Goal: Task Accomplishment & Management: Complete application form

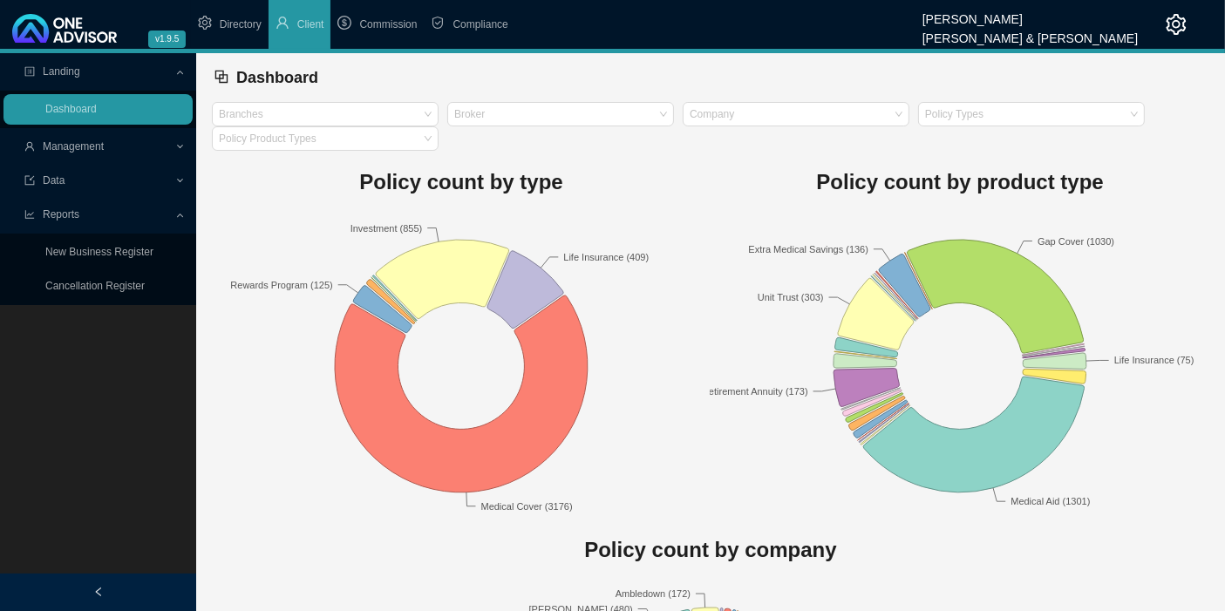
click at [131, 145] on span "Management" at bounding box center [99, 147] width 150 height 31
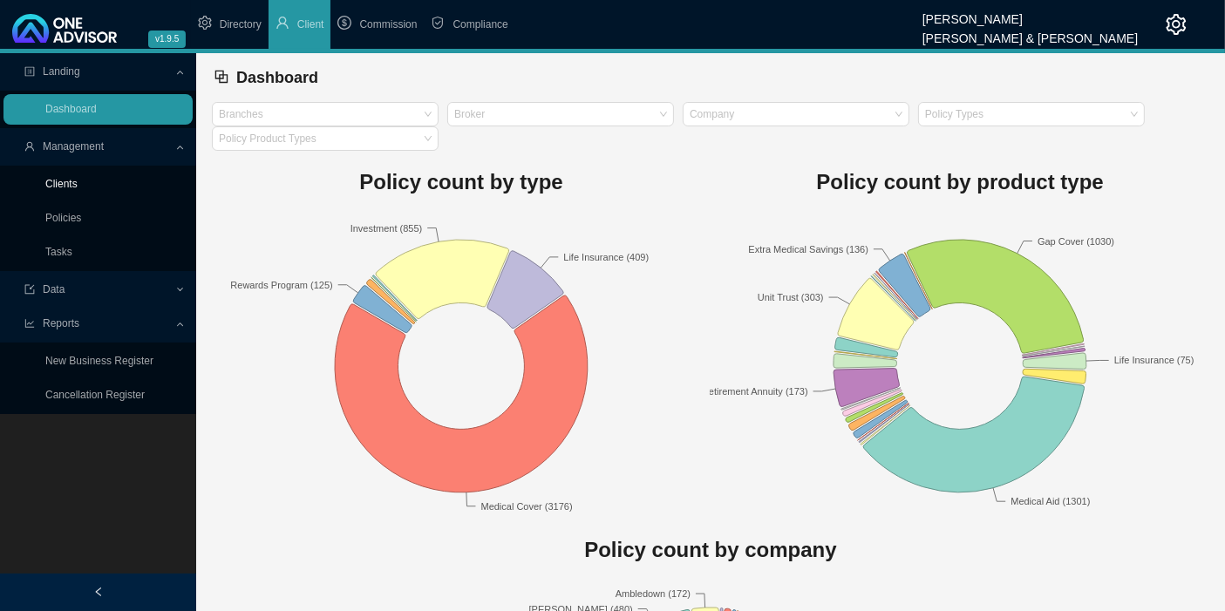
click at [78, 186] on link "Clients" at bounding box center [61, 184] width 32 height 12
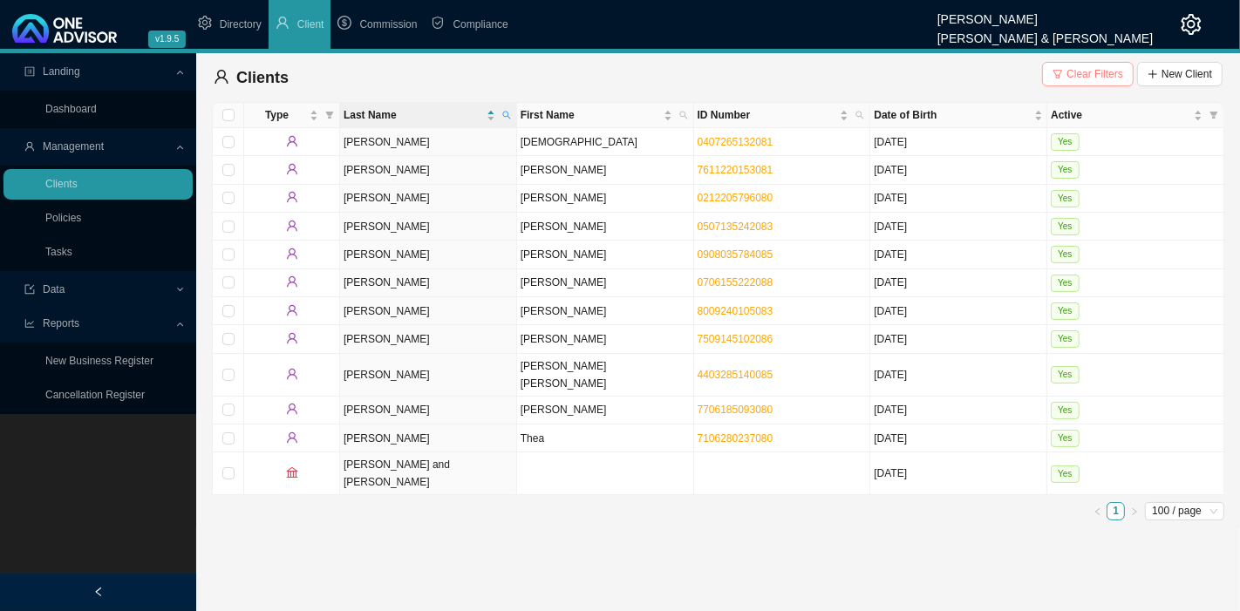
click at [1083, 68] on span "Clear Filters" at bounding box center [1094, 73] width 57 height 17
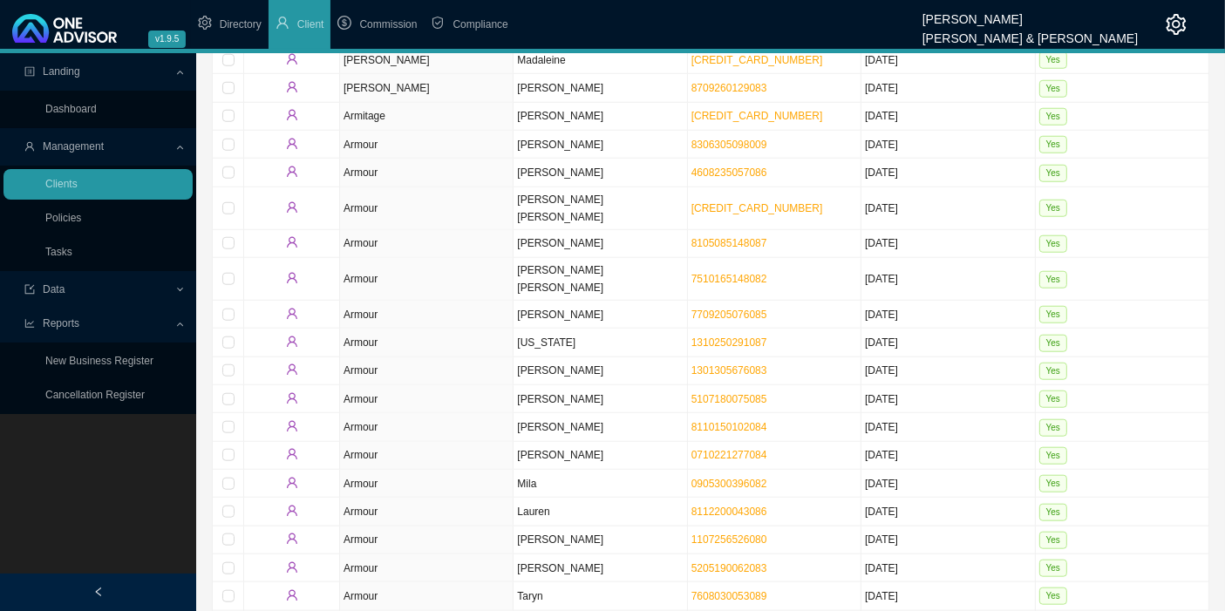
scroll to position [1549, 0]
click at [102, 289] on span "Data" at bounding box center [99, 290] width 150 height 31
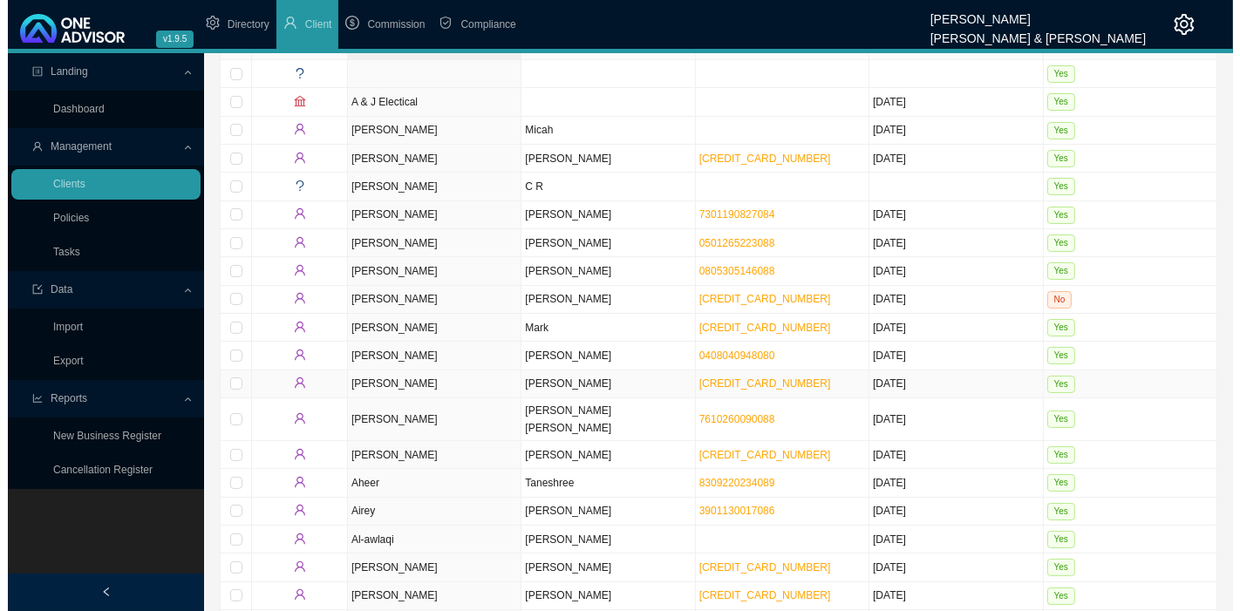
scroll to position [0, 0]
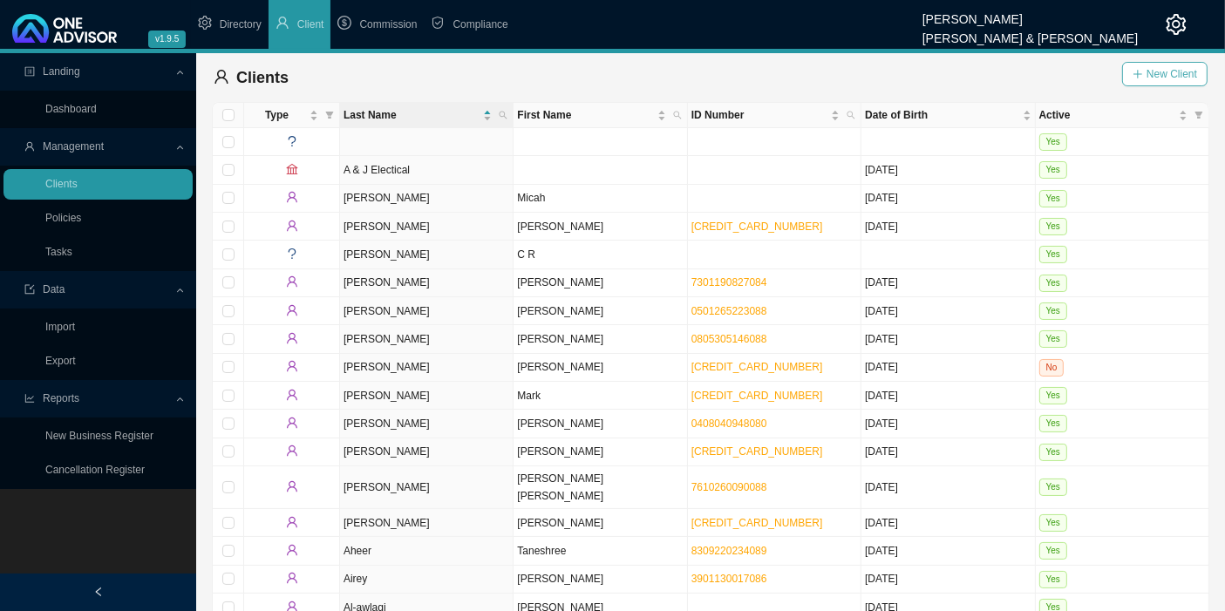
click at [1177, 73] on span "New Client" at bounding box center [1171, 73] width 51 height 17
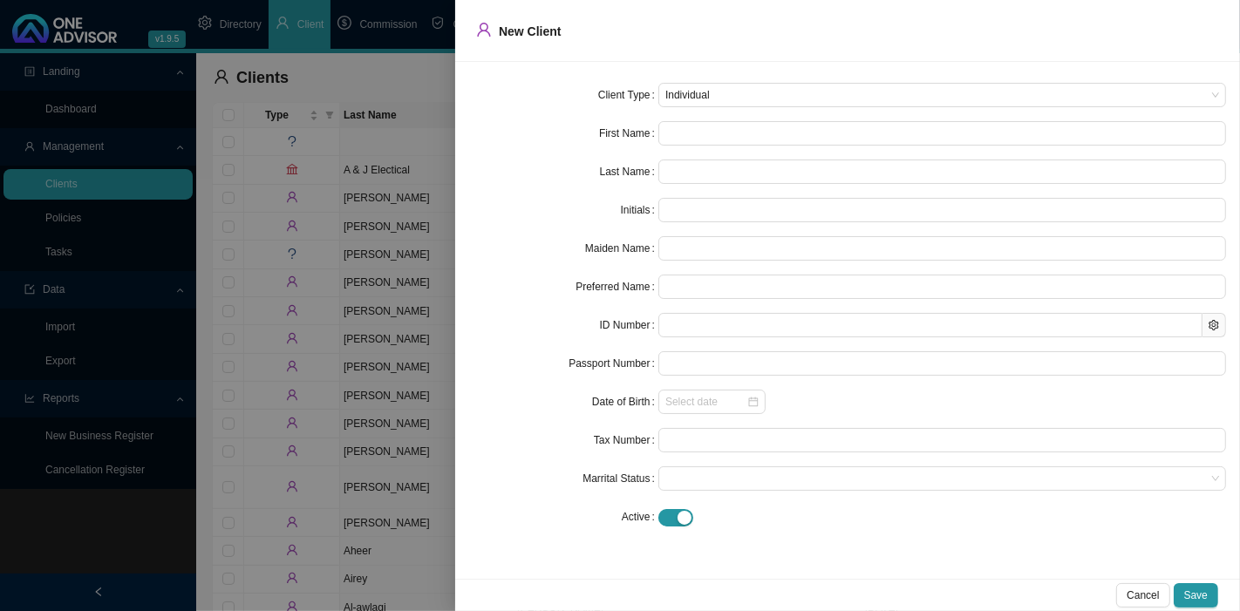
click at [397, 71] on div at bounding box center [620, 305] width 1240 height 611
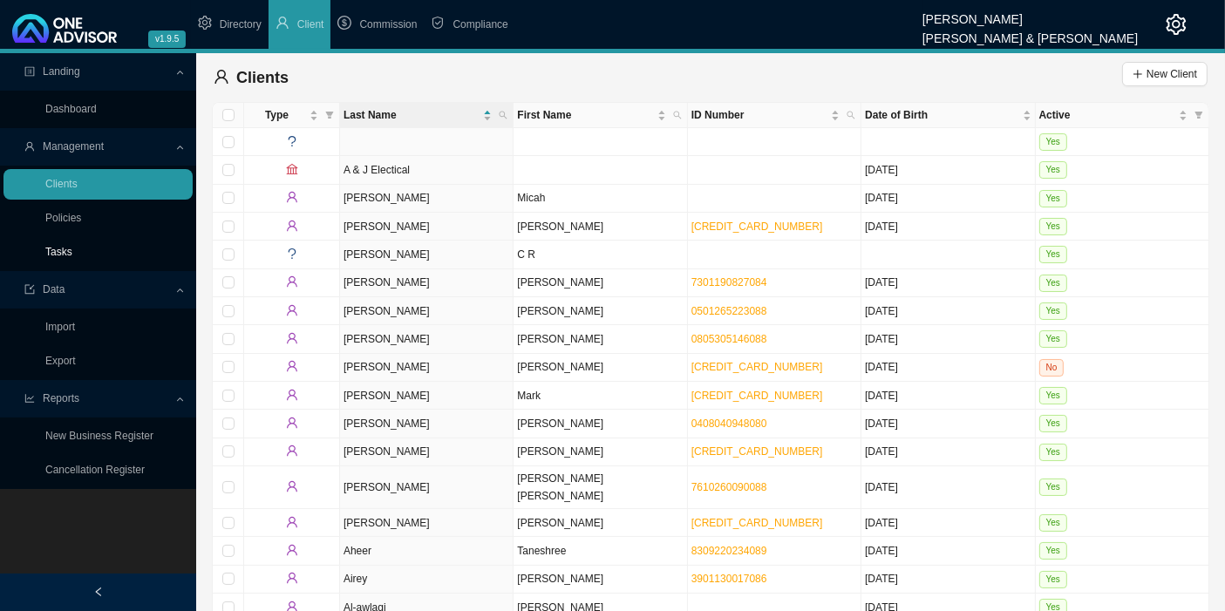
click at [59, 252] on link "Tasks" at bounding box center [58, 252] width 27 height 12
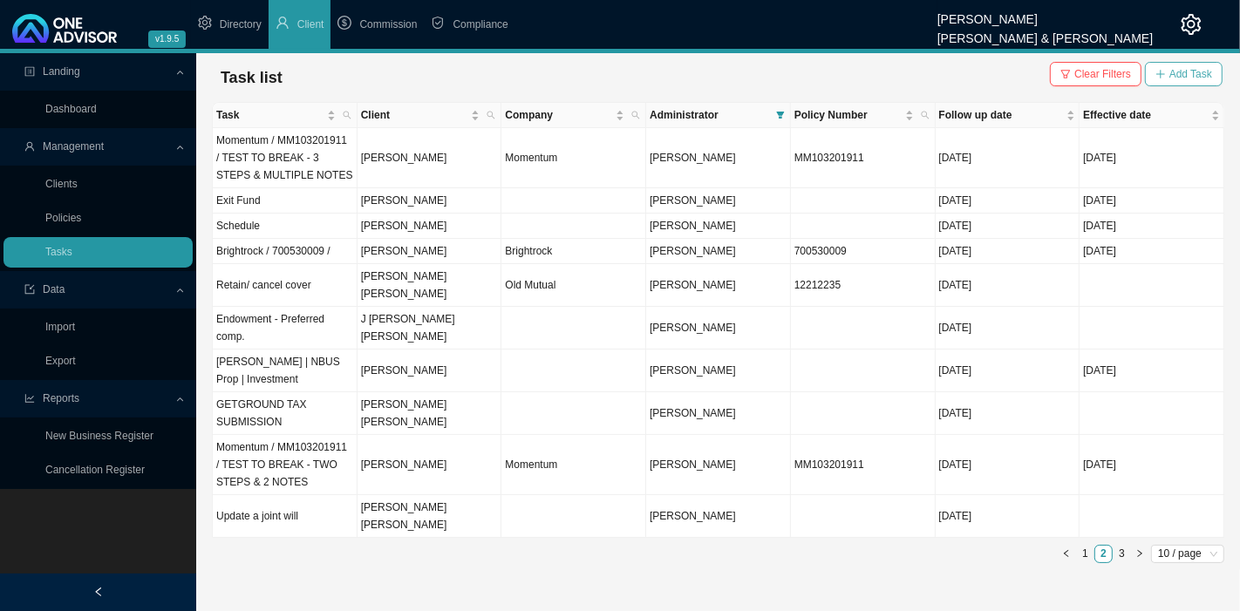
click at [1201, 73] on span "Add Task" at bounding box center [1190, 73] width 43 height 17
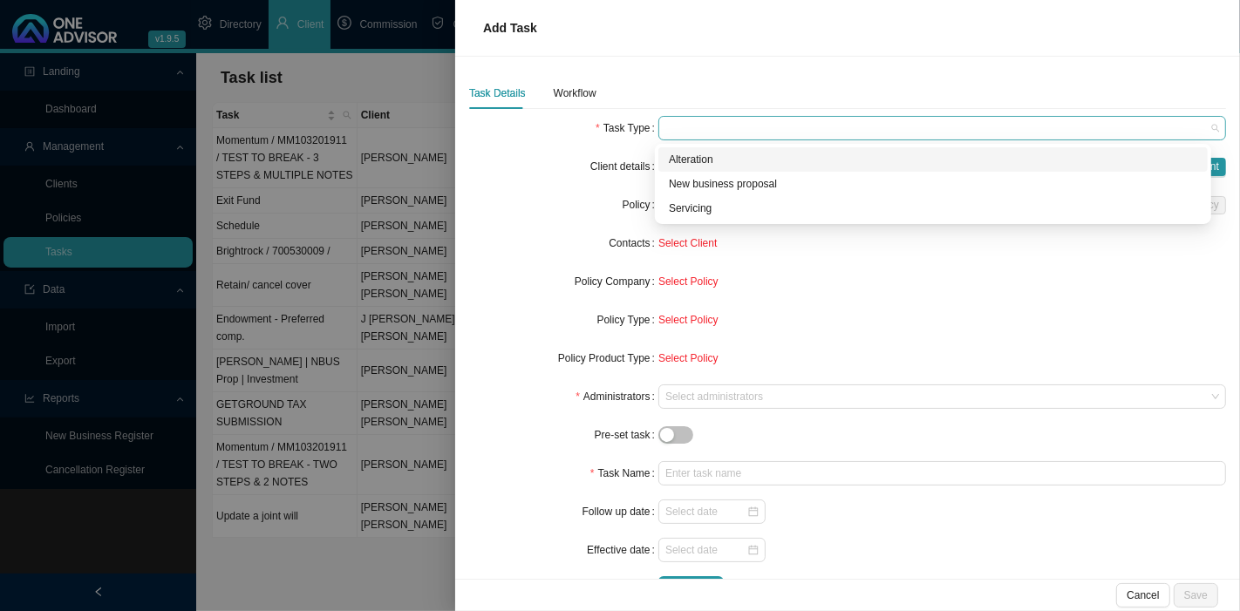
click at [675, 126] on span at bounding box center [942, 128] width 554 height 23
click at [707, 211] on div "Servicing" at bounding box center [933, 208] width 528 height 17
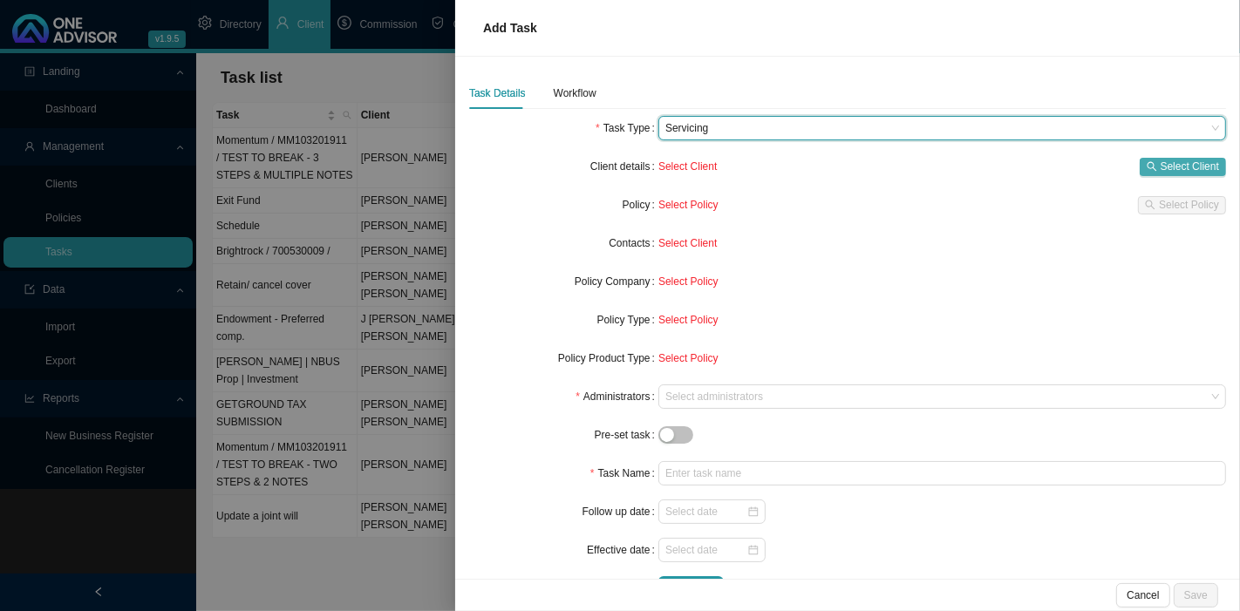
click at [1164, 160] on span "Select Client" at bounding box center [1189, 166] width 58 height 17
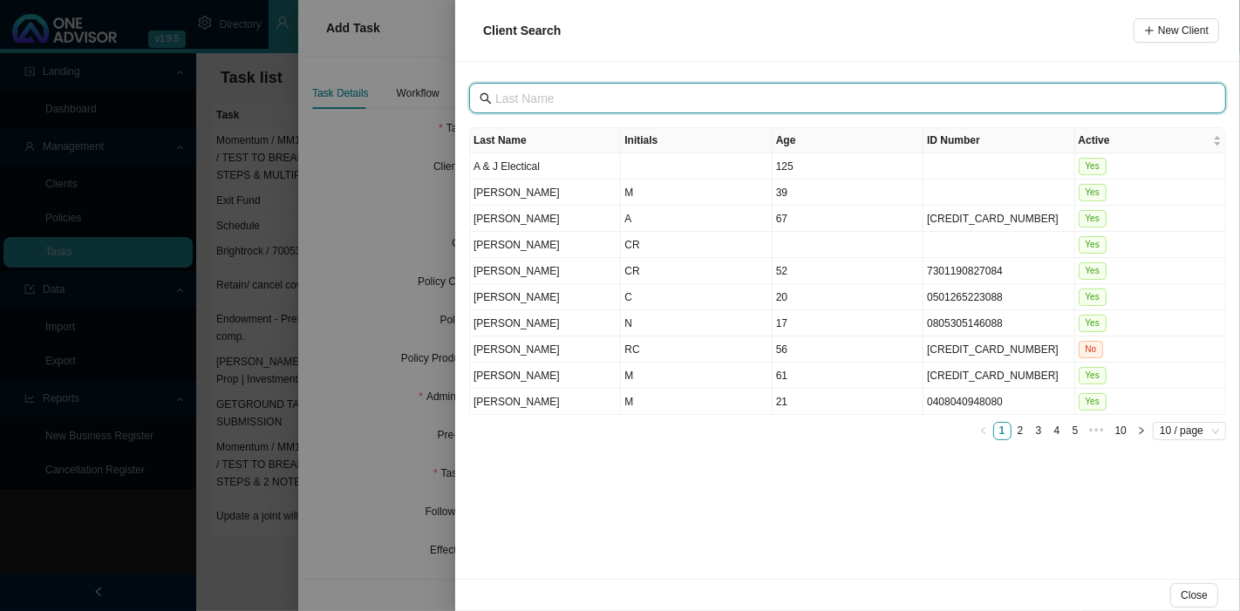
click at [578, 94] on input "text" at bounding box center [849, 98] width 708 height 19
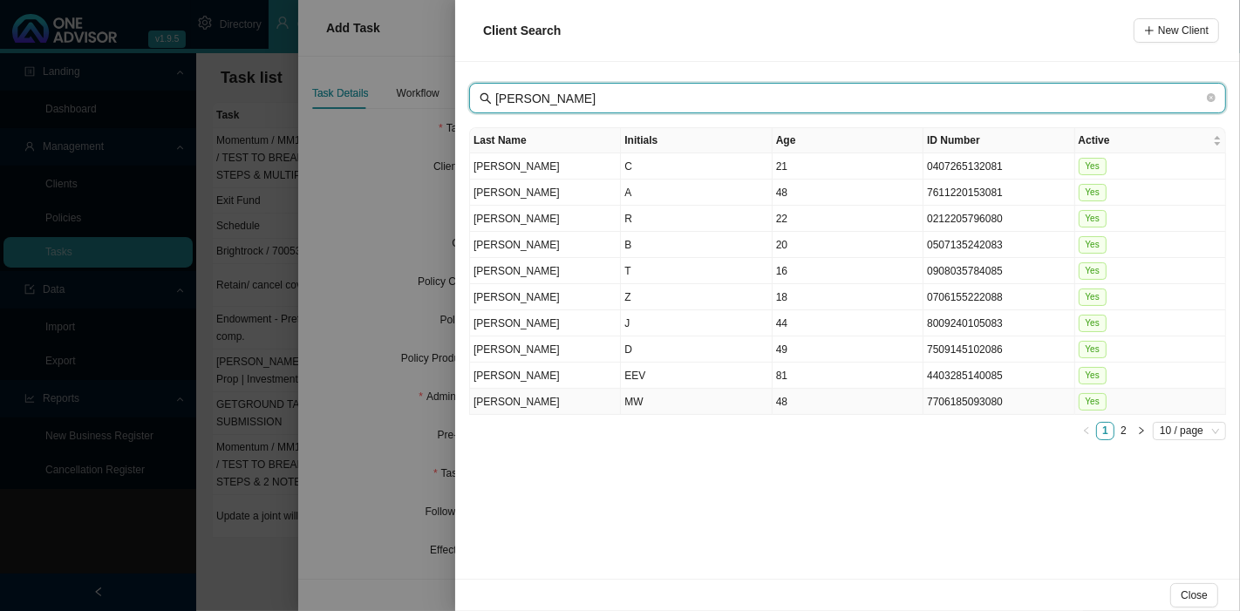
type input "[PERSON_NAME]"
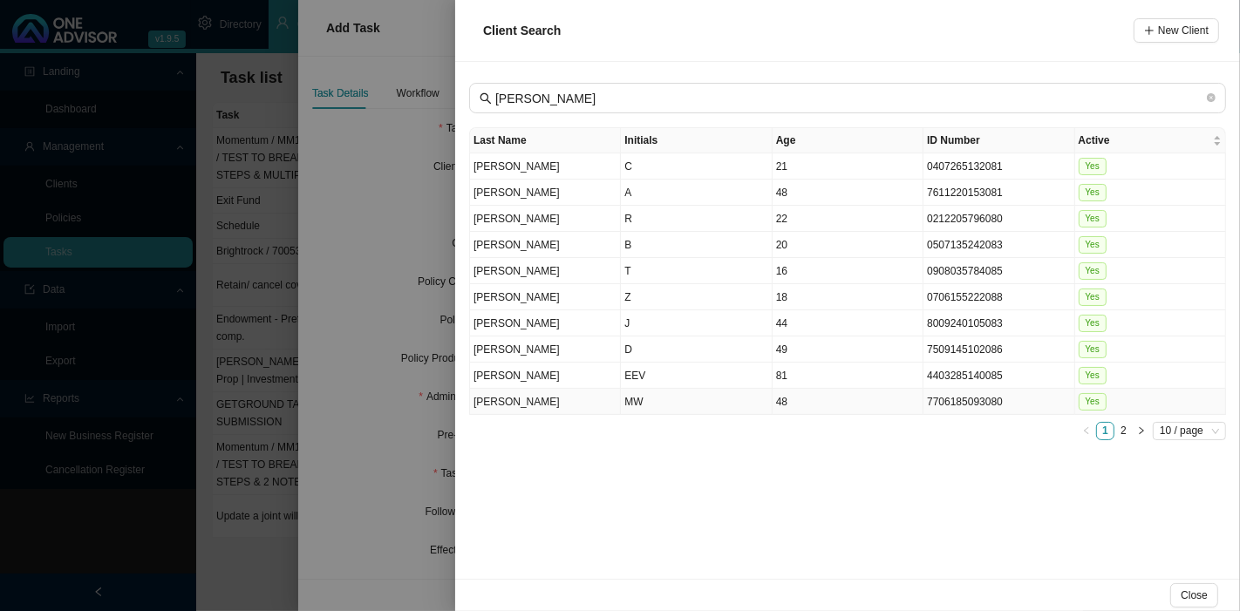
click at [688, 392] on td "MW" at bounding box center [696, 402] width 151 height 26
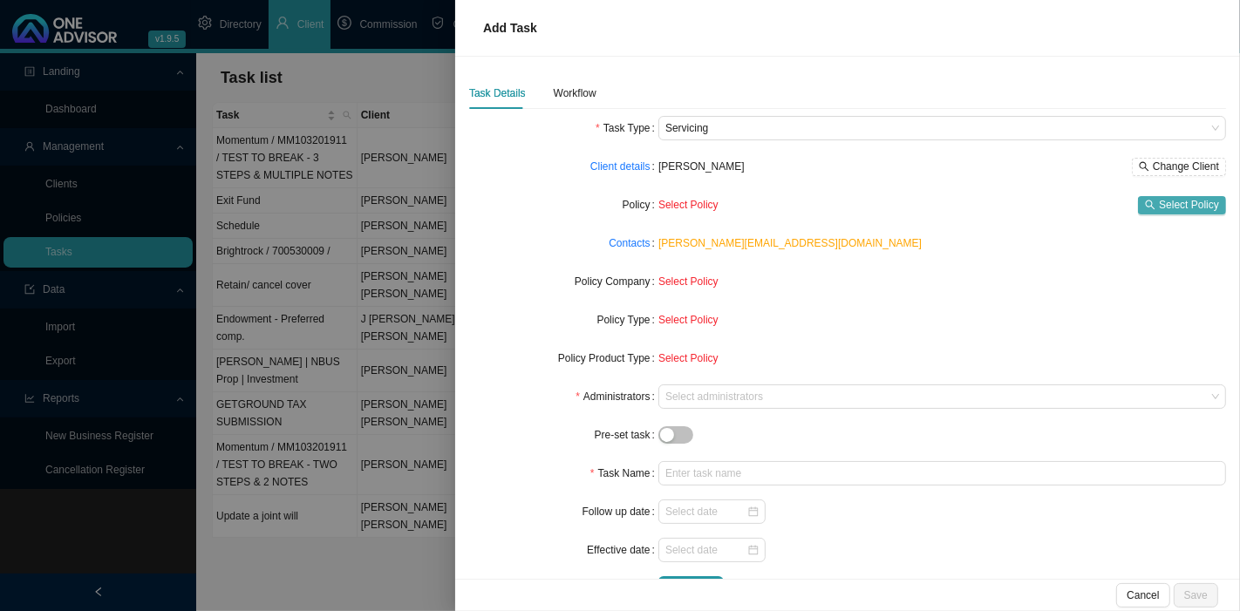
click at [1172, 201] on span "Select Policy" at bounding box center [1188, 204] width 60 height 17
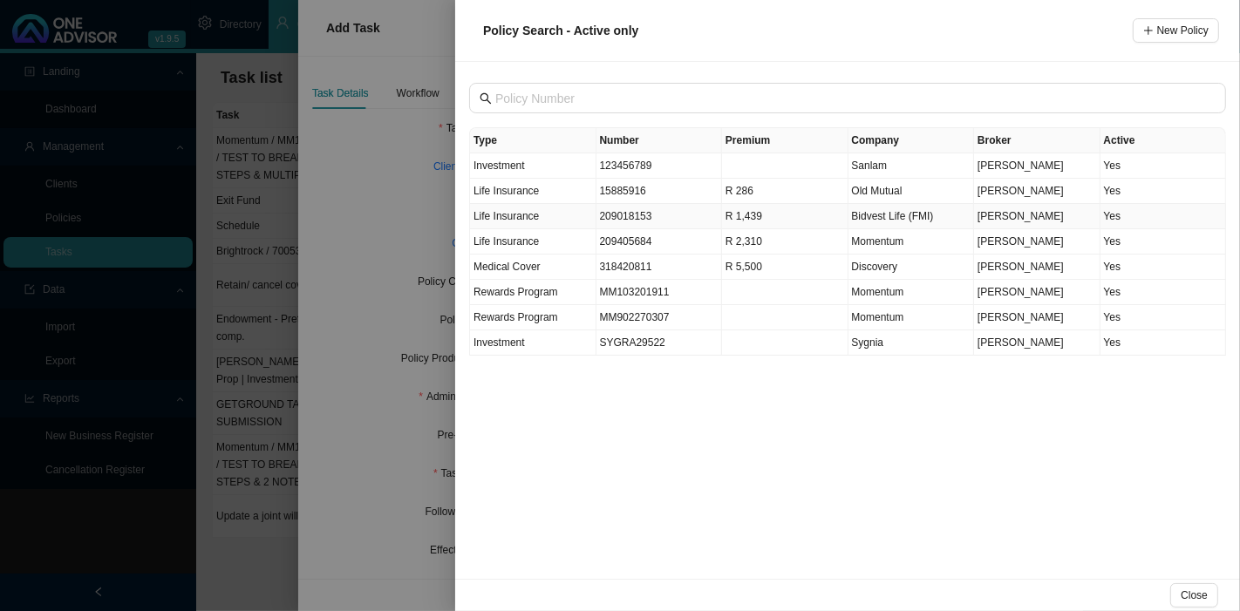
click at [604, 210] on td "209018153" at bounding box center [659, 216] width 126 height 25
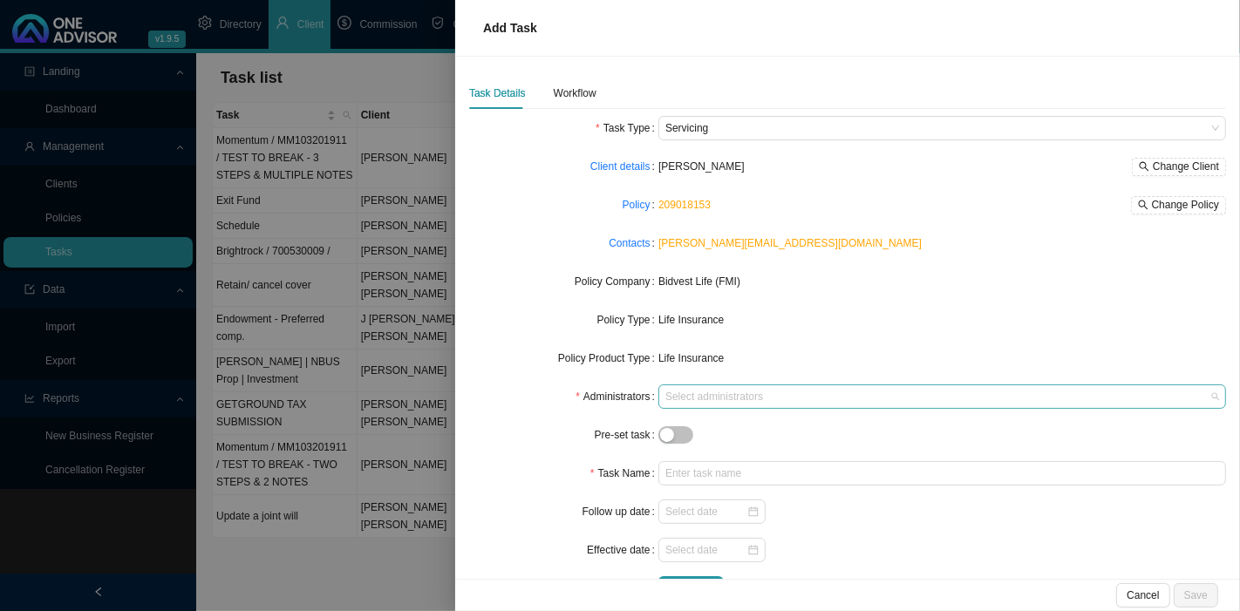
click at [701, 396] on div at bounding box center [934, 397] width 544 height 13
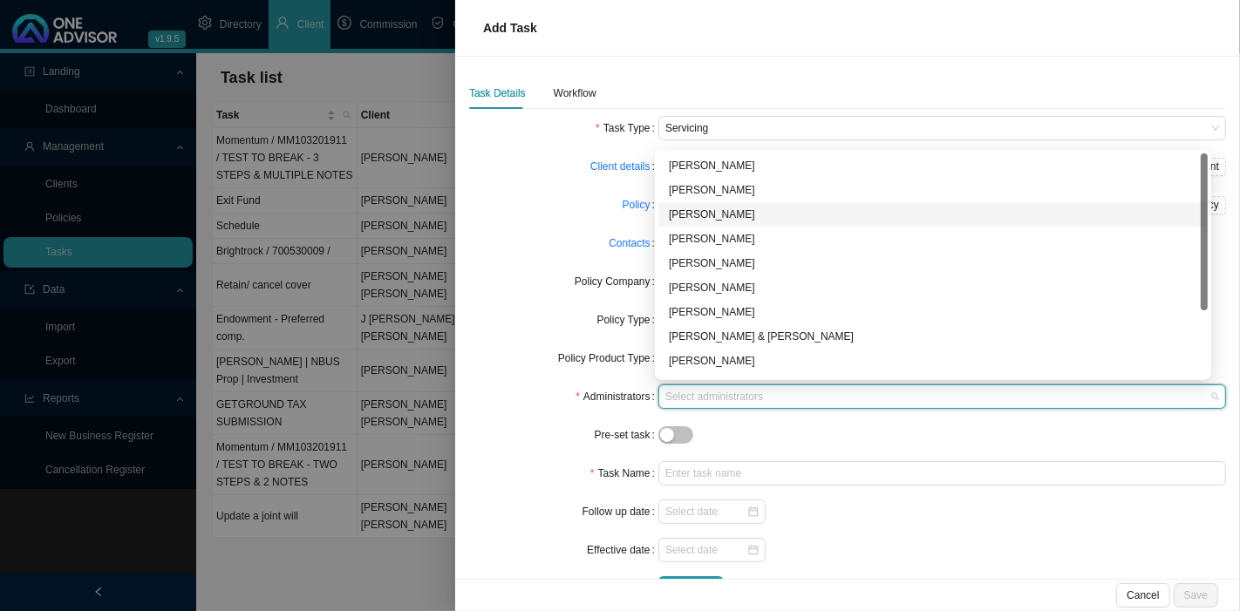
click at [714, 213] on div "[PERSON_NAME]" at bounding box center [933, 214] width 528 height 17
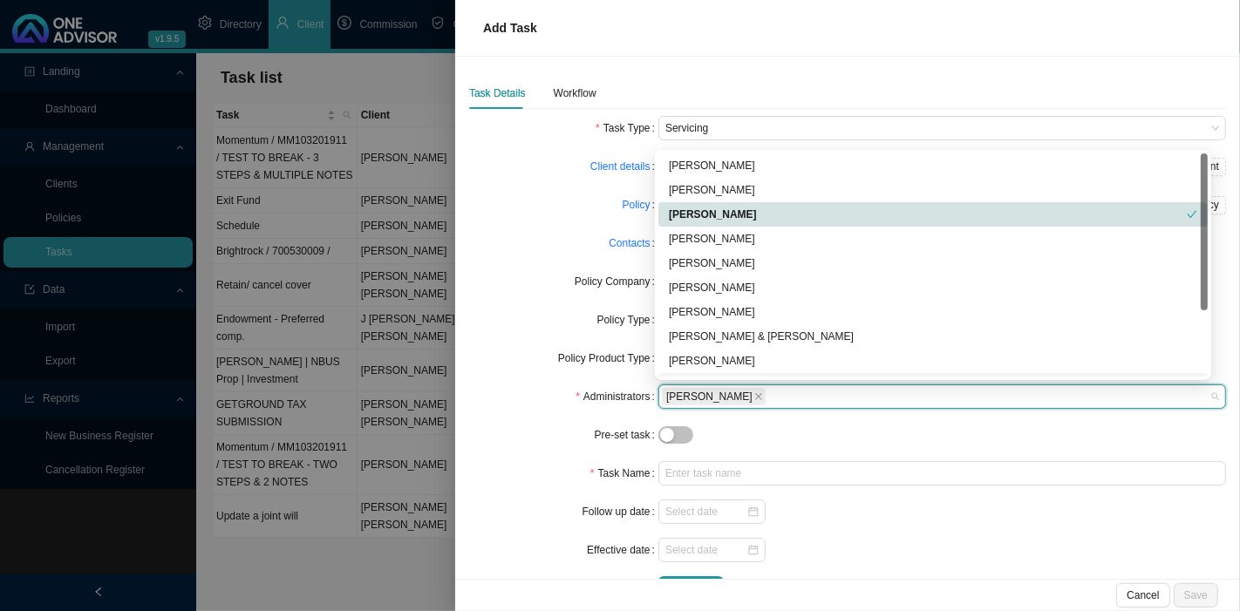
click at [764, 433] on div at bounding box center [941, 435] width 567 height 18
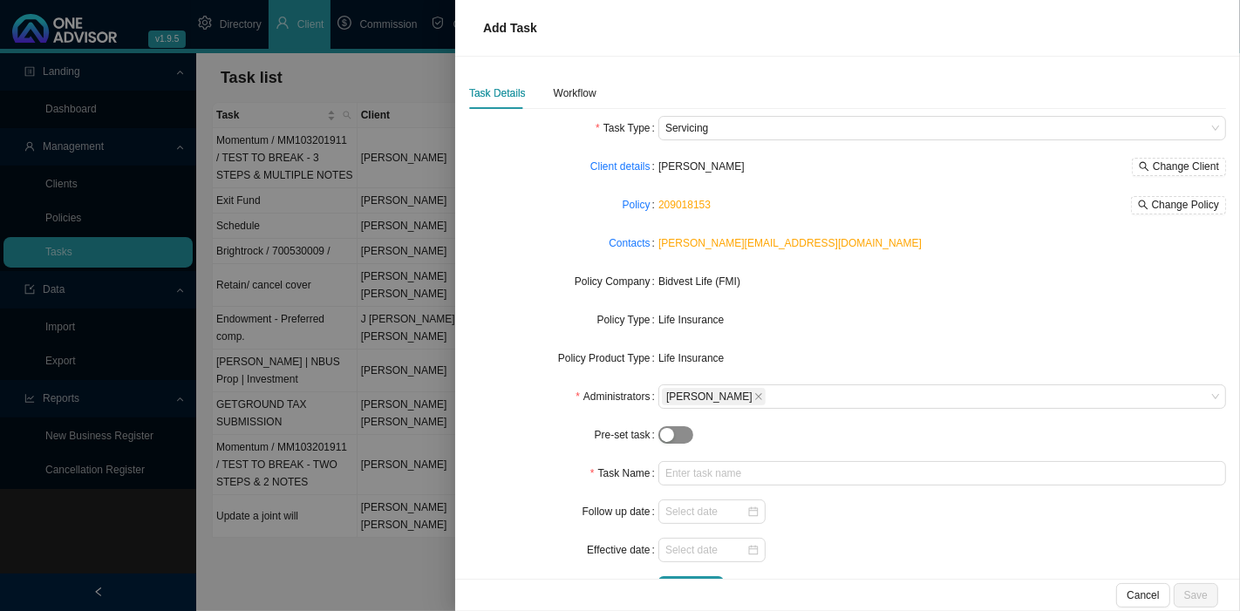
click at [665, 433] on div "button" at bounding box center [667, 435] width 14 height 14
click at [665, 433] on span "button" at bounding box center [675, 434] width 35 height 17
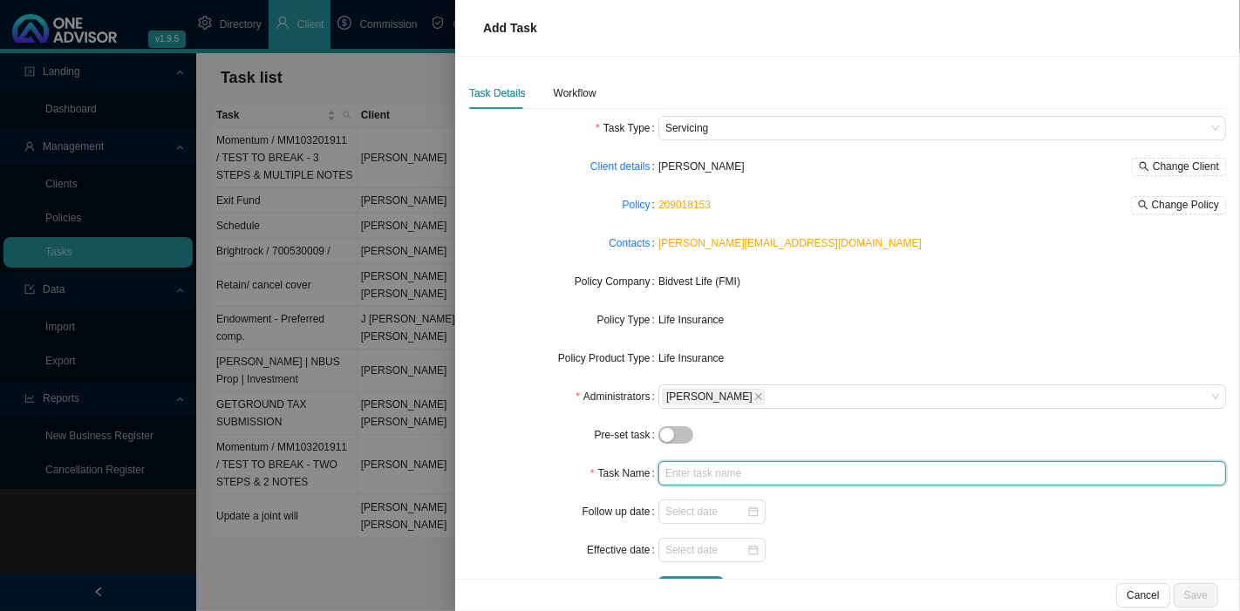
click at [695, 467] on input "text" at bounding box center [941, 473] width 567 height 24
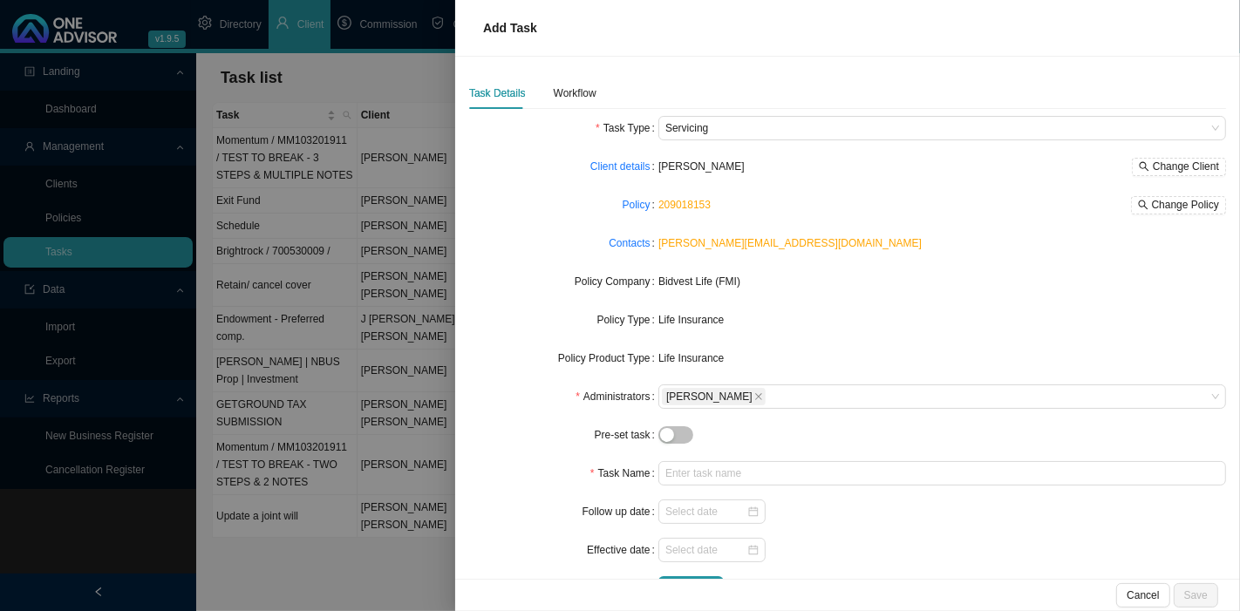
drag, startPoint x: 720, startPoint y: 166, endPoint x: 802, endPoint y: 164, distance: 82.0
click at [802, 164] on div "Marc Wessels Bormann Change Client" at bounding box center [941, 167] width 567 height 18
copy span "[PERSON_NAME]"
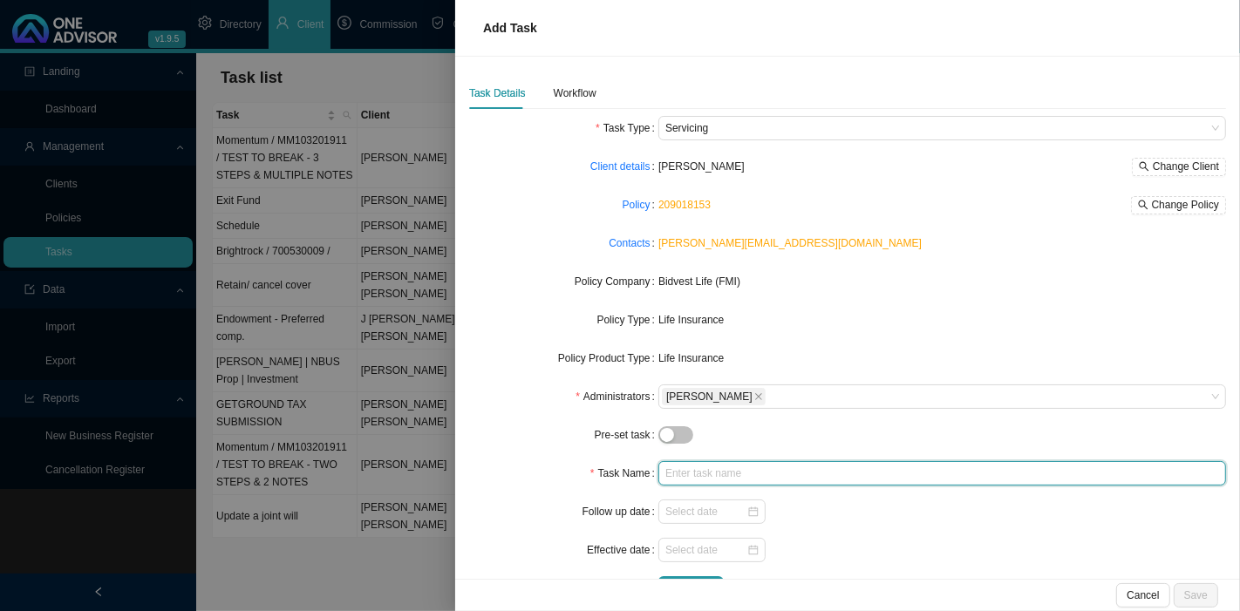
click at [725, 471] on input "text" at bounding box center [941, 473] width 567 height 24
paste input "[PERSON_NAME]"
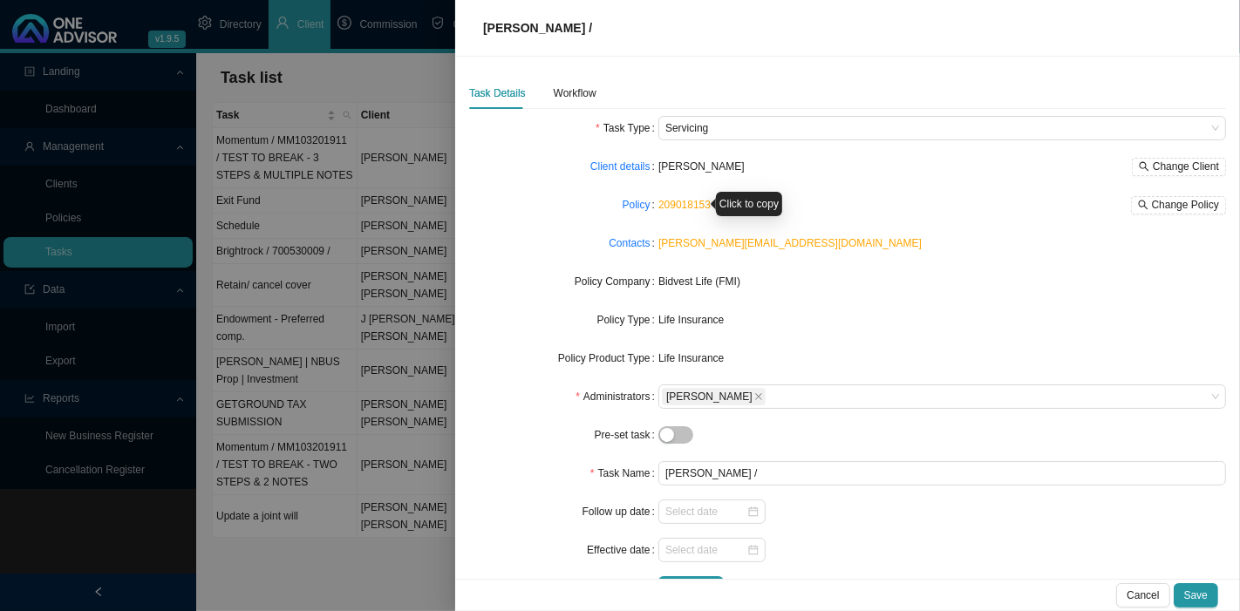
click at [684, 207] on link "209018153" at bounding box center [684, 205] width 52 height 12
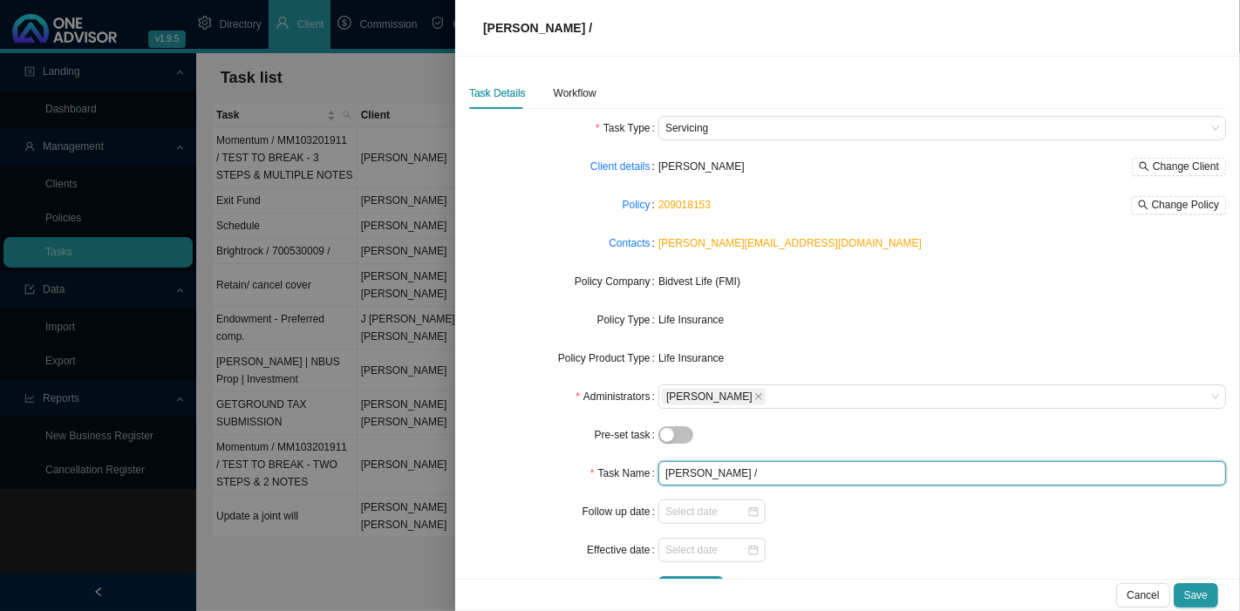
click at [754, 477] on input "Bormann /" at bounding box center [941, 473] width 567 height 24
paste input "209018153"
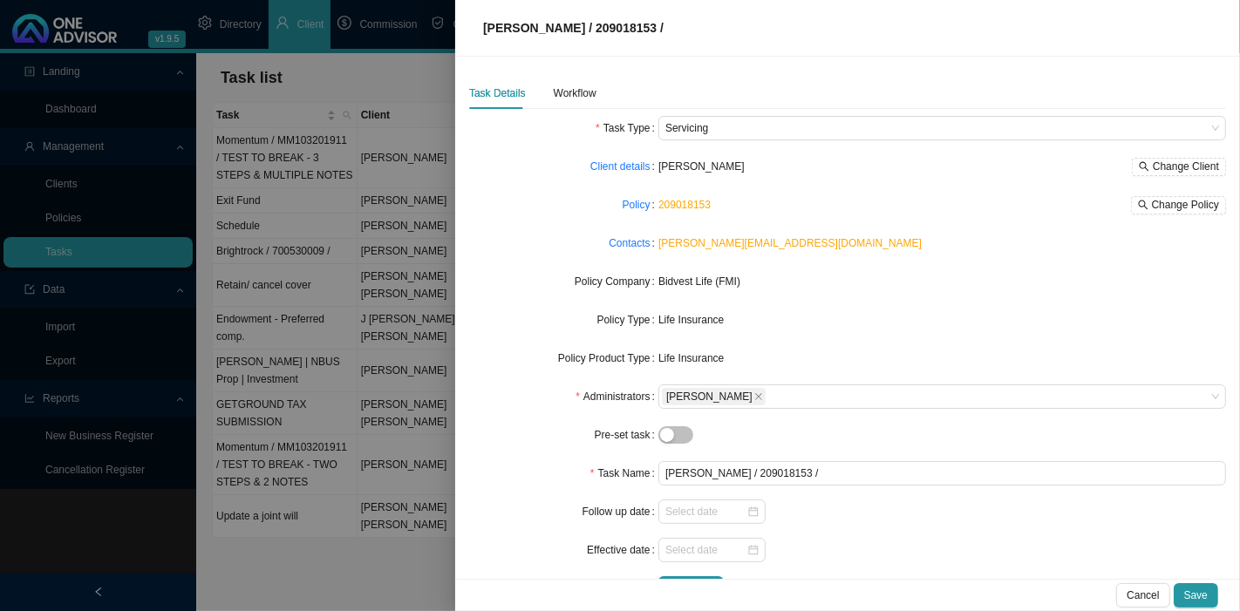
click at [669, 281] on span "Bidvest Life (FMI)" at bounding box center [699, 281] width 82 height 12
copy span "Bidvest"
click at [861, 459] on form "Task Type Servicing Client details Marc Wessels Bormann Change Client Policy 20…" at bounding box center [847, 358] width 757 height 485
click at [802, 492] on form "Task Type Servicing Client details Marc Wessels Bormann Change Client Policy 20…" at bounding box center [847, 358] width 757 height 485
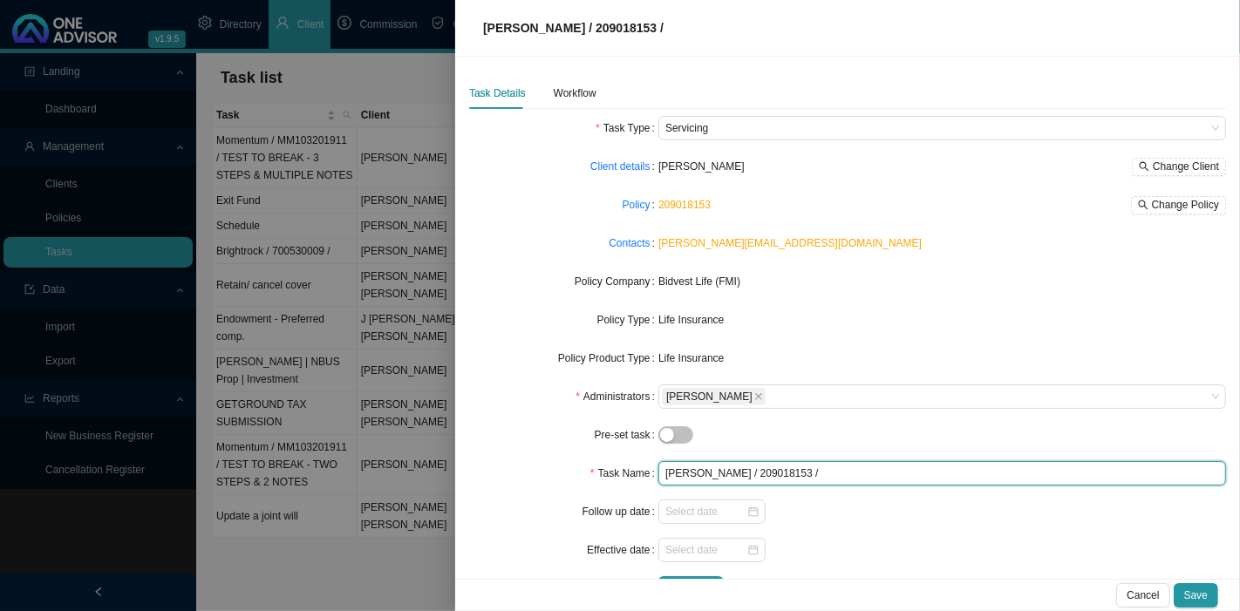
click at [813, 475] on input "Bormann / 209018153 /" at bounding box center [941, 473] width 567 height 24
paste input "Bidvest"
click at [745, 509] on div at bounding box center [711, 511] width 93 height 17
type input "Bormann / 209018153 / Bidvest"
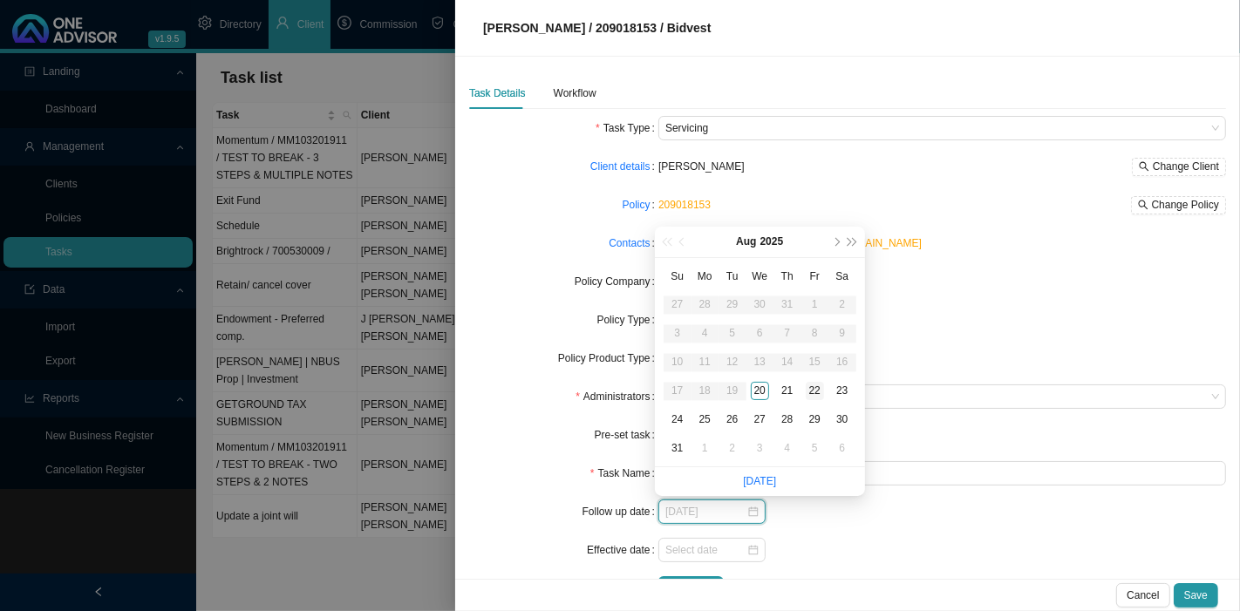
type input "2025-08-22"
click at [816, 391] on div "22" at bounding box center [814, 391] width 18 height 18
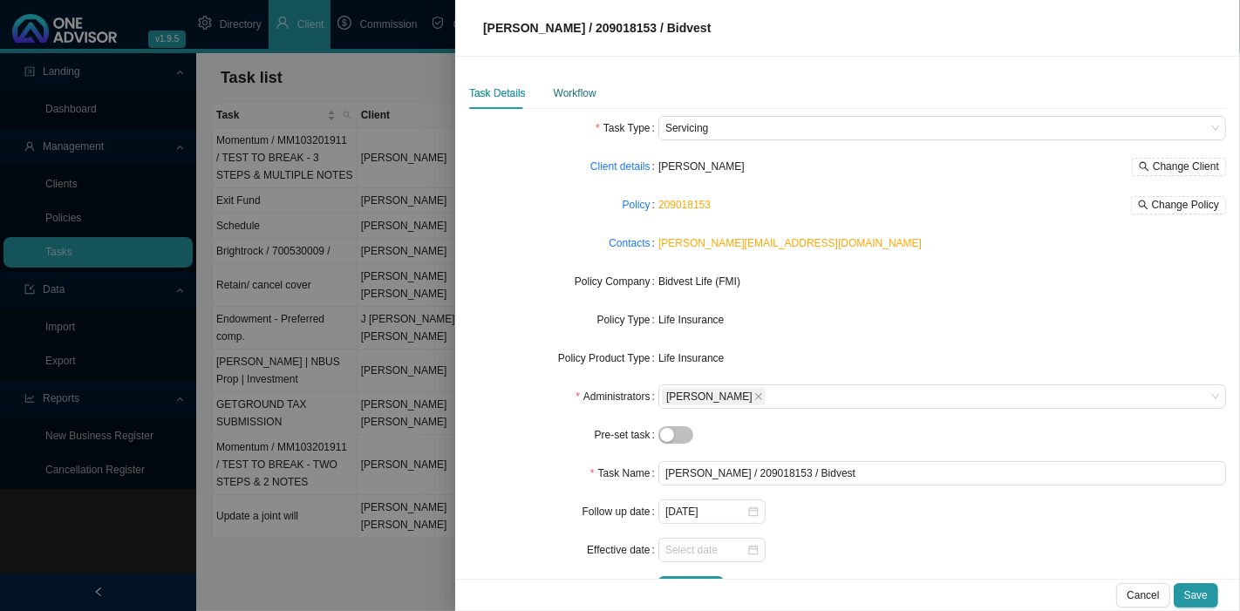
click at [568, 85] on div "Workflow" at bounding box center [575, 93] width 43 height 17
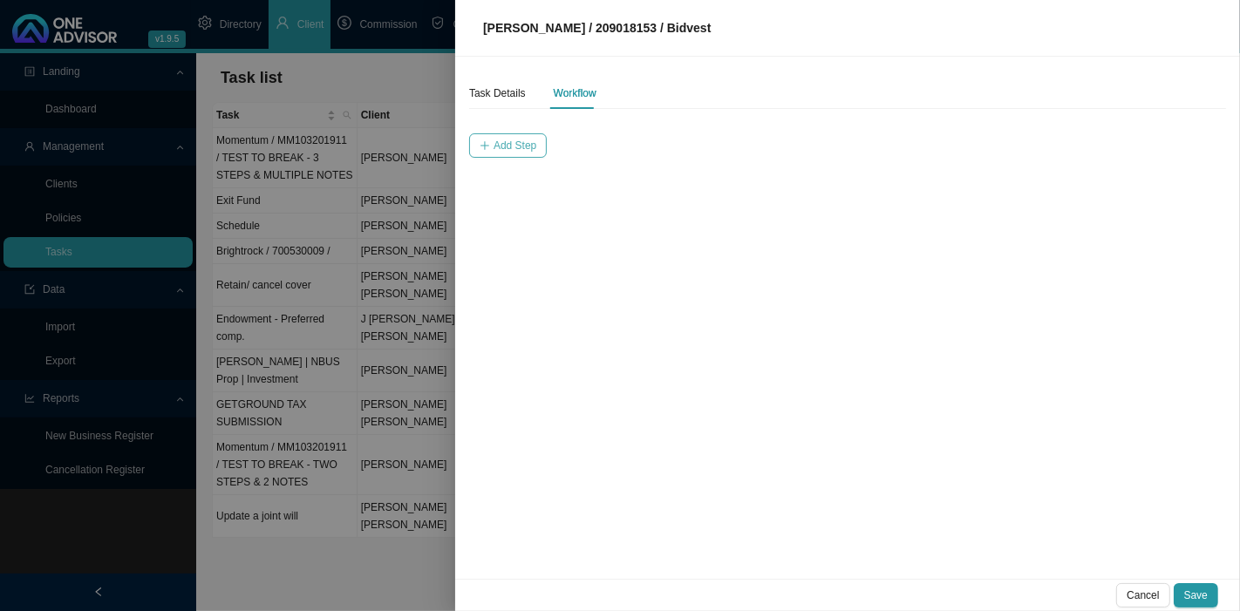
click at [512, 139] on span "Add Step" at bounding box center [514, 145] width 43 height 17
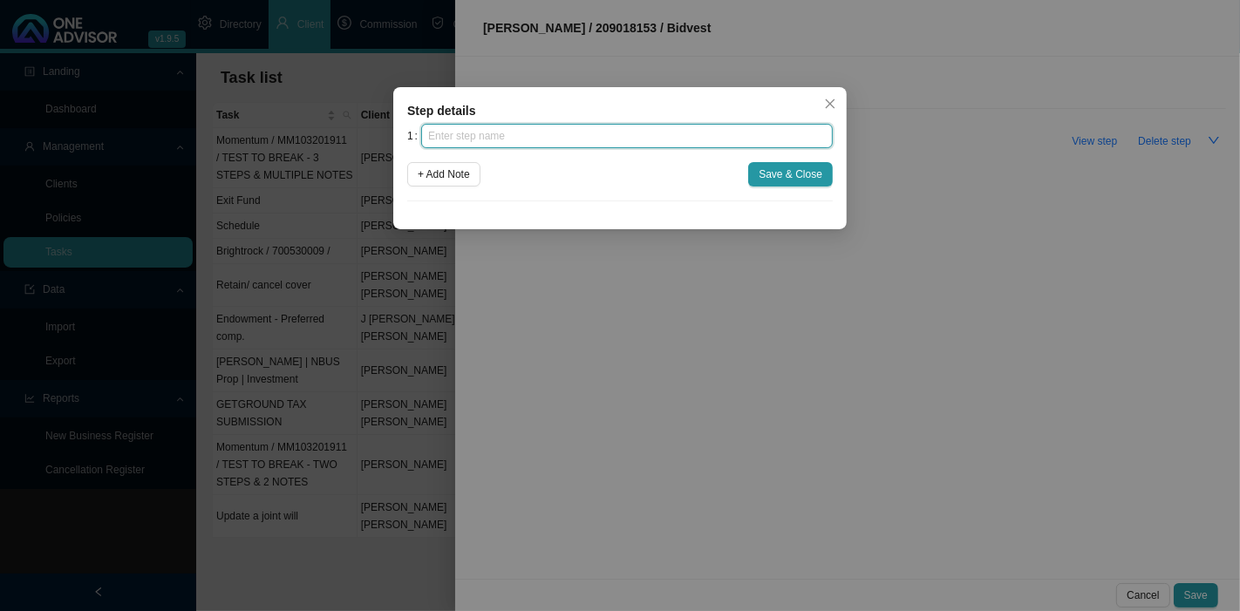
click at [472, 143] on input "text" at bounding box center [626, 136] width 411 height 24
type input "1"
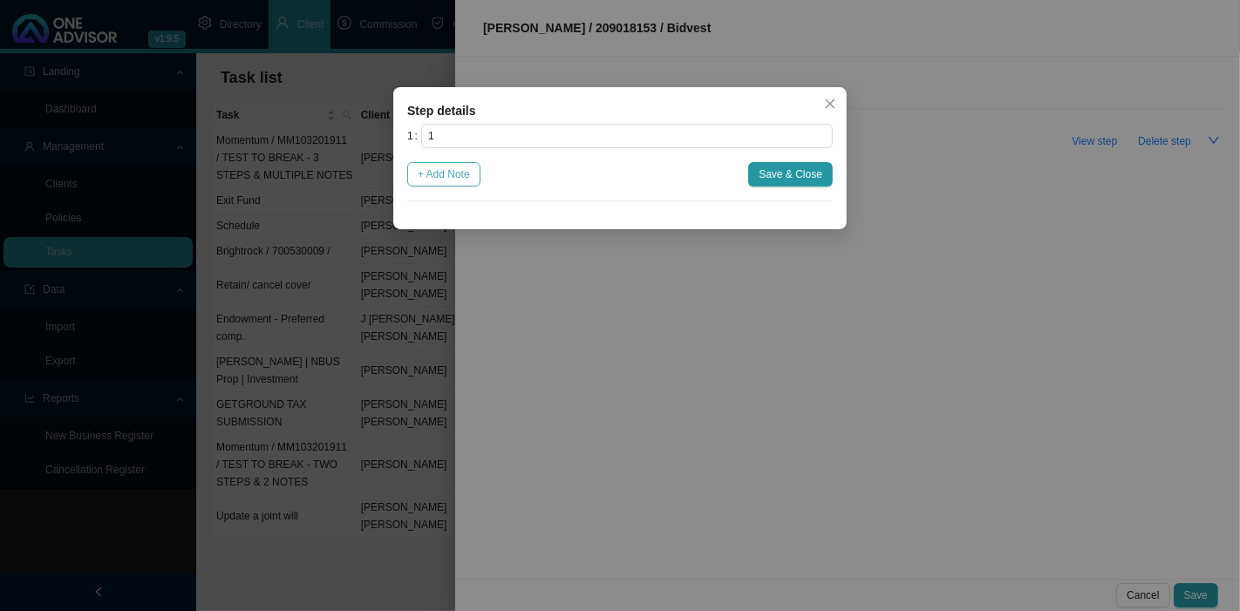
click at [461, 173] on span "+ Add Note" at bounding box center [444, 174] width 52 height 17
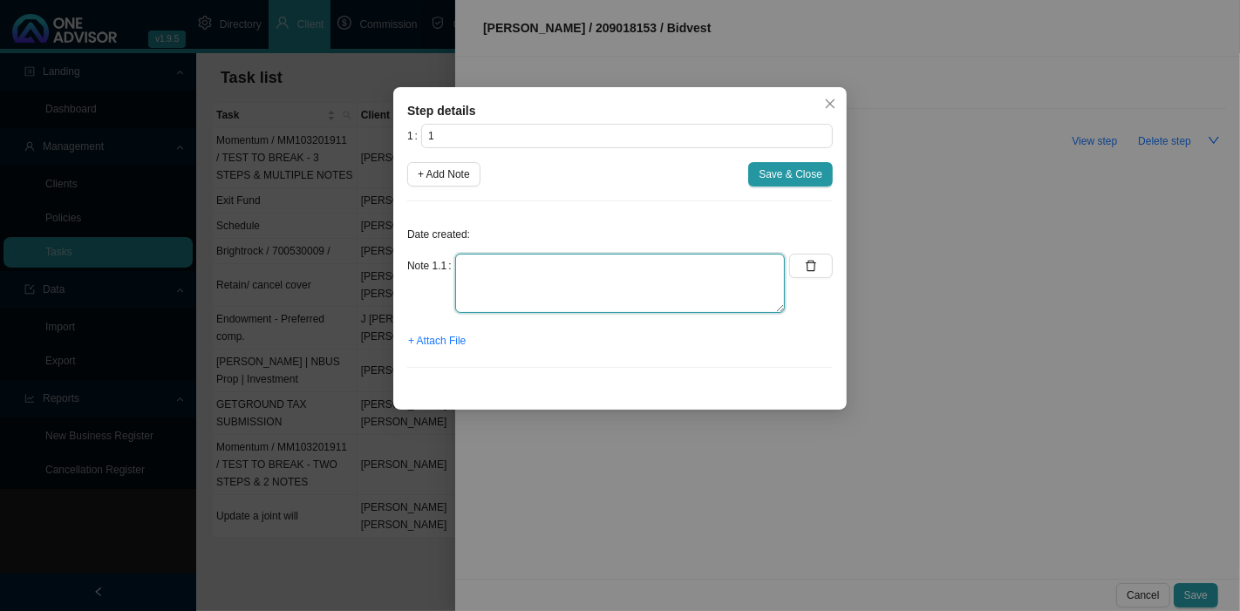
click at [500, 276] on textarea at bounding box center [619, 283] width 329 height 59
type textarea "x"
click at [431, 337] on span "+ Attach File" at bounding box center [437, 340] width 58 height 17
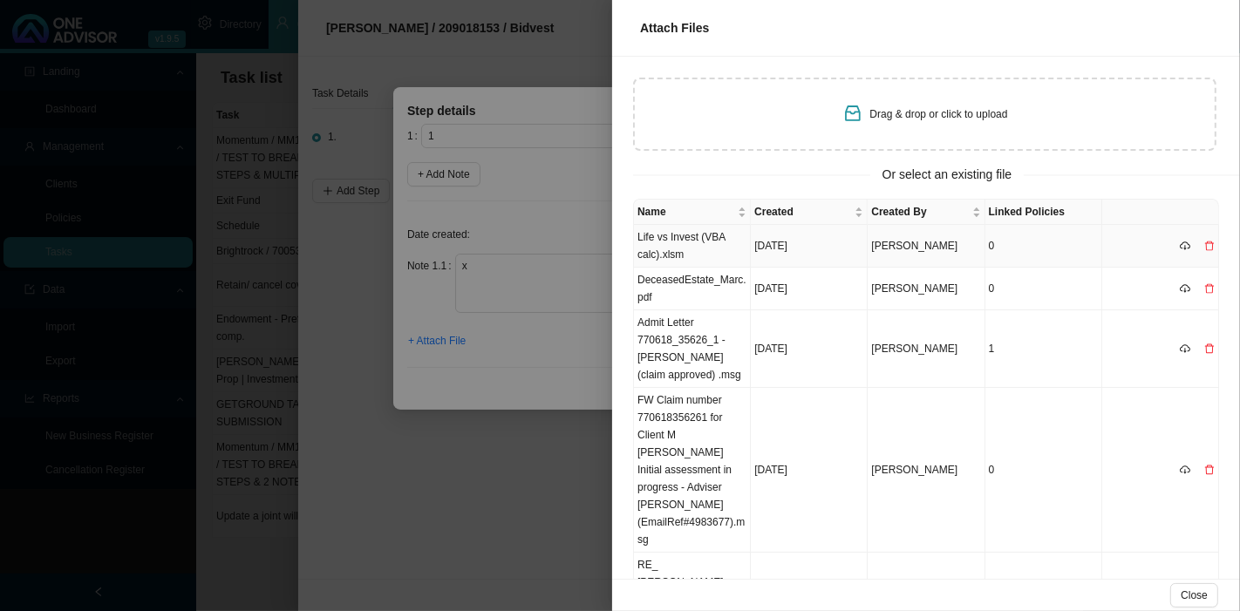
click at [771, 249] on td "[DATE]" at bounding box center [809, 246] width 117 height 43
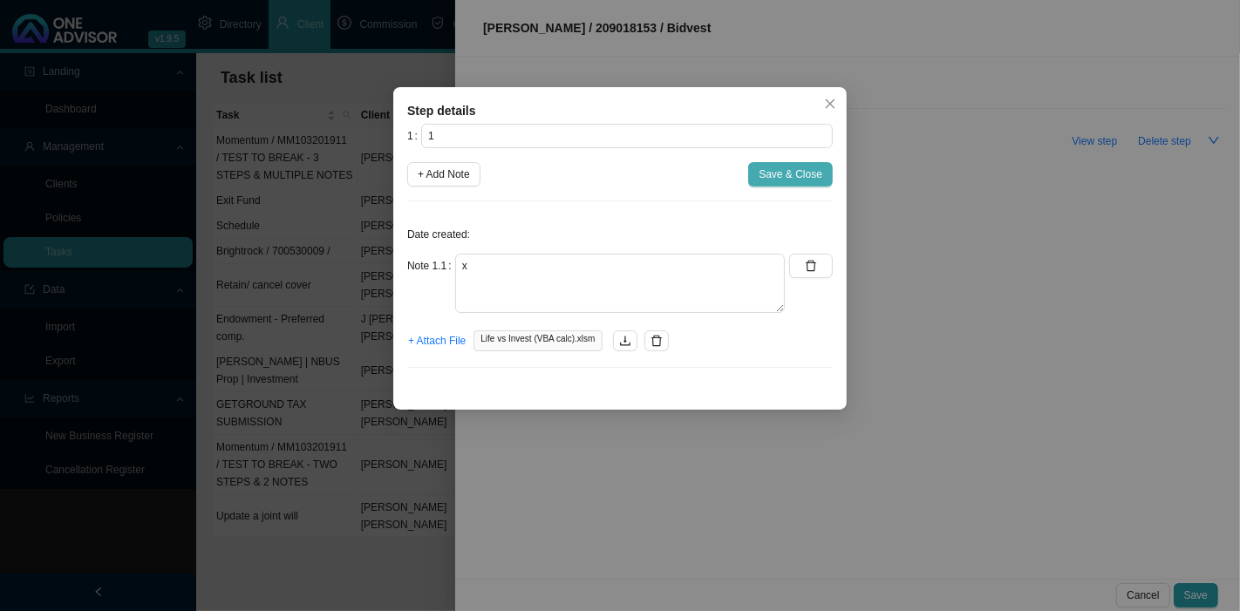
click at [785, 177] on span "Save & Close" at bounding box center [790, 174] width 64 height 17
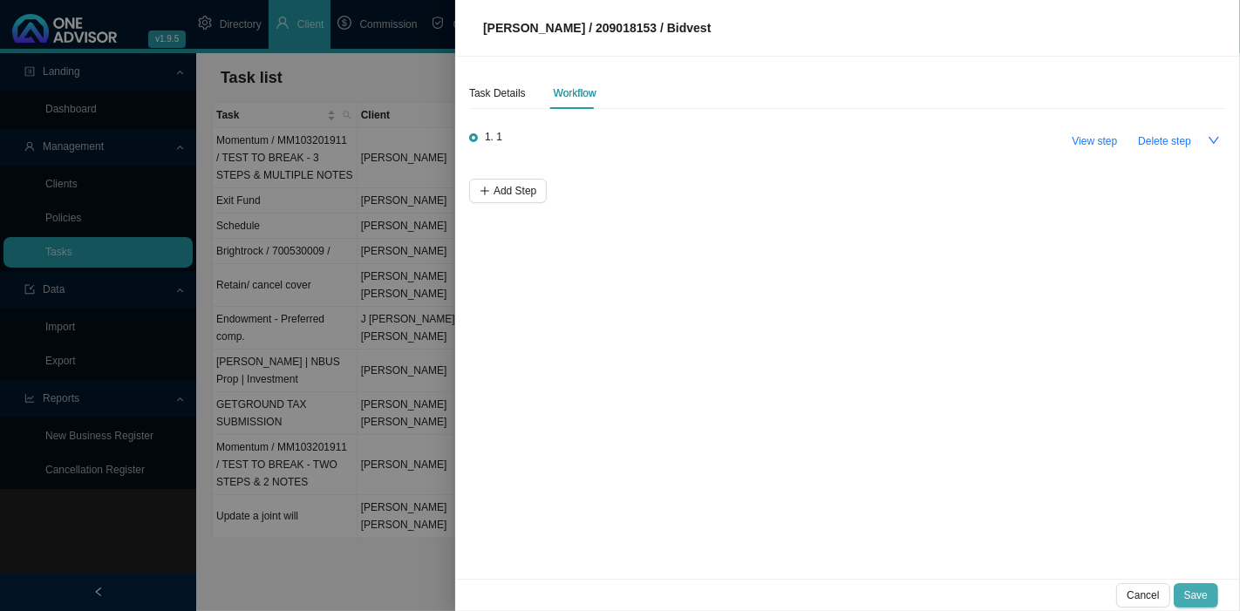
click at [1203, 594] on span "Save" at bounding box center [1196, 595] width 24 height 17
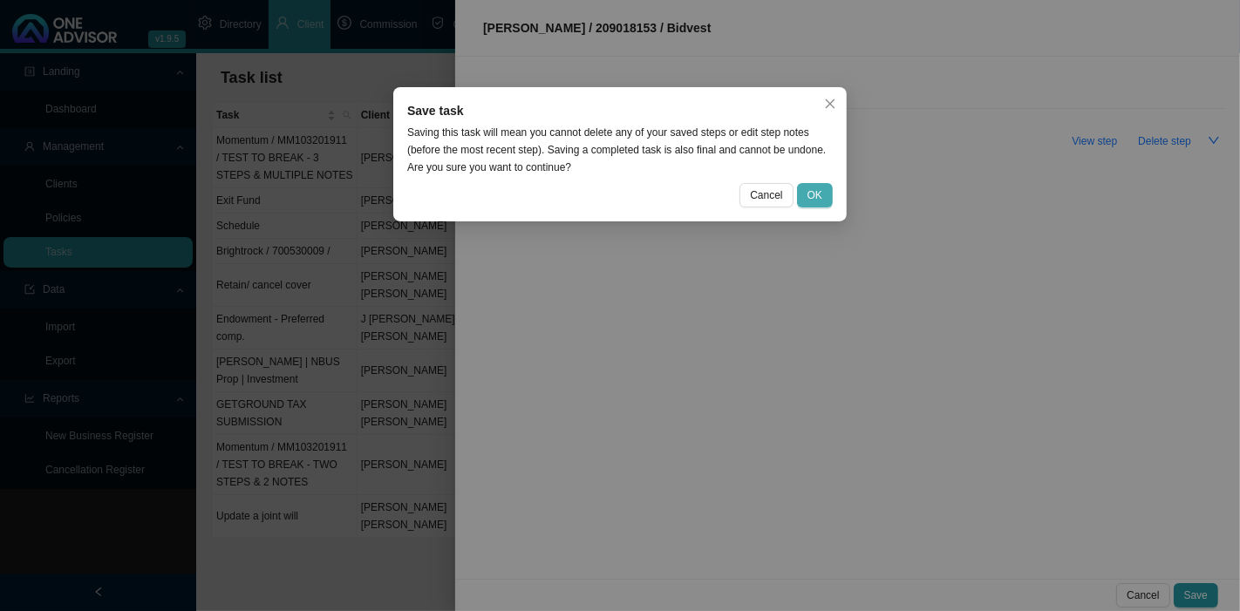
click at [817, 188] on span "OK" at bounding box center [814, 195] width 15 height 17
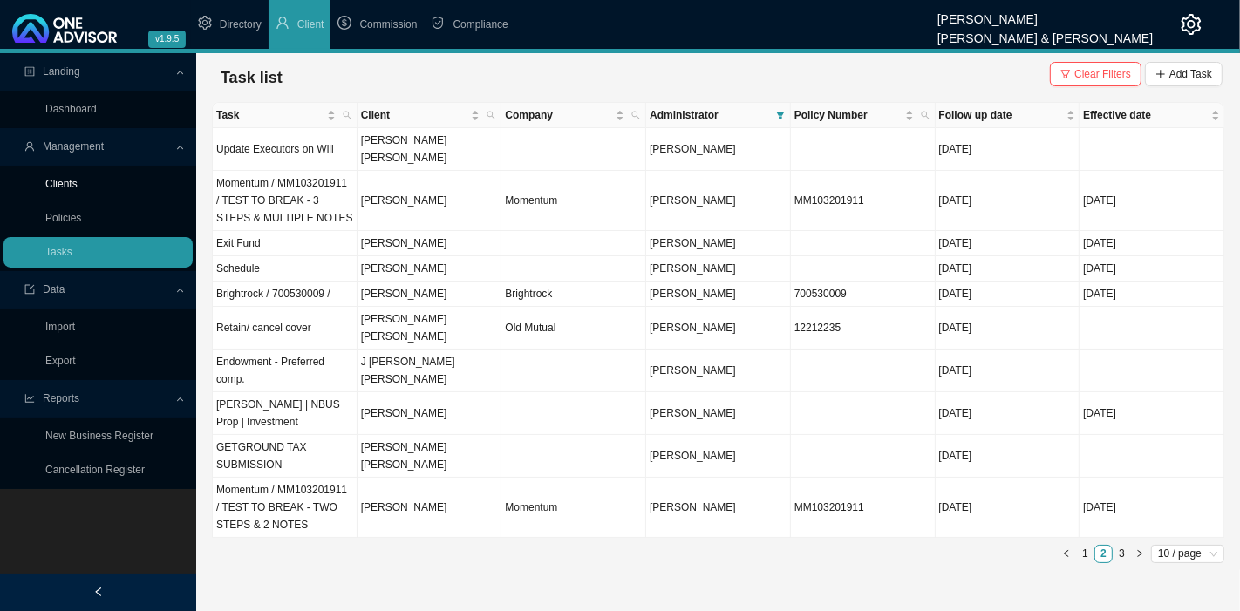
click at [63, 178] on link "Clients" at bounding box center [61, 184] width 32 height 12
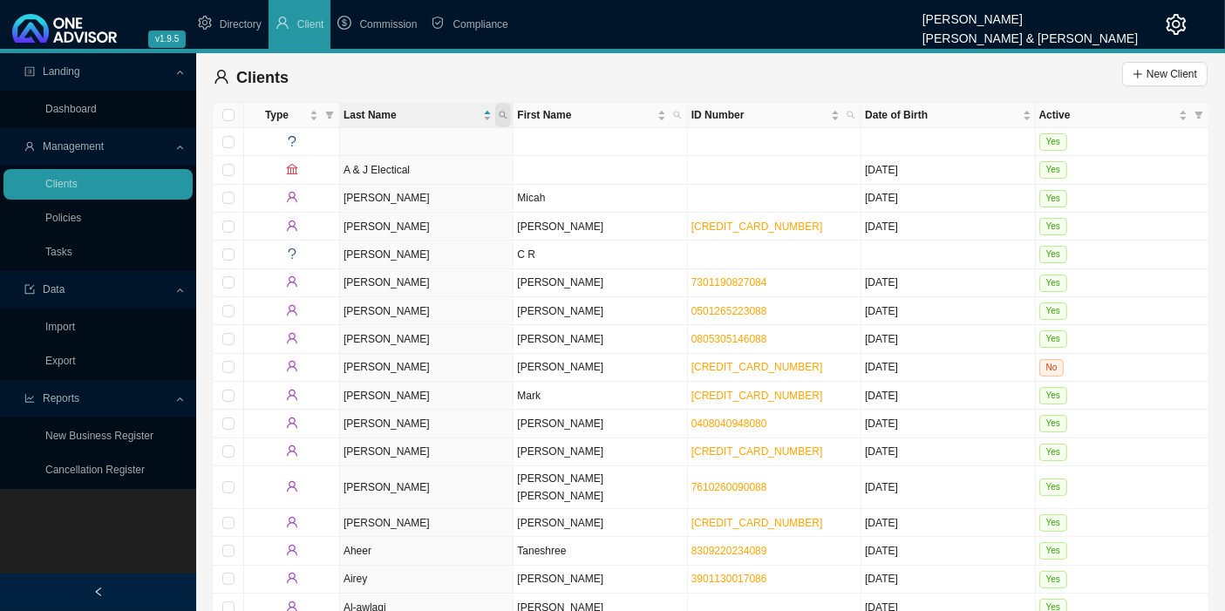
click at [500, 119] on span at bounding box center [503, 115] width 16 height 24
type input "[PERSON_NAME]"
click at [382, 175] on span "Search" at bounding box center [386, 178] width 33 height 17
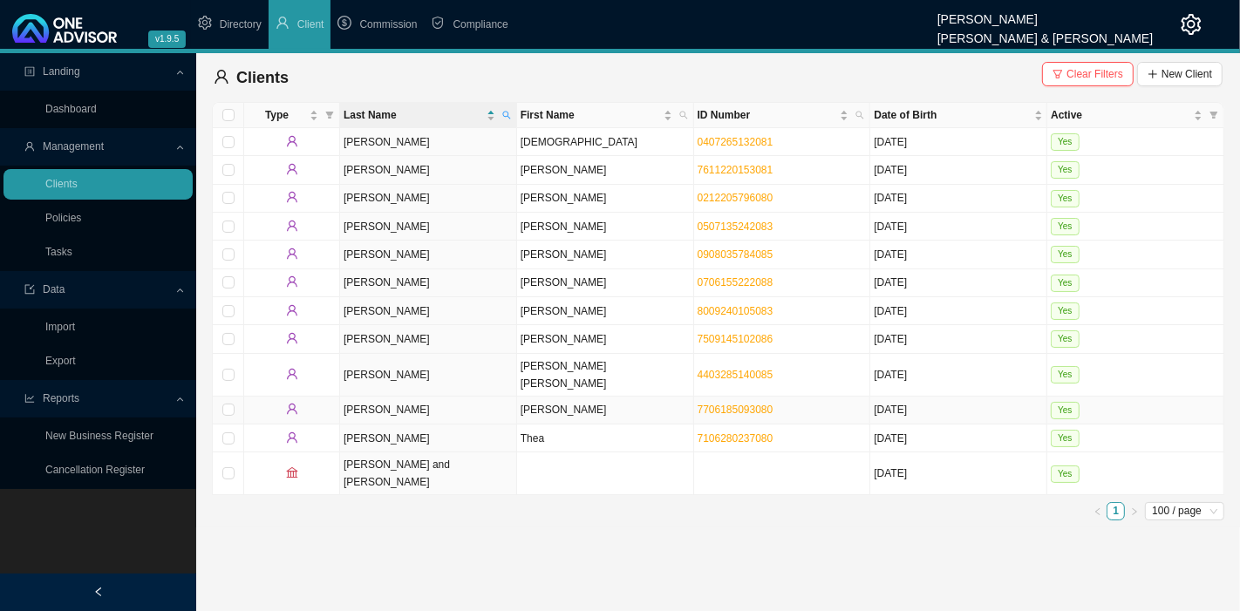
click at [555, 397] on td "[PERSON_NAME]" at bounding box center [605, 411] width 177 height 28
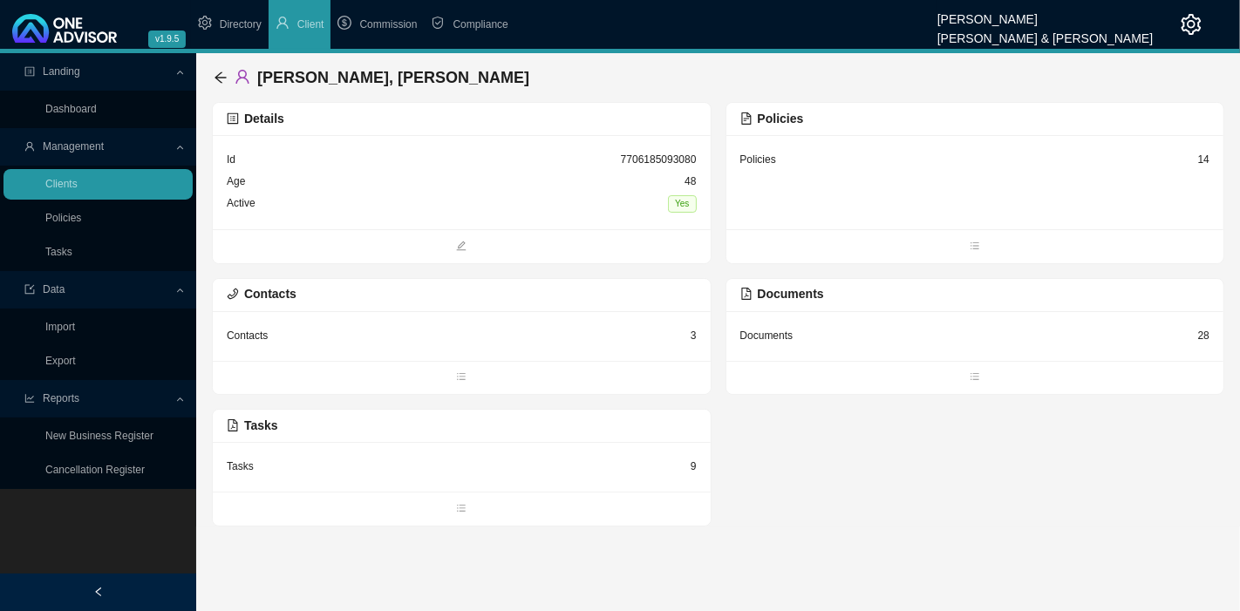
click at [547, 173] on div "Age 48" at bounding box center [462, 182] width 470 height 22
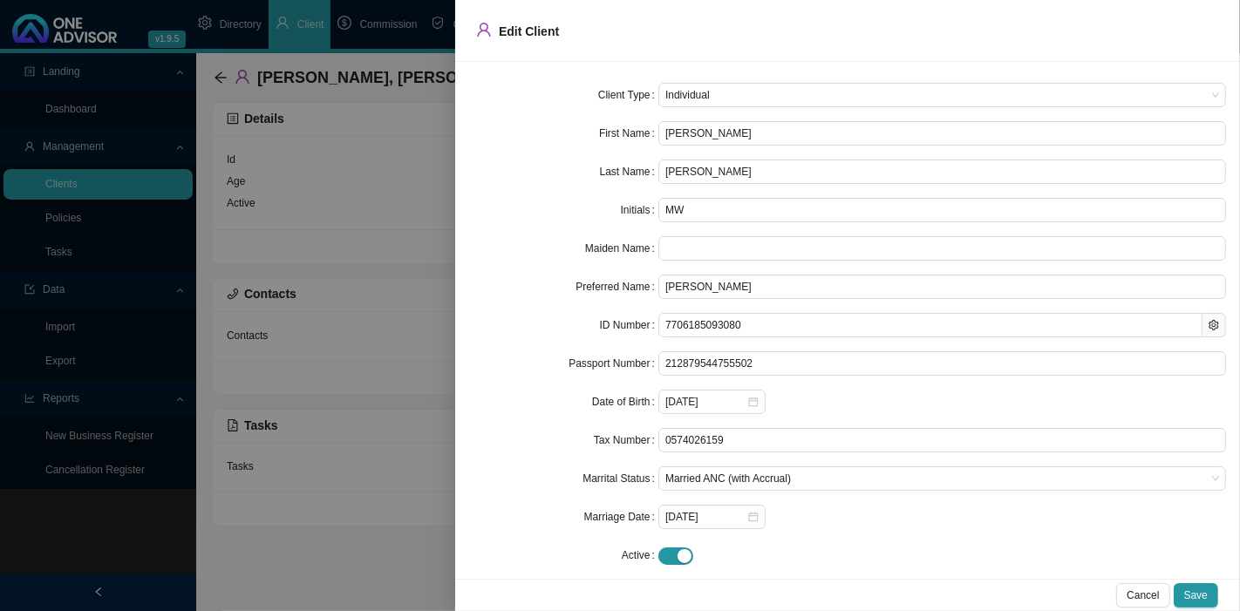
click at [410, 227] on div at bounding box center [620, 305] width 1240 height 611
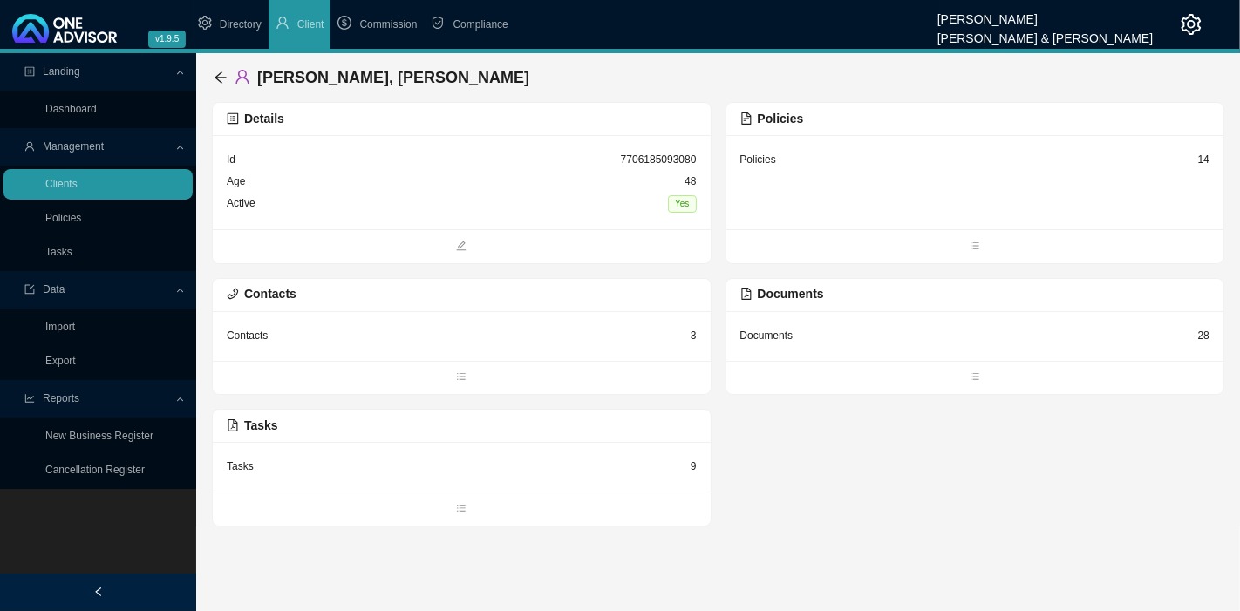
click at [873, 194] on div "Policies 14" at bounding box center [975, 182] width 498 height 94
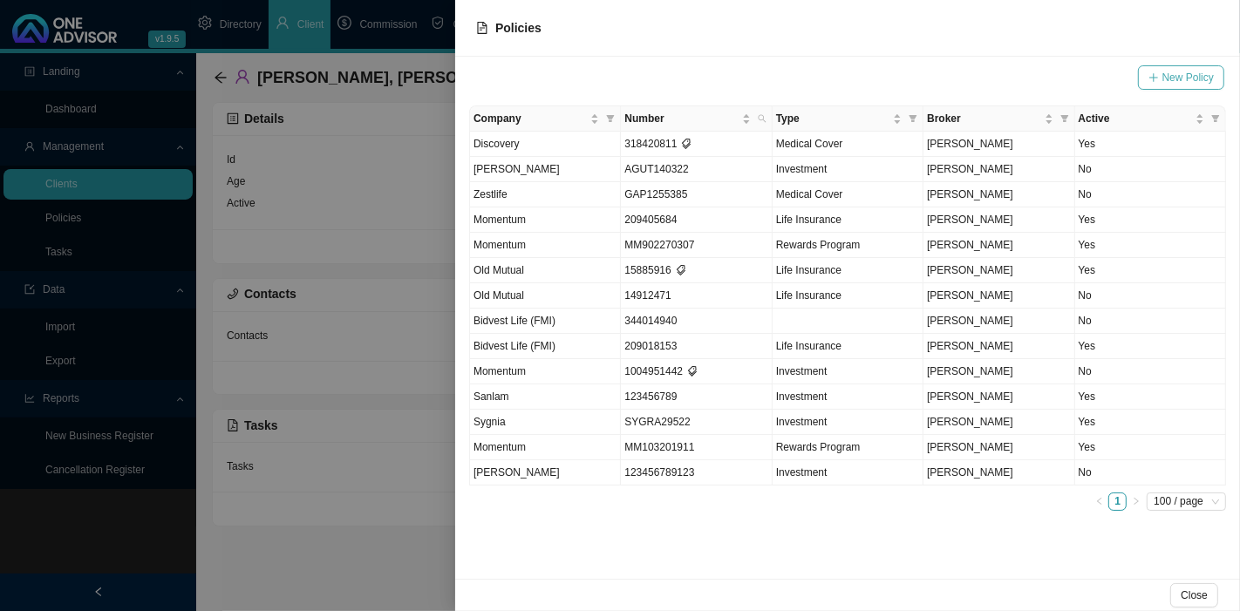
click at [1185, 83] on span "New Policy" at bounding box center [1187, 77] width 51 height 17
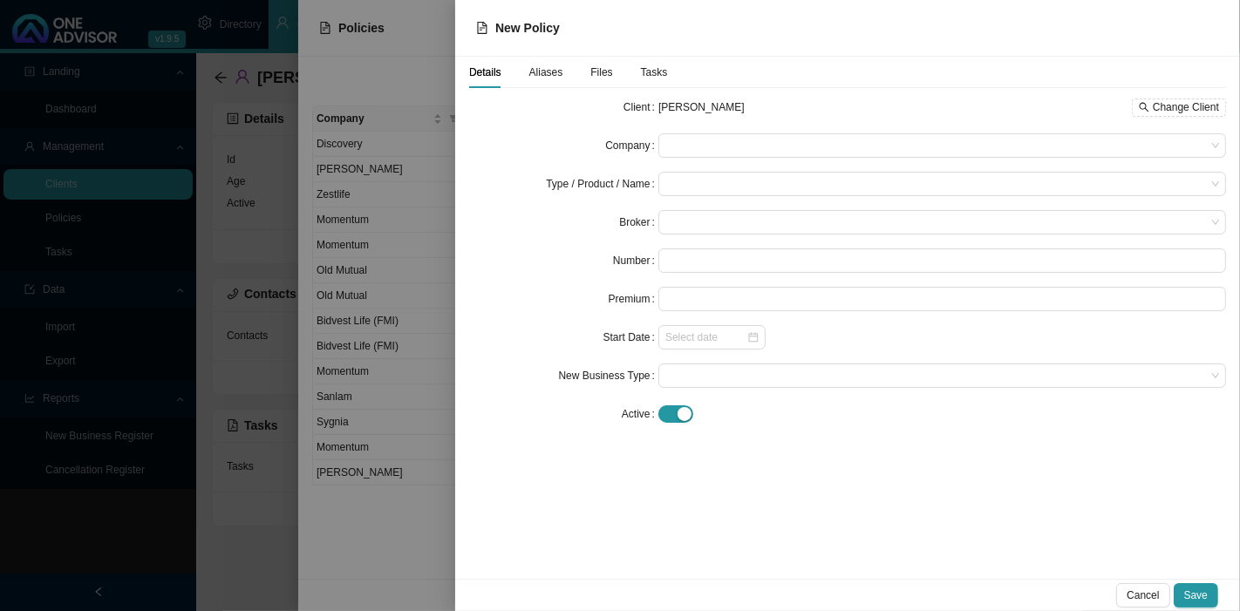
click at [418, 469] on div at bounding box center [620, 305] width 1240 height 611
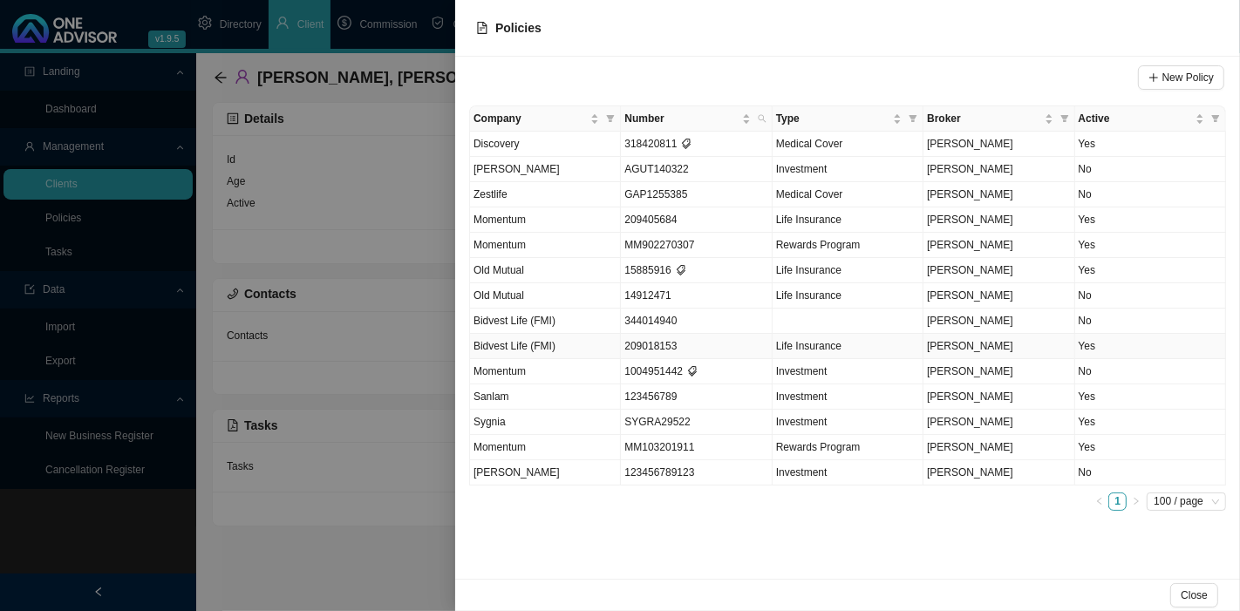
click at [632, 346] on span "209018153" at bounding box center [650, 346] width 52 height 12
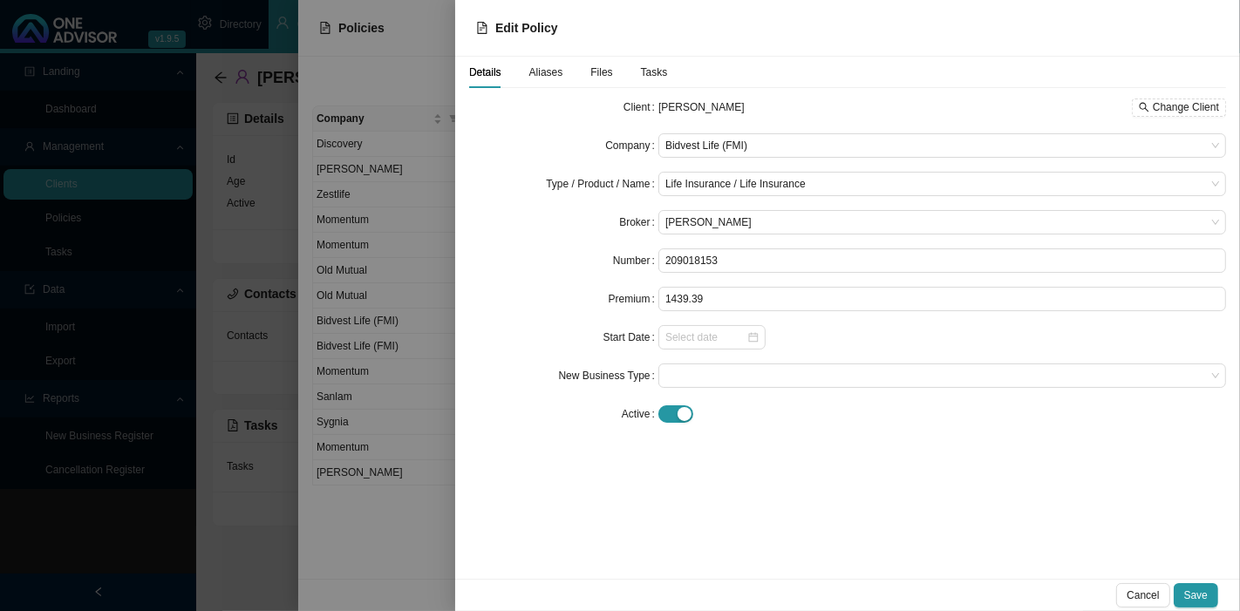
click at [655, 74] on span "Tasks" at bounding box center [654, 72] width 27 height 10
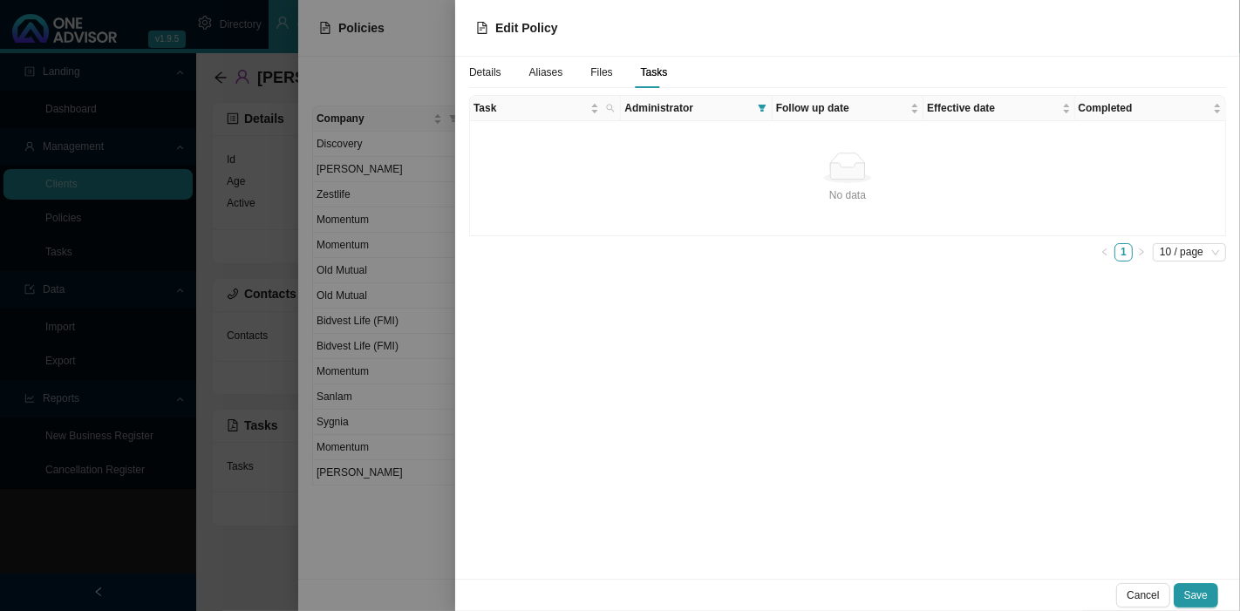
click at [651, 108] on span "Administrator" at bounding box center [687, 107] width 126 height 17
drag, startPoint x: 765, startPoint y: 111, endPoint x: 754, endPoint y: 108, distance: 11.6
click at [764, 111] on icon "filter" at bounding box center [761, 108] width 9 height 9
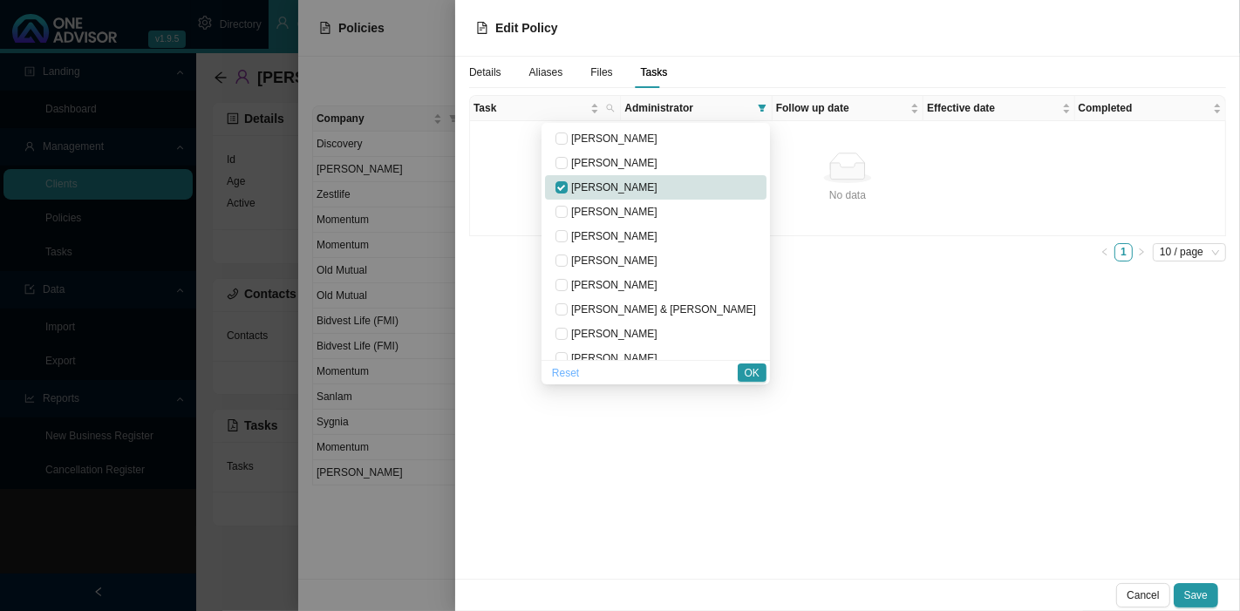
click at [579, 370] on span "Reset" at bounding box center [565, 372] width 27 height 17
checkbox input "false"
click at [752, 370] on span "OK" at bounding box center [751, 372] width 15 height 17
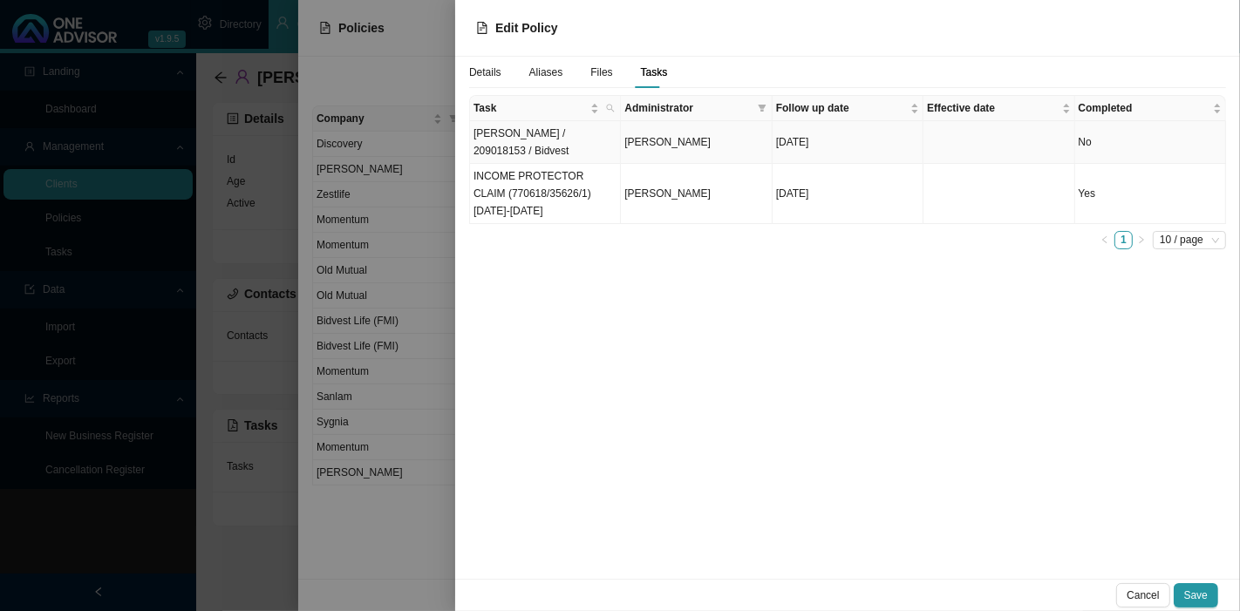
click at [584, 143] on td "Bormann / 209018153 / Bidvest" at bounding box center [545, 142] width 151 height 43
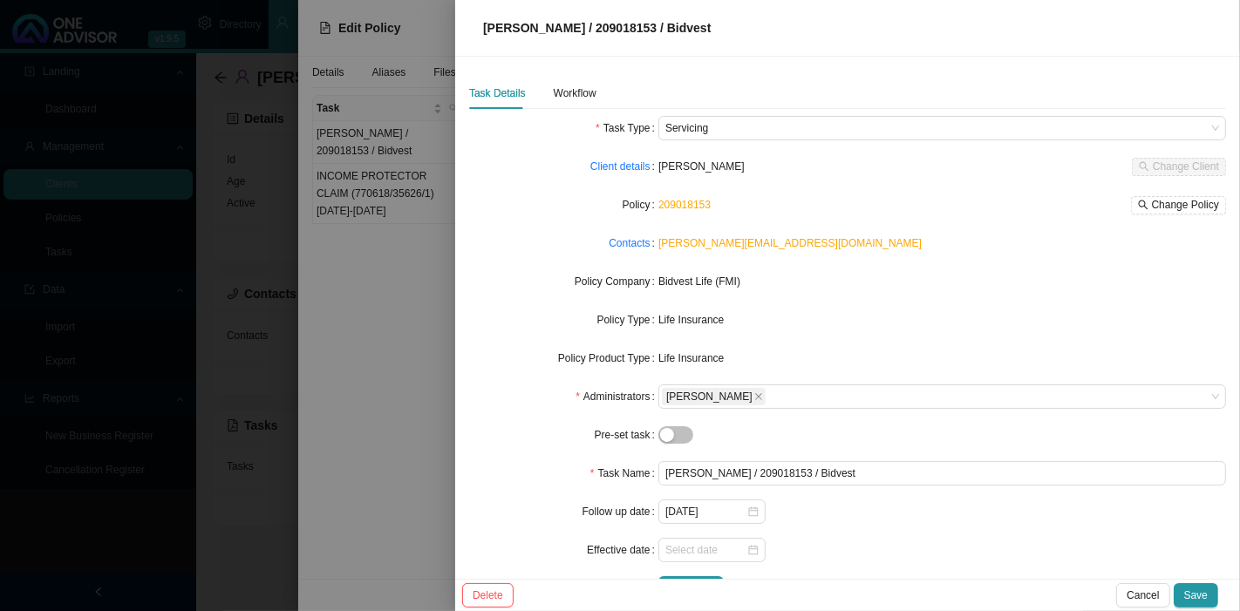
click at [398, 370] on div at bounding box center [620, 305] width 1240 height 611
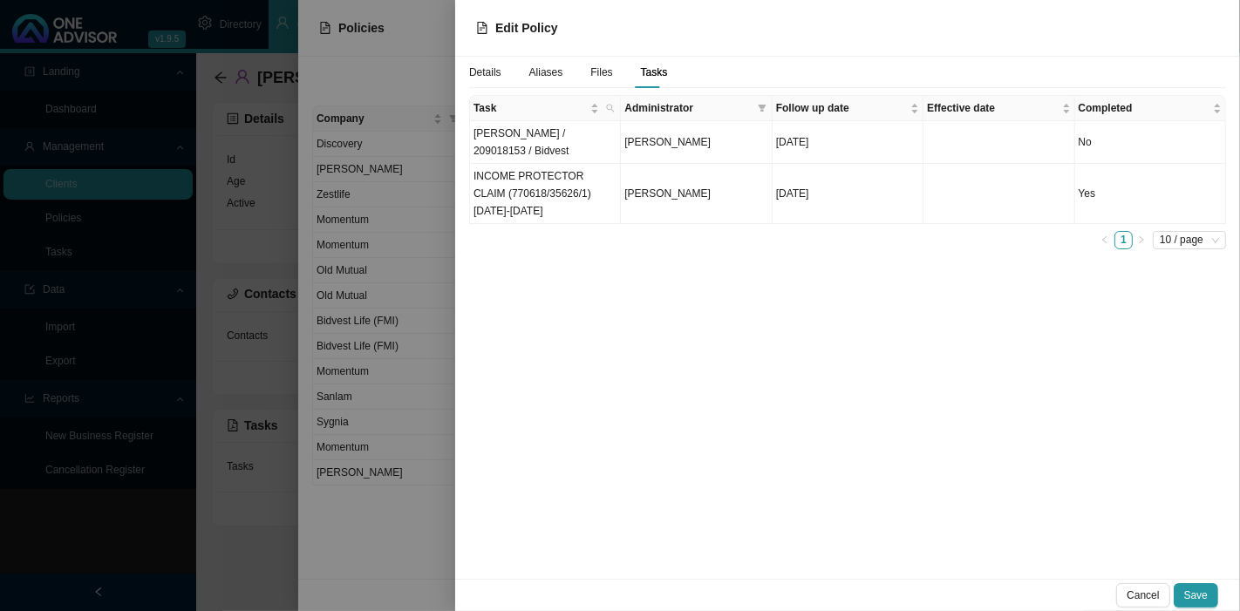
click at [411, 550] on div at bounding box center [620, 305] width 1240 height 611
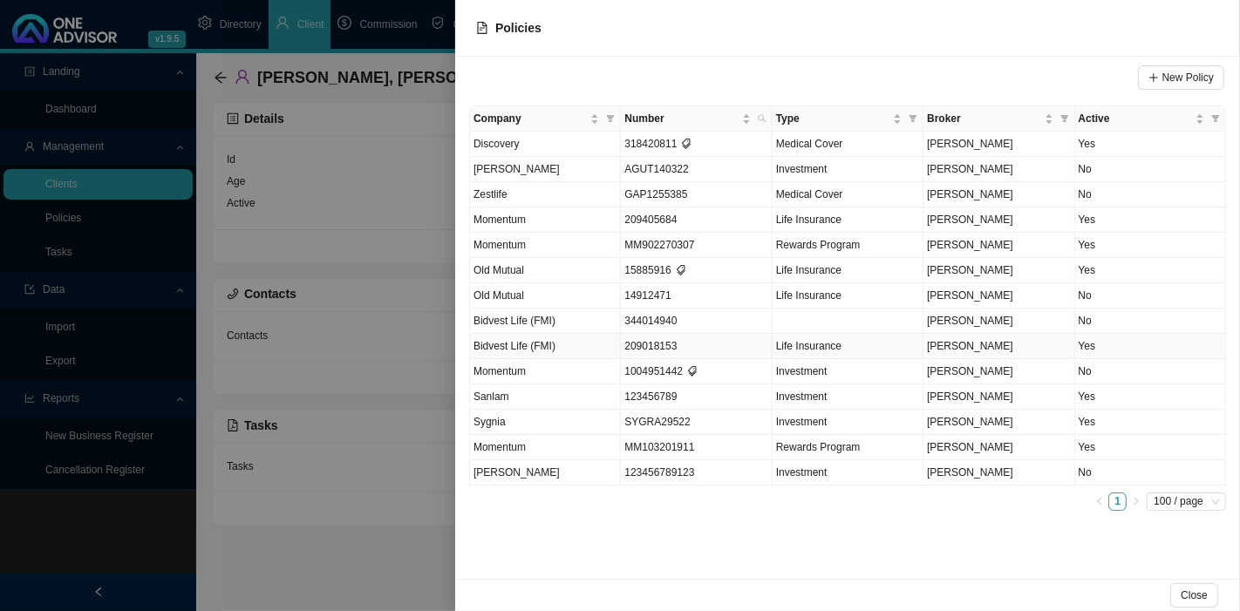
click at [677, 339] on td "209018153" at bounding box center [696, 346] width 151 height 25
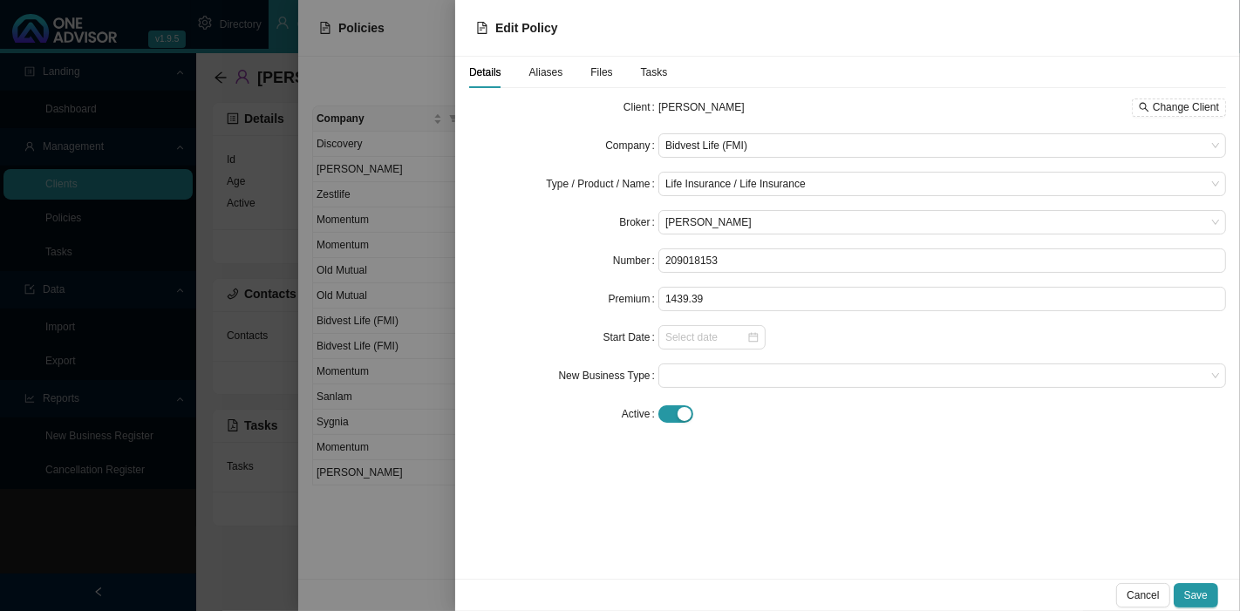
click at [652, 71] on span "Tasks" at bounding box center [654, 72] width 27 height 10
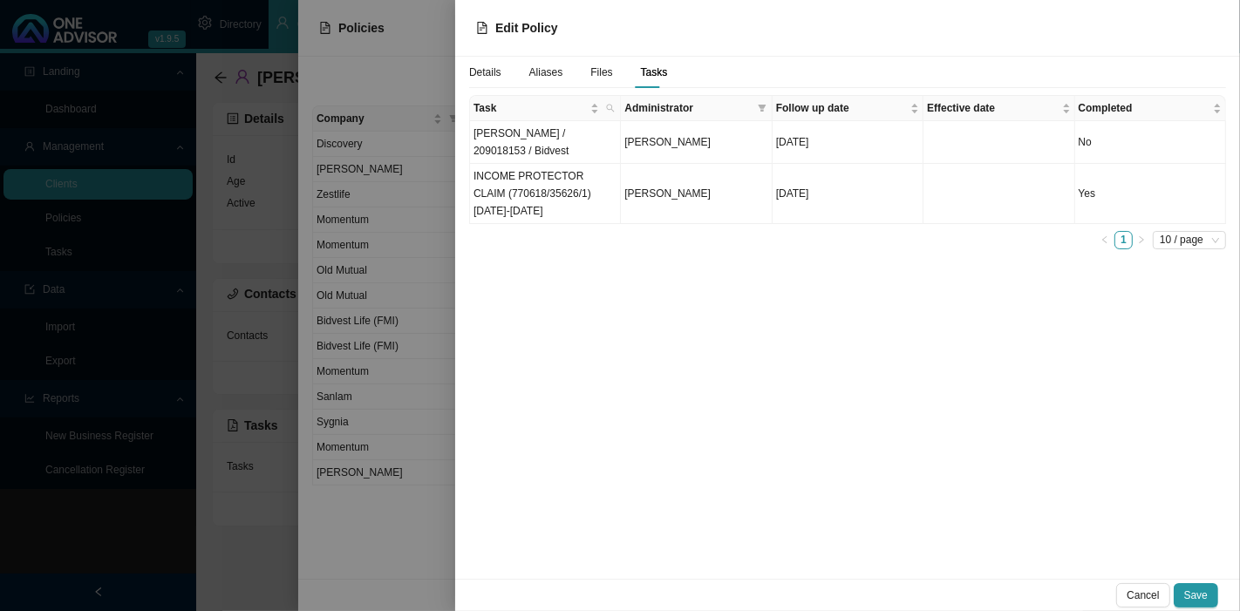
click at [592, 71] on span "Files" at bounding box center [601, 72] width 22 height 10
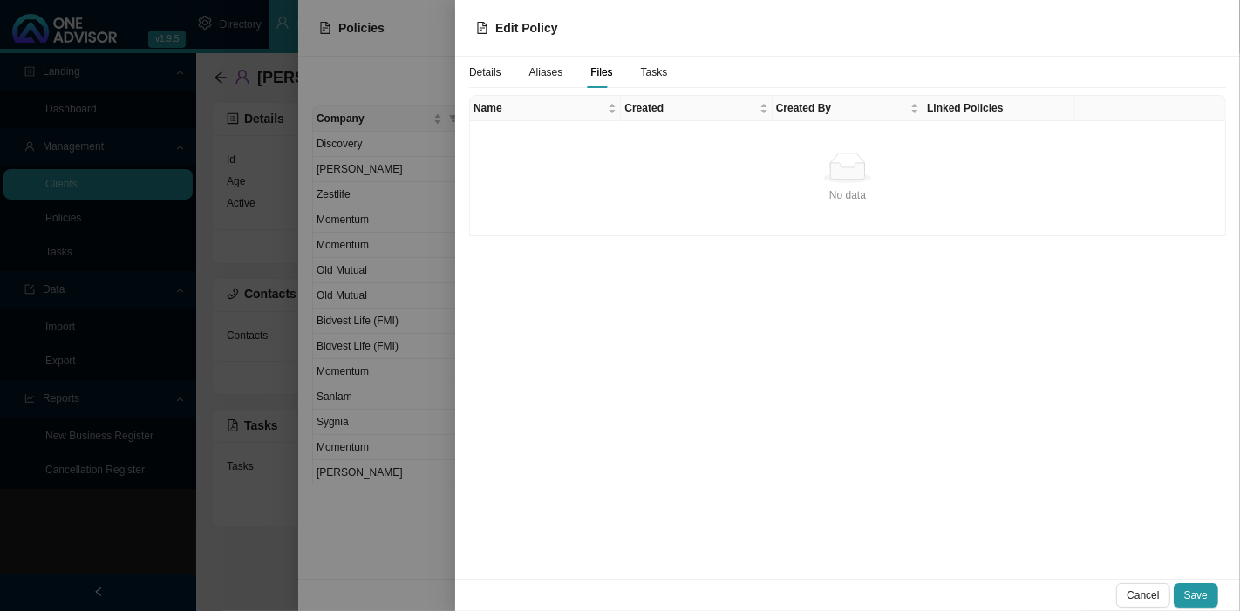
click at [545, 76] on span "Aliases" at bounding box center [546, 72] width 34 height 10
click at [508, 69] on div "Details Aliases Files Tasks" at bounding box center [568, 72] width 198 height 31
click at [483, 71] on span "Details" at bounding box center [485, 72] width 32 height 10
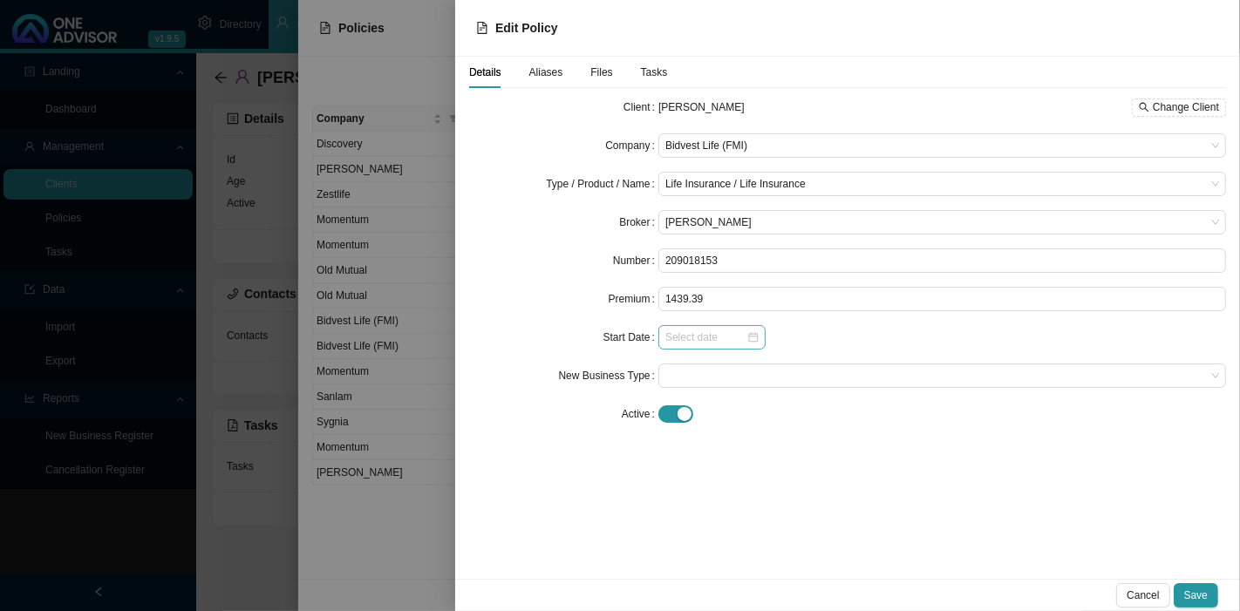
click at [750, 338] on div at bounding box center [711, 337] width 93 height 17
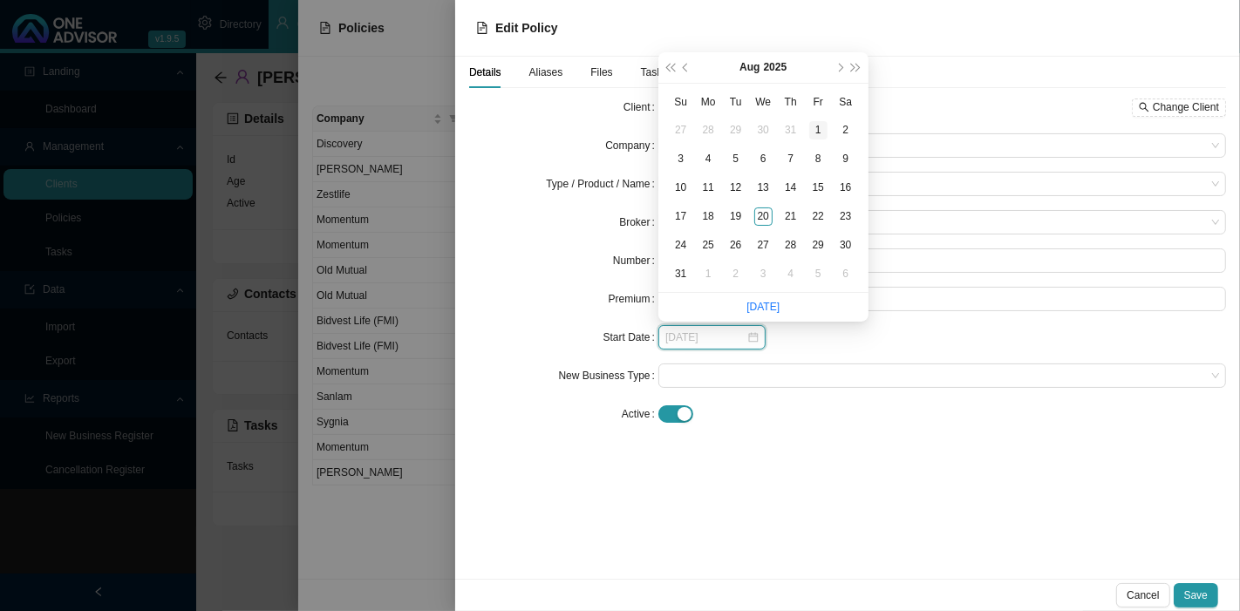
type input "2025-08-01"
click at [839, 64] on span "next-year" at bounding box center [839, 68] width 9 height 9
type input "2025-09-06"
click at [839, 65] on span "next-year" at bounding box center [839, 68] width 9 height 9
type input "2025-10-01"
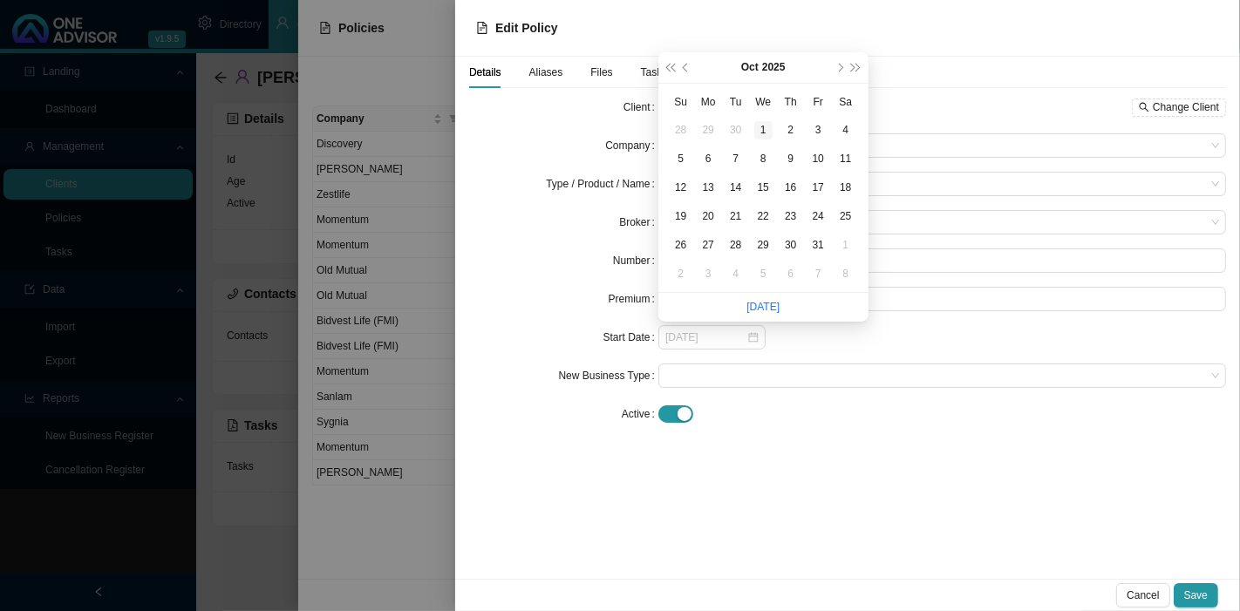
click at [762, 124] on div "1" at bounding box center [763, 130] width 18 height 18
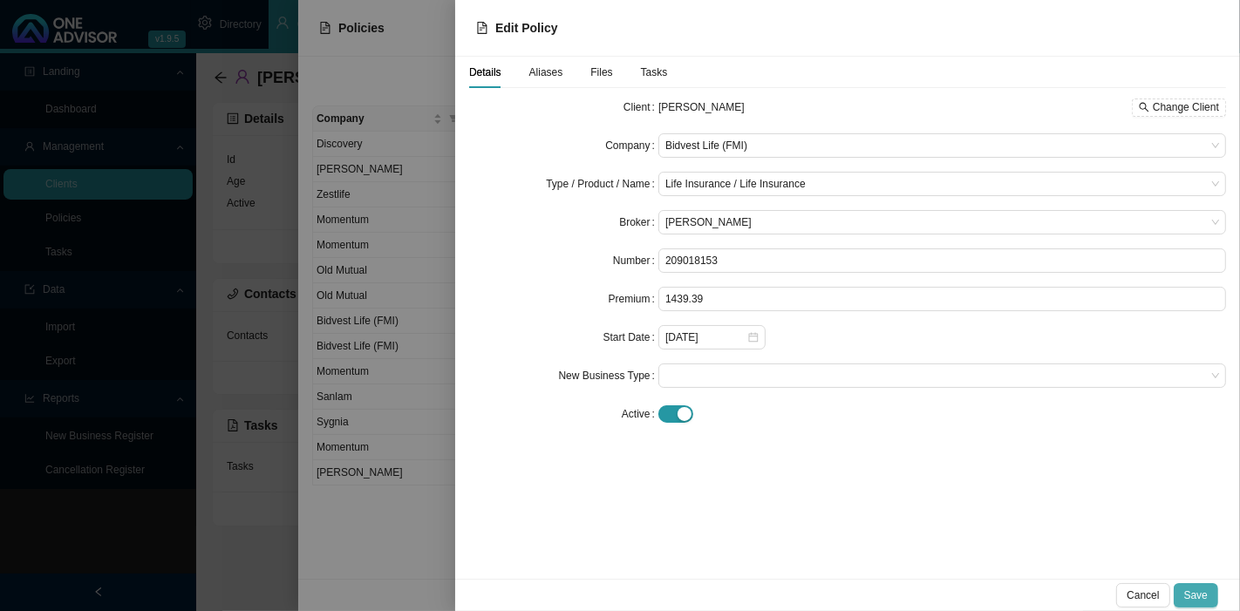
click at [1192, 590] on span "Save" at bounding box center [1196, 595] width 24 height 17
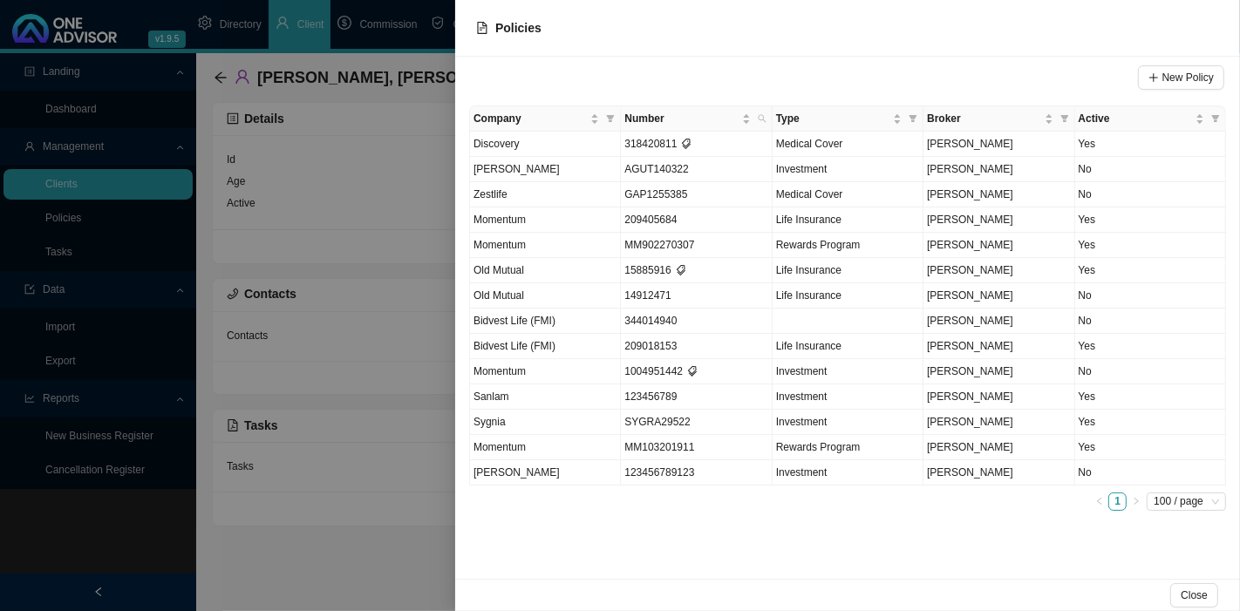
click at [293, 572] on div at bounding box center [620, 305] width 1240 height 611
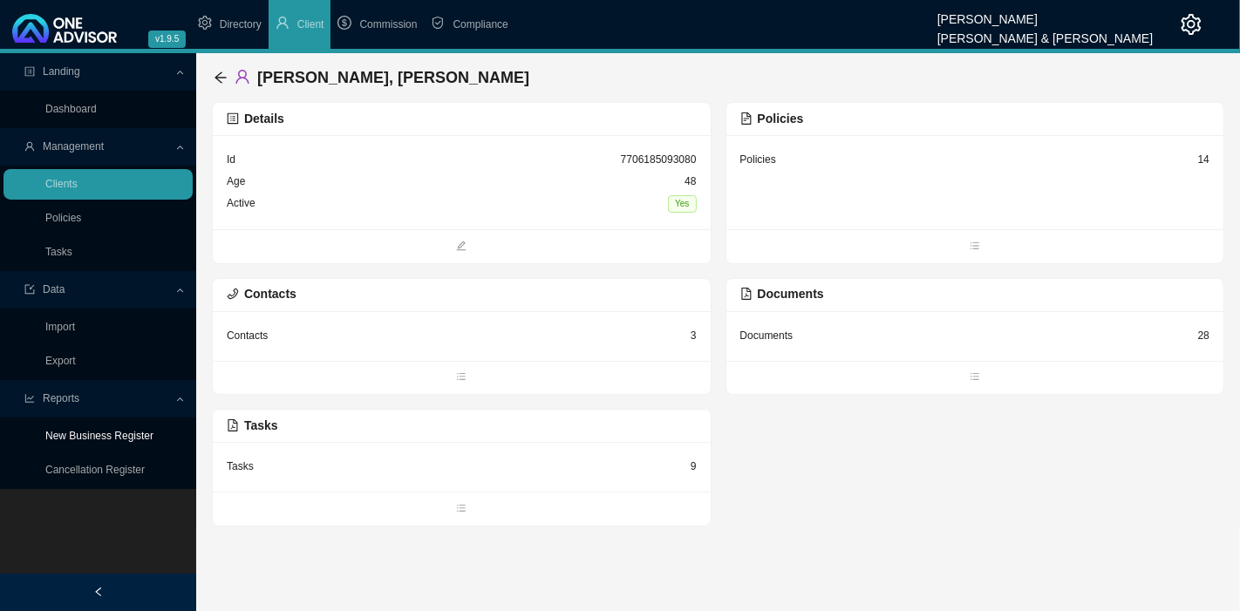
click at [126, 440] on link "New Business Register" at bounding box center [99, 436] width 108 height 12
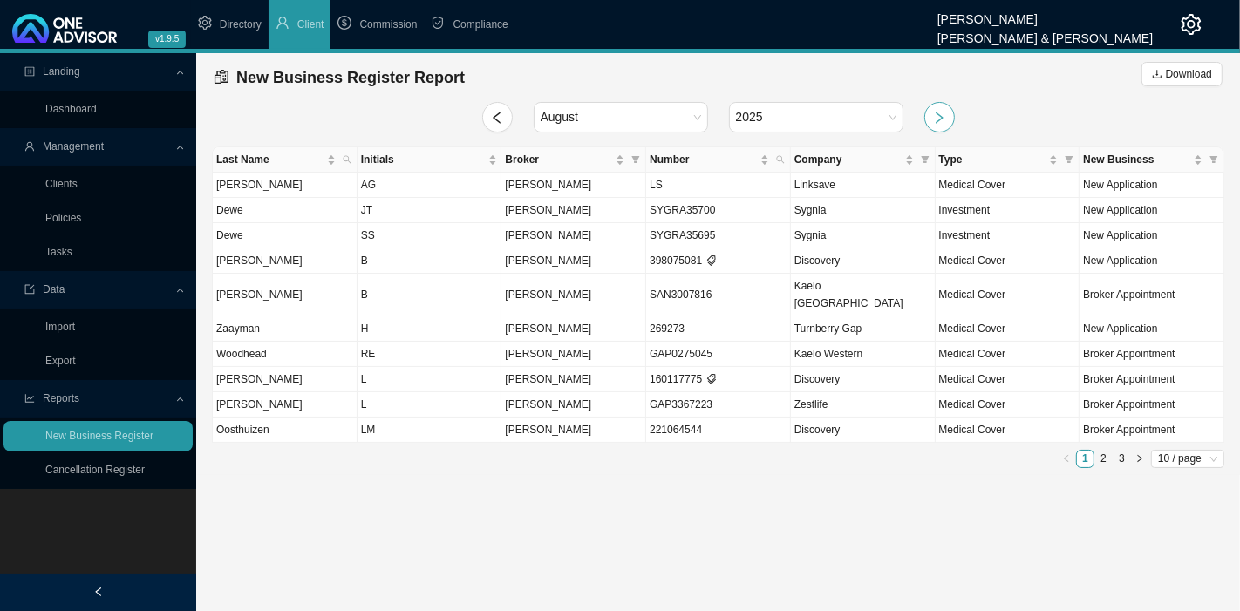
click at [935, 113] on icon "right" at bounding box center [939, 118] width 14 height 14
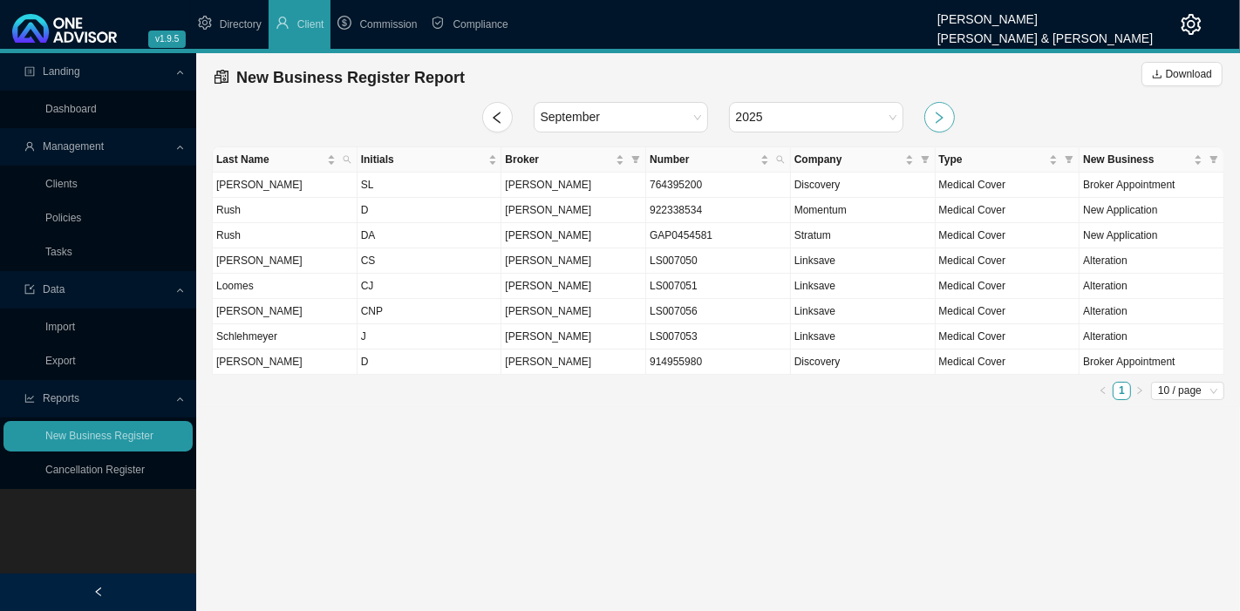
click at [935, 113] on icon "right" at bounding box center [939, 118] width 14 height 14
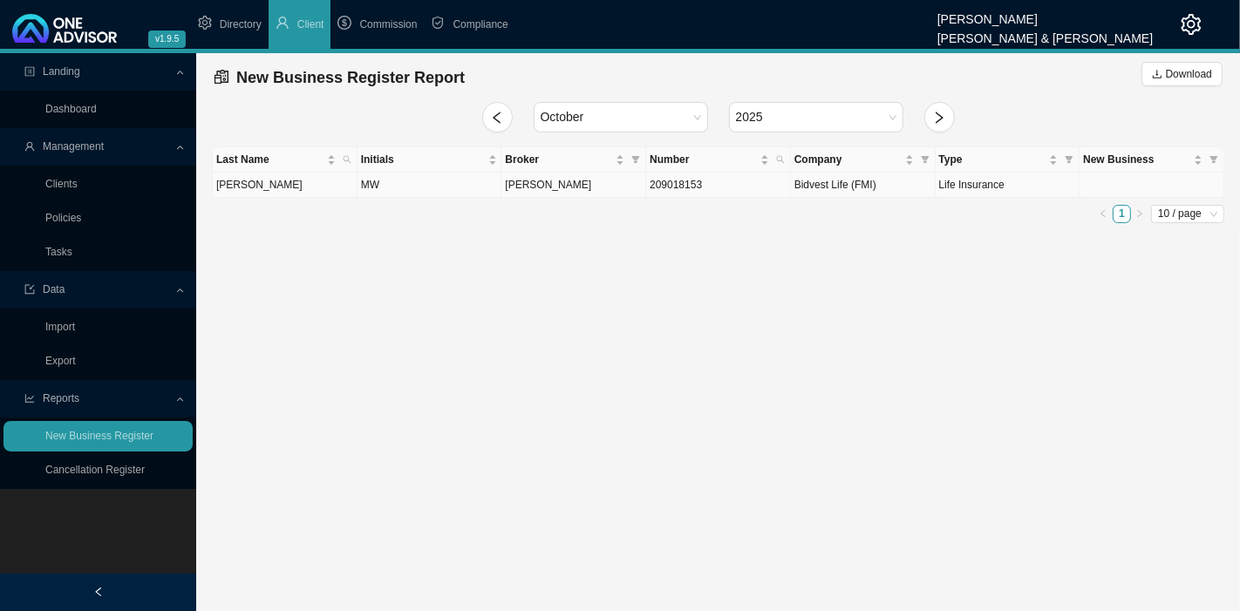
click at [623, 187] on td "[PERSON_NAME]" at bounding box center [573, 185] width 145 height 25
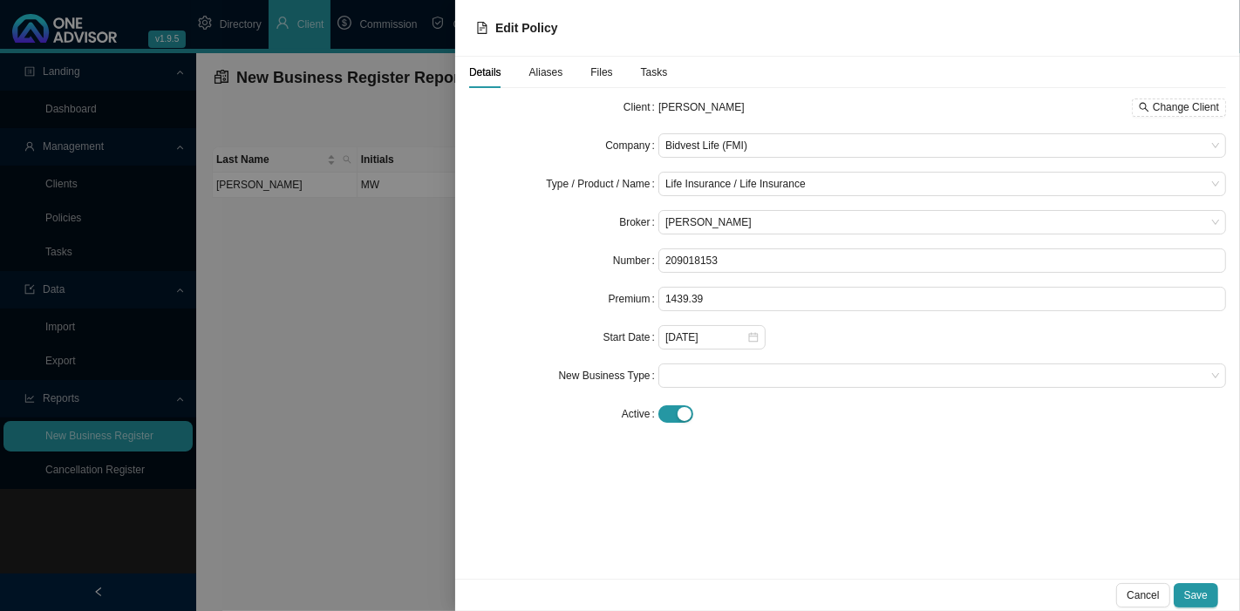
click at [379, 370] on div at bounding box center [620, 305] width 1240 height 611
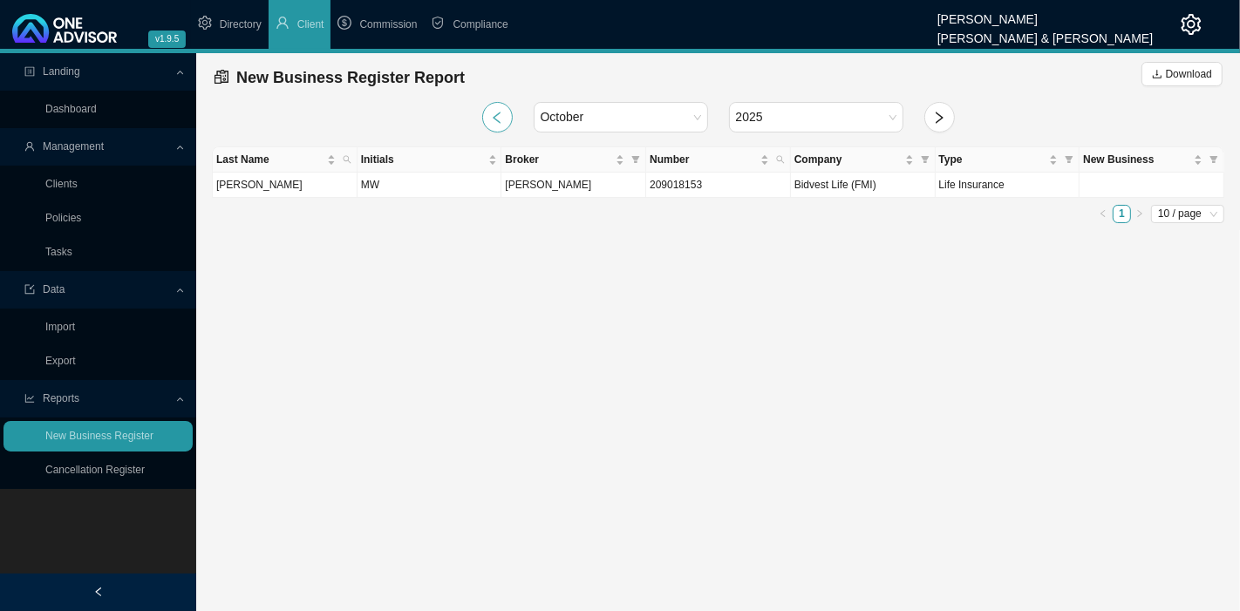
click at [505, 111] on button "button" at bounding box center [497, 117] width 31 height 31
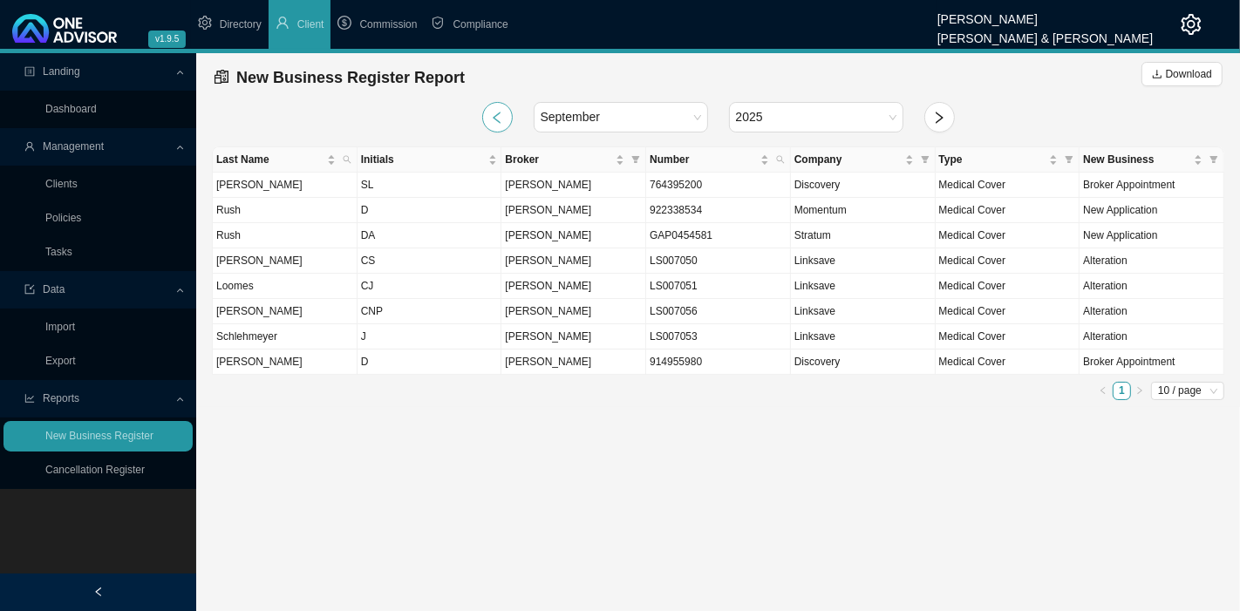
click at [504, 114] on button "button" at bounding box center [497, 117] width 31 height 31
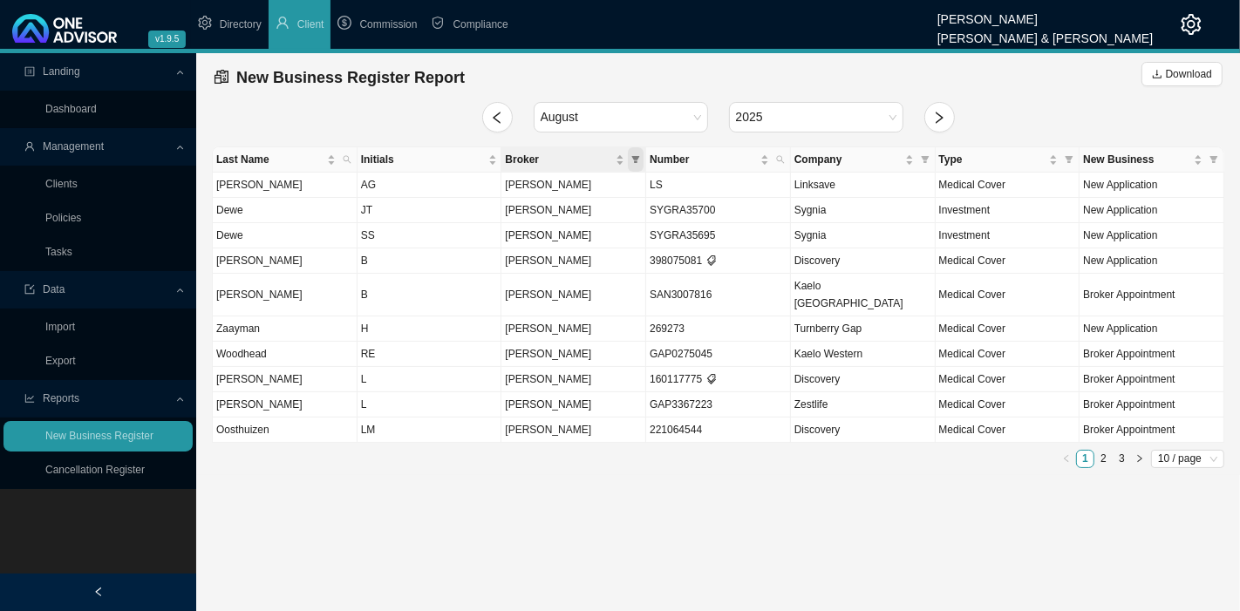
click at [637, 160] on icon "filter" at bounding box center [635, 159] width 9 height 9
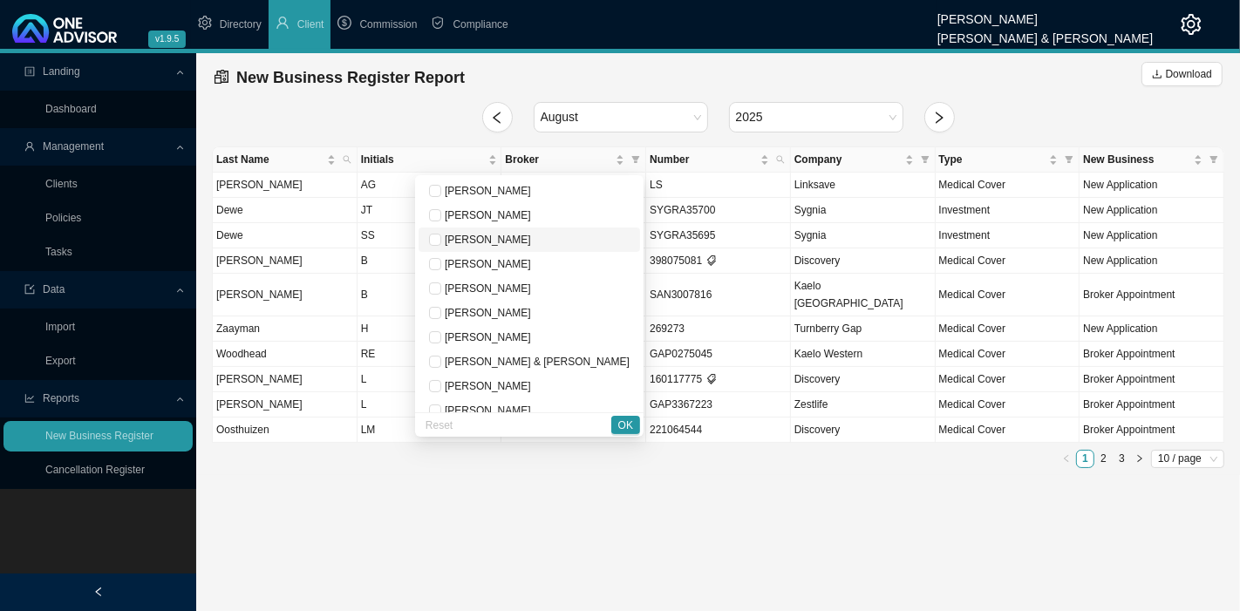
click at [499, 240] on span "[PERSON_NAME]" at bounding box center [486, 240] width 90 height 12
checkbox input "true"
click at [630, 425] on span "OK" at bounding box center [625, 425] width 15 height 17
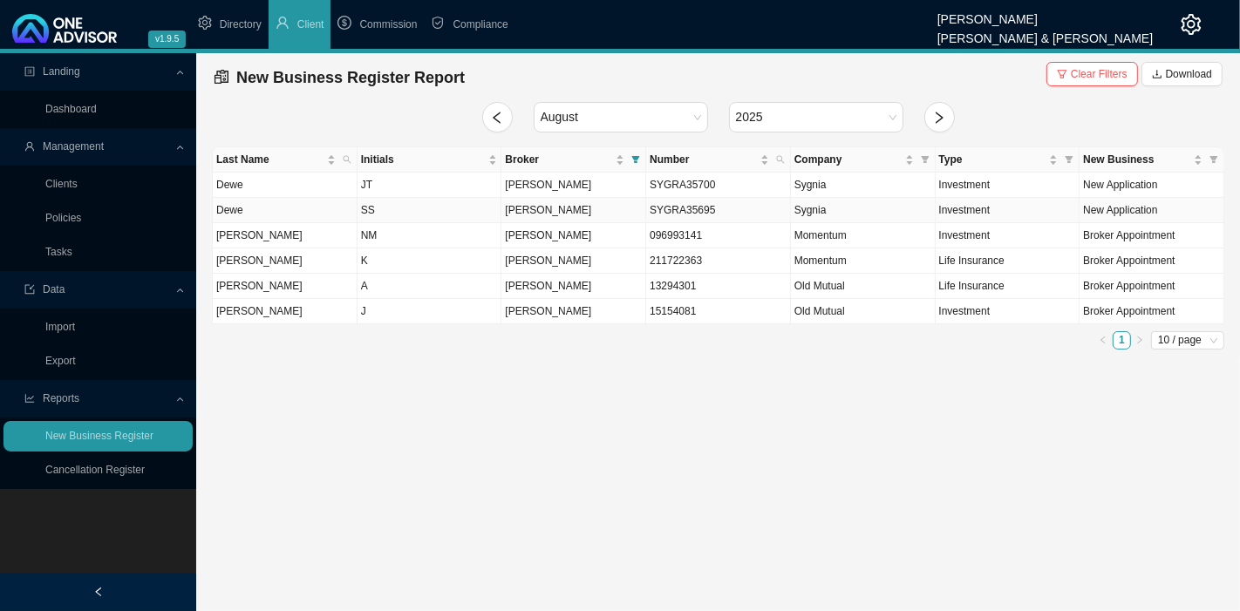
click at [396, 210] on td "SS" at bounding box center [429, 210] width 145 height 25
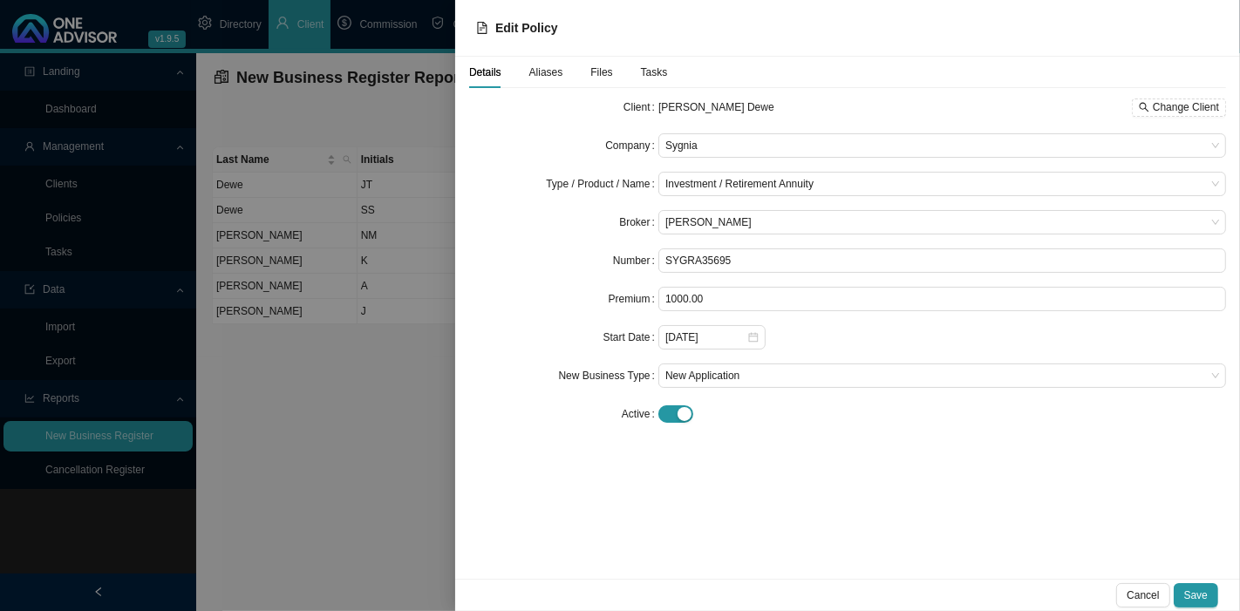
click at [597, 71] on span "Files" at bounding box center [601, 72] width 22 height 10
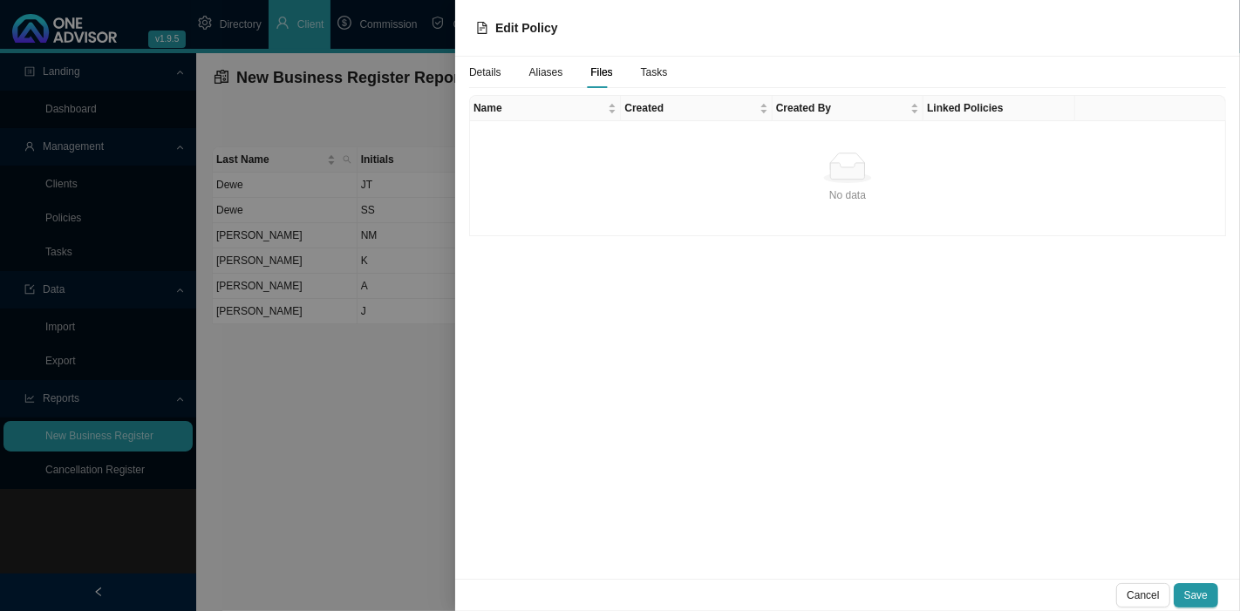
click at [344, 431] on div at bounding box center [620, 305] width 1240 height 611
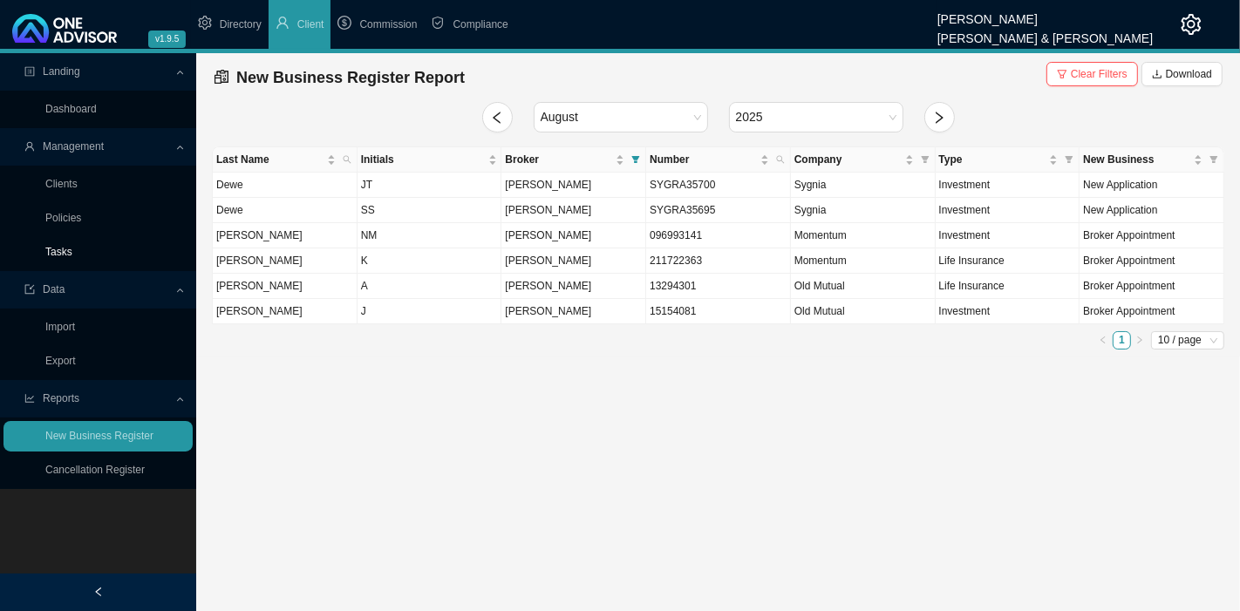
click at [72, 255] on link "Tasks" at bounding box center [58, 252] width 27 height 12
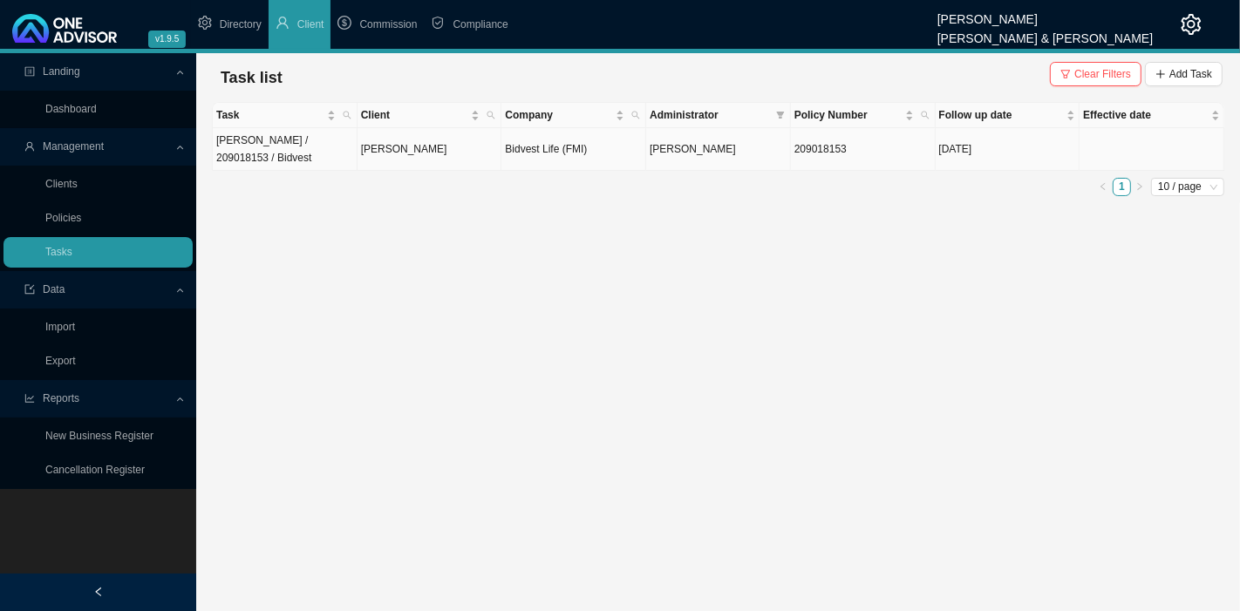
click at [724, 155] on td "[PERSON_NAME]" at bounding box center [718, 149] width 145 height 43
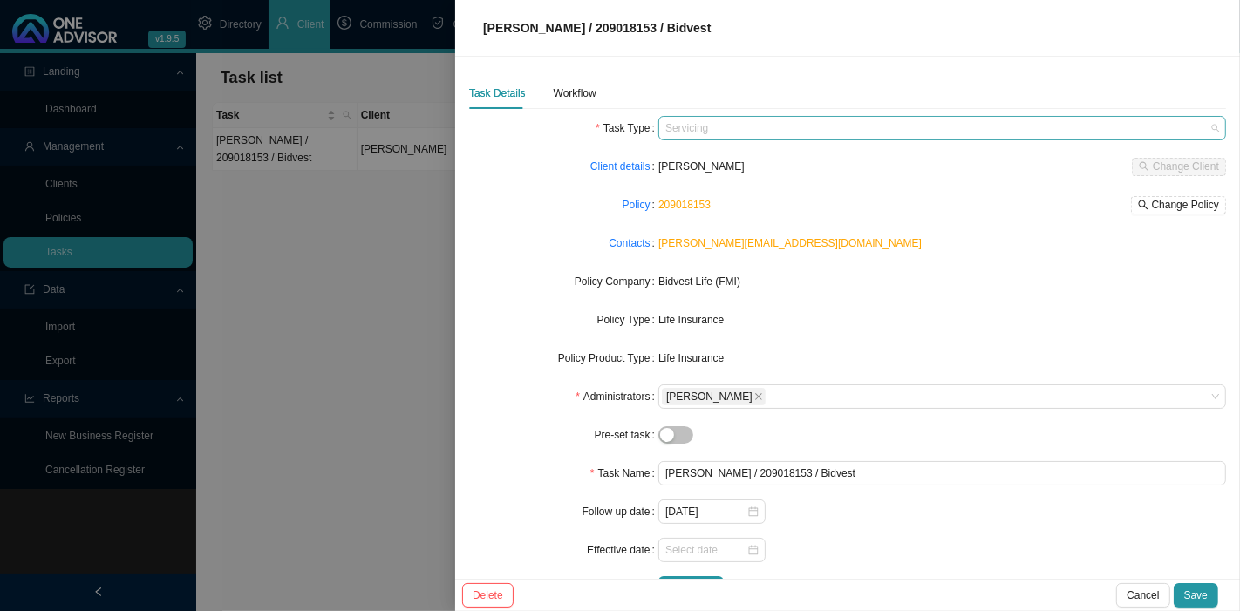
click at [742, 128] on span "Servicing" at bounding box center [942, 128] width 554 height 23
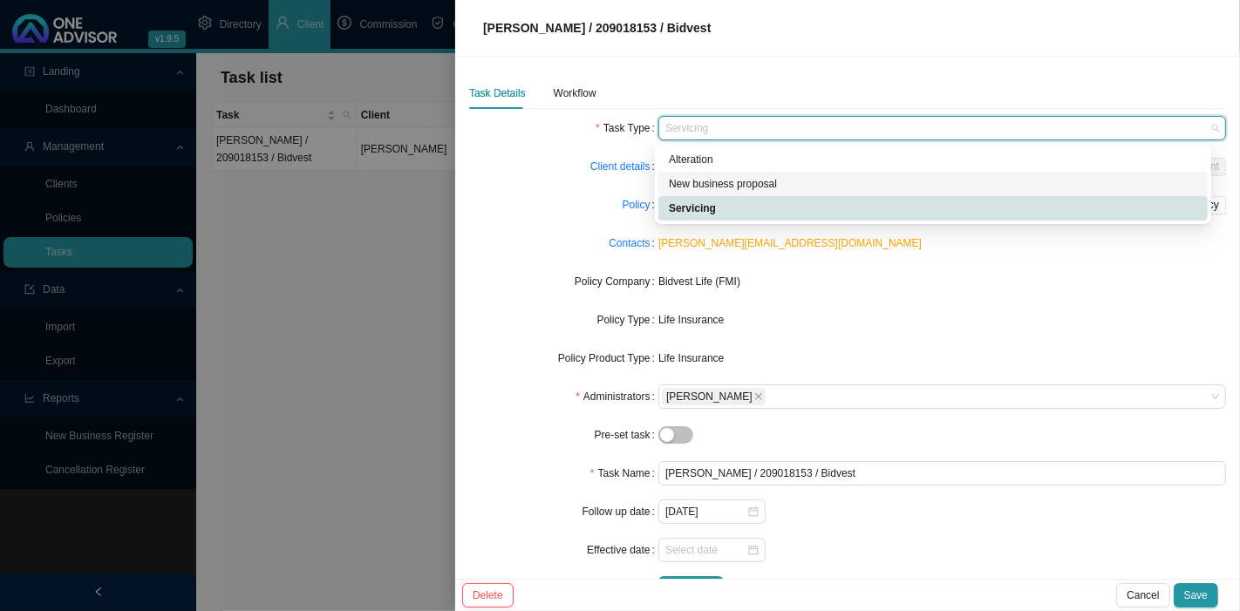
click at [712, 184] on div "New business proposal" at bounding box center [933, 183] width 528 height 17
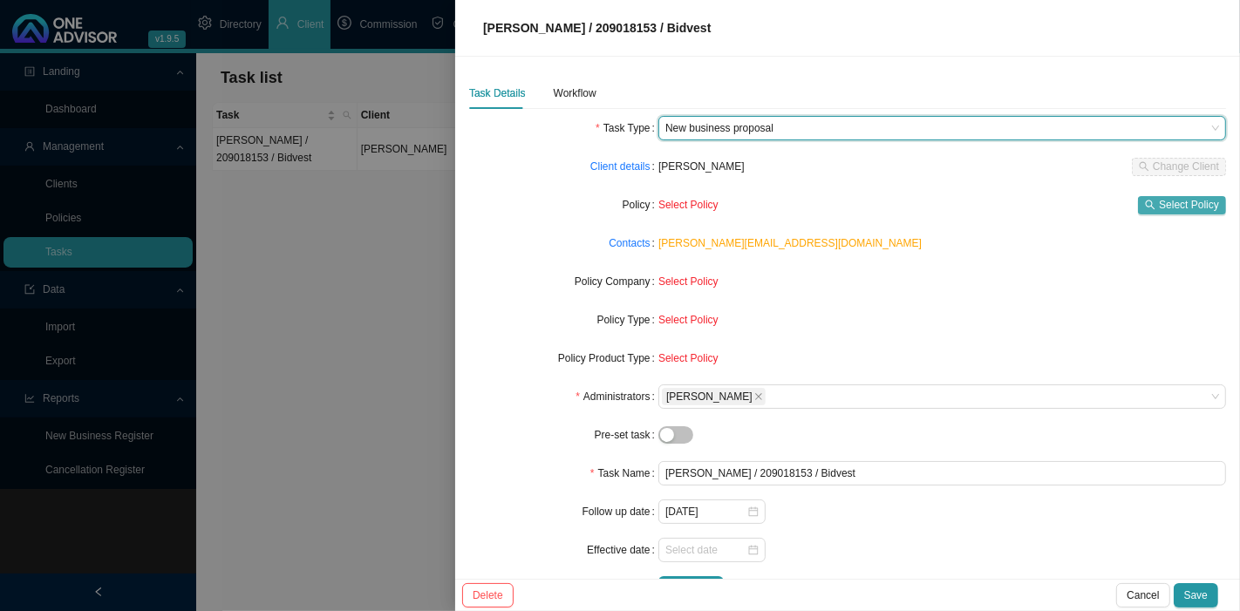
click at [1170, 205] on span "Select Policy" at bounding box center [1188, 204] width 60 height 17
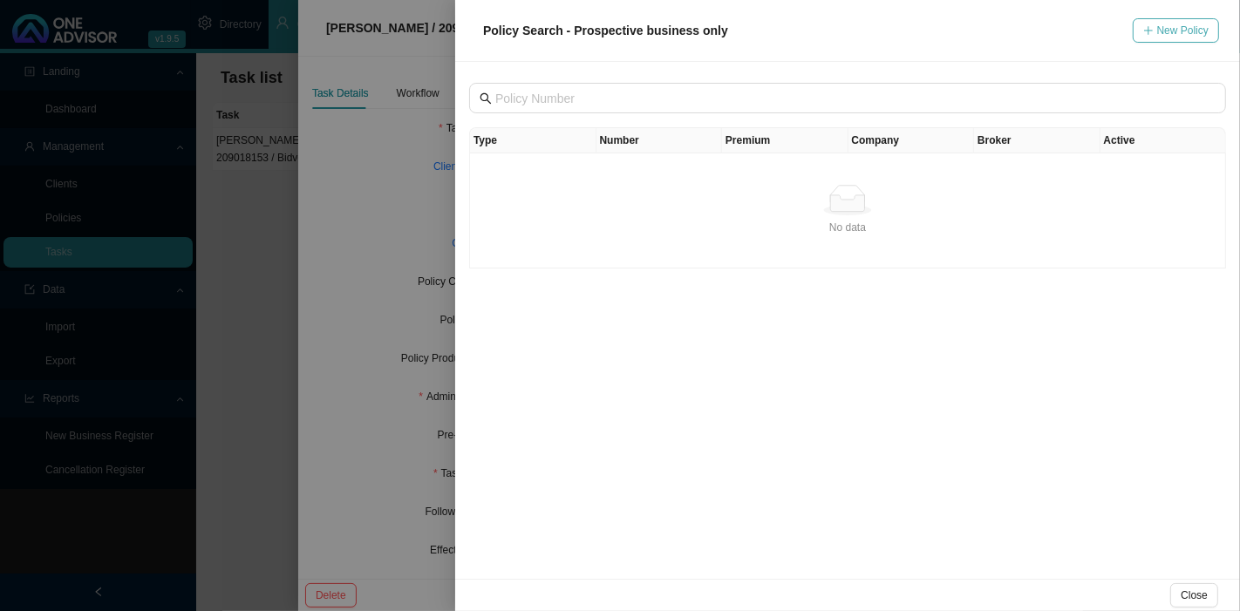
click at [1172, 20] on button "New Policy" at bounding box center [1175, 30] width 86 height 24
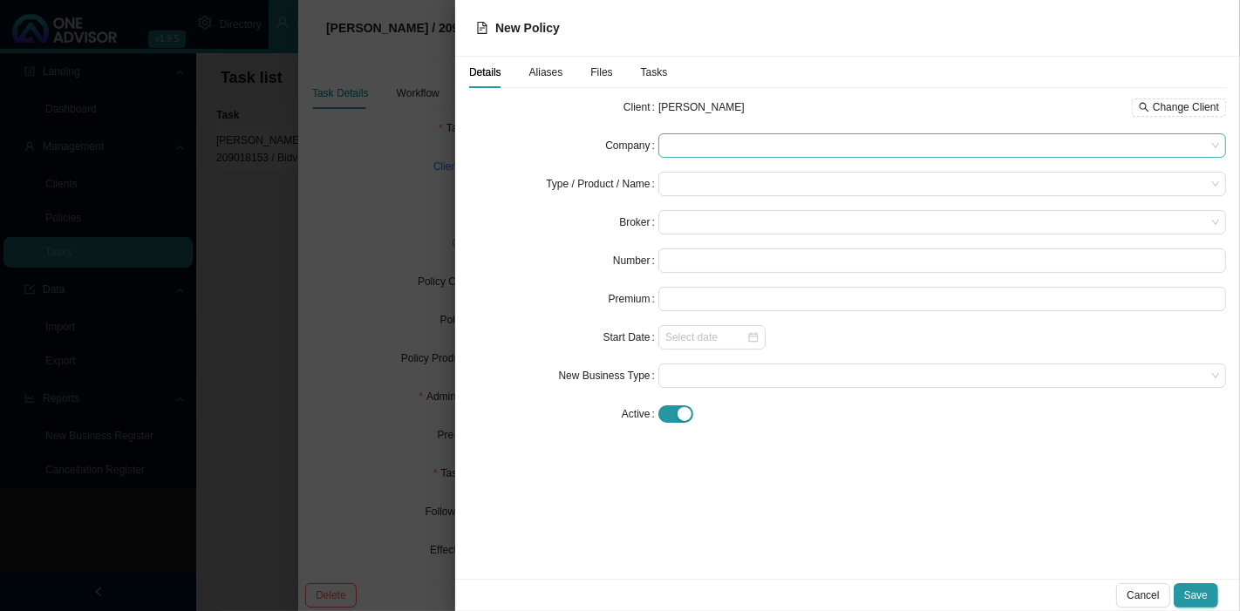
click at [690, 146] on span at bounding box center [942, 145] width 554 height 23
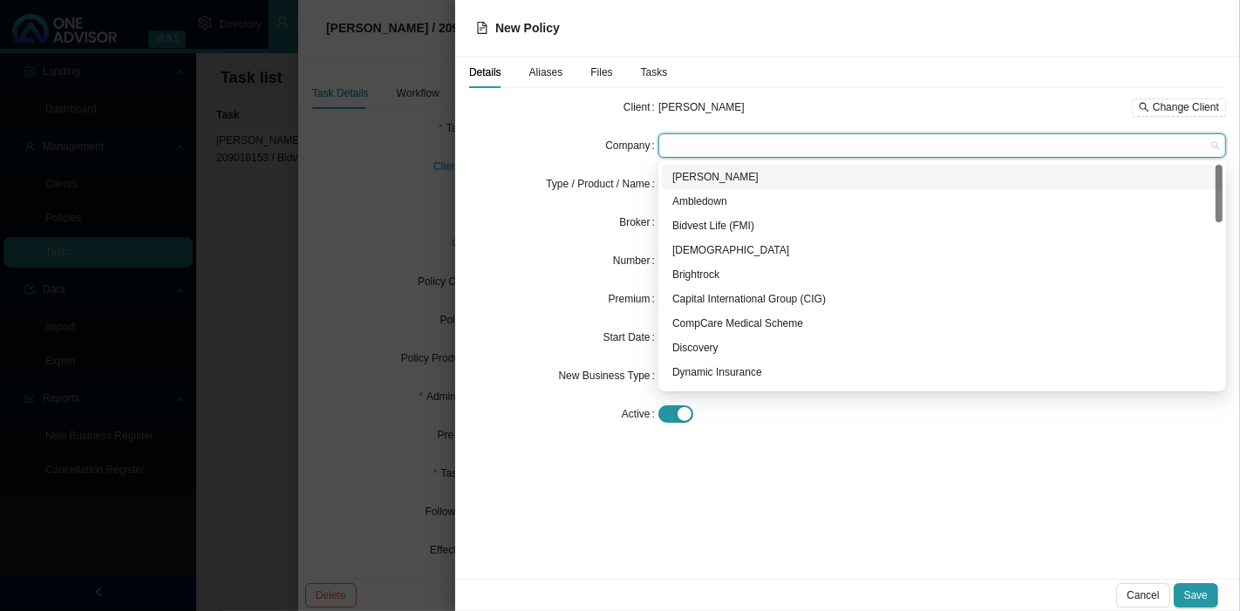
click at [727, 173] on div "Allan Gray" at bounding box center [942, 176] width 540 height 17
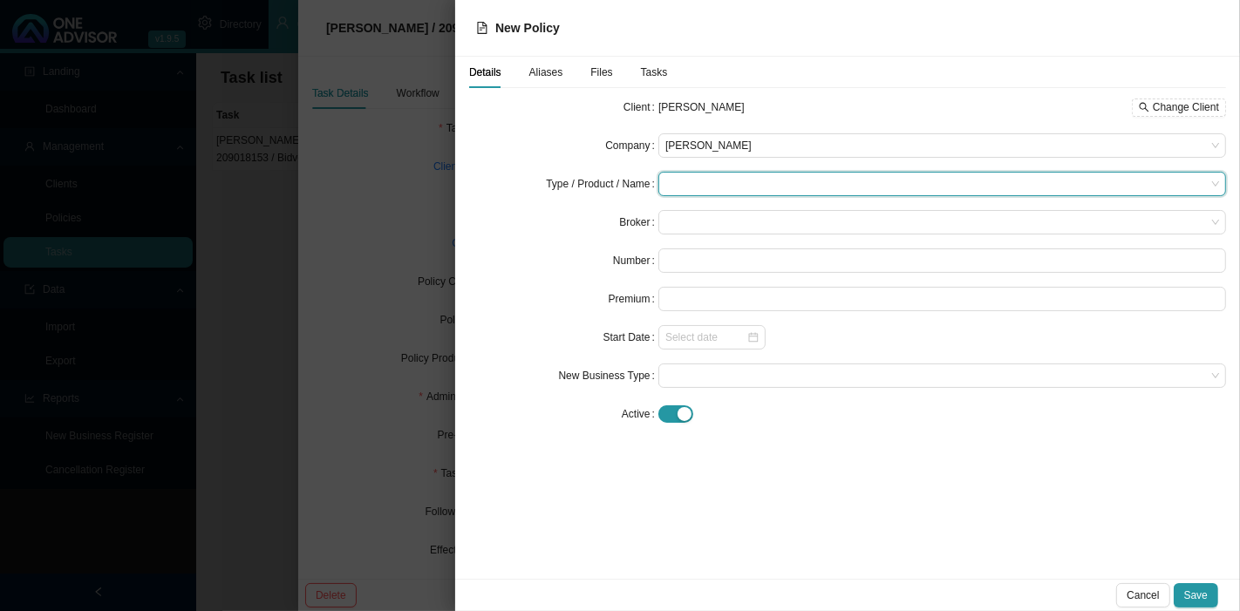
click at [727, 186] on input "search" at bounding box center [935, 184] width 540 height 23
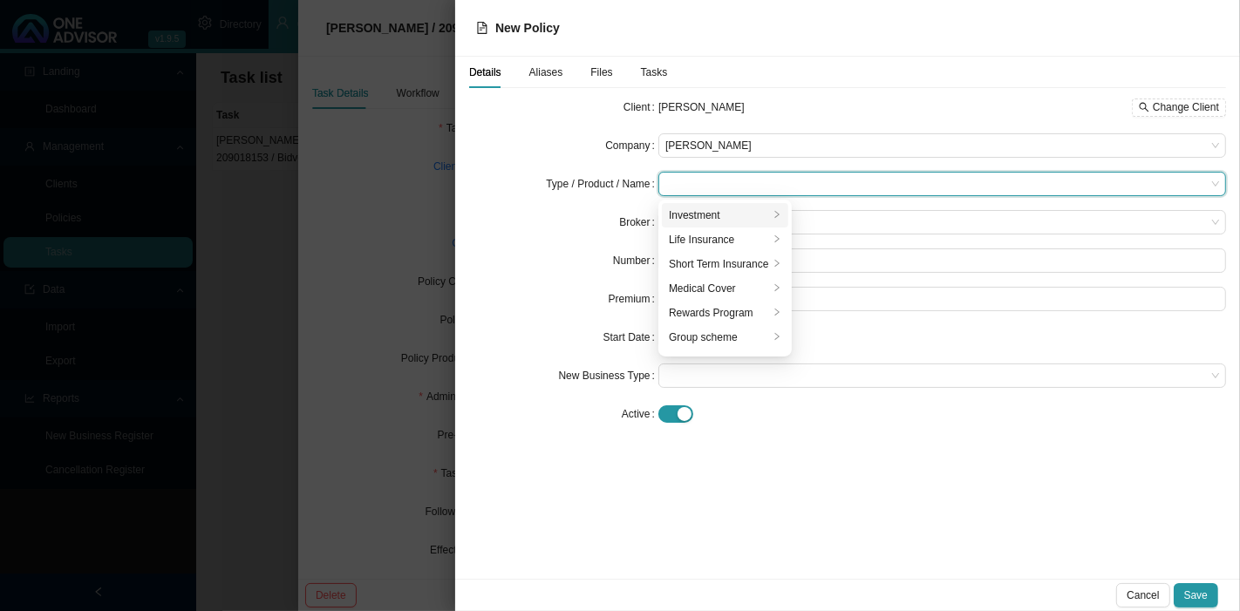
click at [717, 217] on div "Investment" at bounding box center [719, 215] width 100 height 17
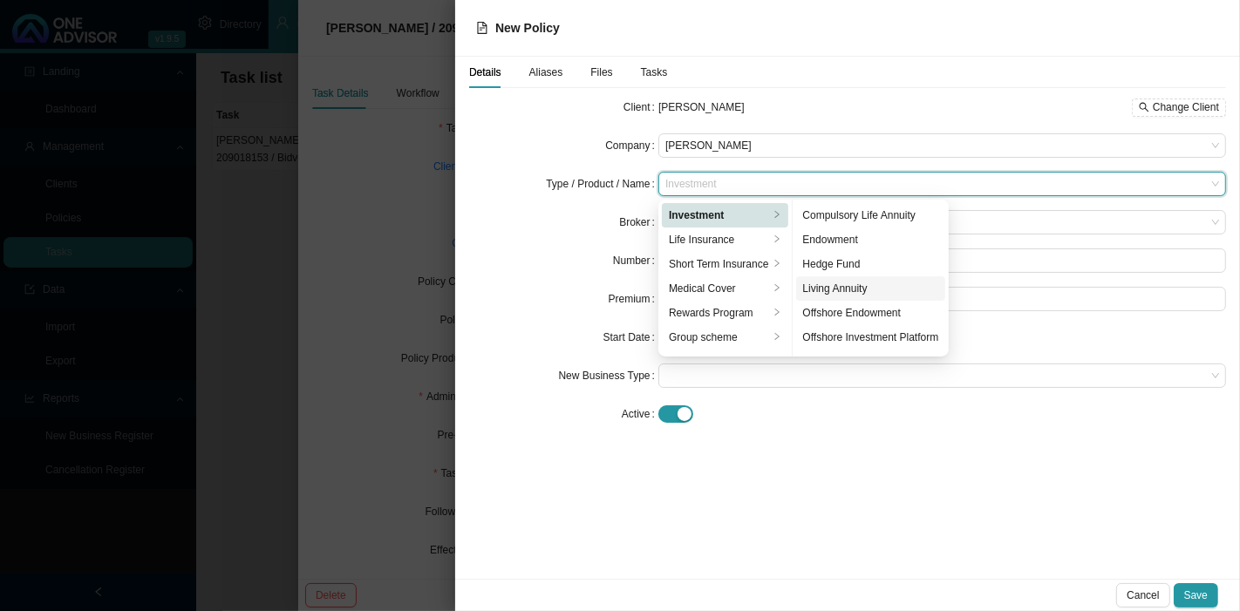
click at [861, 285] on div "Living Annuity" at bounding box center [871, 288] width 136 height 17
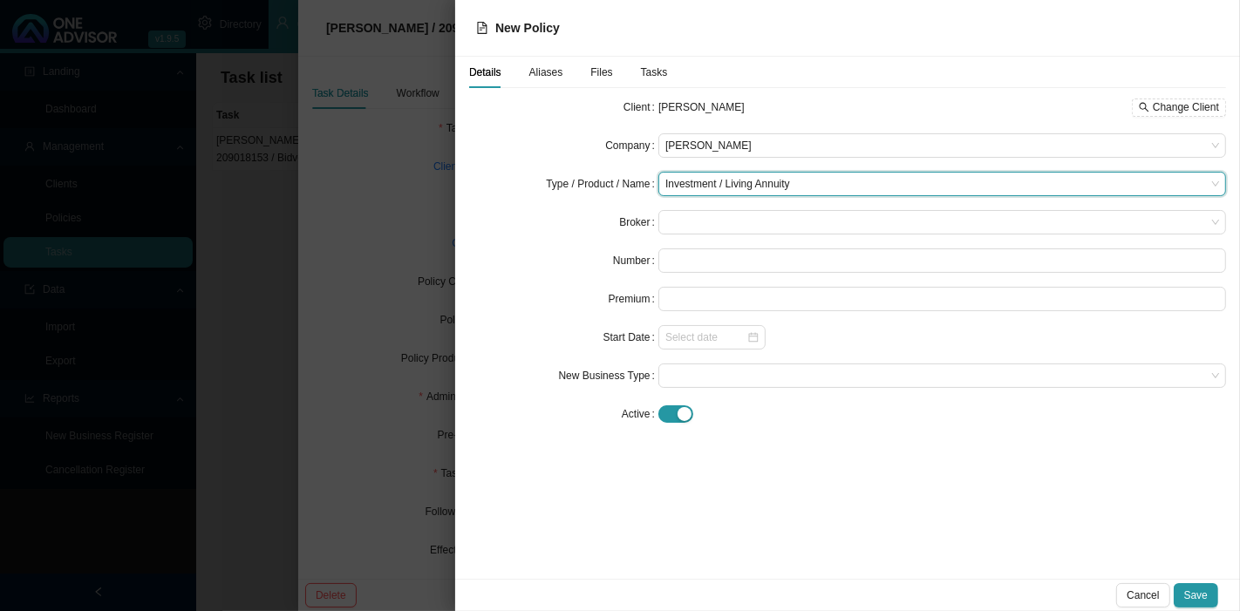
click at [560, 229] on div "Broker" at bounding box center [563, 222] width 189 height 24
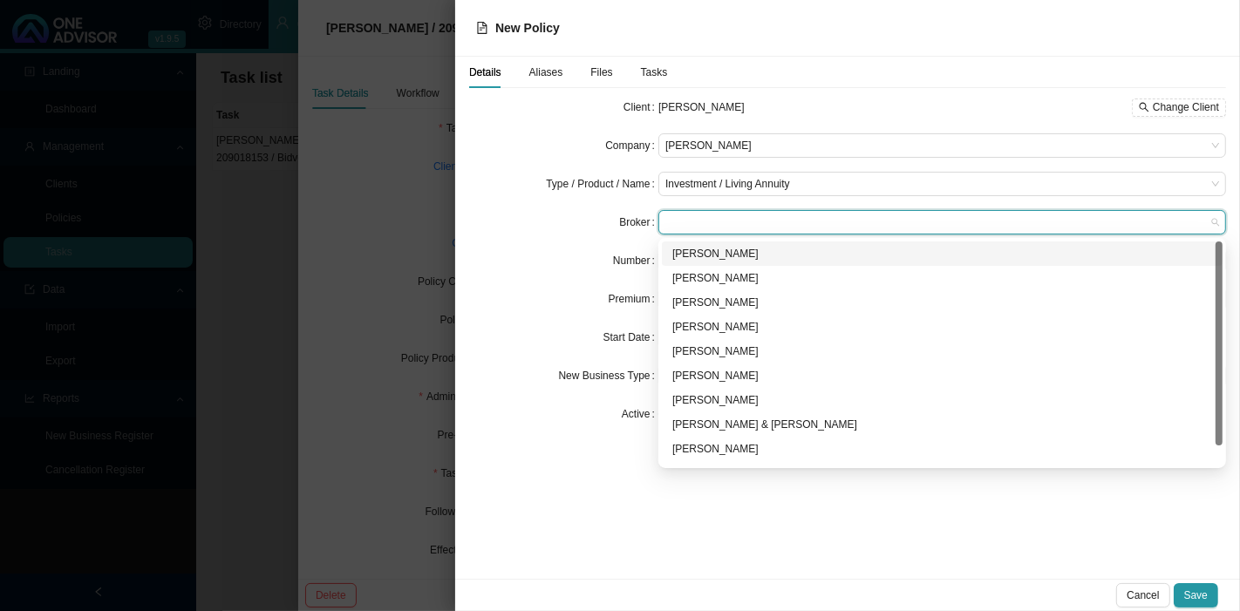
click at [777, 233] on input "search" at bounding box center [935, 222] width 540 height 23
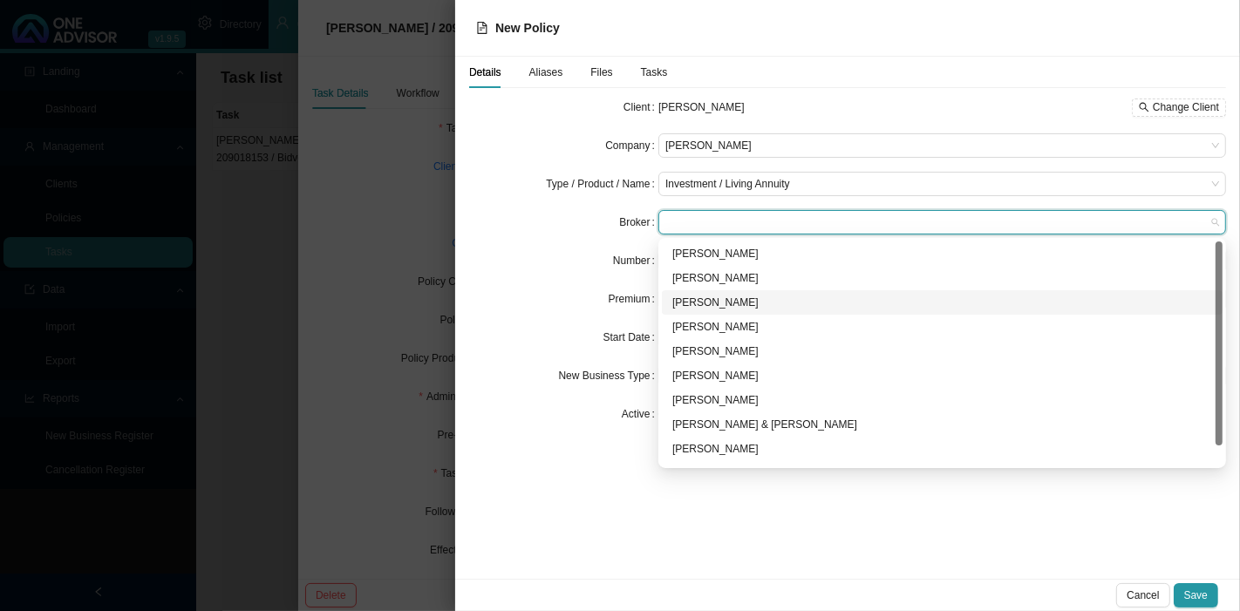
click at [719, 303] on div "[PERSON_NAME]" at bounding box center [942, 302] width 540 height 17
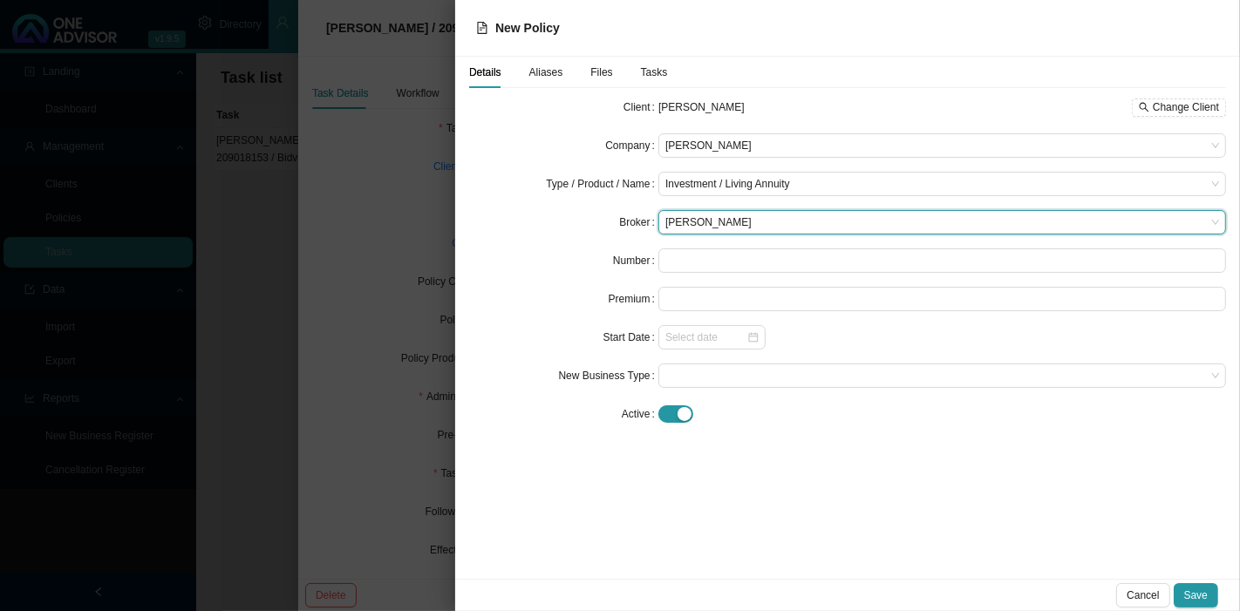
click at [593, 277] on form "Client Marc Wessels Bormann Change Client Company Allan Gray Type / Product / N…" at bounding box center [847, 260] width 757 height 331
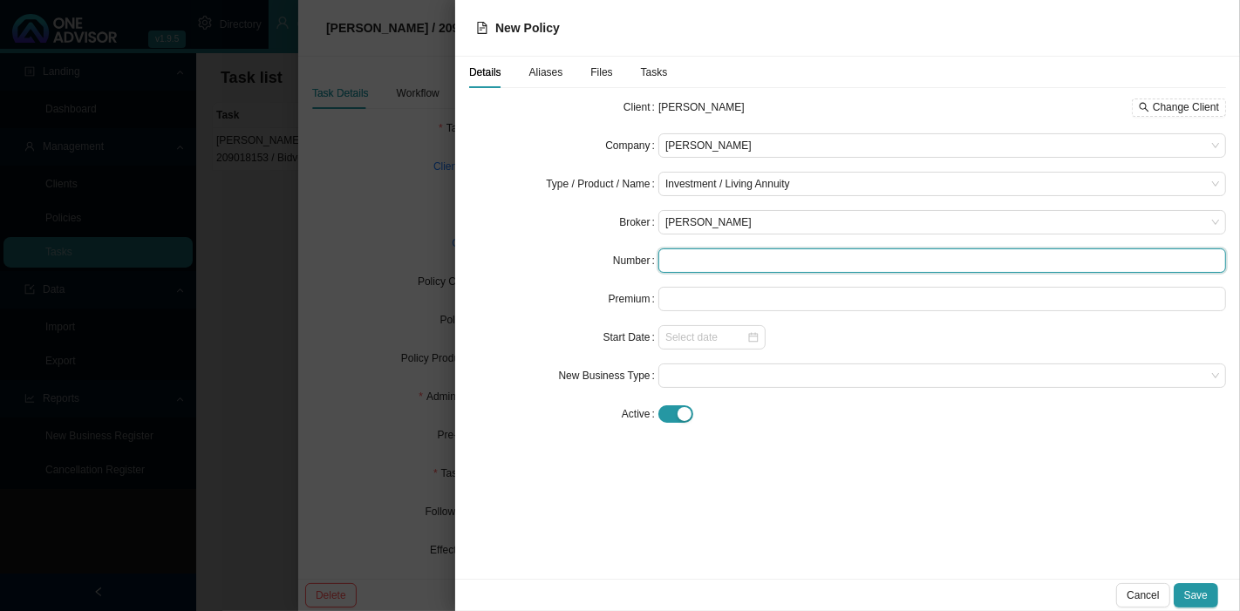
click at [712, 262] on input "text" at bounding box center [941, 260] width 567 height 24
type input "1234rgb"
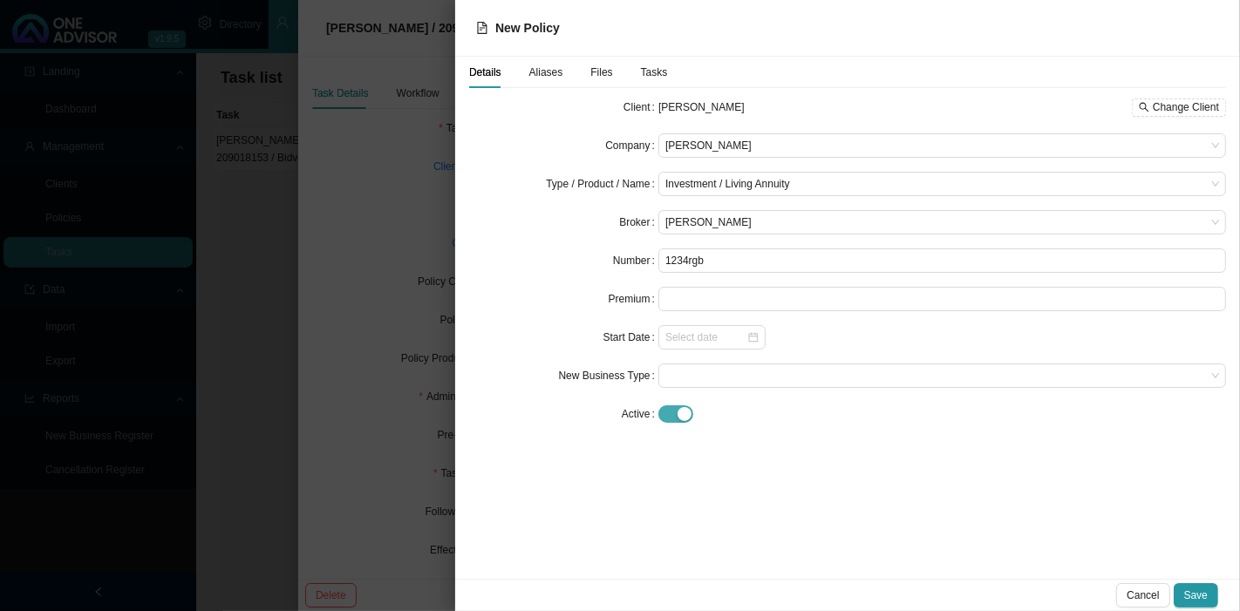
click at [678, 411] on div "button" at bounding box center [684, 414] width 14 height 14
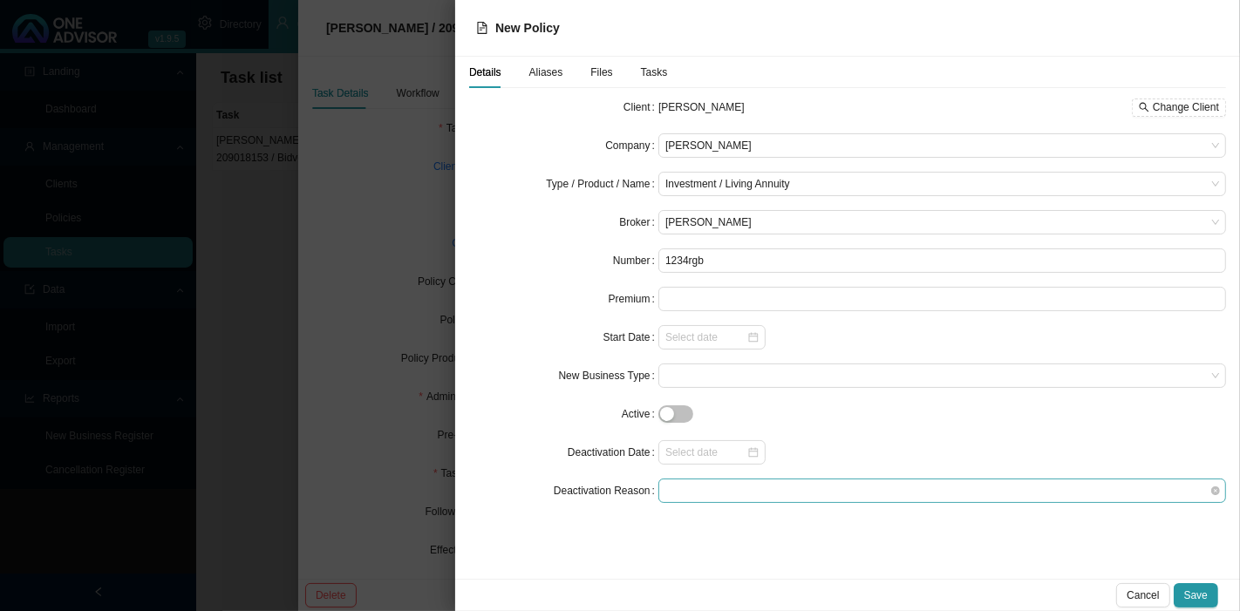
click at [685, 496] on span at bounding box center [942, 490] width 554 height 23
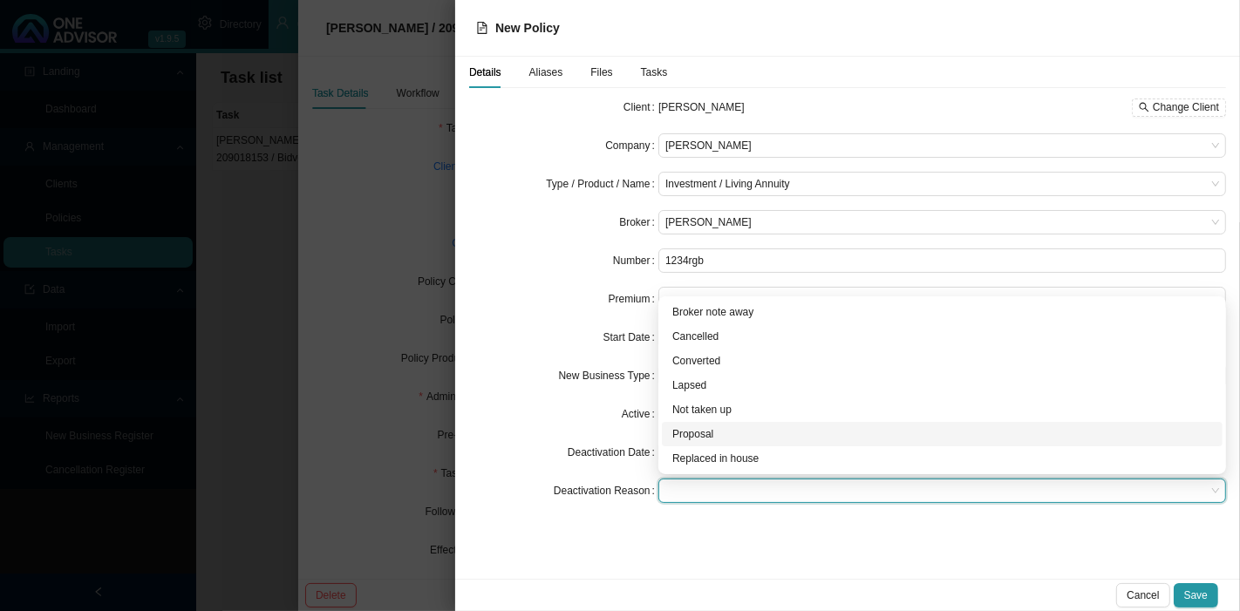
click at [716, 439] on div "Proposal" at bounding box center [942, 433] width 540 height 17
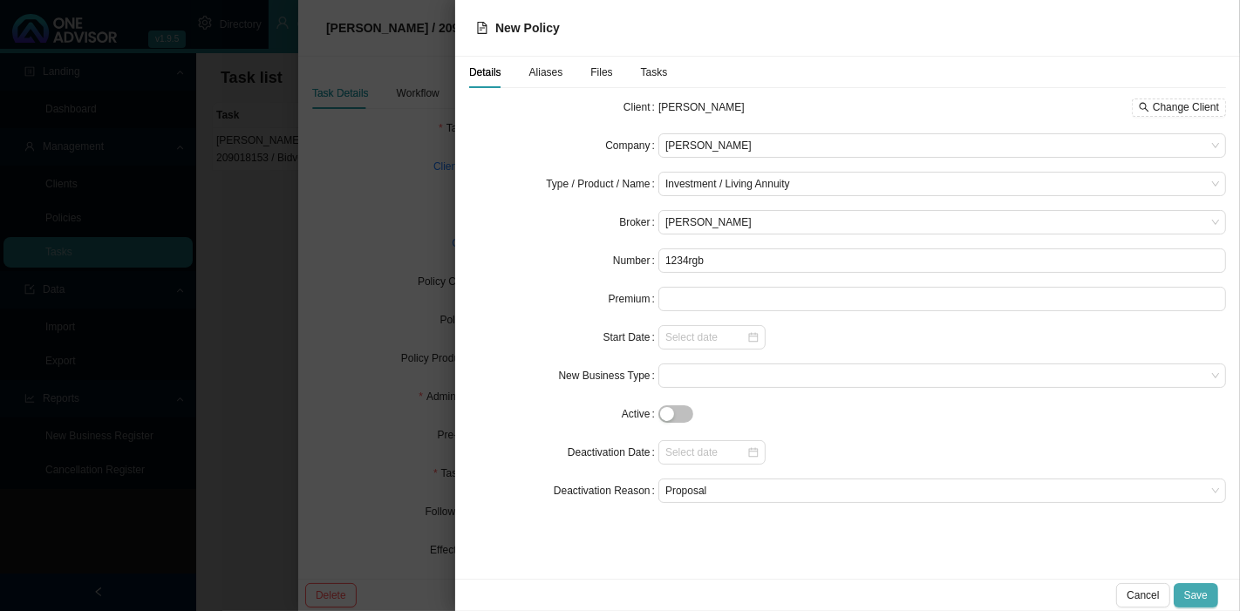
click at [1196, 596] on span "Save" at bounding box center [1196, 595] width 24 height 17
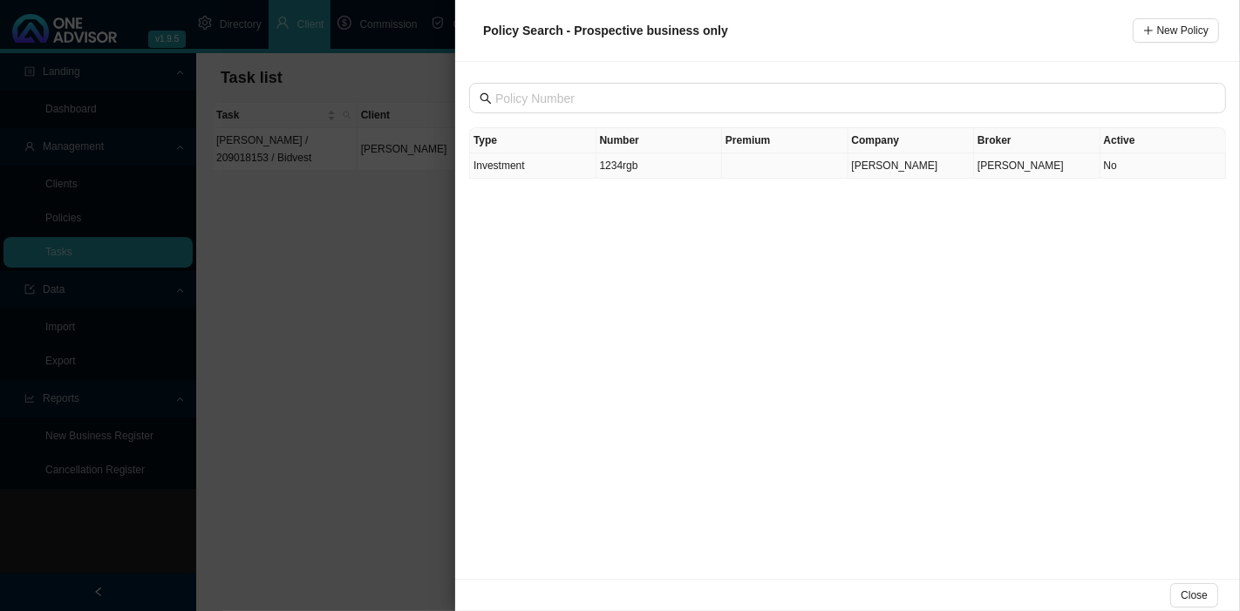
click at [594, 163] on td "Investment" at bounding box center [533, 165] width 126 height 25
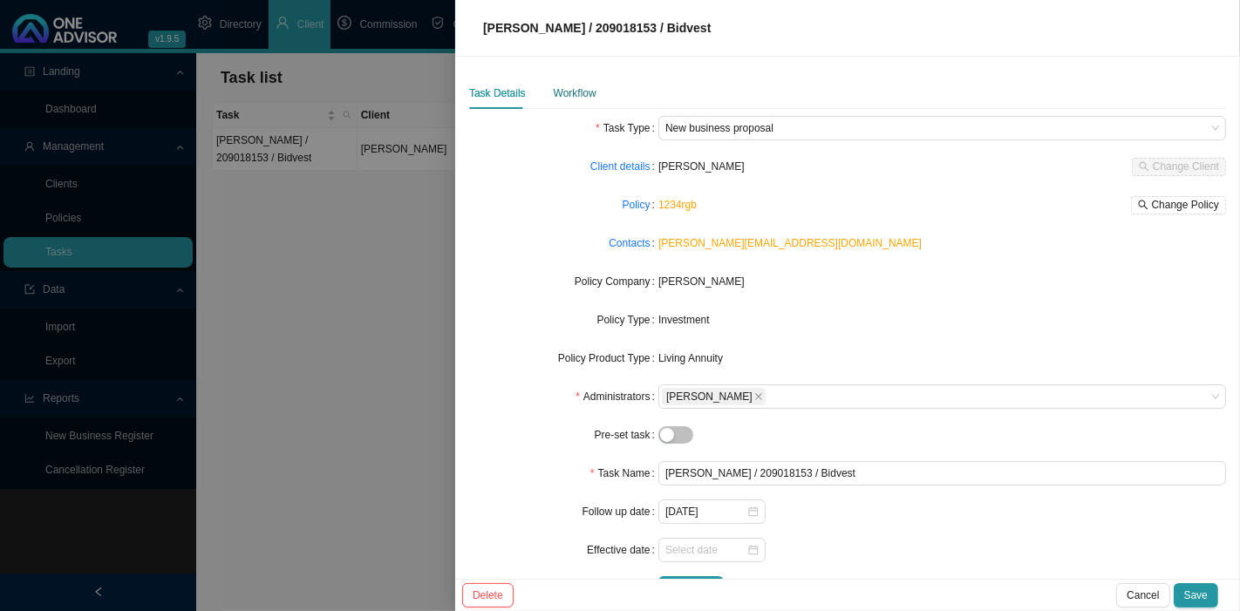
click at [584, 91] on div "Workflow" at bounding box center [575, 93] width 43 height 17
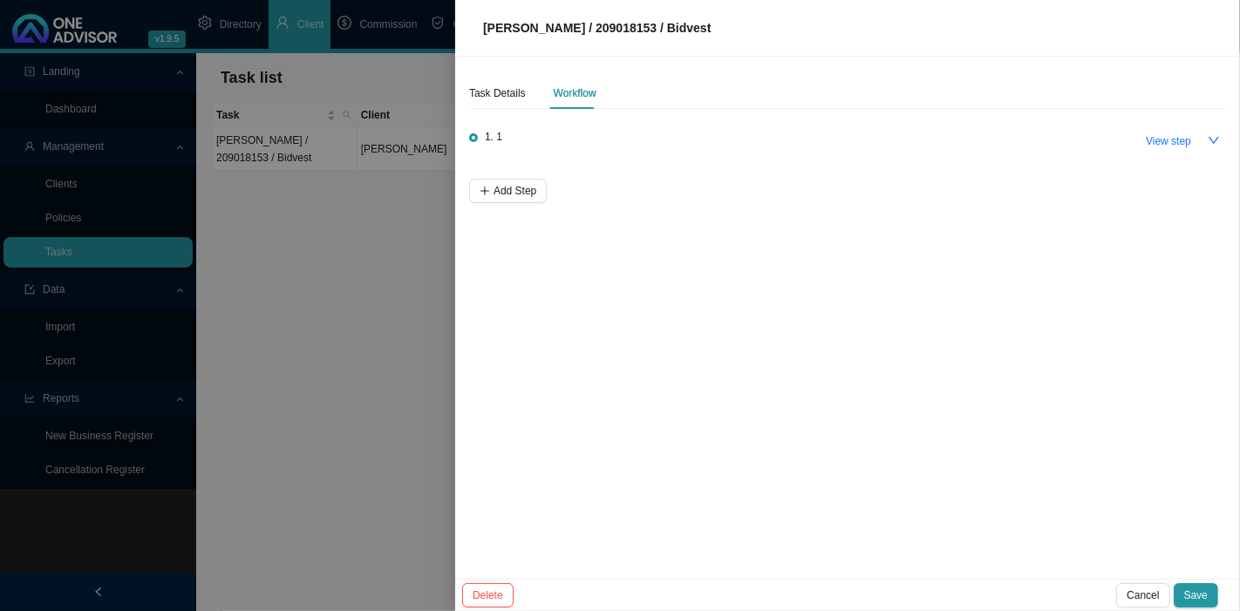
click at [373, 367] on div at bounding box center [620, 305] width 1240 height 611
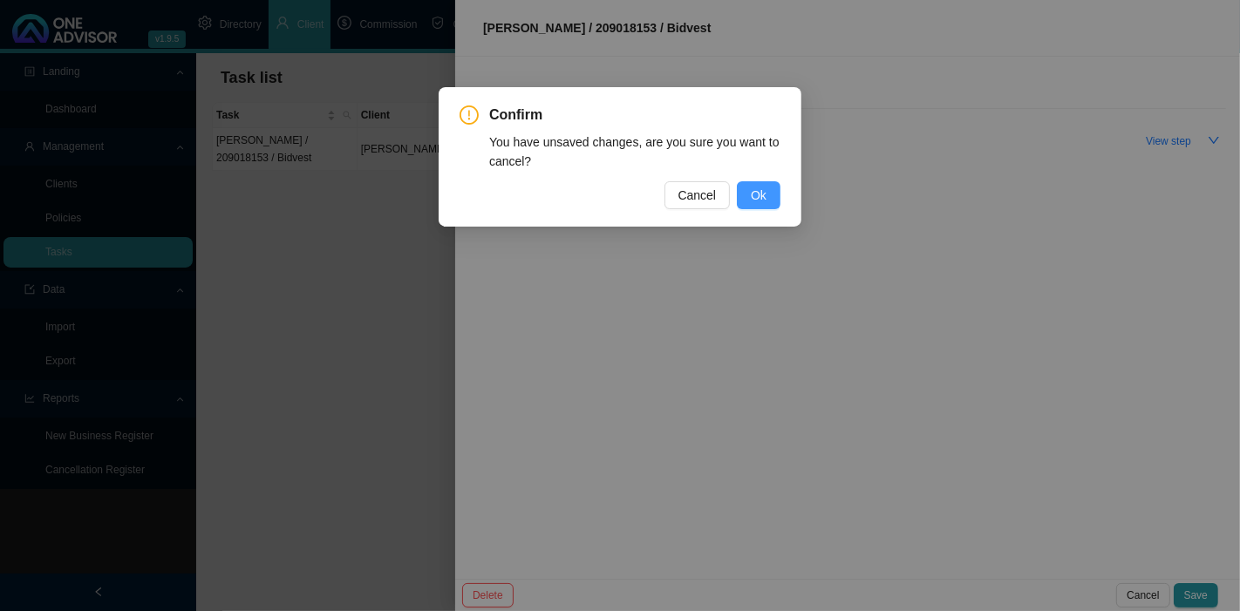
click at [753, 193] on span "Ok" at bounding box center [759, 195] width 16 height 19
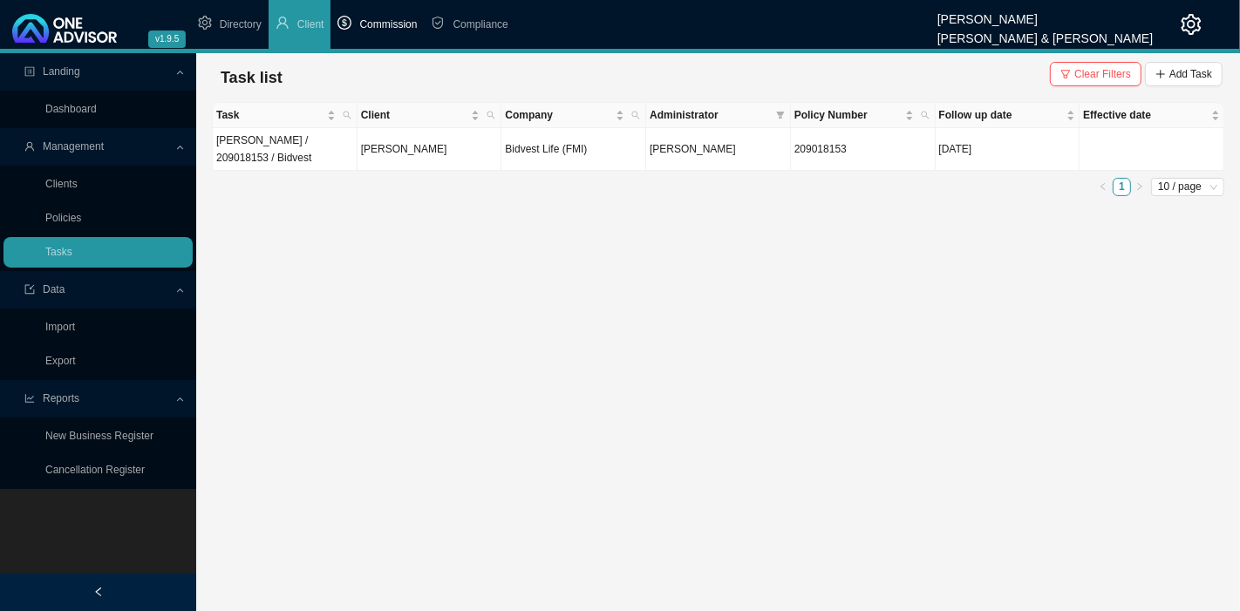
click at [400, 29] on span "Commission" at bounding box center [388, 24] width 58 height 12
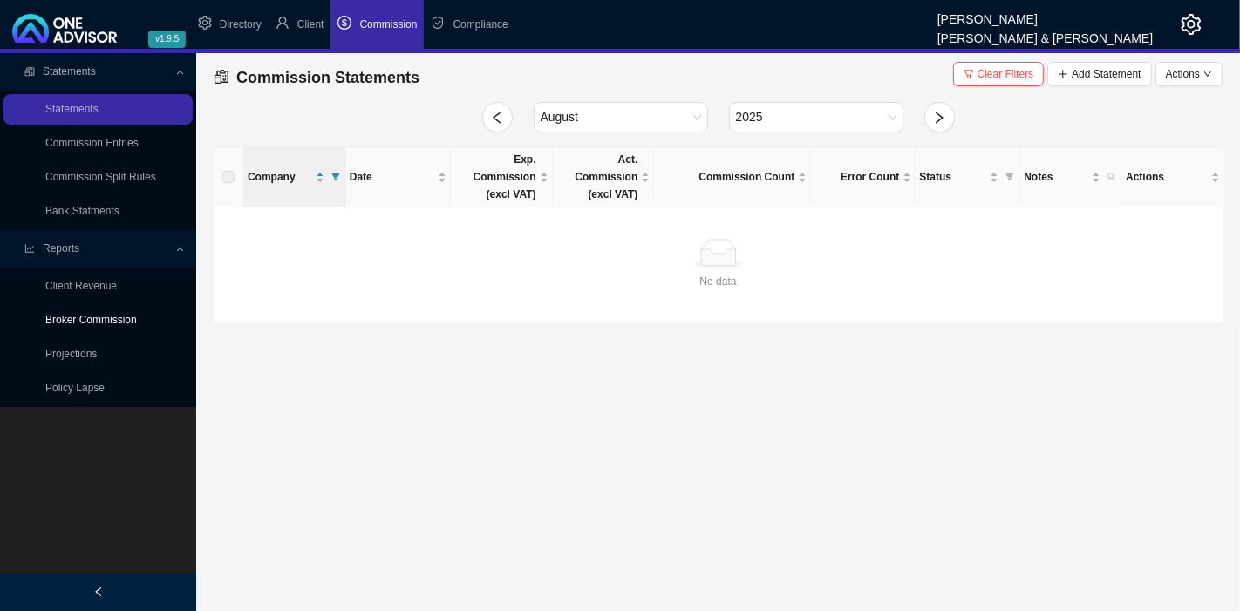
click at [102, 321] on link "Broker Commission" at bounding box center [91, 320] width 92 height 12
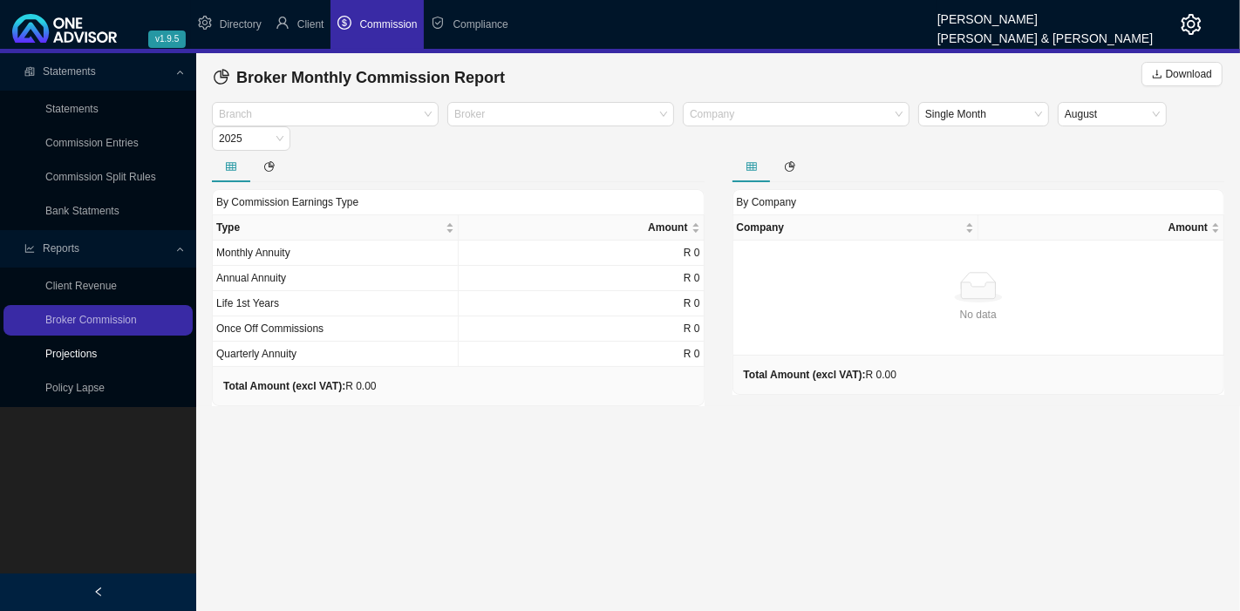
click at [84, 356] on link "Projections" at bounding box center [70, 354] width 51 height 12
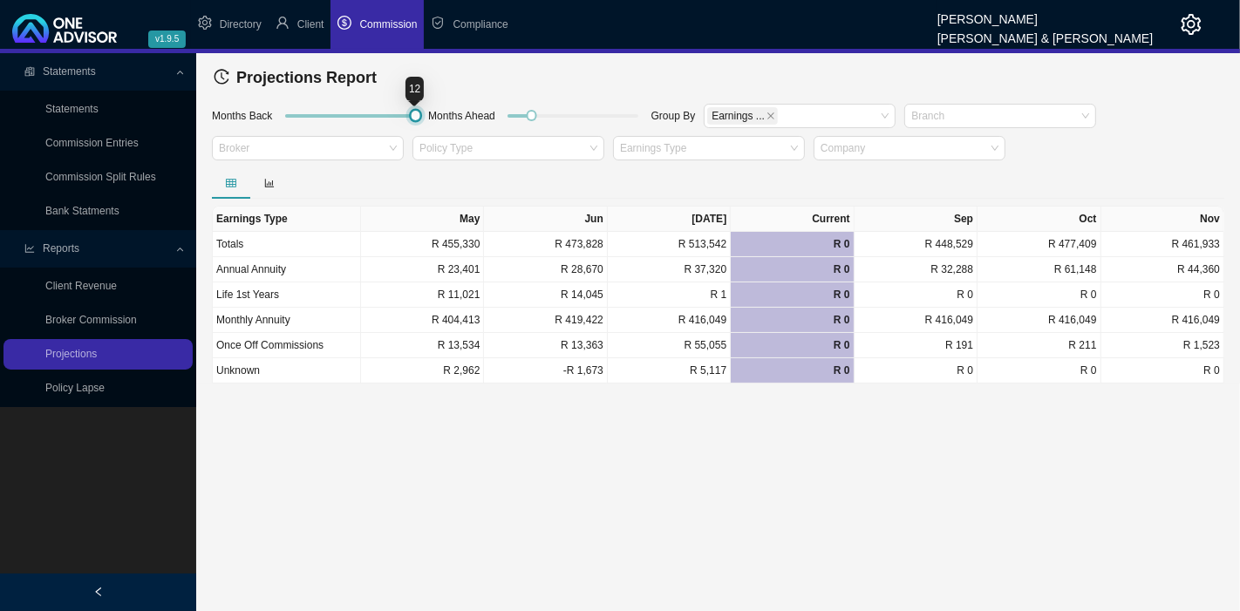
drag, startPoint x: 305, startPoint y: 113, endPoint x: 506, endPoint y: 126, distance: 201.7
click at [506, 126] on div "Months Back Months Ahead Group By Earnings ... Branch Broker Policy Type Earnin…" at bounding box center [717, 134] width 1021 height 65
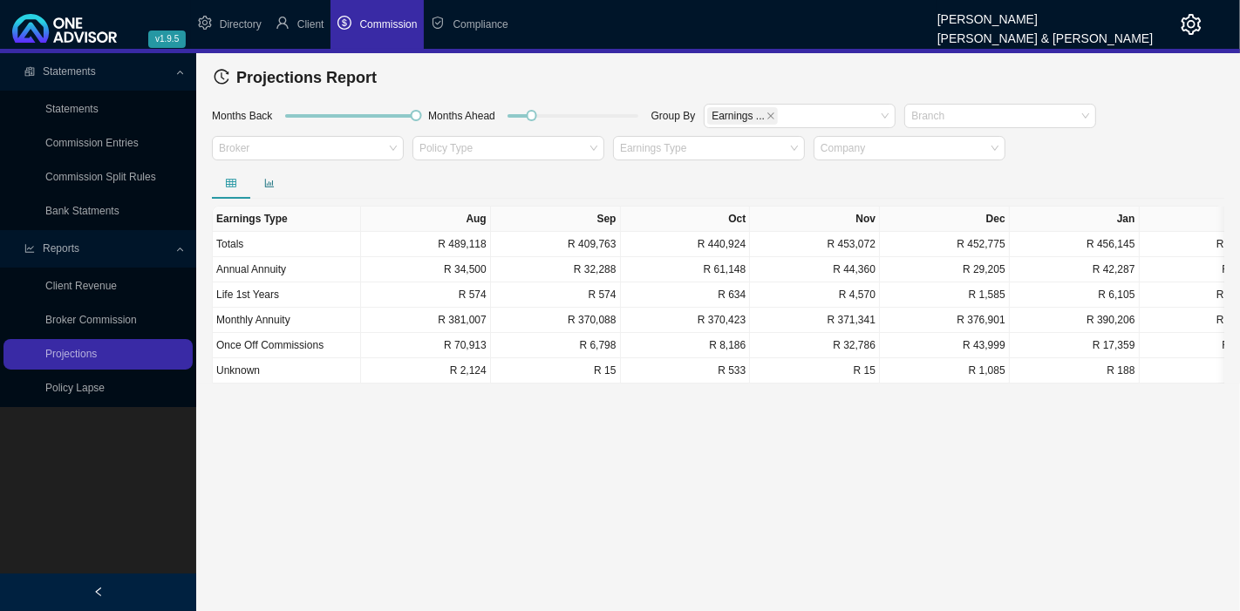
click at [268, 178] on icon "bar-chart" at bounding box center [269, 183] width 10 height 10
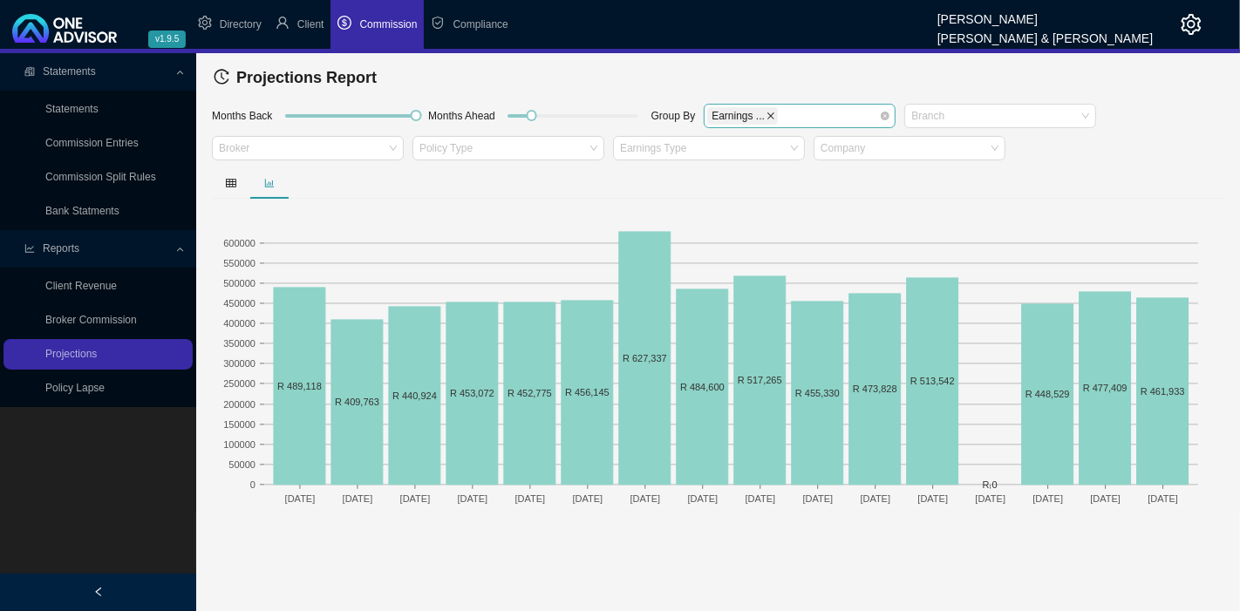
click at [766, 113] on icon "close" at bounding box center [770, 116] width 9 height 9
click at [966, 114] on div at bounding box center [991, 115] width 168 height 13
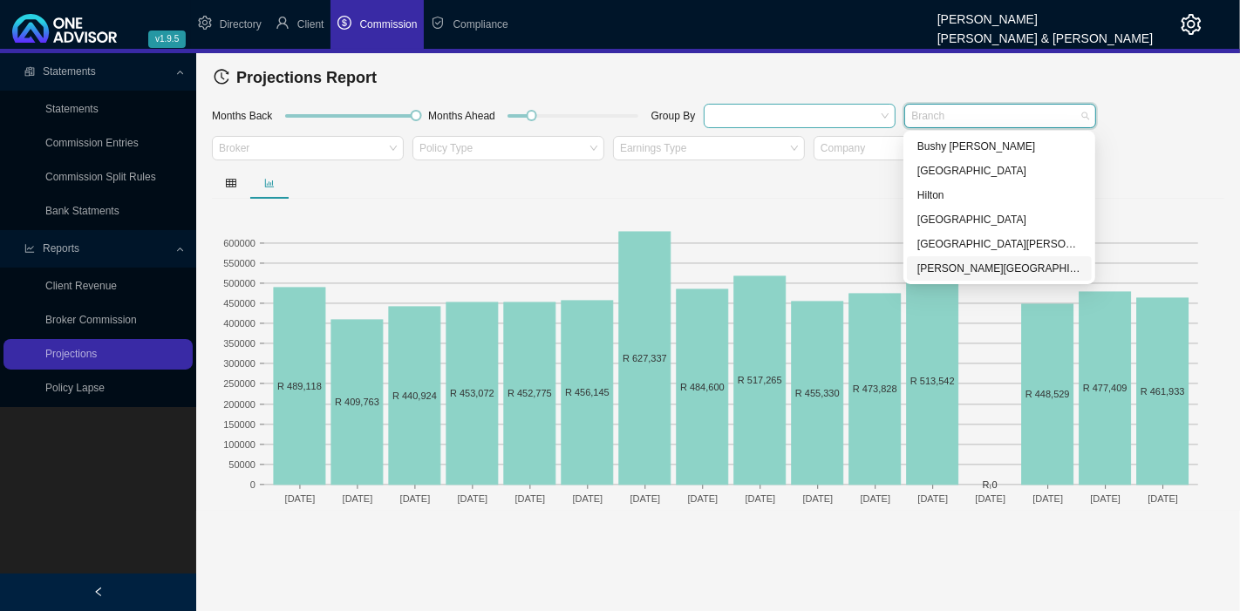
click at [952, 270] on div "Shelly Beach" at bounding box center [999, 268] width 164 height 17
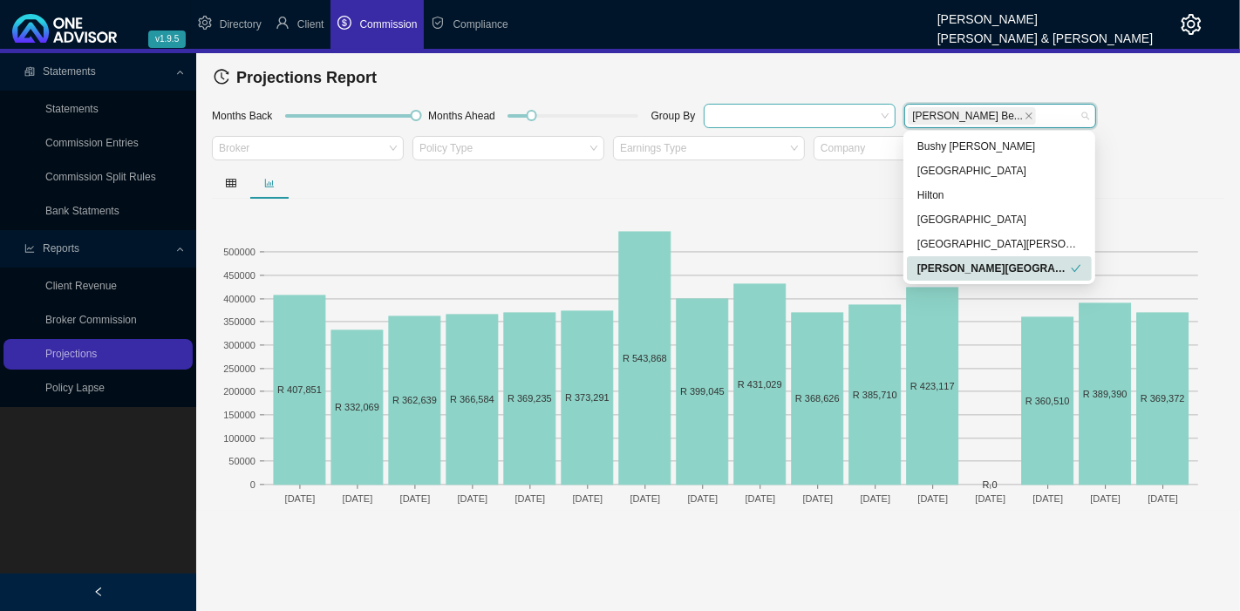
click at [532, 201] on div "Aug 24 Sep 24 Oct 24 Nov 24 Dec 24 Jan 25 Feb 25 Mar 25 Apr 25 May 25 Jun 25 Ju…" at bounding box center [718, 338] width 1012 height 343
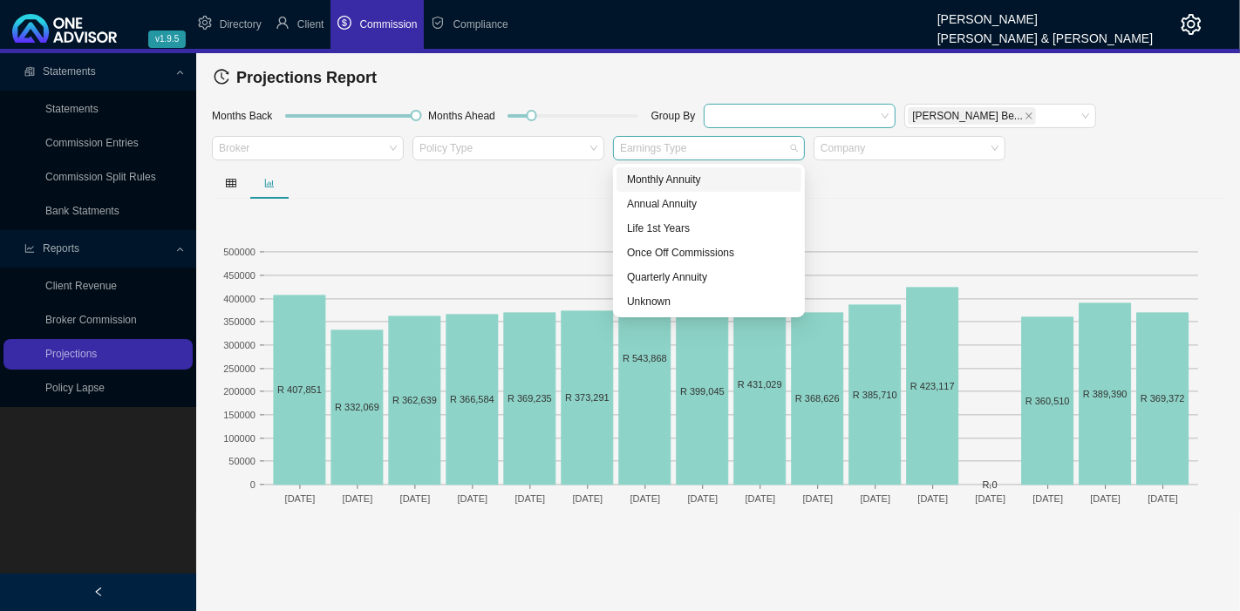
click at [690, 146] on div at bounding box center [700, 148] width 168 height 13
click at [980, 189] on div at bounding box center [718, 182] width 1012 height 31
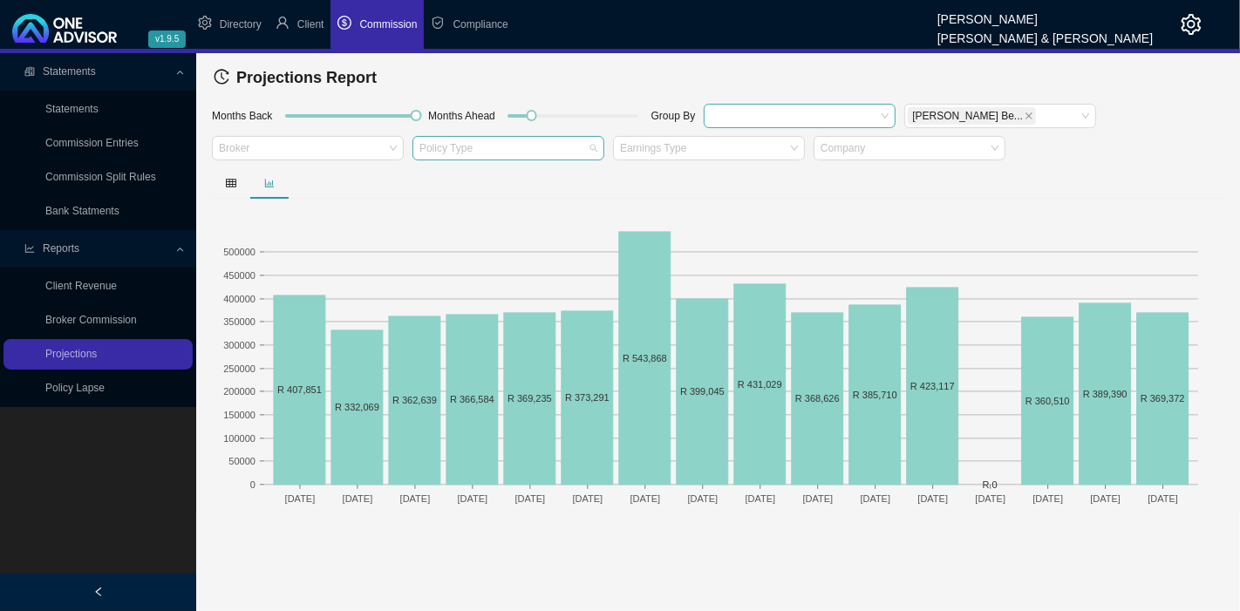
click at [502, 152] on div at bounding box center [500, 148] width 168 height 13
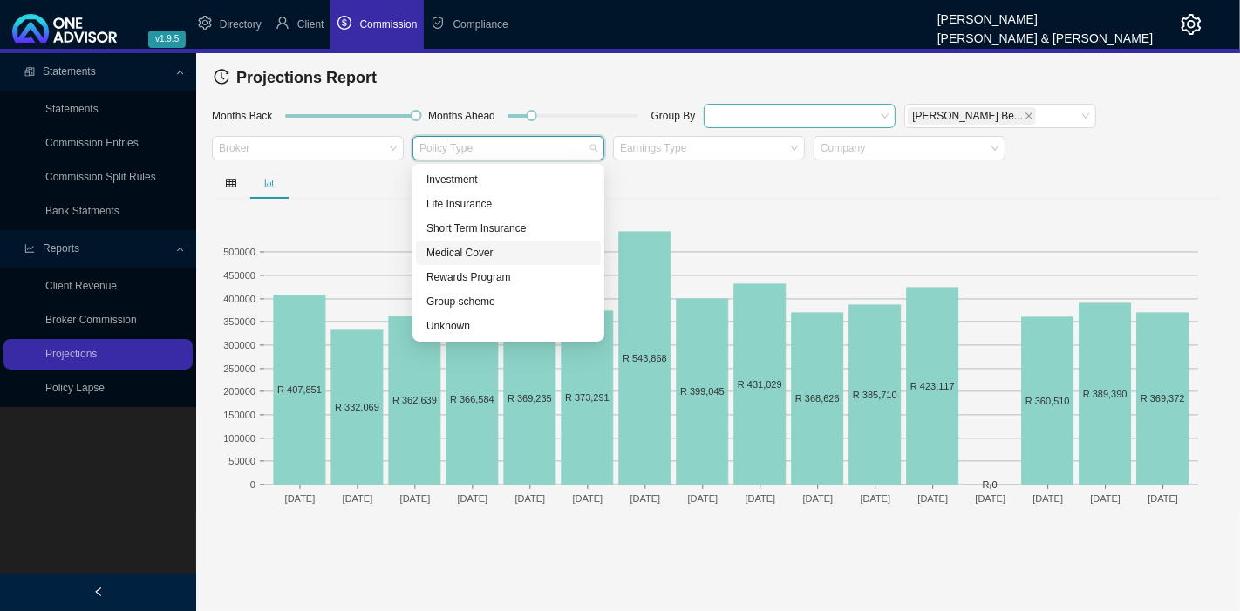
click at [467, 255] on div "Medical Cover" at bounding box center [508, 252] width 164 height 17
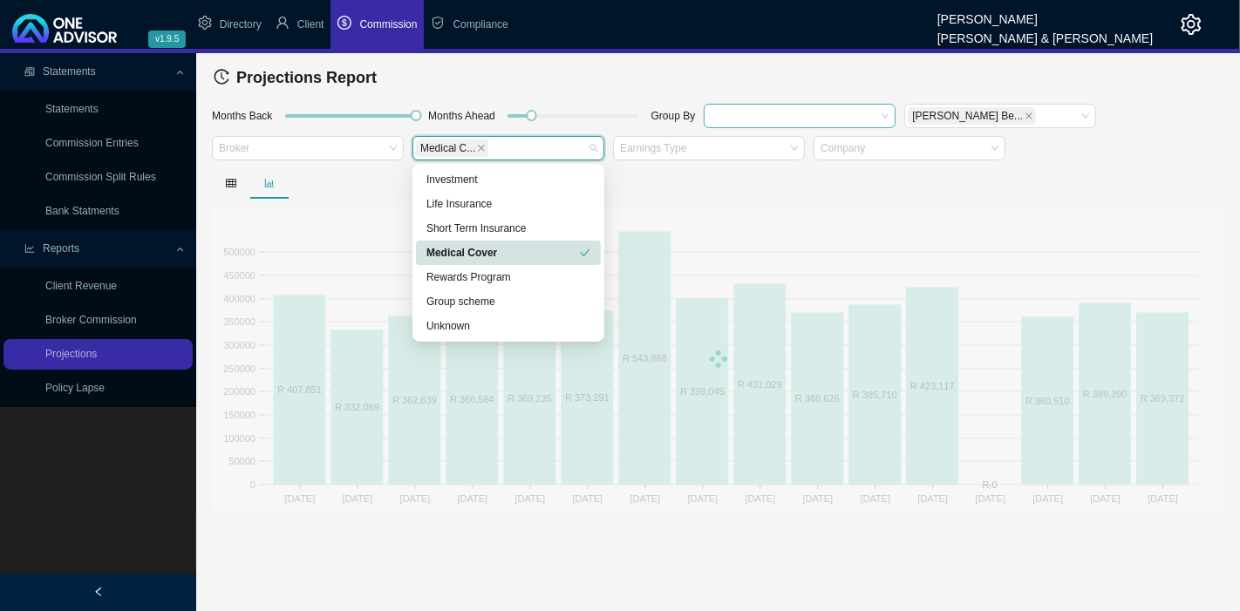
click at [331, 216] on div at bounding box center [718, 358] width 1012 height 305
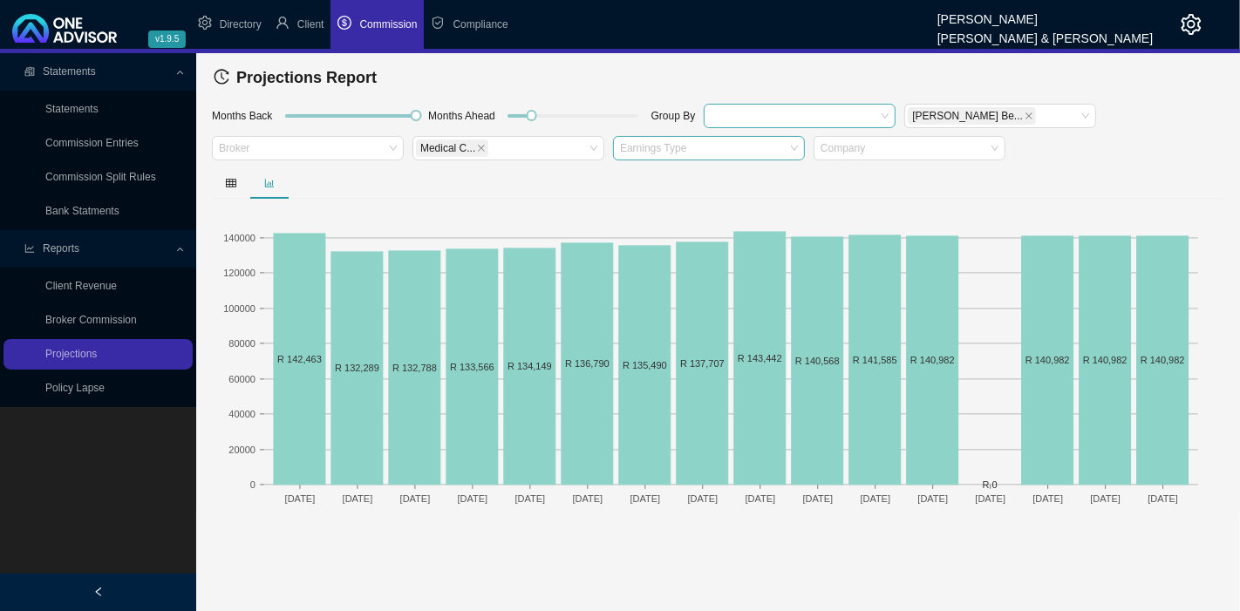
click at [650, 150] on div at bounding box center [700, 148] width 168 height 13
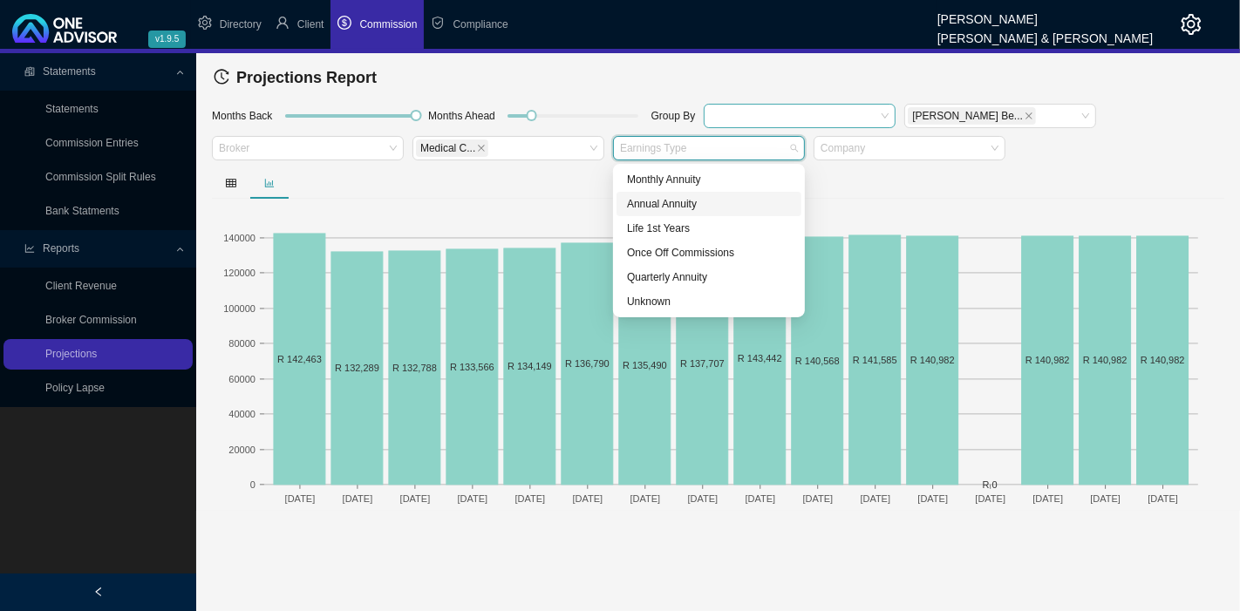
click at [649, 202] on div "Annual Annuity" at bounding box center [709, 203] width 164 height 17
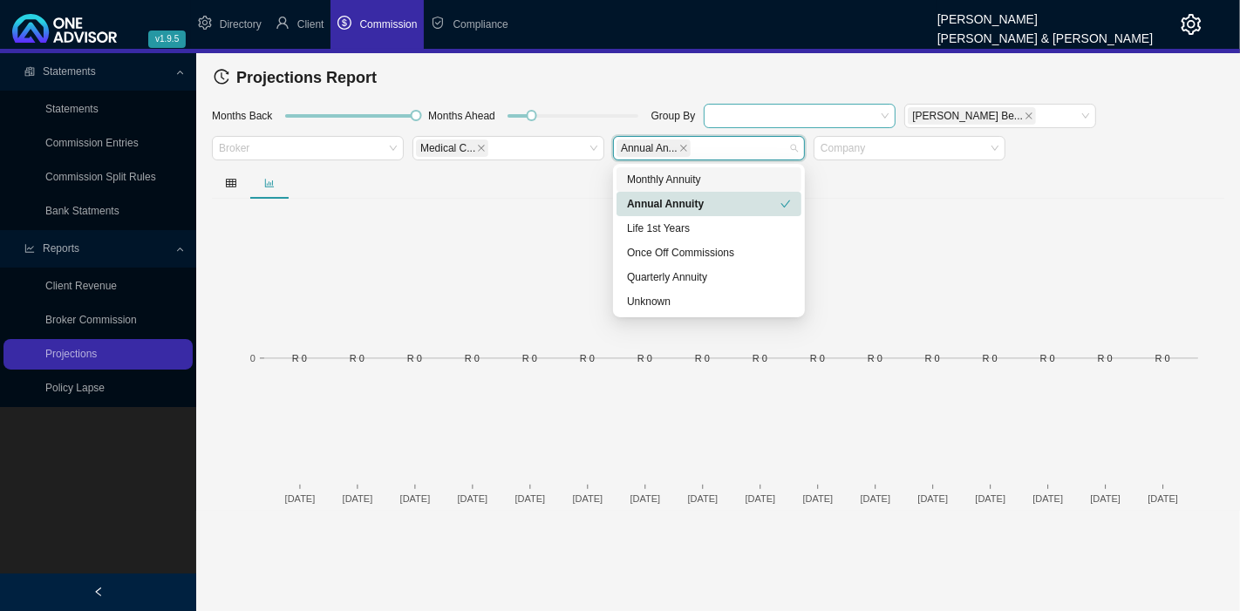
click at [655, 175] on div "Monthly Annuity" at bounding box center [709, 179] width 164 height 17
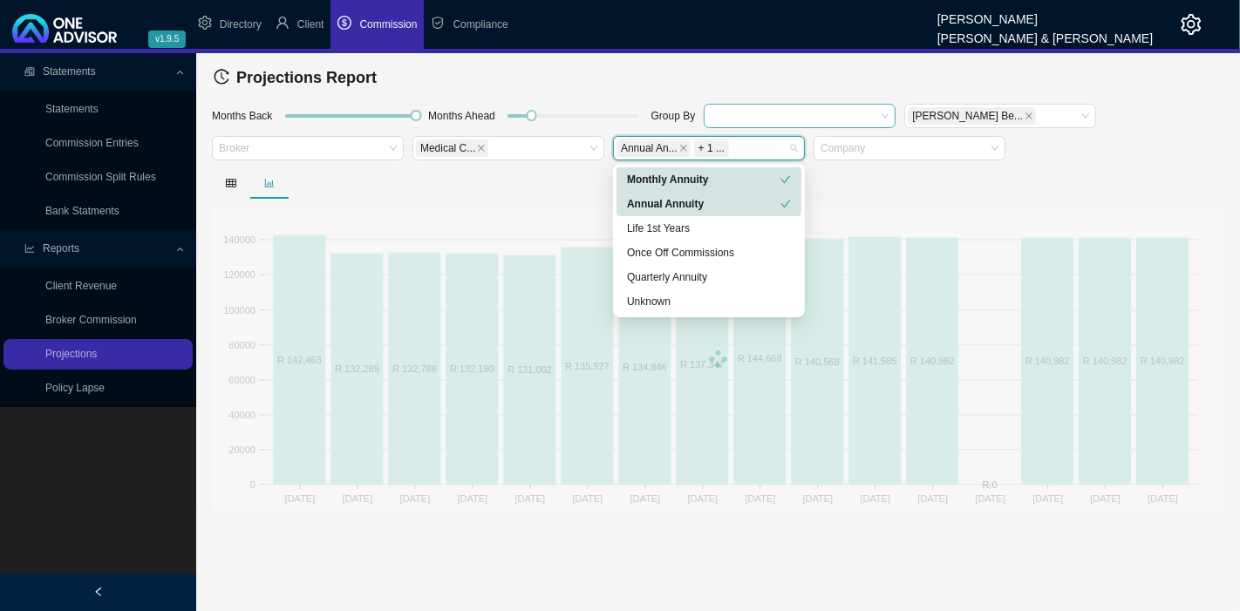
click at [659, 200] on div "Annual Annuity" at bounding box center [703, 203] width 153 height 17
click at [545, 193] on div at bounding box center [718, 182] width 1012 height 31
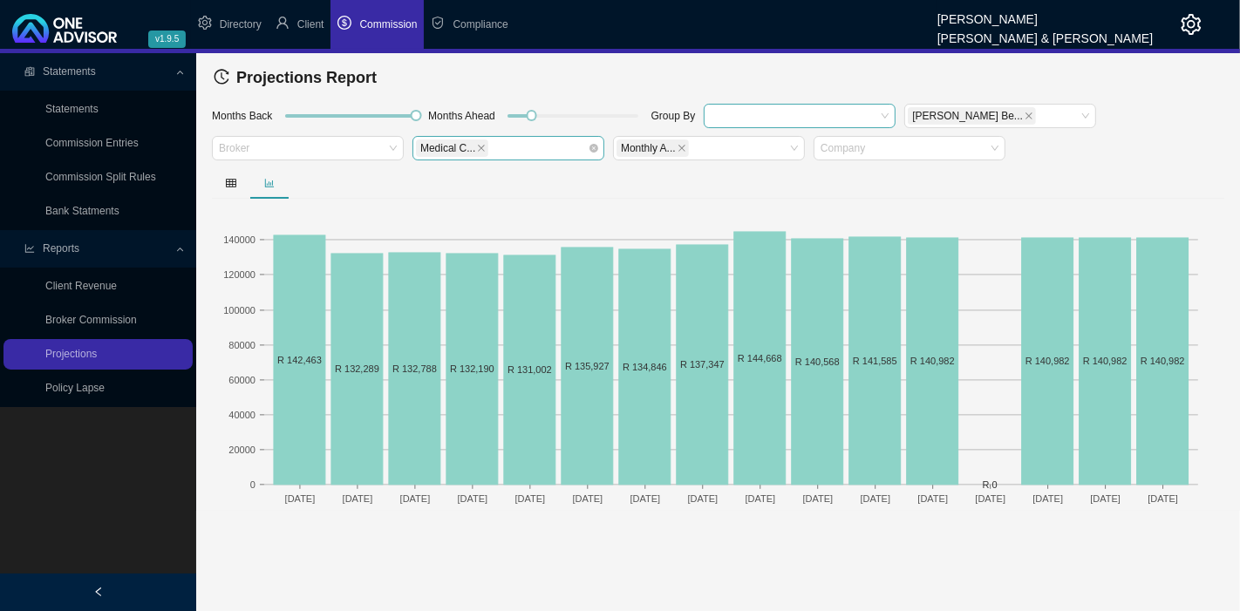
click at [479, 148] on icon "close" at bounding box center [482, 148] width 7 height 7
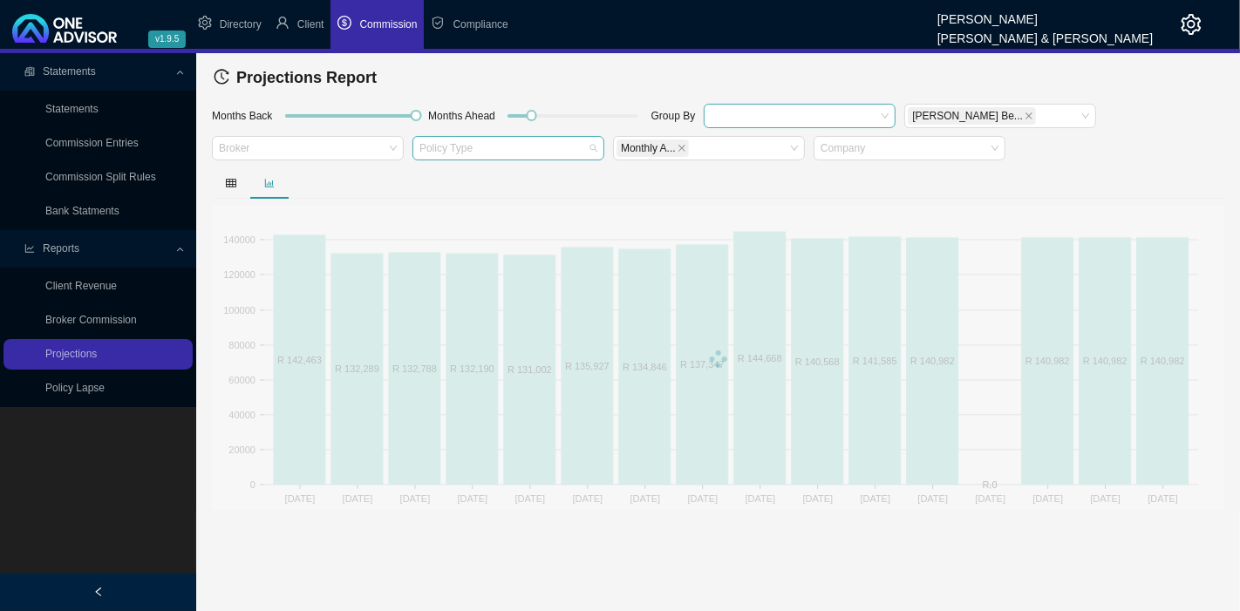
click at [478, 147] on div at bounding box center [500, 148] width 168 height 13
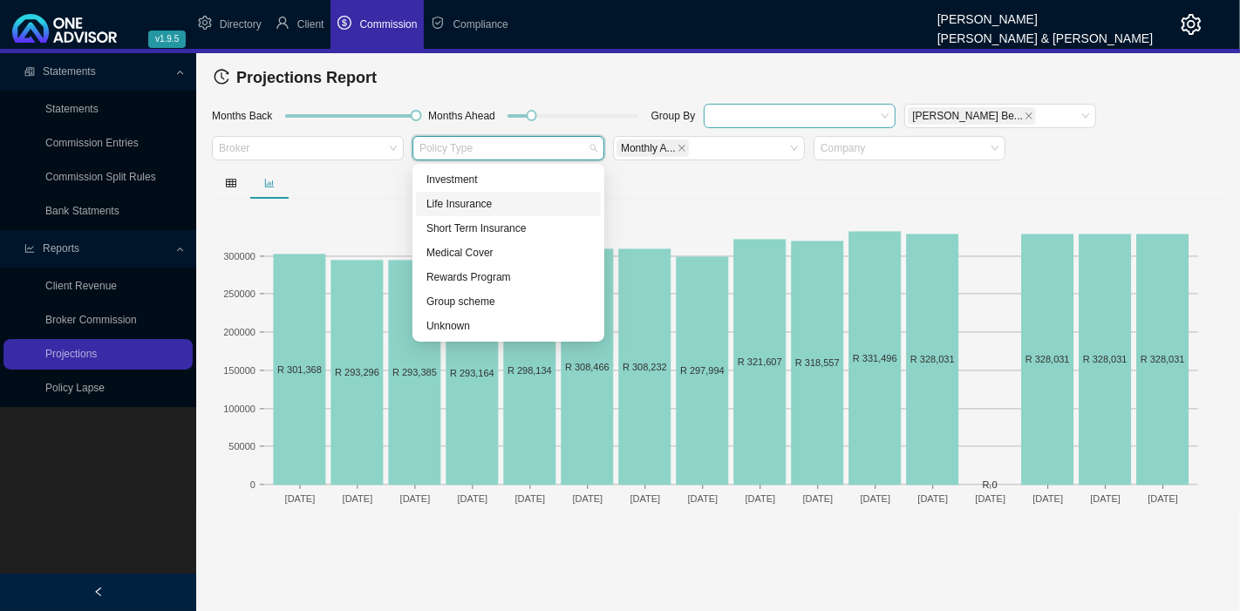
click at [486, 199] on div "Life Insurance" at bounding box center [508, 203] width 164 height 17
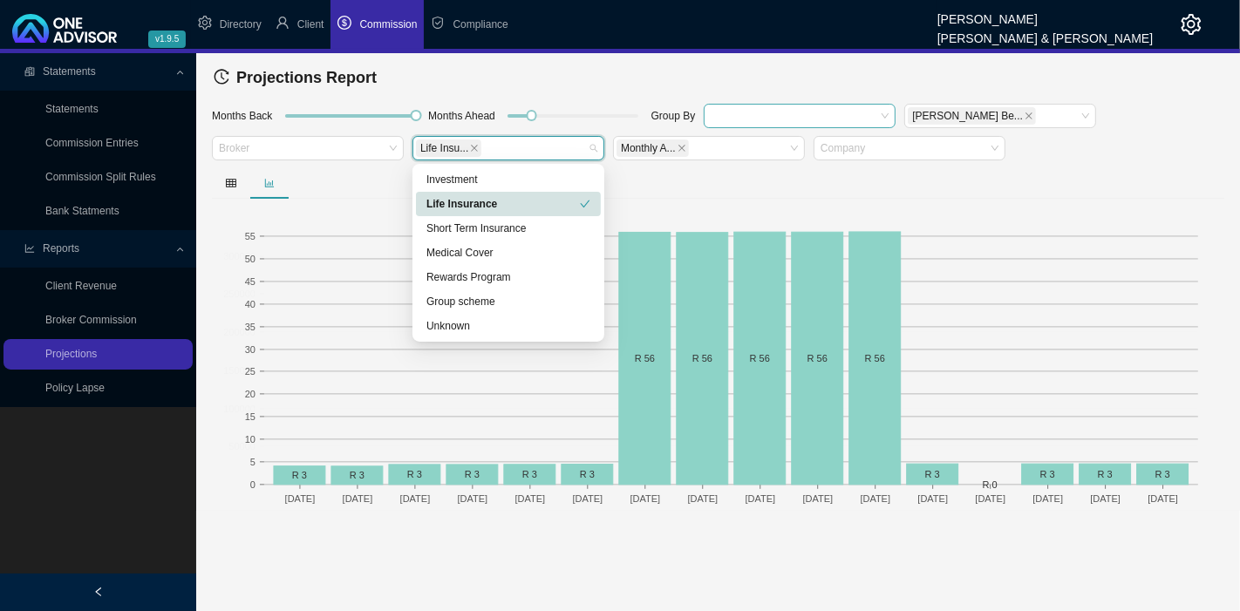
click at [386, 198] on div at bounding box center [718, 182] width 1012 height 31
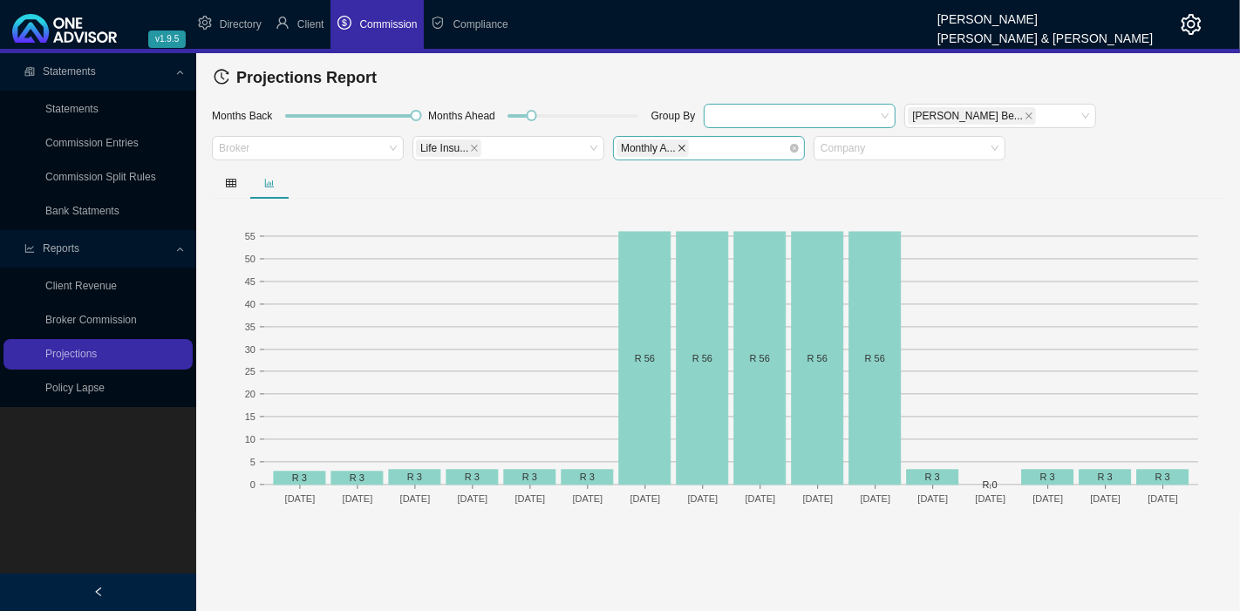
click at [682, 148] on icon "close" at bounding box center [681, 148] width 7 height 7
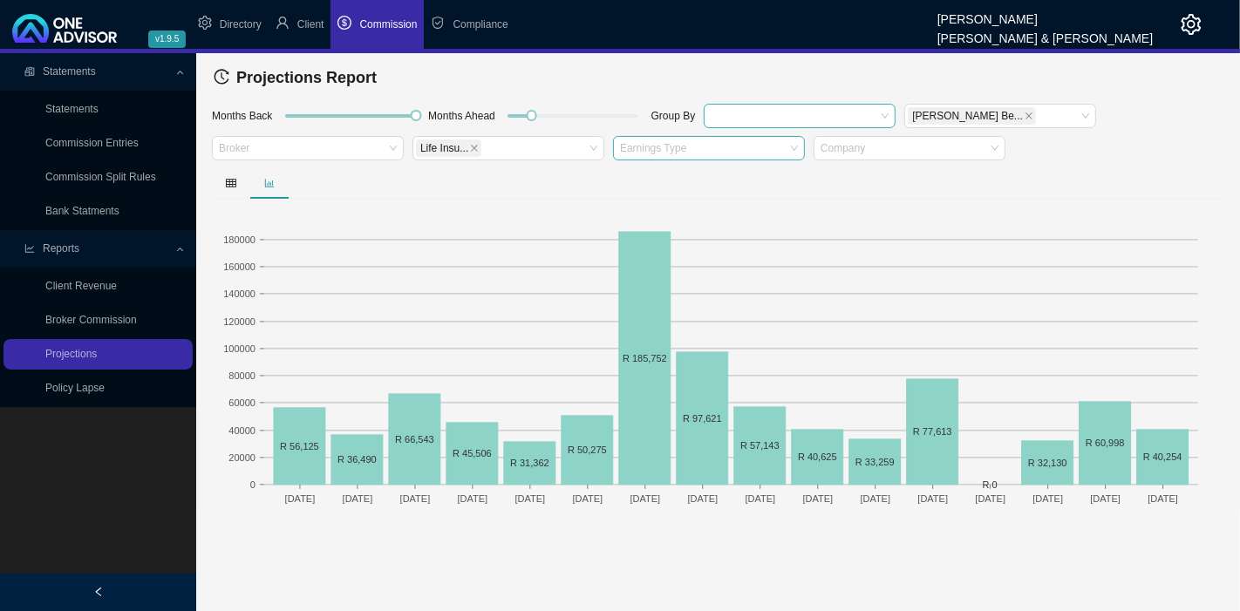
click at [692, 147] on div at bounding box center [700, 148] width 168 height 13
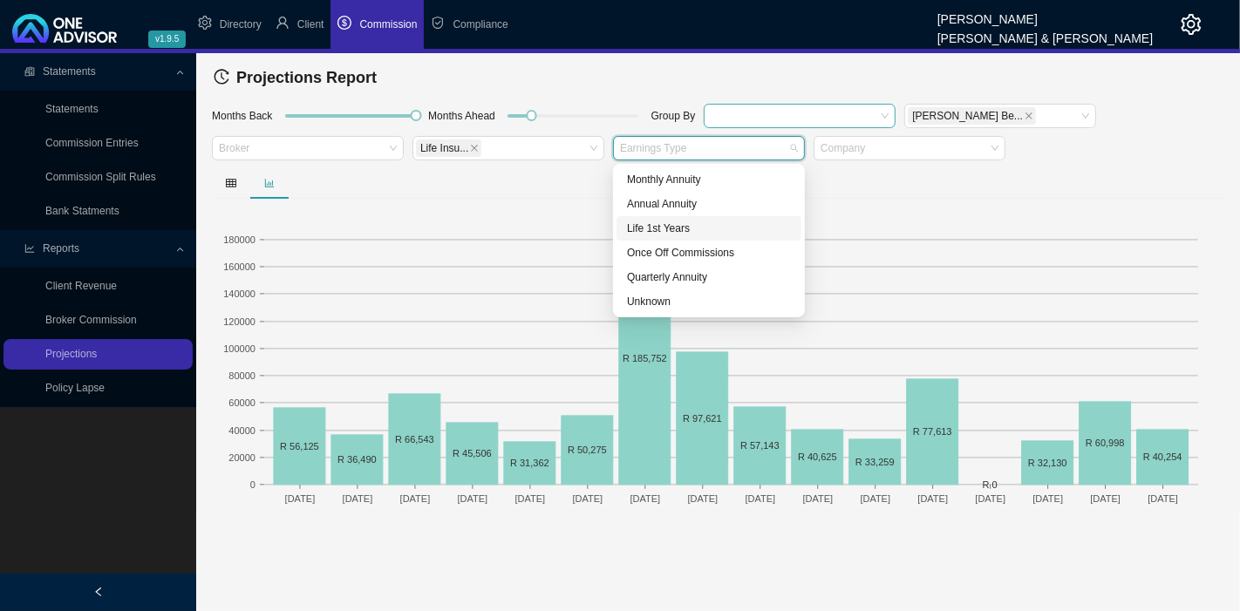
click at [679, 240] on div "Life 1st Years" at bounding box center [708, 228] width 185 height 24
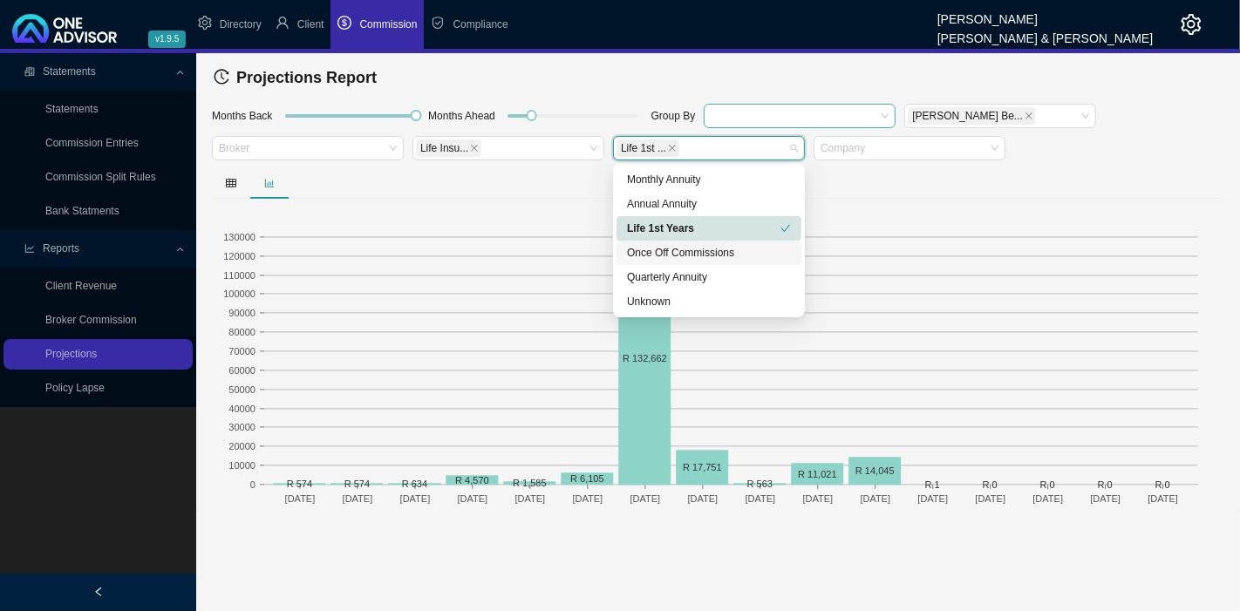
click at [382, 167] on div at bounding box center [718, 182] width 1012 height 31
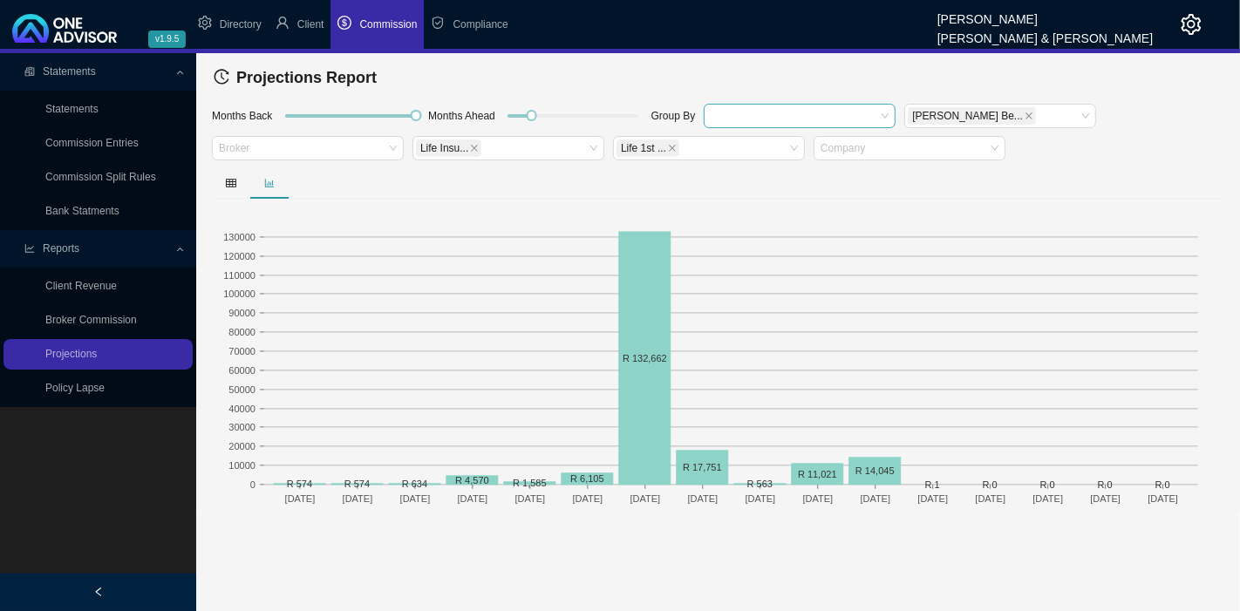
click at [418, 533] on main "Statements Statements Commission Entries Commission Split Rules Bank Statments …" at bounding box center [620, 332] width 1240 height 558
drag, startPoint x: 530, startPoint y: 112, endPoint x: 699, endPoint y: 94, distance: 170.1
click at [699, 94] on main "Projections Report Months Back Months Ahead Group By Shelly Be... Broker Life I…" at bounding box center [718, 282] width 1012 height 458
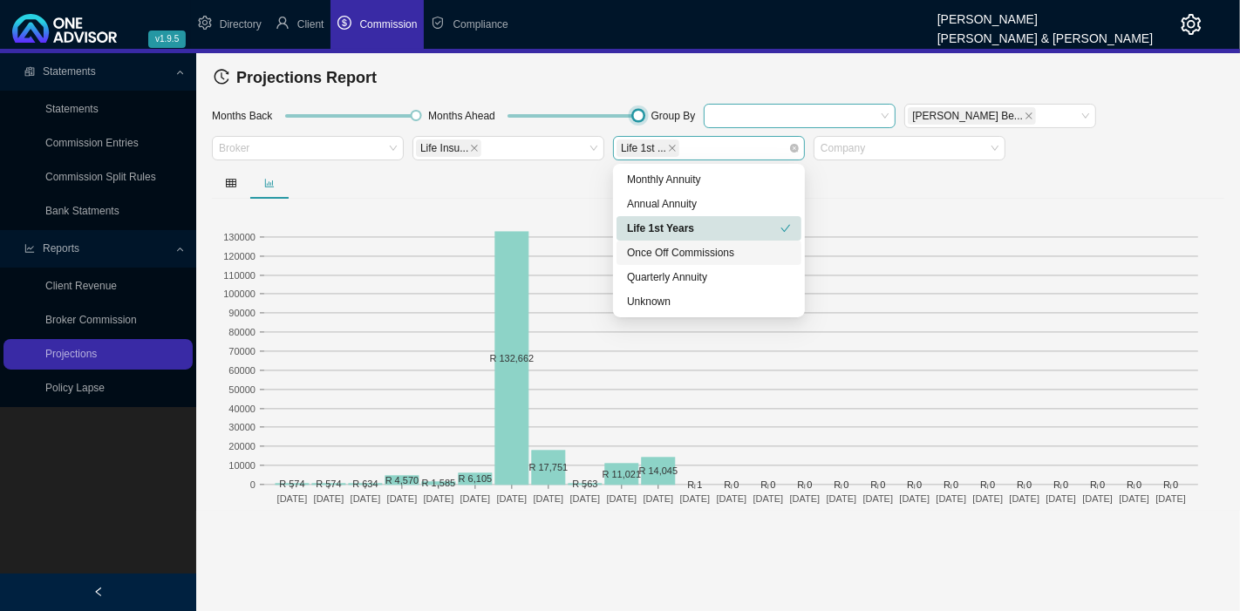
click at [707, 148] on div "Life 1st ..." at bounding box center [700, 148] width 168 height 21
click at [707, 223] on div "Life 1st Years" at bounding box center [703, 228] width 153 height 17
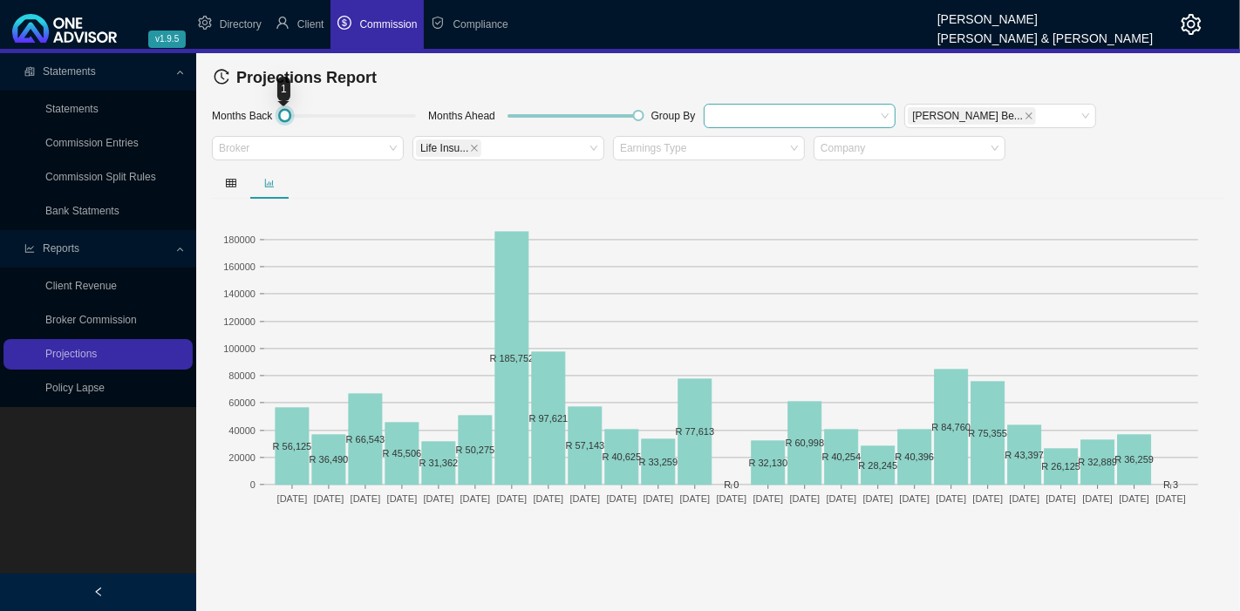
drag, startPoint x: 413, startPoint y: 113, endPoint x: 242, endPoint y: 125, distance: 171.2
click at [242, 125] on div "Months Back Months Ahead Group By Shelly Be... Broker Life Insu... Earnings Typ…" at bounding box center [717, 134] width 1021 height 65
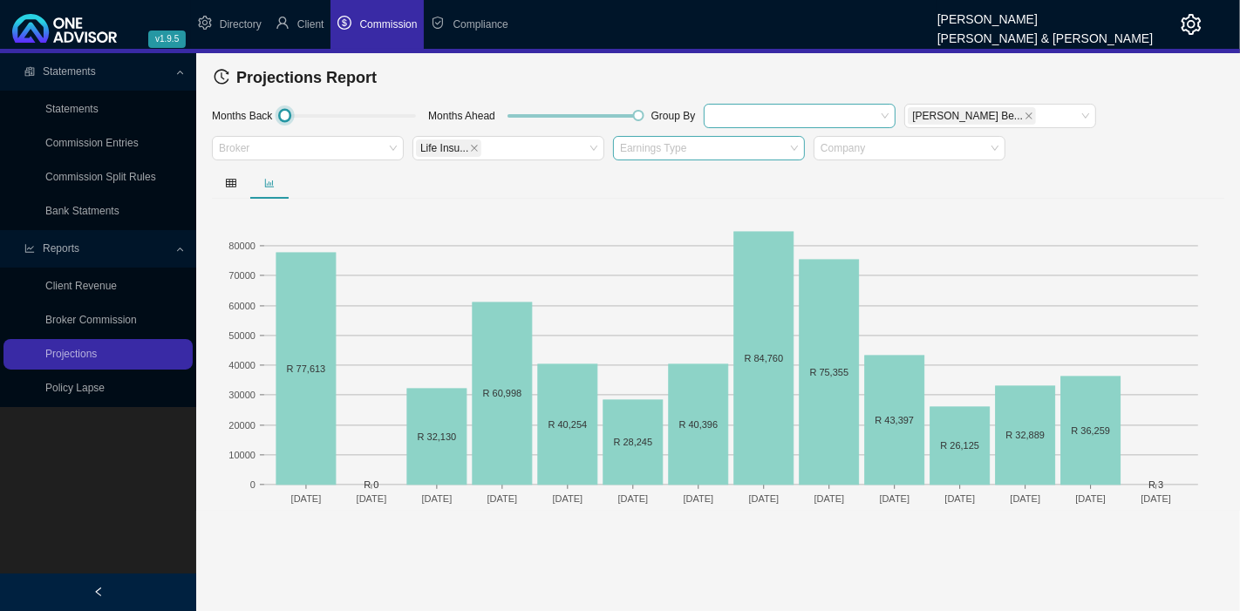
click at [682, 148] on div at bounding box center [700, 148] width 168 height 13
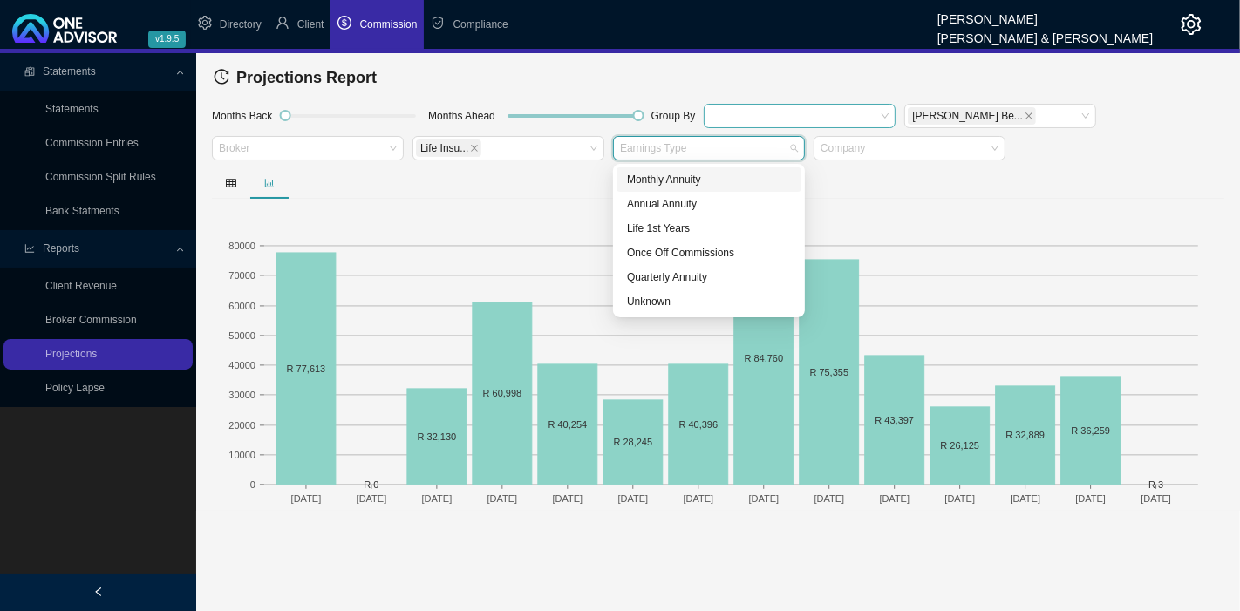
click at [674, 178] on div "Monthly Annuity" at bounding box center [709, 179] width 164 height 17
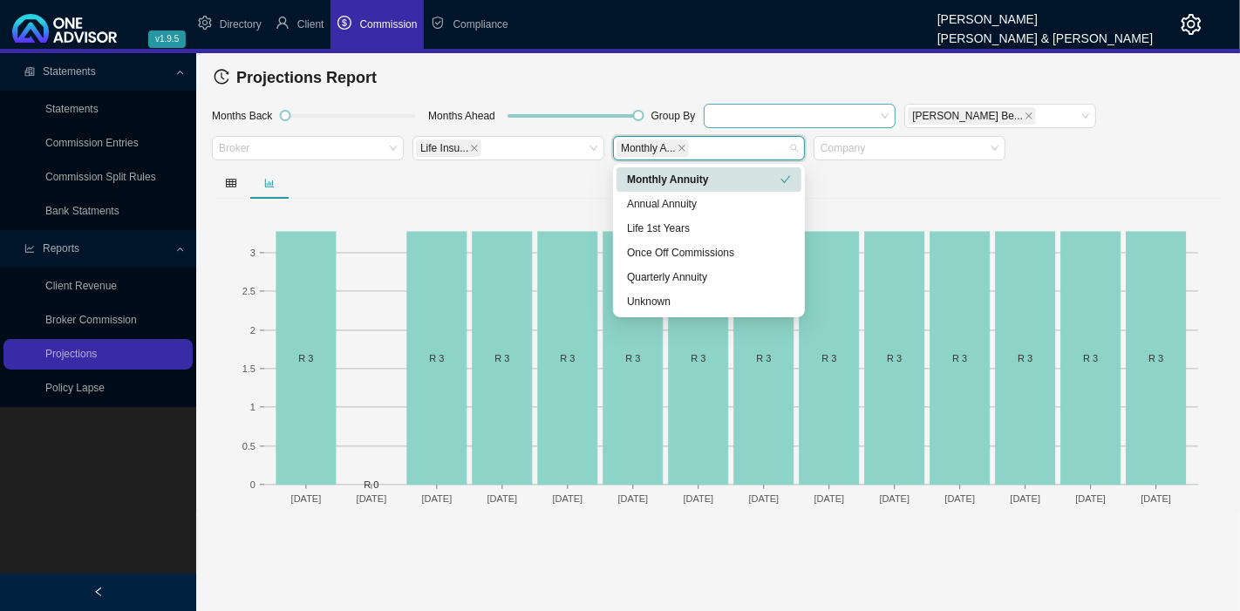
click at [674, 178] on div "Monthly Annuity" at bounding box center [703, 179] width 153 height 17
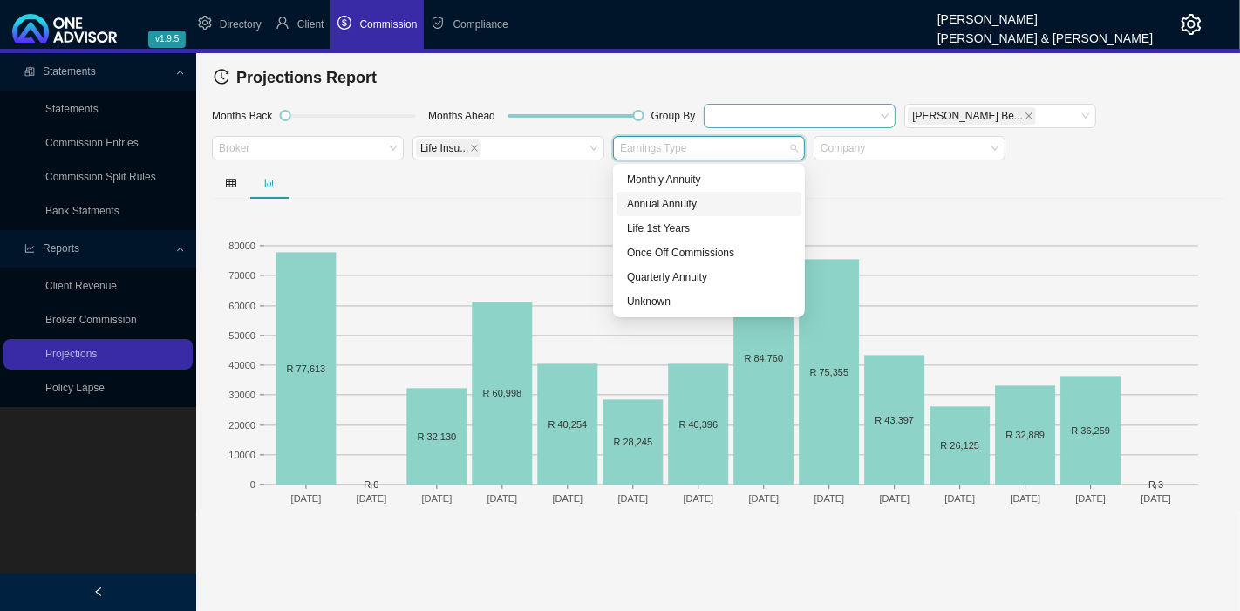
click at [689, 210] on div "Annual Annuity" at bounding box center [709, 203] width 164 height 17
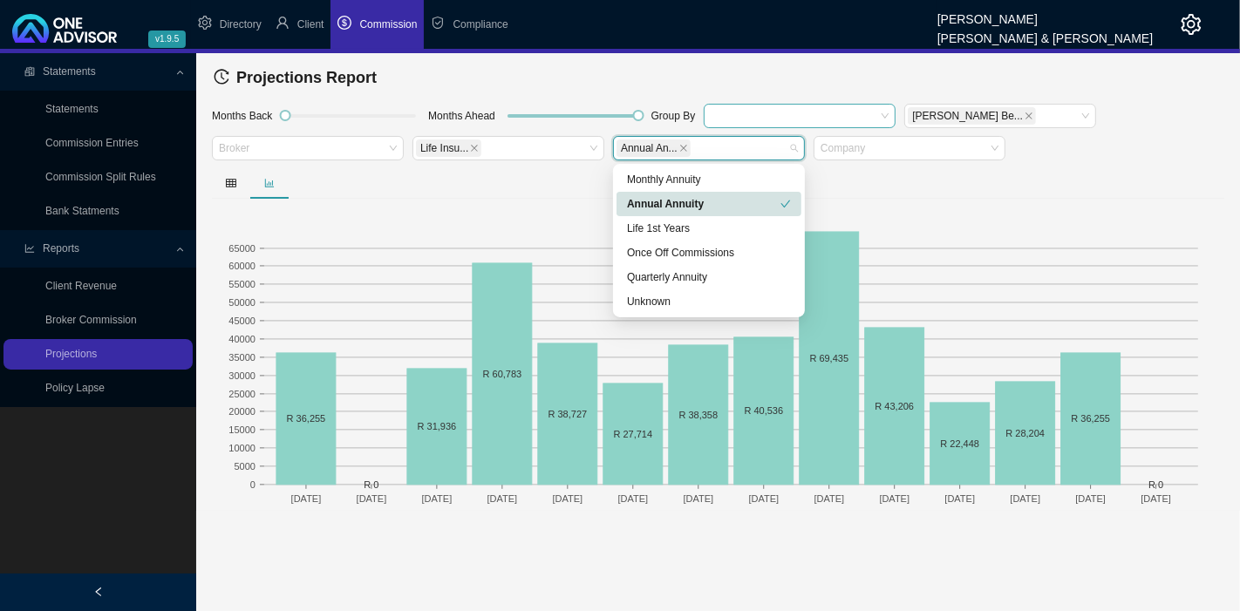
click at [762, 200] on div "Annual Annuity" at bounding box center [703, 203] width 153 height 17
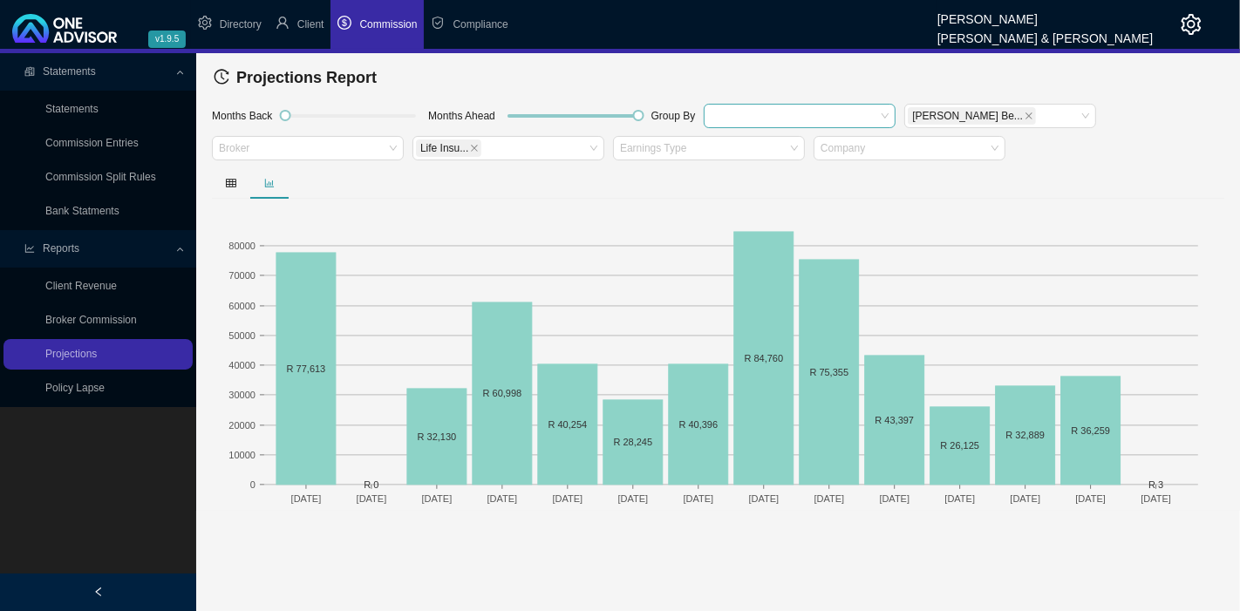
click at [527, 196] on div at bounding box center [718, 182] width 1012 height 31
click at [470, 144] on icon "close" at bounding box center [474, 148] width 9 height 9
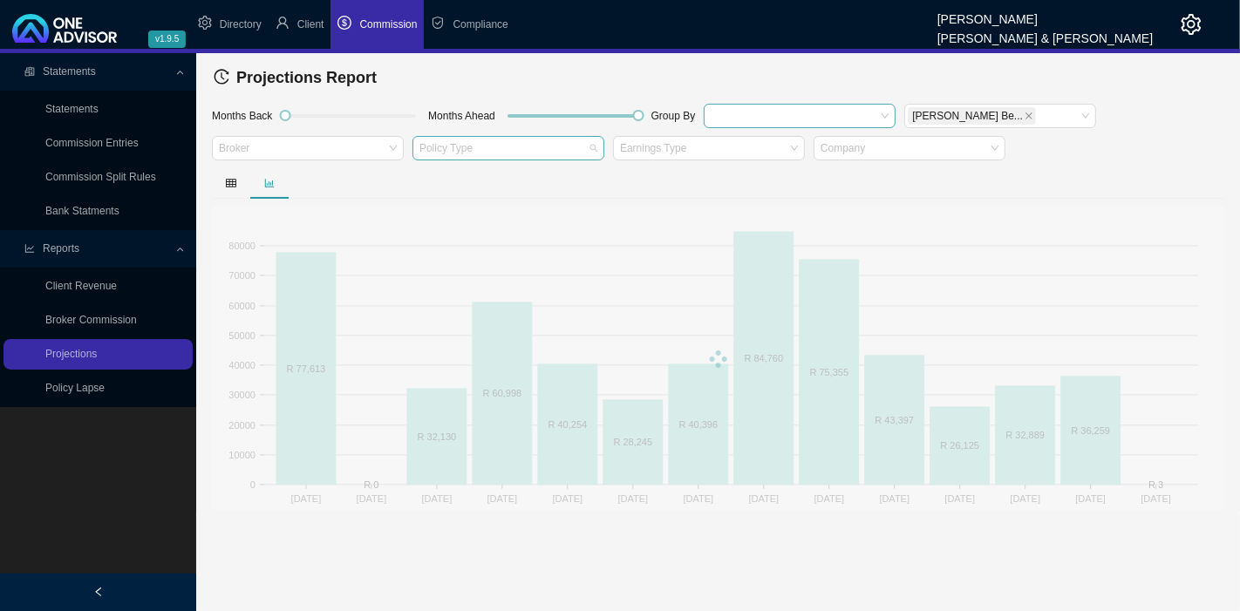
click at [468, 146] on div at bounding box center [500, 148] width 168 height 13
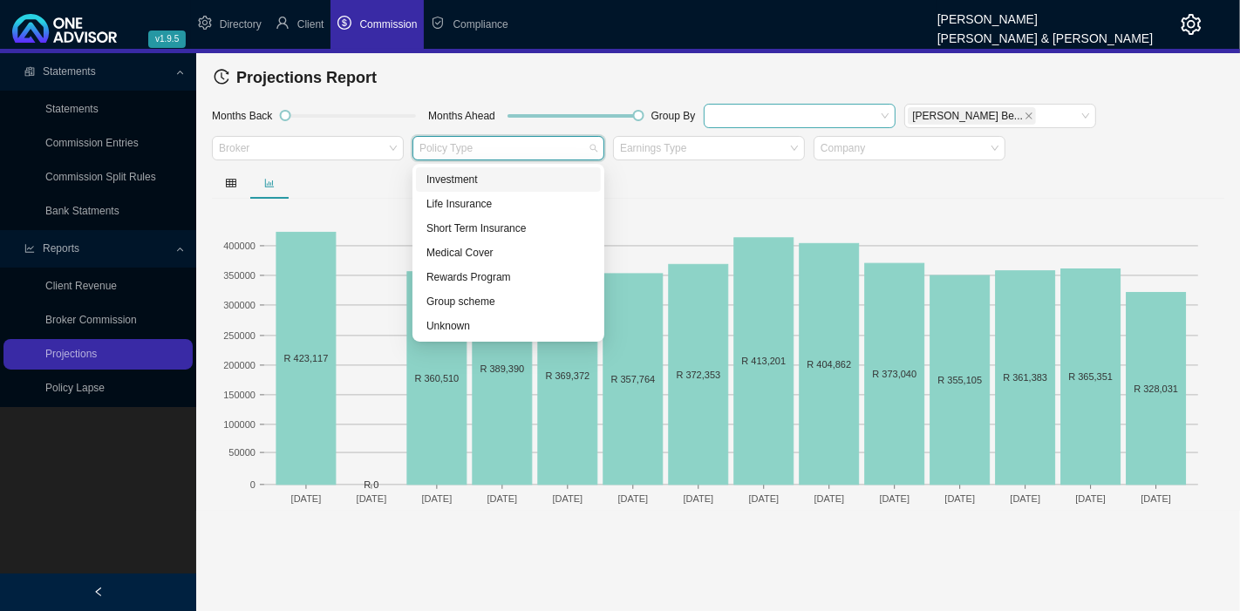
click at [479, 177] on div "Investment" at bounding box center [508, 179] width 164 height 17
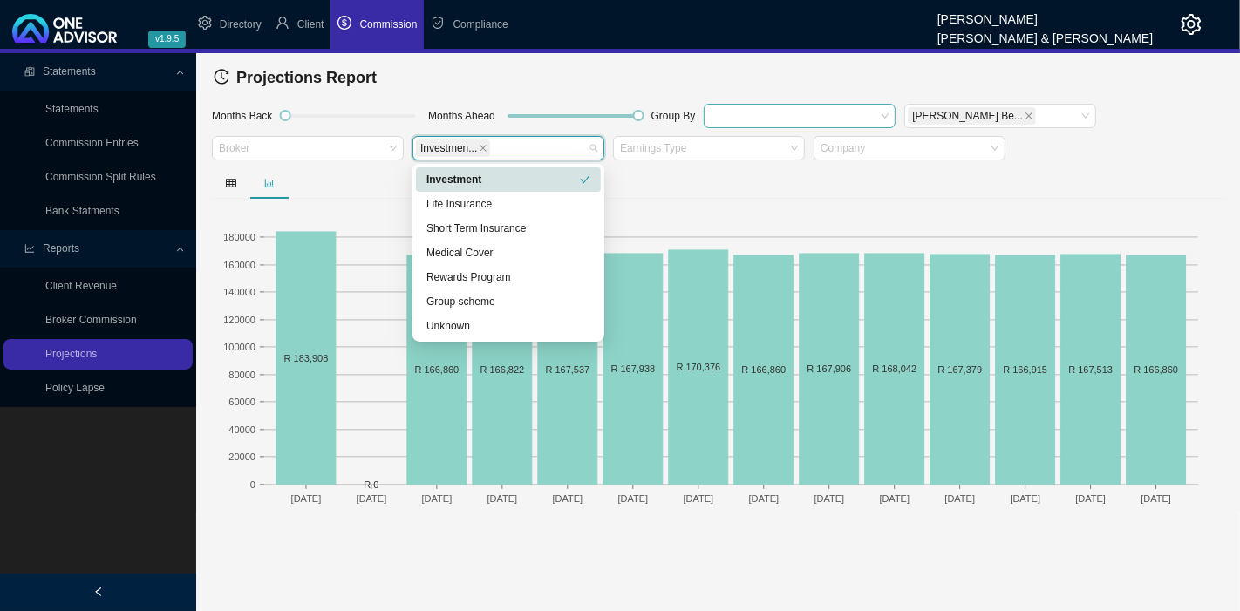
click at [697, 172] on div at bounding box center [718, 182] width 1012 height 31
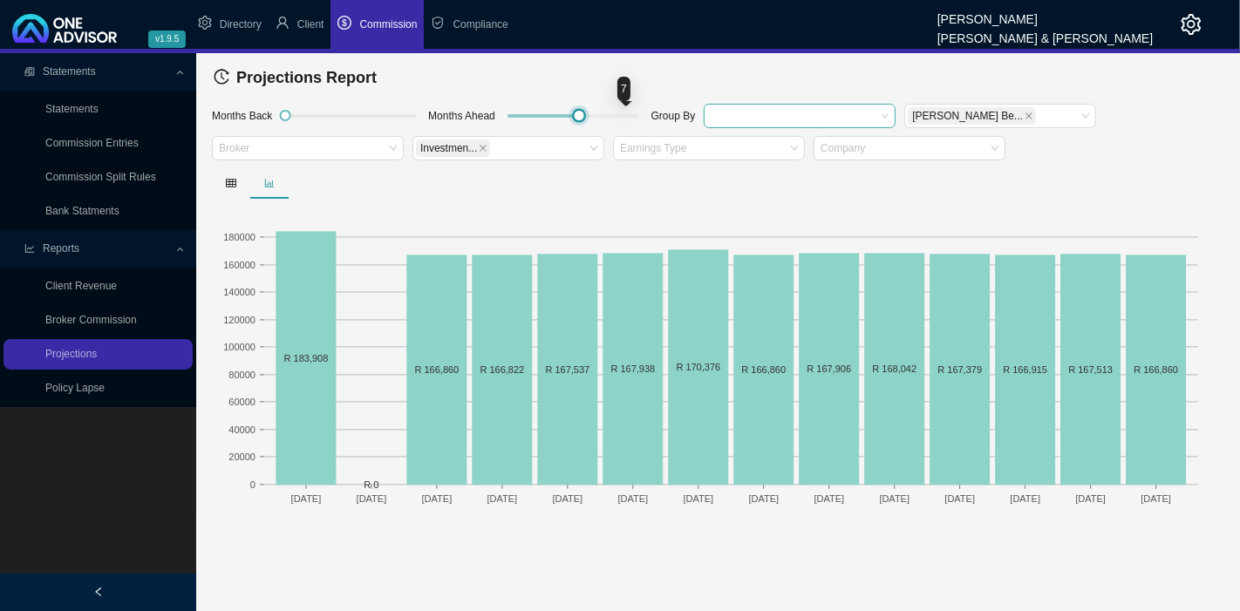
drag, startPoint x: 644, startPoint y: 114, endPoint x: 389, endPoint y: 119, distance: 255.5
click at [388, 120] on div "Months Back Months Ahead Group By Shelly Be... Broker Investmen... Earnings Typ…" at bounding box center [717, 134] width 1021 height 65
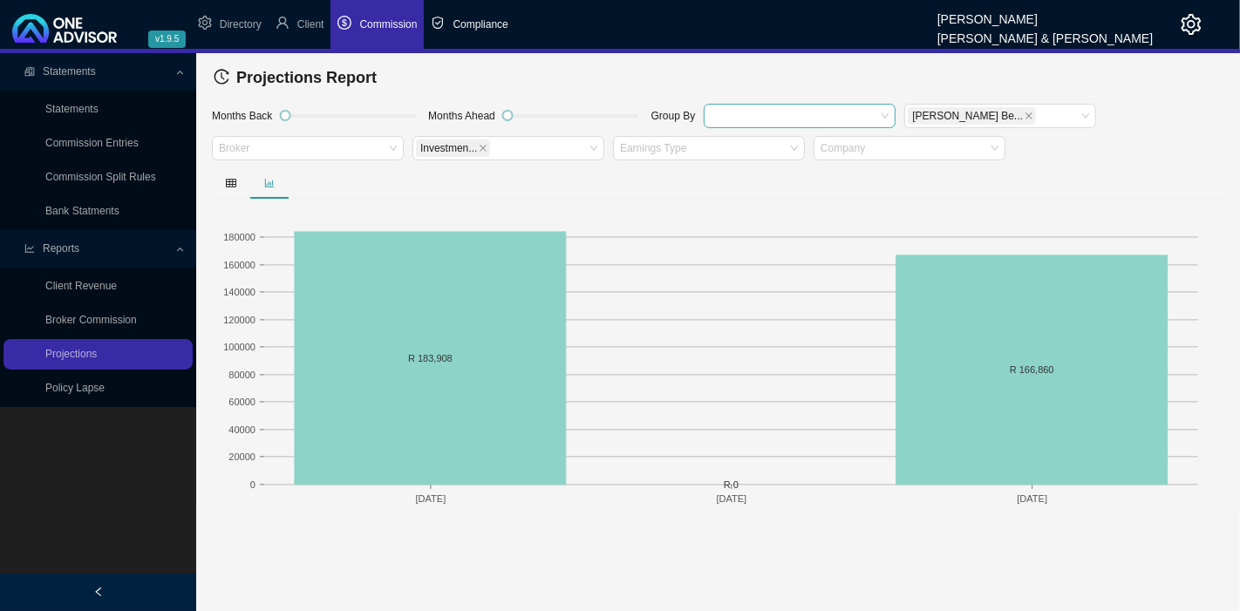
click at [479, 28] on span "Compliance" at bounding box center [479, 24] width 55 height 12
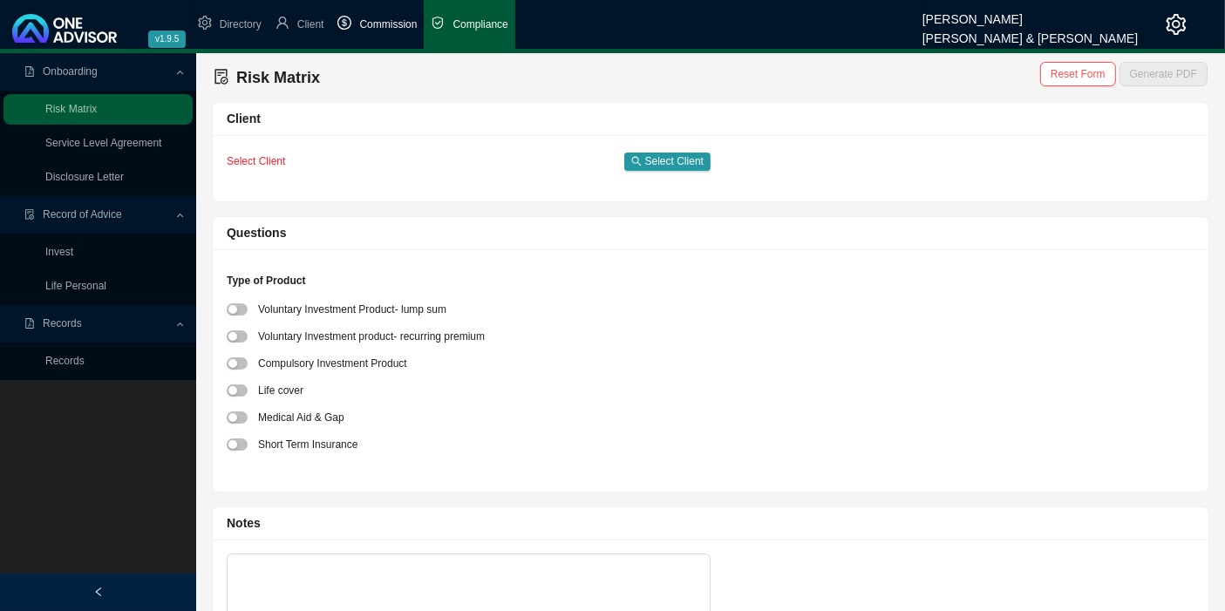
click at [384, 21] on span "Commission" at bounding box center [388, 24] width 58 height 12
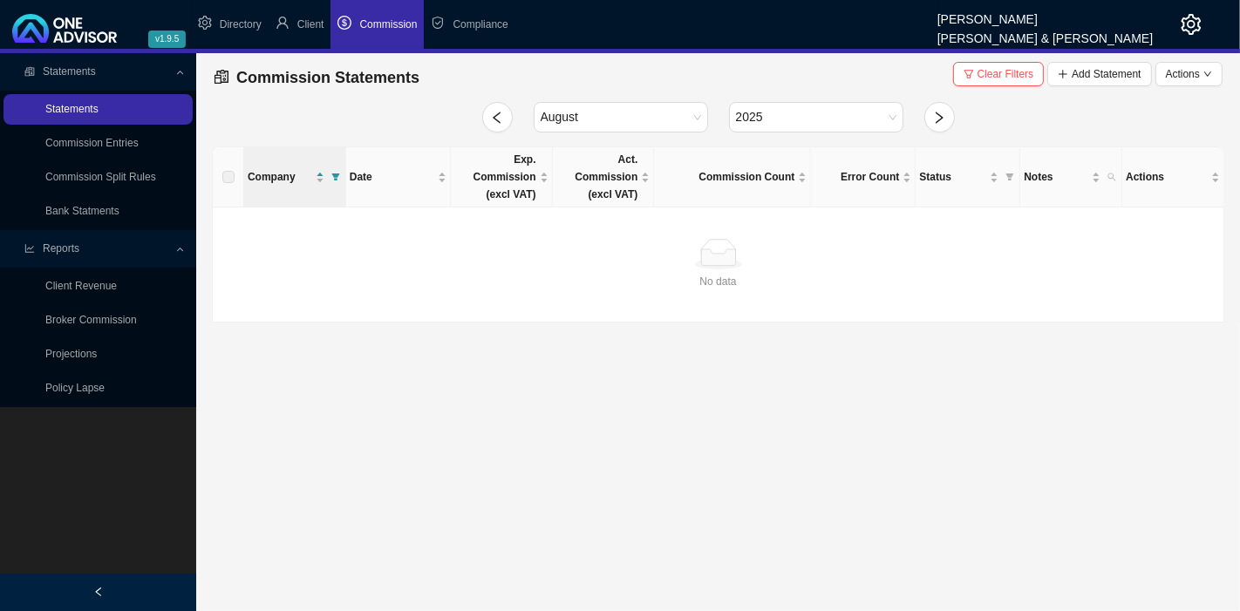
click at [99, 106] on link "Statements" at bounding box center [71, 109] width 53 height 12
click at [97, 207] on link "Bank Statments" at bounding box center [82, 211] width 74 height 12
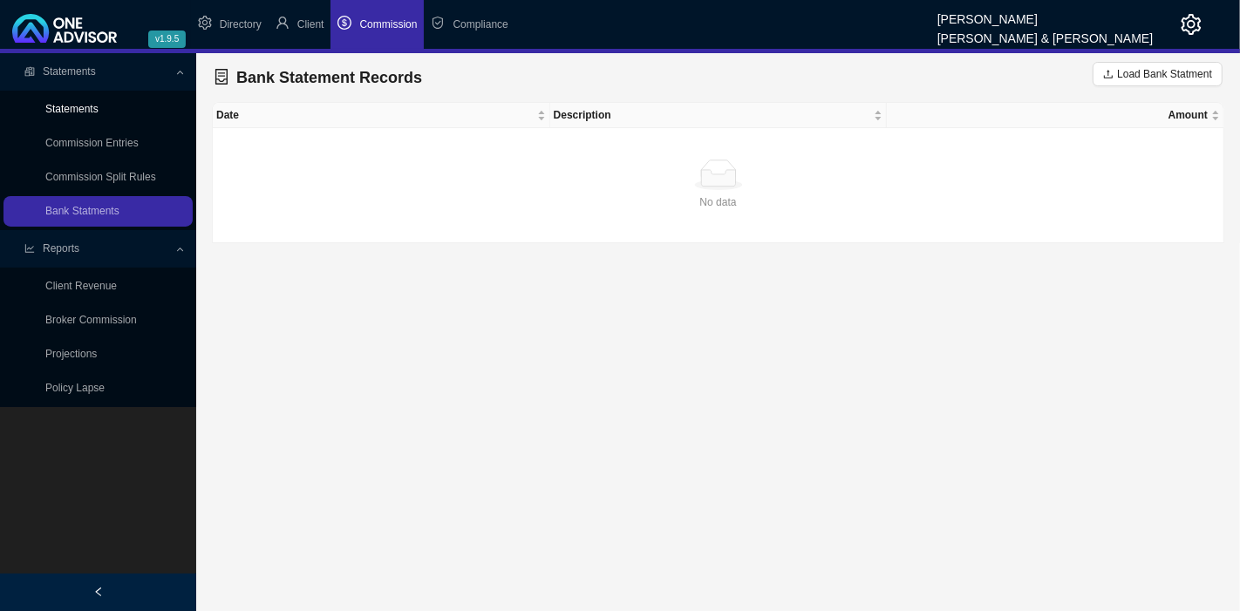
click at [89, 105] on link "Statements" at bounding box center [71, 109] width 53 height 12
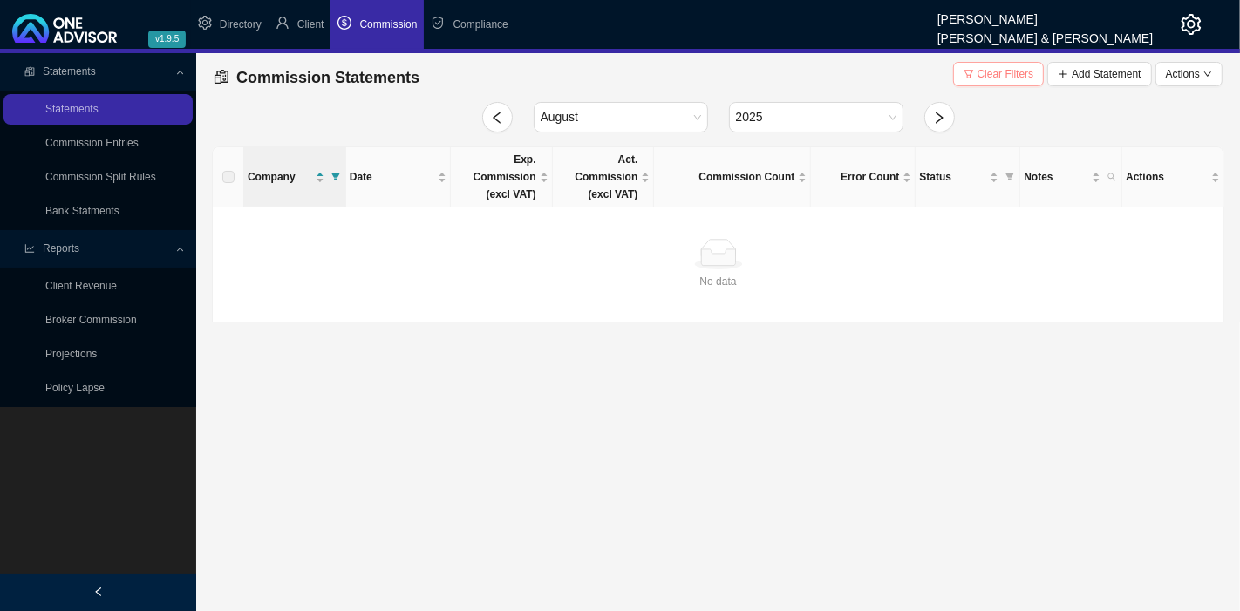
click at [1001, 68] on span "Clear Filters" at bounding box center [1005, 73] width 57 height 17
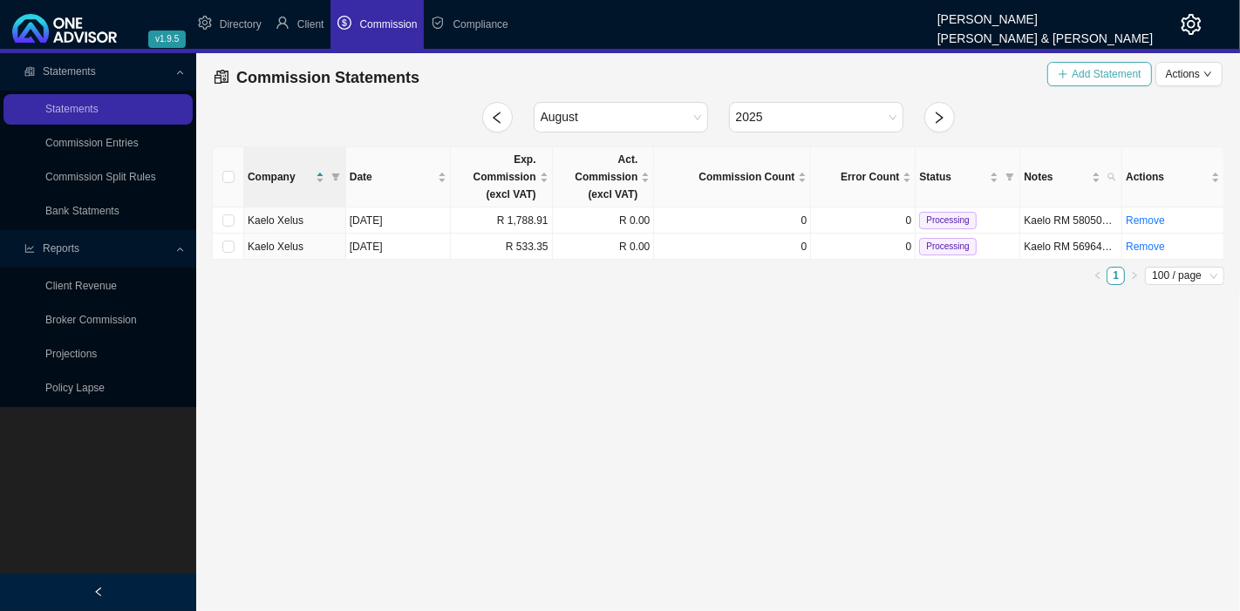
click at [1111, 71] on span "Add Statement" at bounding box center [1105, 73] width 69 height 17
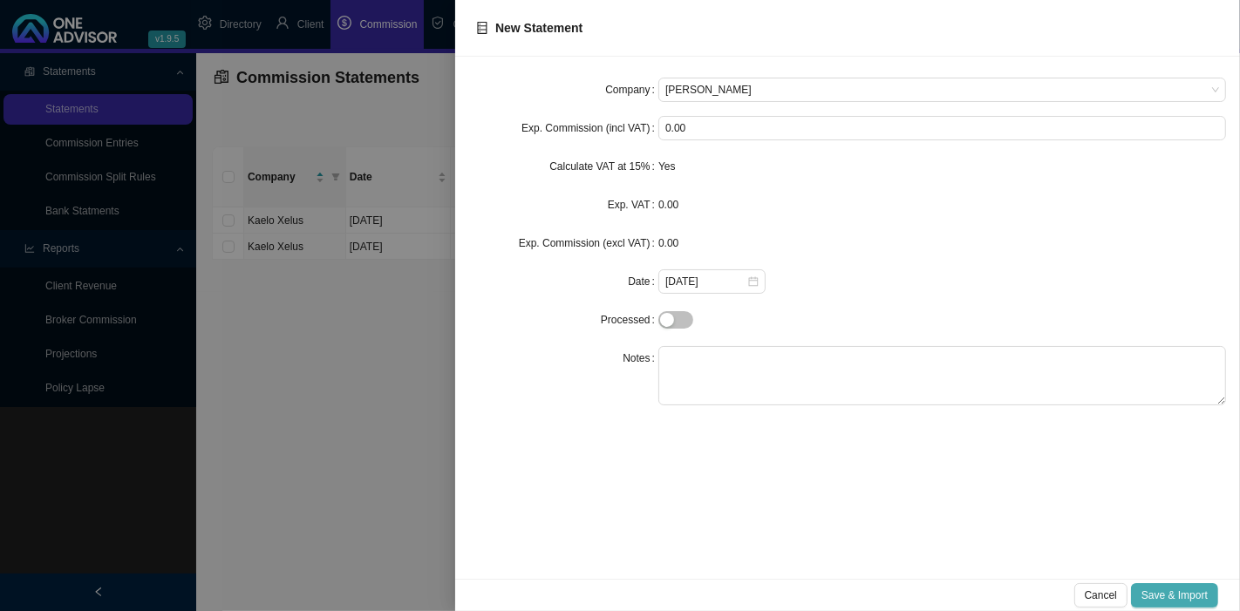
click at [1175, 596] on span "Save & Import" at bounding box center [1174, 595] width 66 height 17
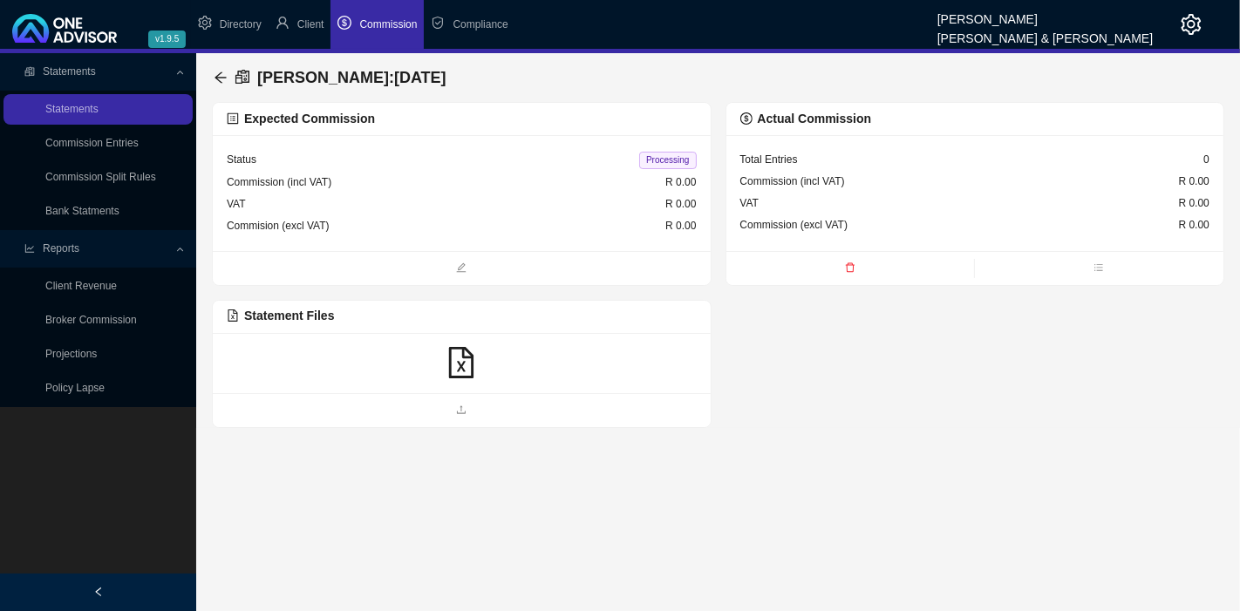
click at [545, 349] on div at bounding box center [462, 363] width 470 height 33
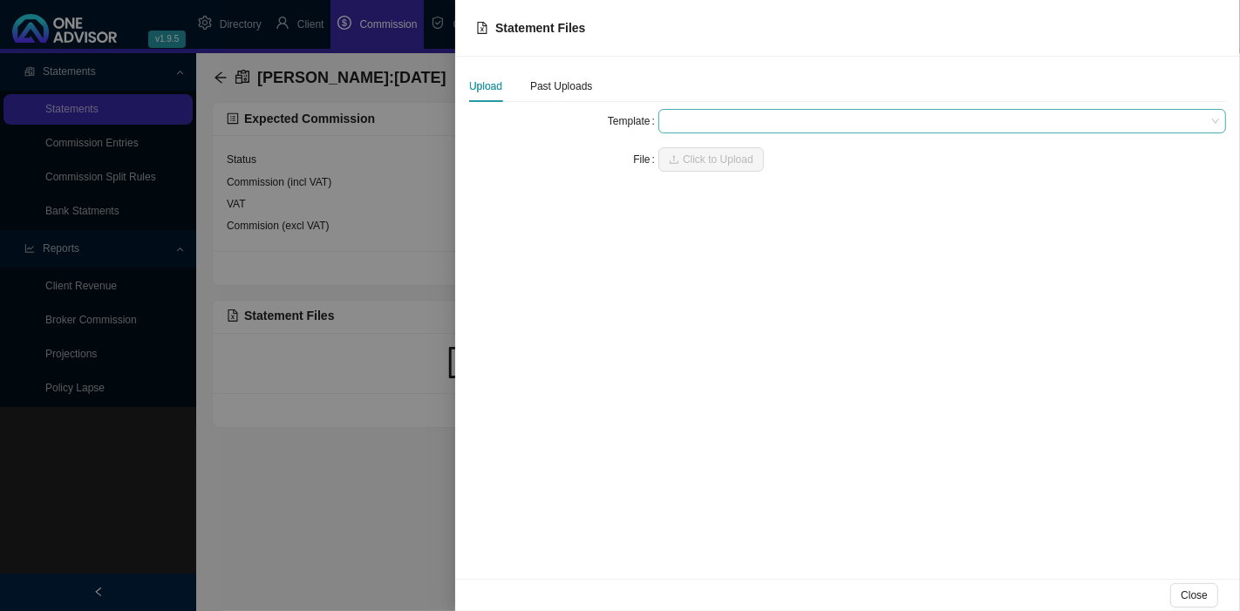
click at [712, 113] on span at bounding box center [942, 121] width 554 height 23
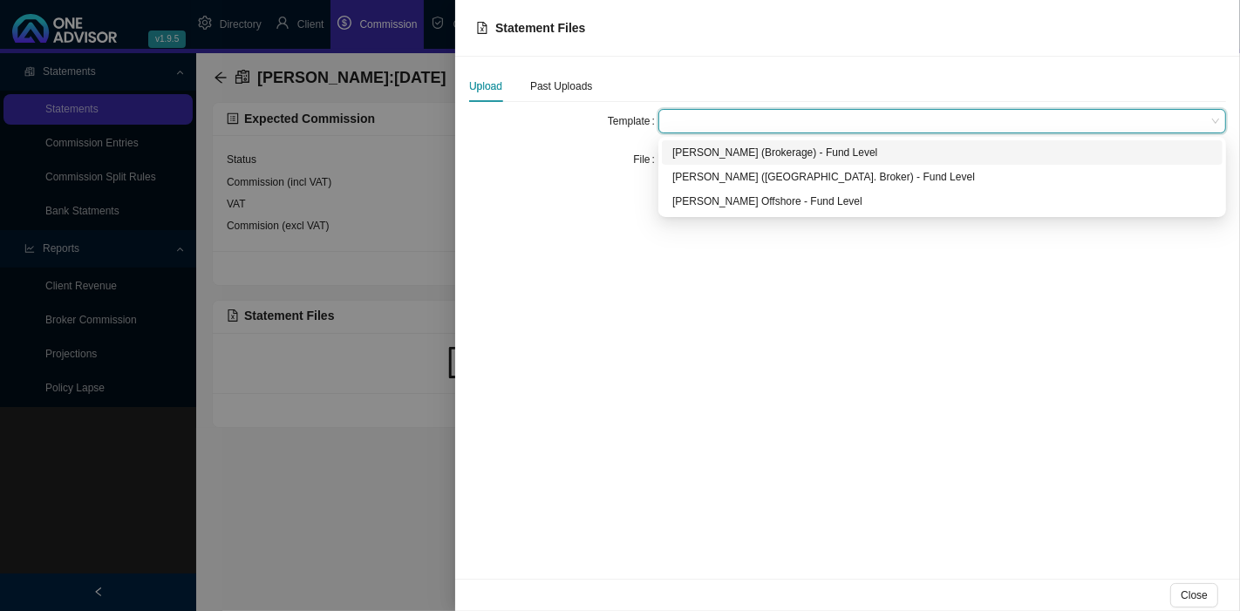
click at [712, 152] on div "Allan Gray (Brokerage) - Fund Level" at bounding box center [942, 152] width 540 height 17
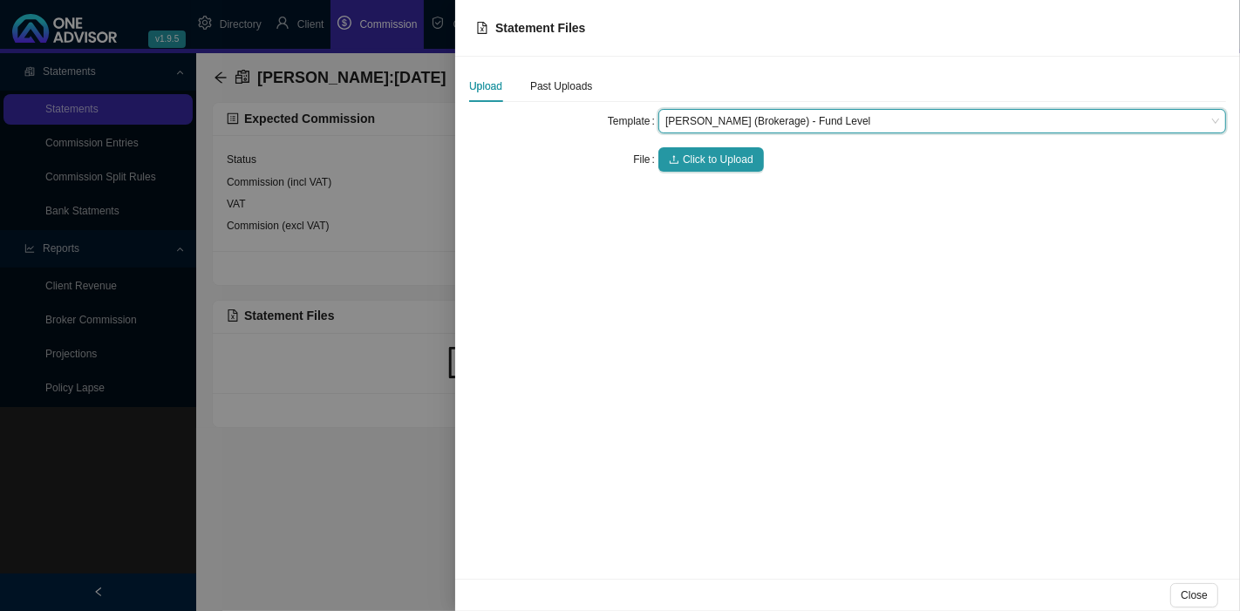
click at [712, 152] on span "Click to Upload" at bounding box center [718, 159] width 71 height 17
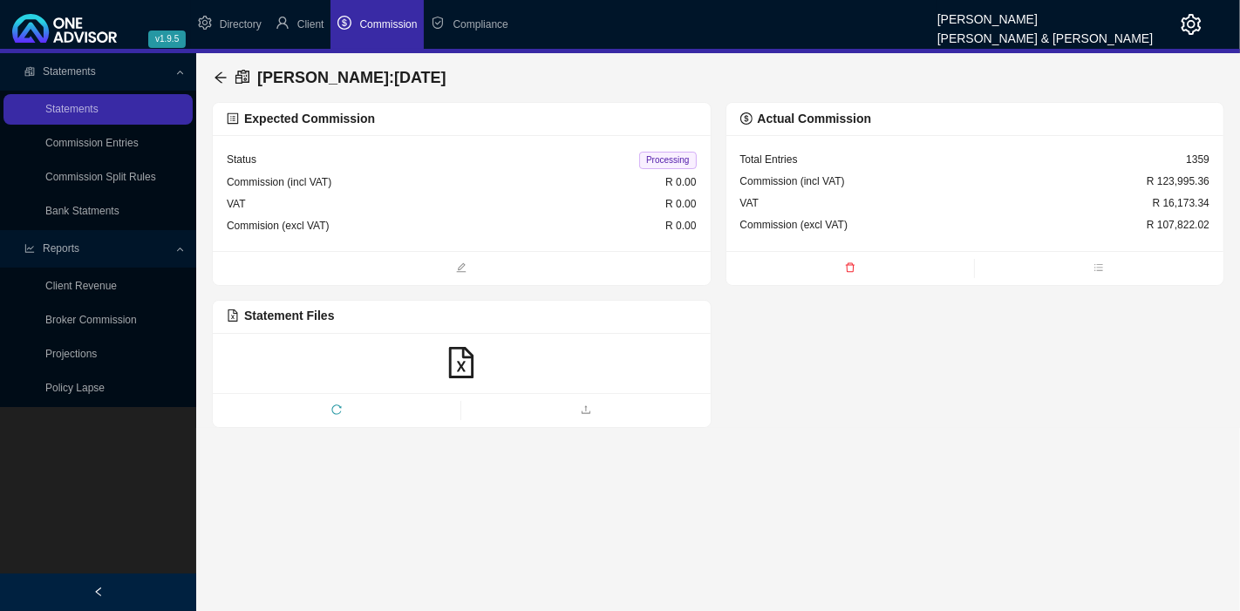
click at [937, 149] on div "Total Entries 1359" at bounding box center [975, 160] width 470 height 22
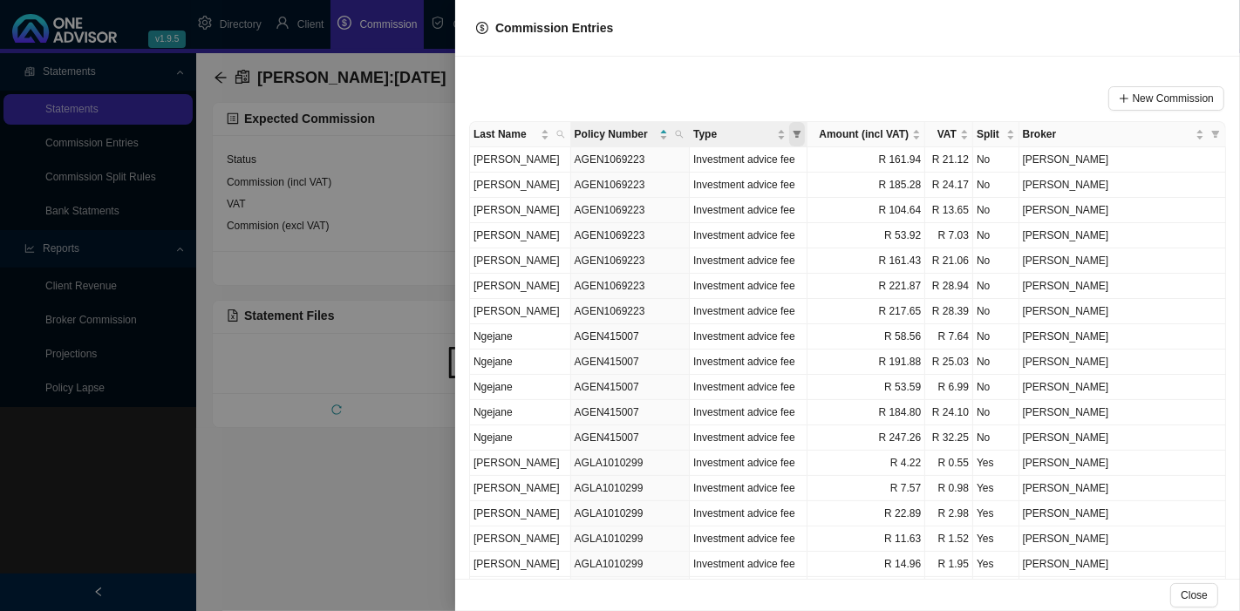
click at [805, 126] on span "Type" at bounding box center [797, 134] width 16 height 24
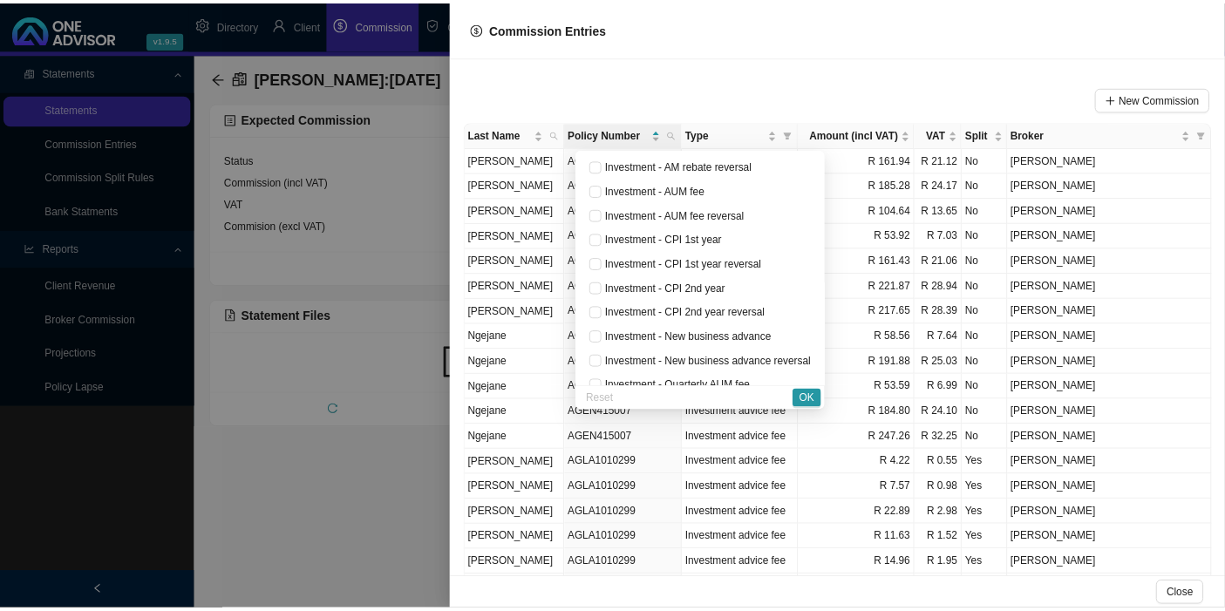
scroll to position [774, 0]
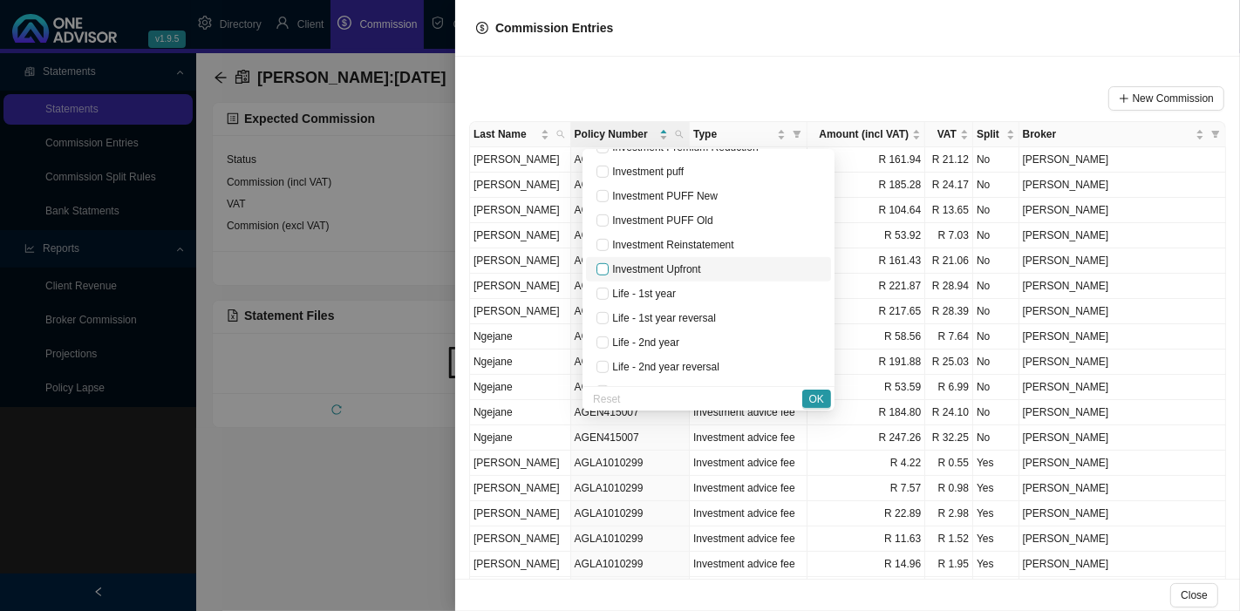
click at [596, 270] on input "checkbox" at bounding box center [602, 269] width 12 height 12
checkbox input "true"
click at [821, 399] on span "OK" at bounding box center [816, 399] width 15 height 17
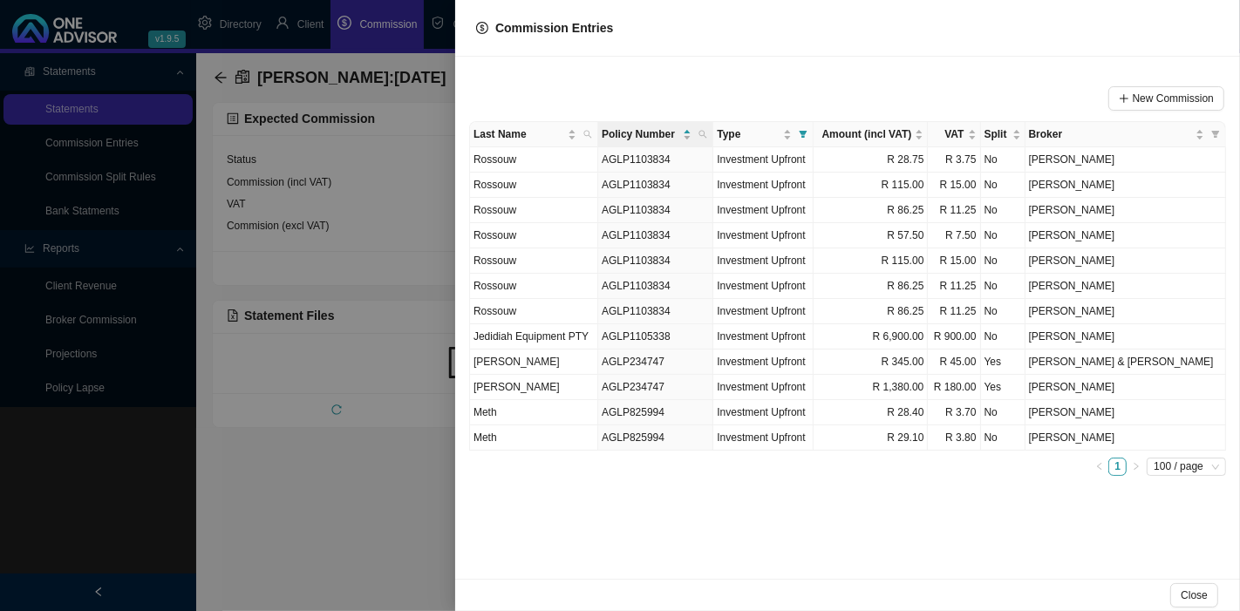
click at [385, 206] on div at bounding box center [620, 305] width 1240 height 611
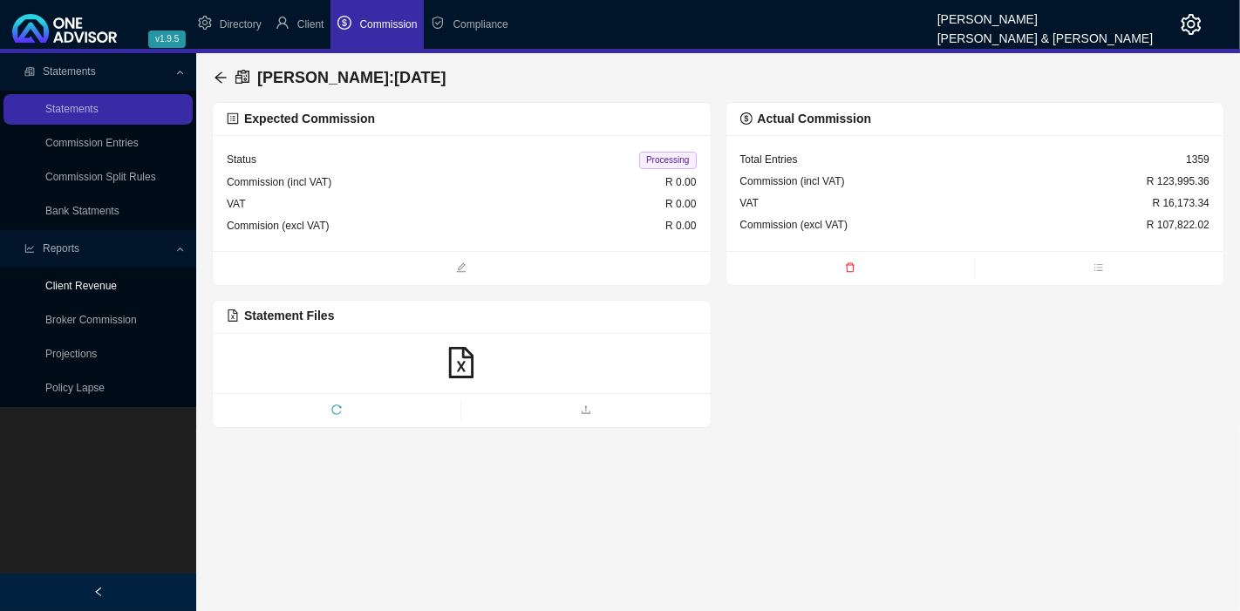
click at [101, 285] on link "Client Revenue" at bounding box center [80, 286] width 71 height 12
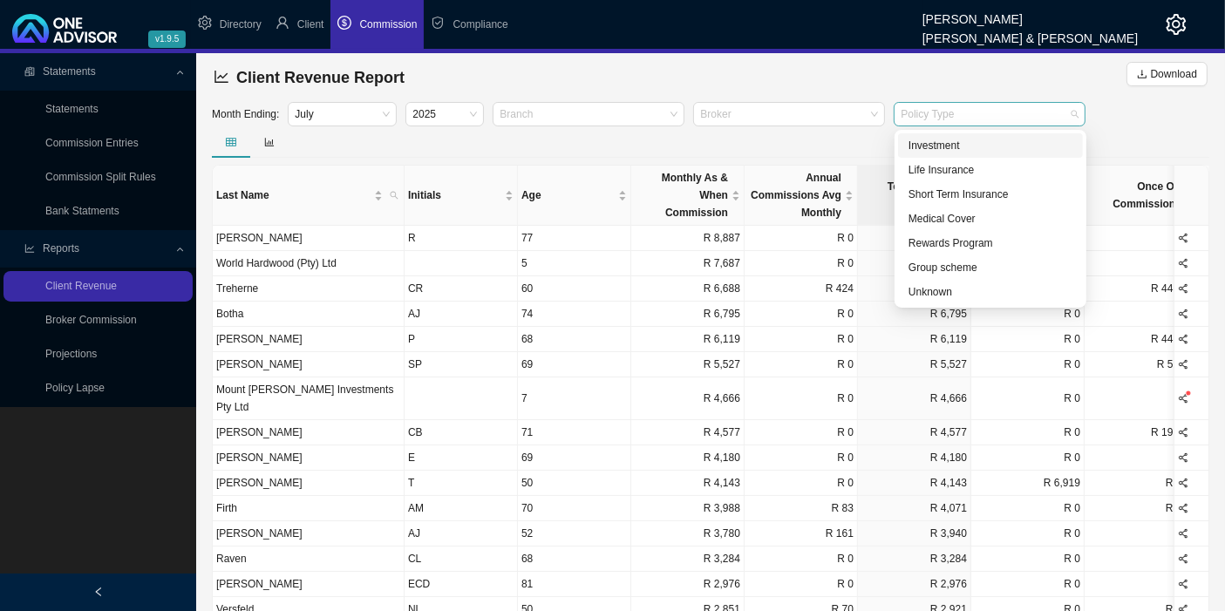
click at [1013, 113] on div at bounding box center [981, 114] width 168 height 13
click at [742, 115] on div at bounding box center [780, 114] width 168 height 13
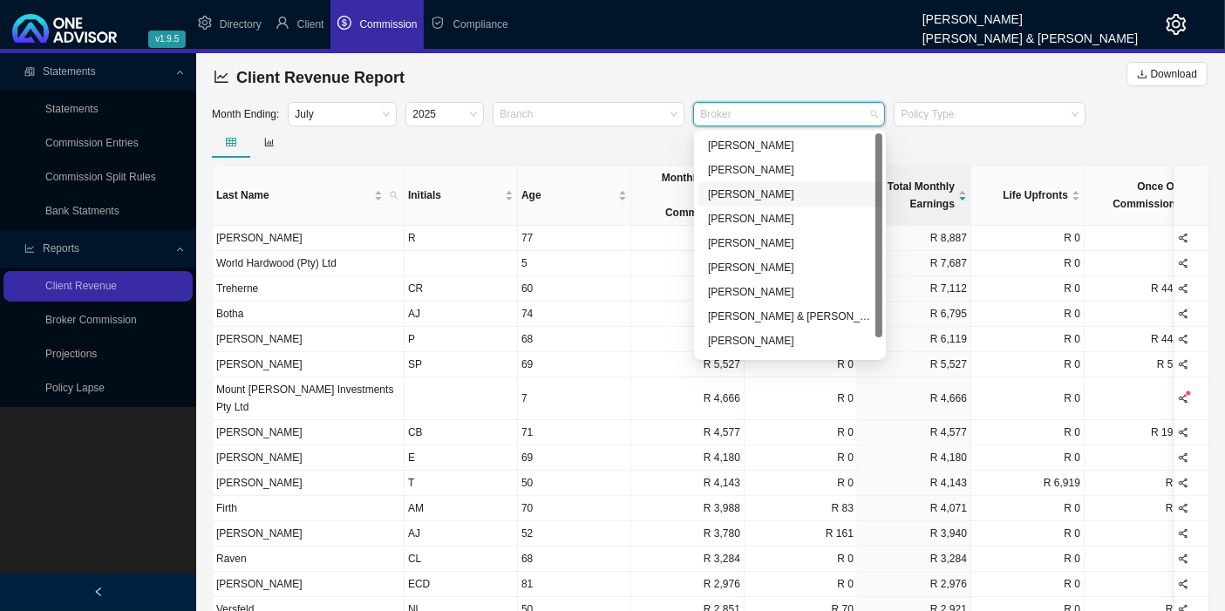
click at [761, 198] on div "[PERSON_NAME]" at bounding box center [790, 194] width 164 height 17
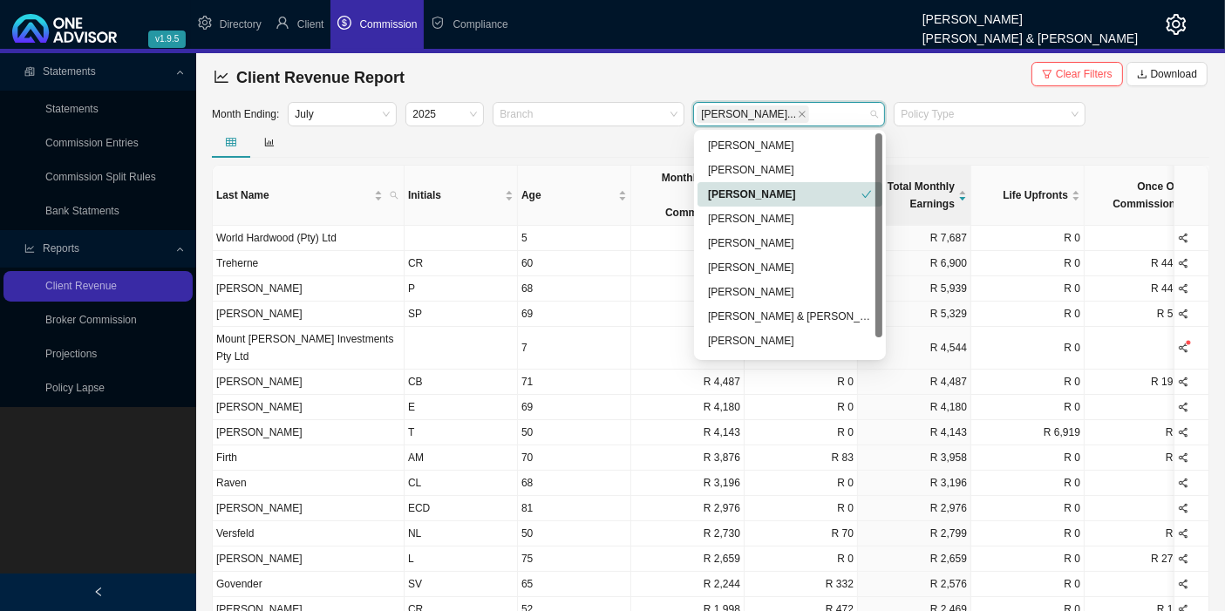
click at [841, 186] on div "[PERSON_NAME]" at bounding box center [784, 194] width 153 height 17
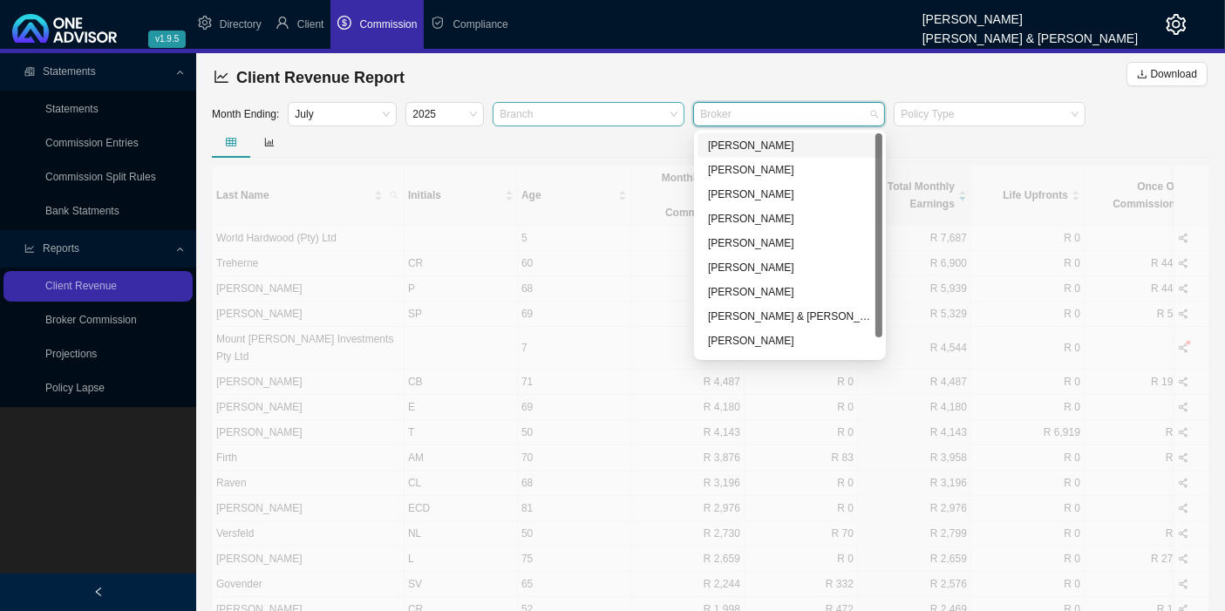
click at [653, 115] on div at bounding box center [580, 114] width 168 height 13
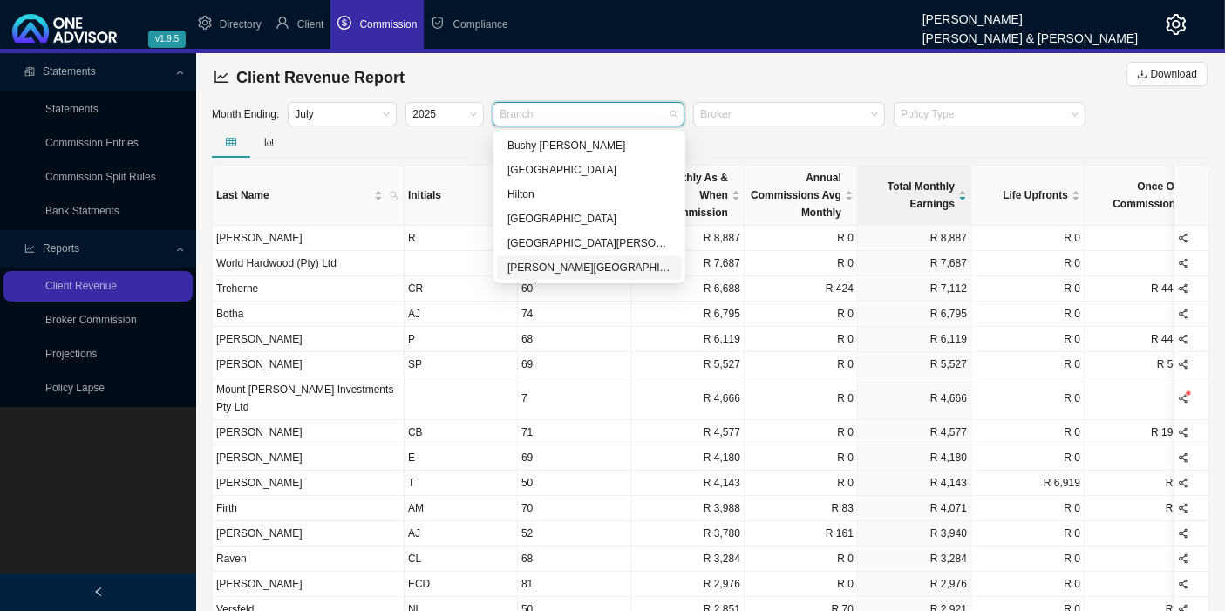
click at [561, 269] on div "Shelly Beach" at bounding box center [589, 267] width 164 height 17
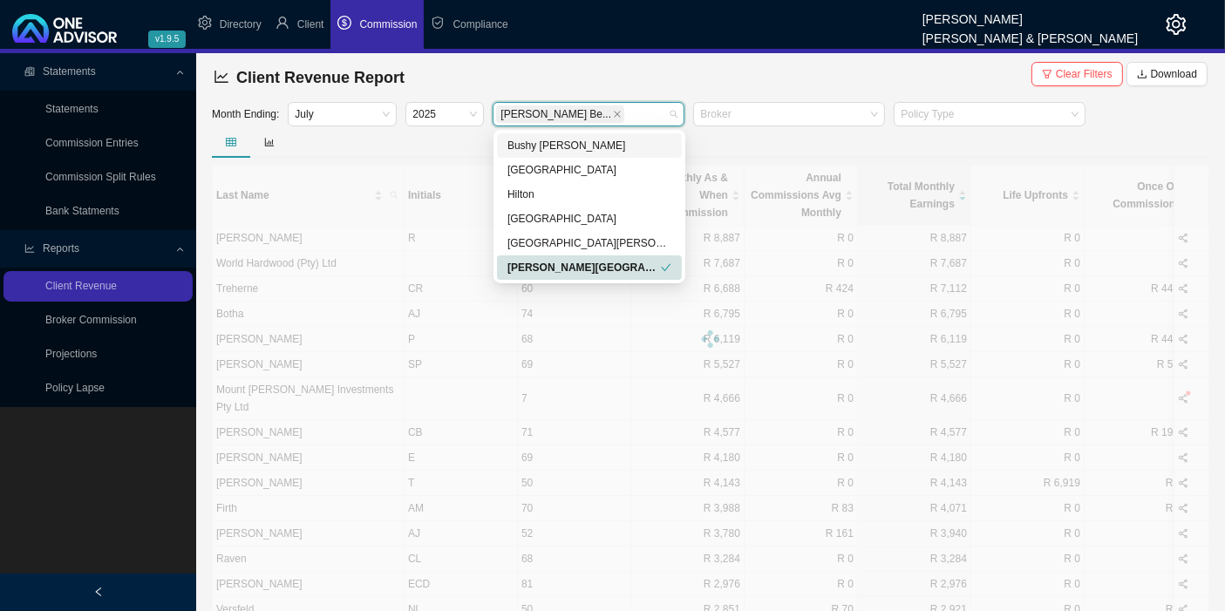
click at [791, 150] on div at bounding box center [710, 141] width 997 height 31
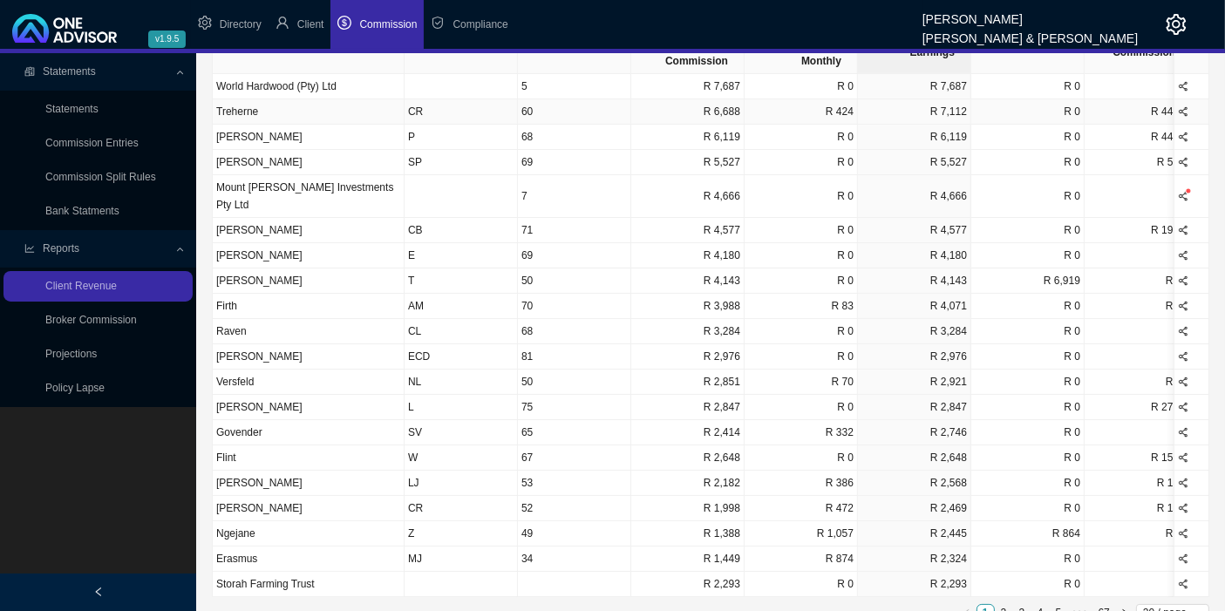
scroll to position [161, 0]
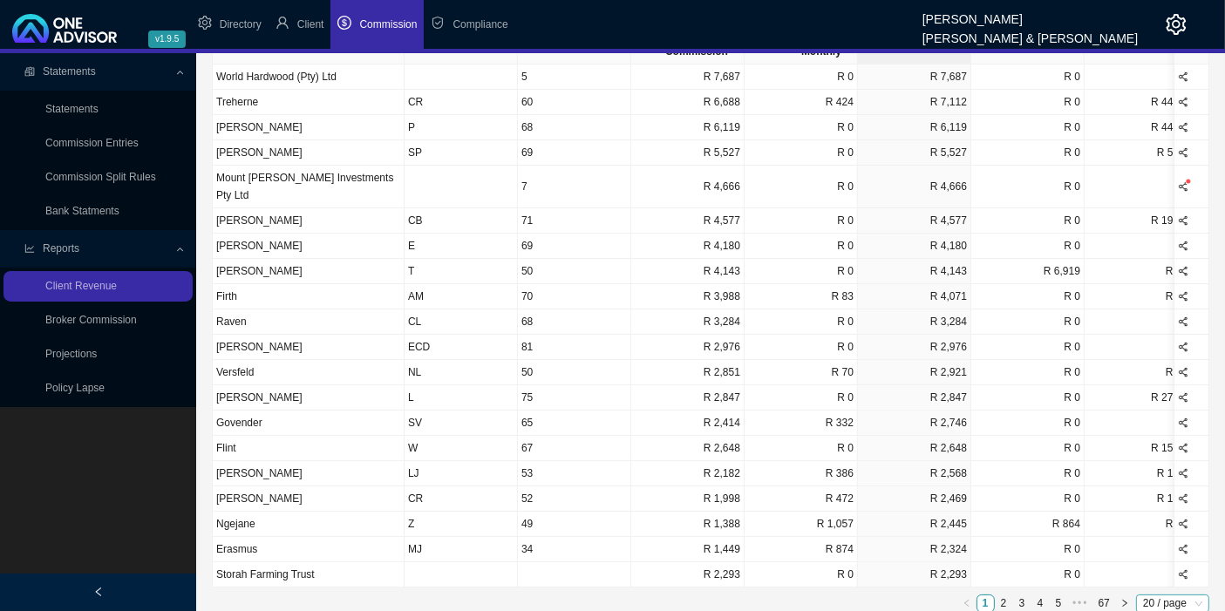
click at [1160, 596] on span "20 / page" at bounding box center [1172, 603] width 59 height 17
click at [1172, 567] on div "100 / page" at bounding box center [1175, 575] width 50 height 17
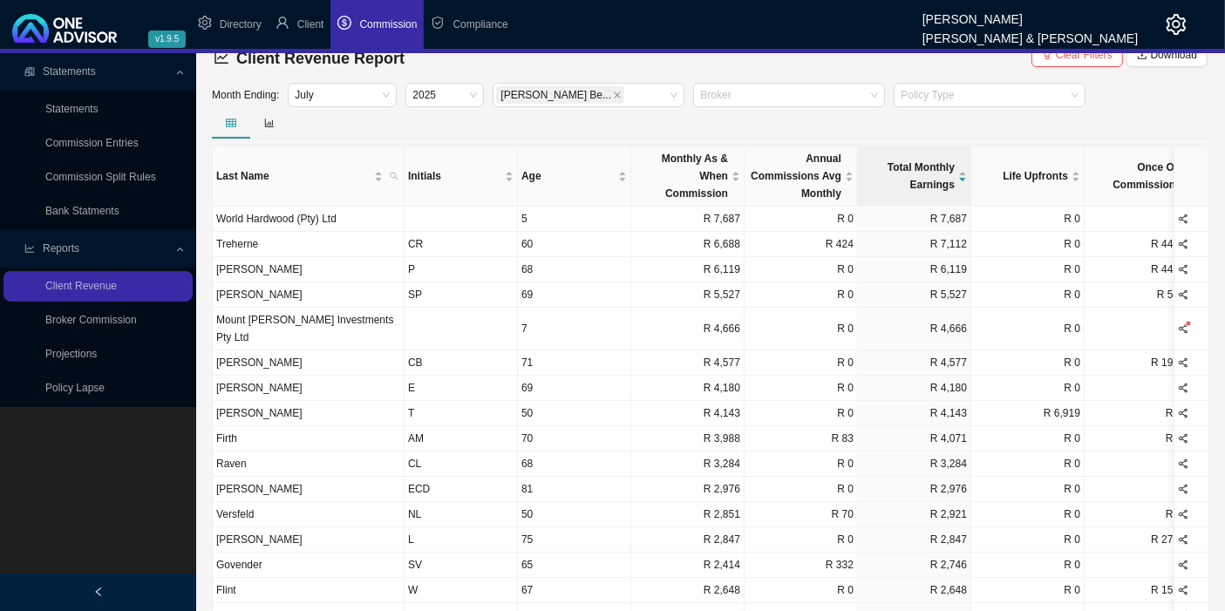
scroll to position [0, 0]
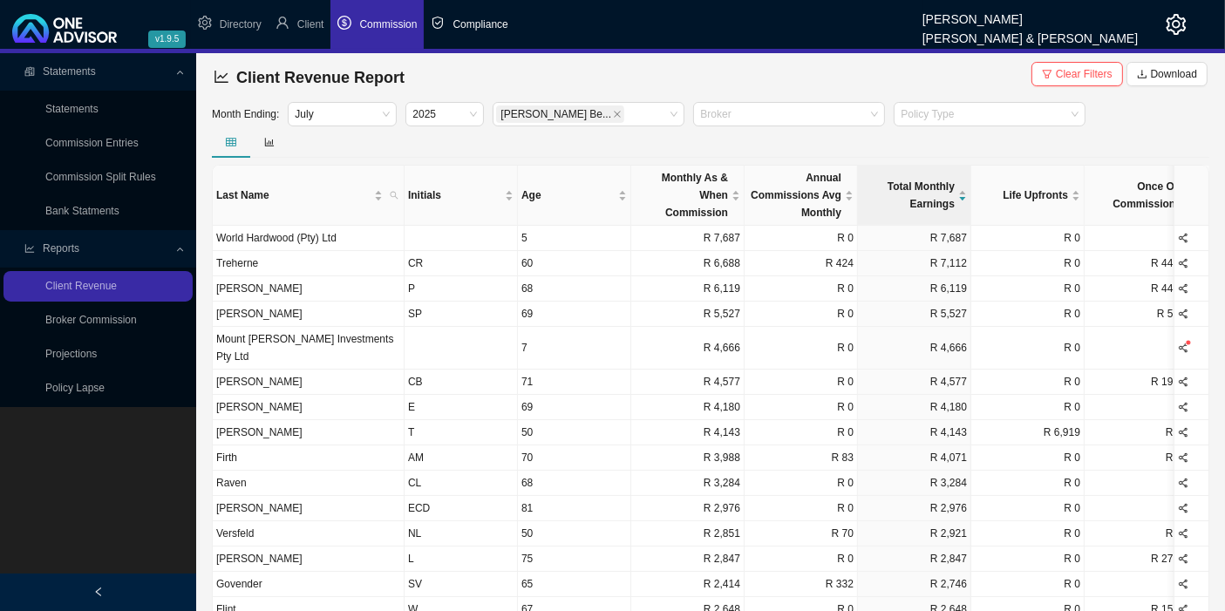
click at [473, 24] on span "Compliance" at bounding box center [479, 24] width 55 height 12
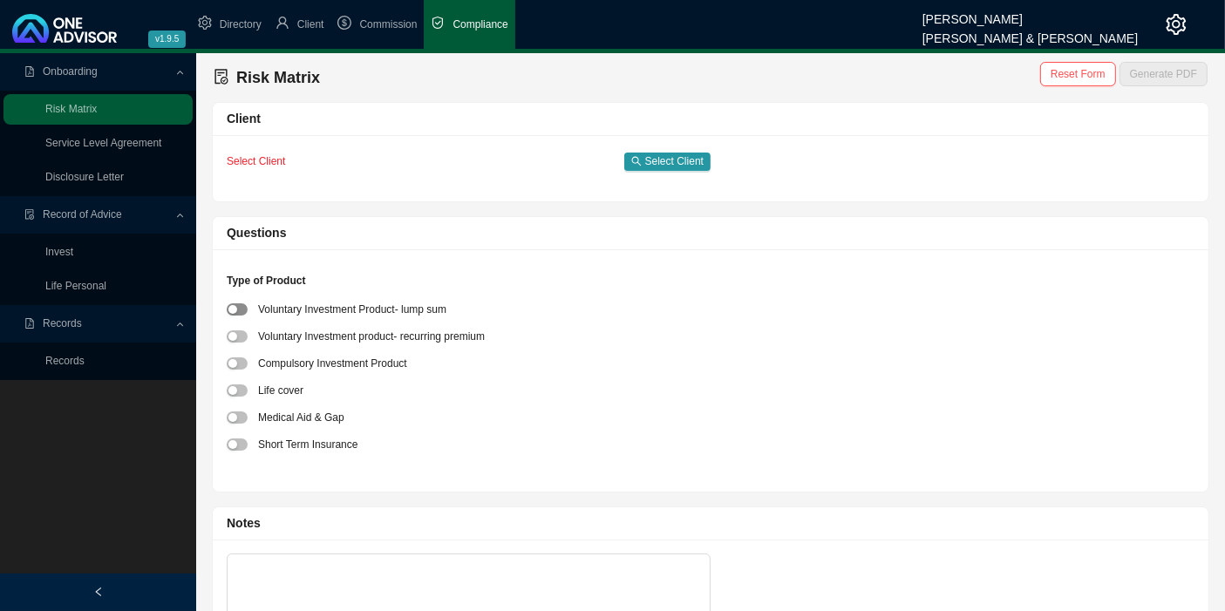
click at [240, 303] on span "button" at bounding box center [237, 309] width 21 height 12
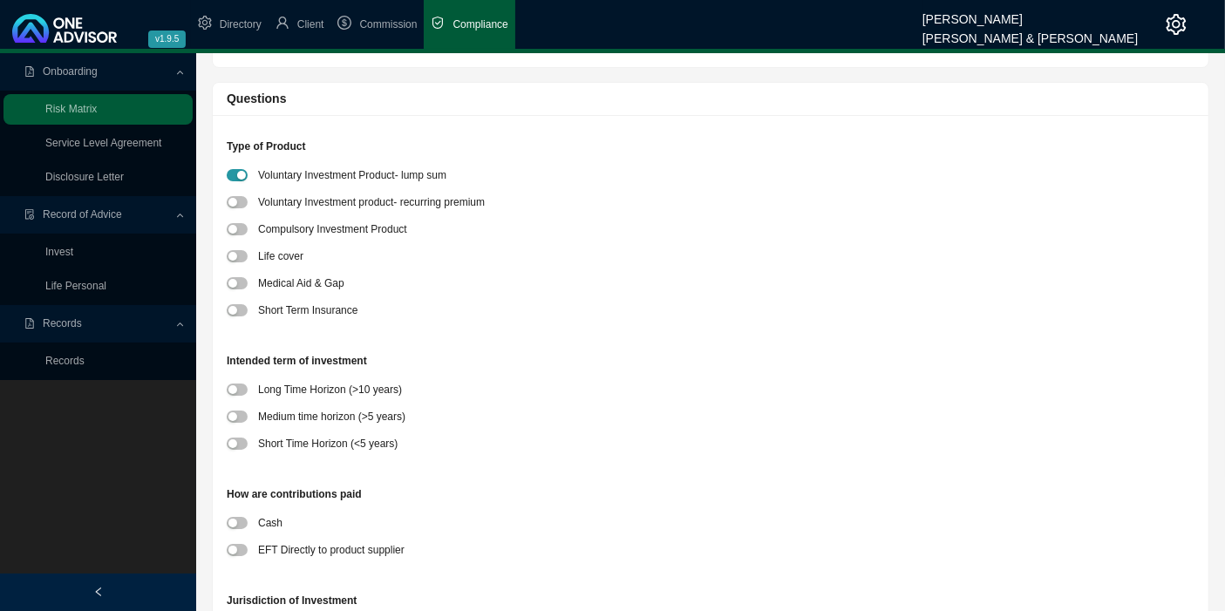
scroll to position [290, 0]
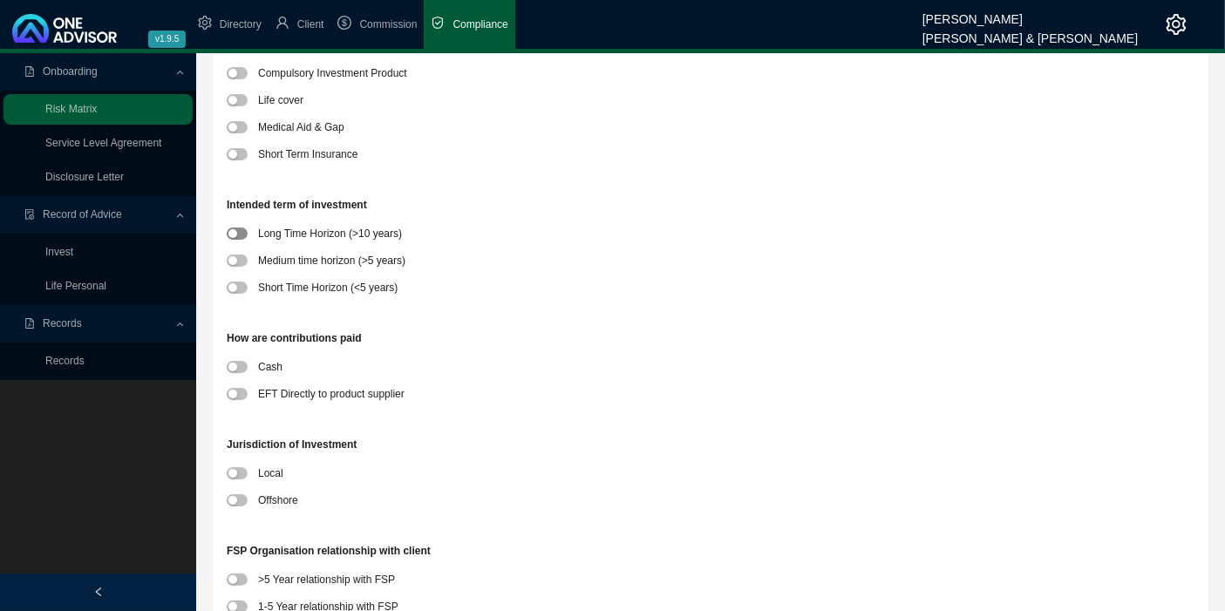
click at [239, 234] on span "button" at bounding box center [237, 234] width 21 height 12
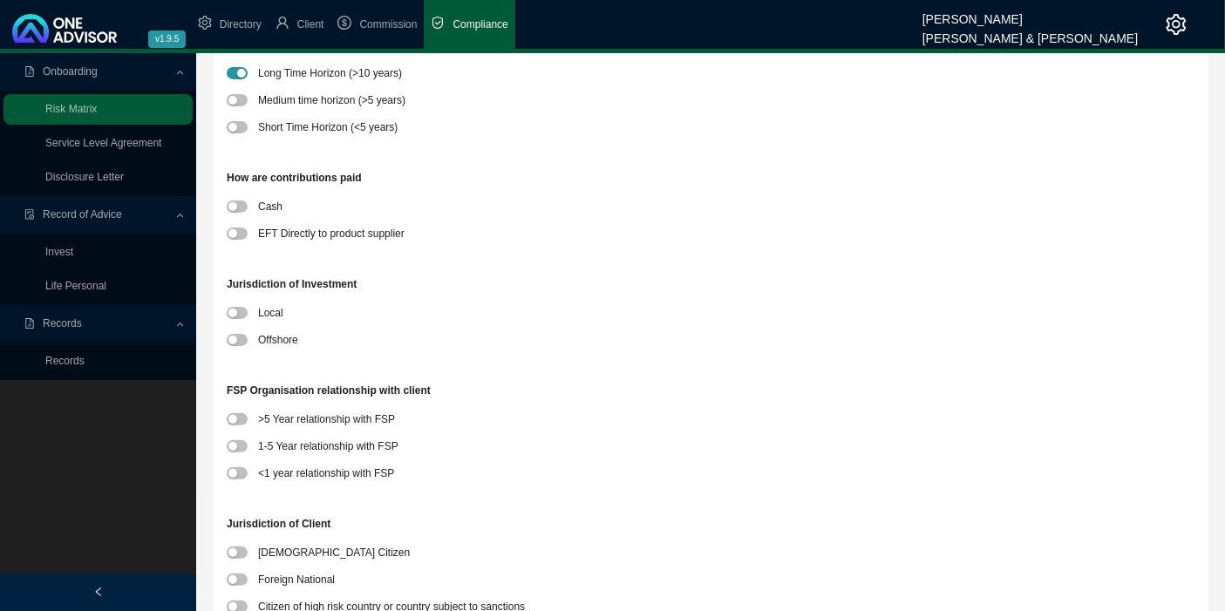
scroll to position [872, 0]
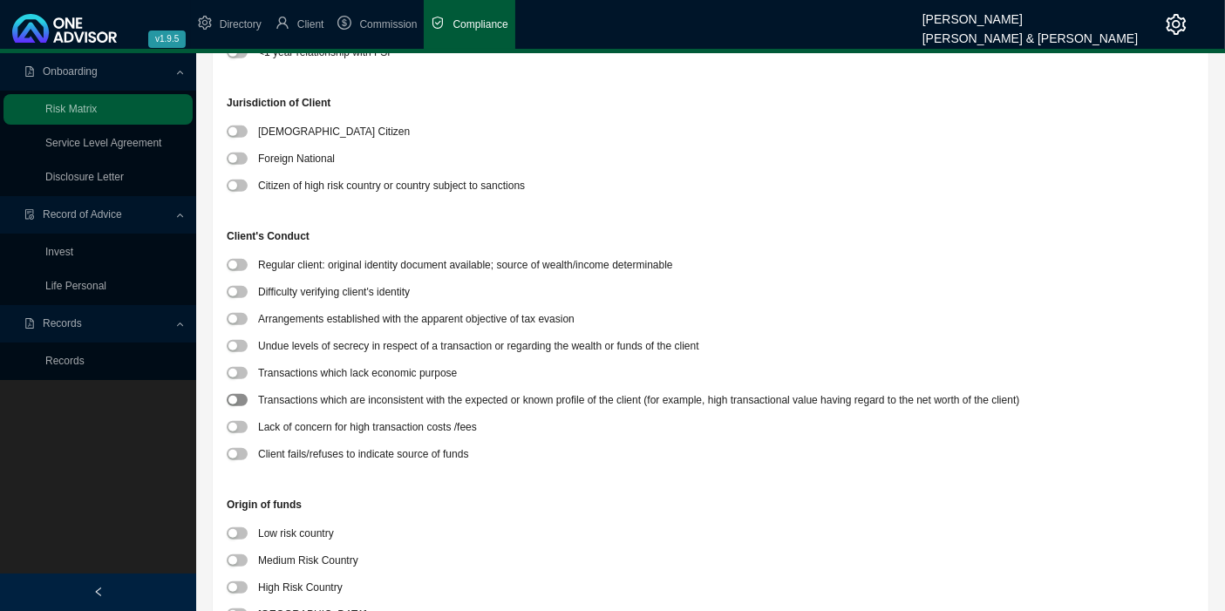
click at [231, 397] on div "button" at bounding box center [232, 400] width 9 height 9
click at [240, 543] on div "Low risk country" at bounding box center [711, 535] width 968 height 27
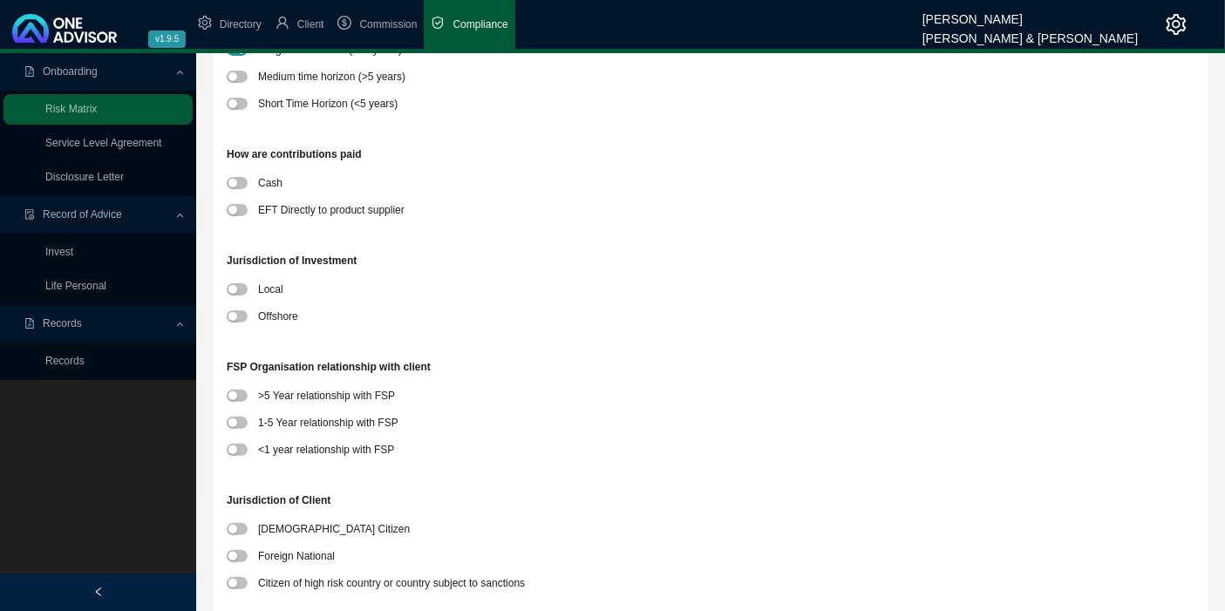
scroll to position [484, 0]
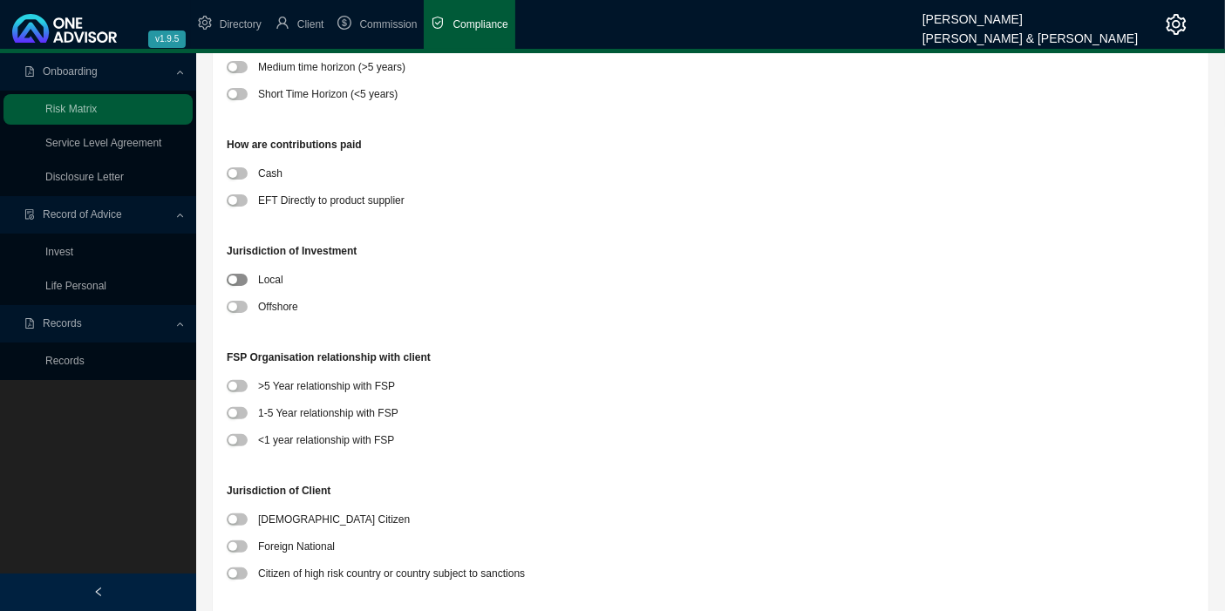
click at [234, 277] on div "button" at bounding box center [232, 279] width 9 height 9
click at [235, 382] on div "button" at bounding box center [232, 386] width 9 height 9
click at [234, 524] on span "button" at bounding box center [237, 519] width 21 height 12
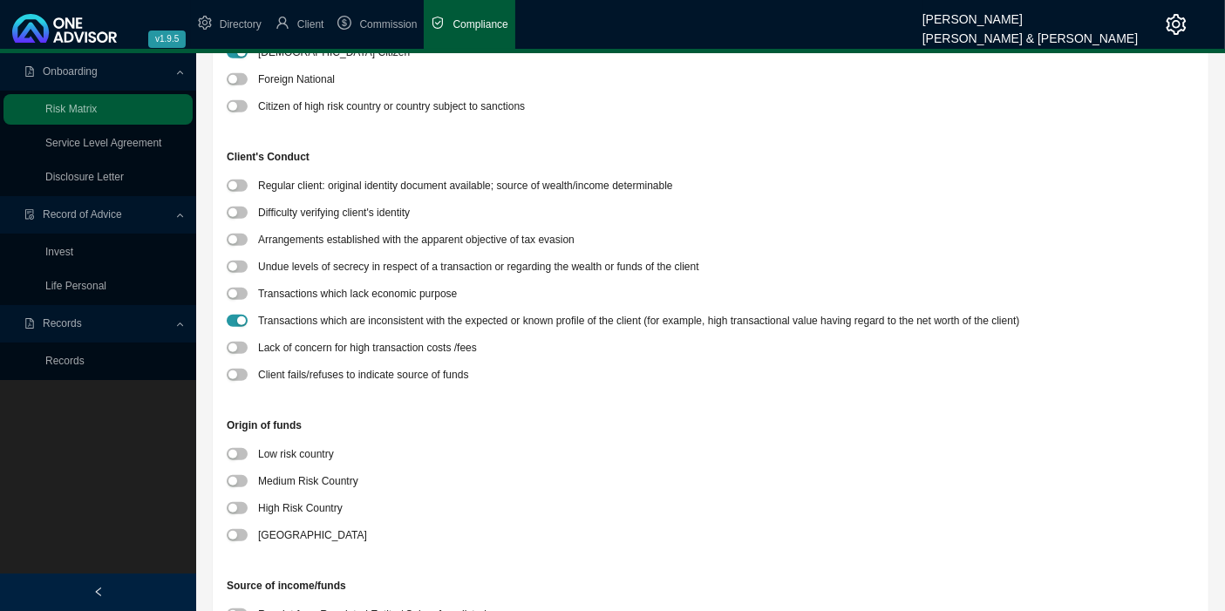
scroll to position [968, 0]
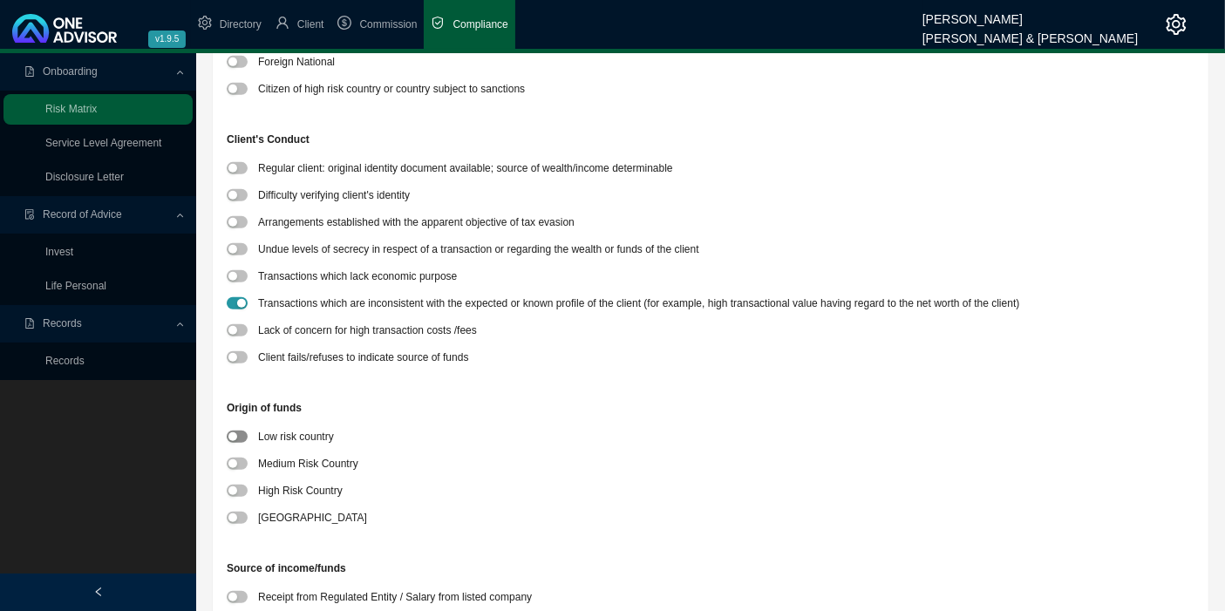
click at [238, 431] on span "button" at bounding box center [237, 437] width 21 height 12
click at [234, 516] on div "button" at bounding box center [232, 517] width 9 height 9
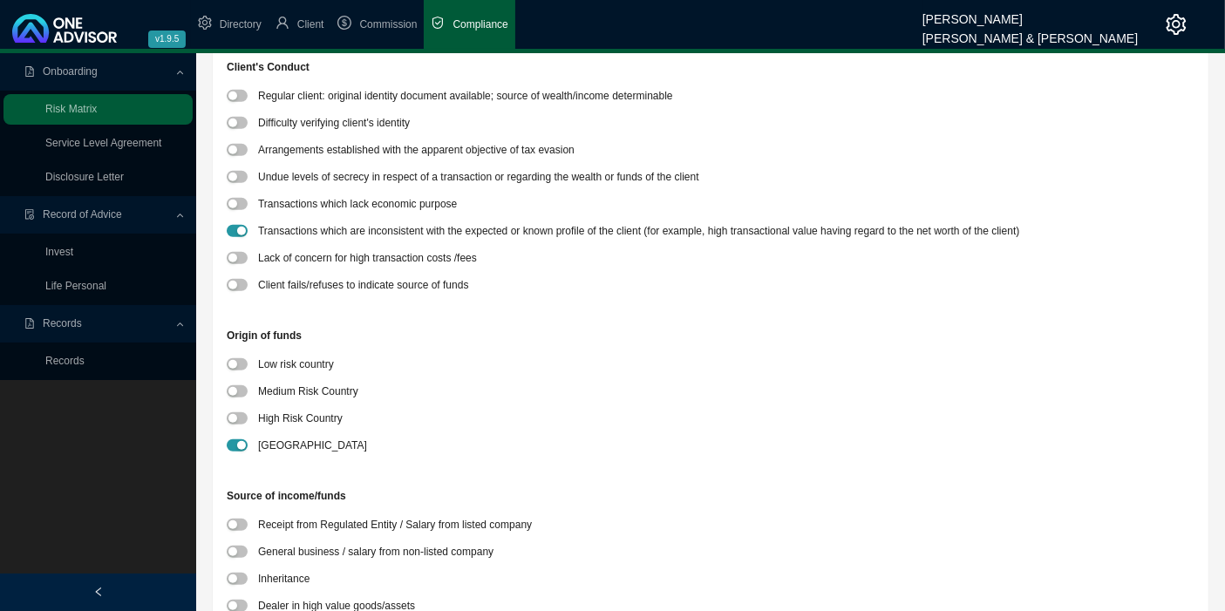
scroll to position [1162, 0]
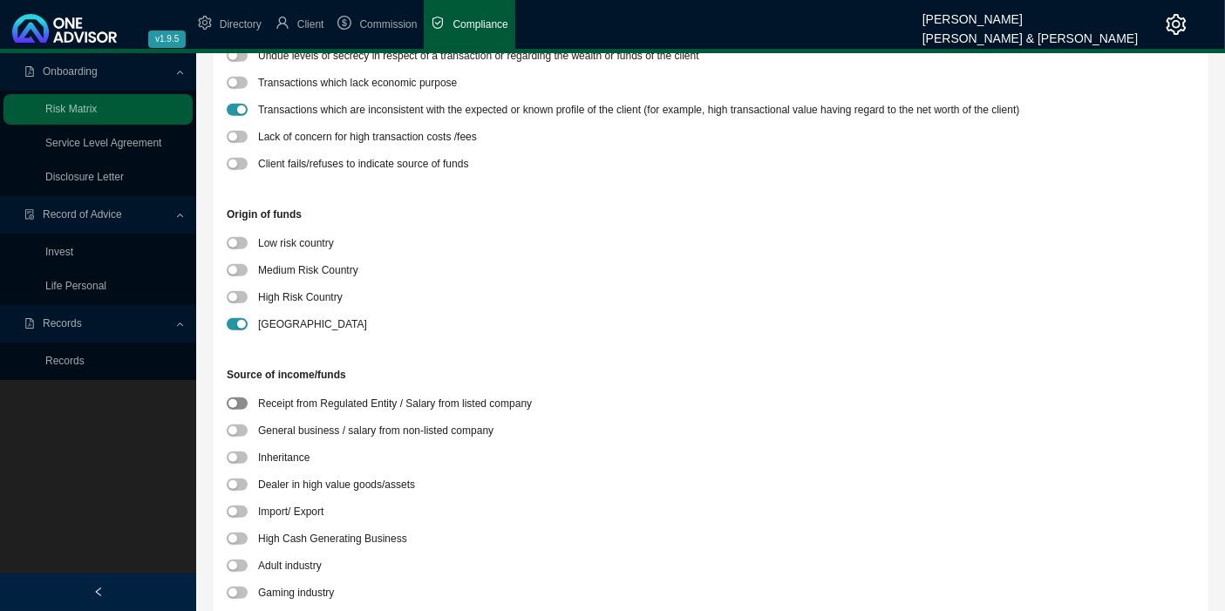
click at [239, 397] on span "button" at bounding box center [237, 403] width 21 height 12
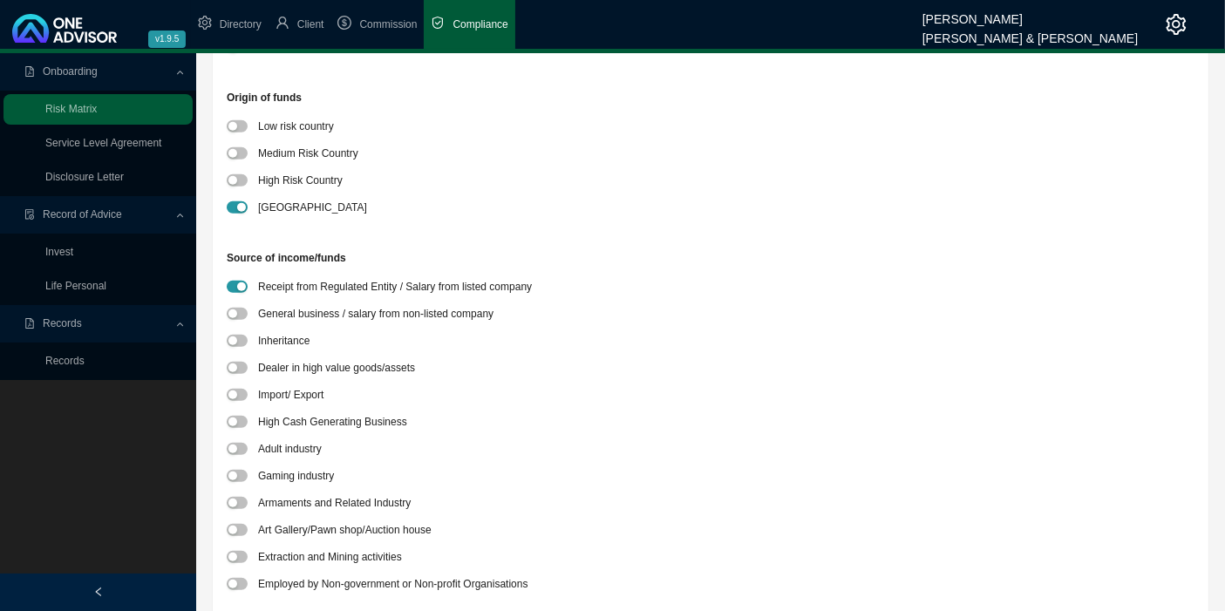
scroll to position [1452, 0]
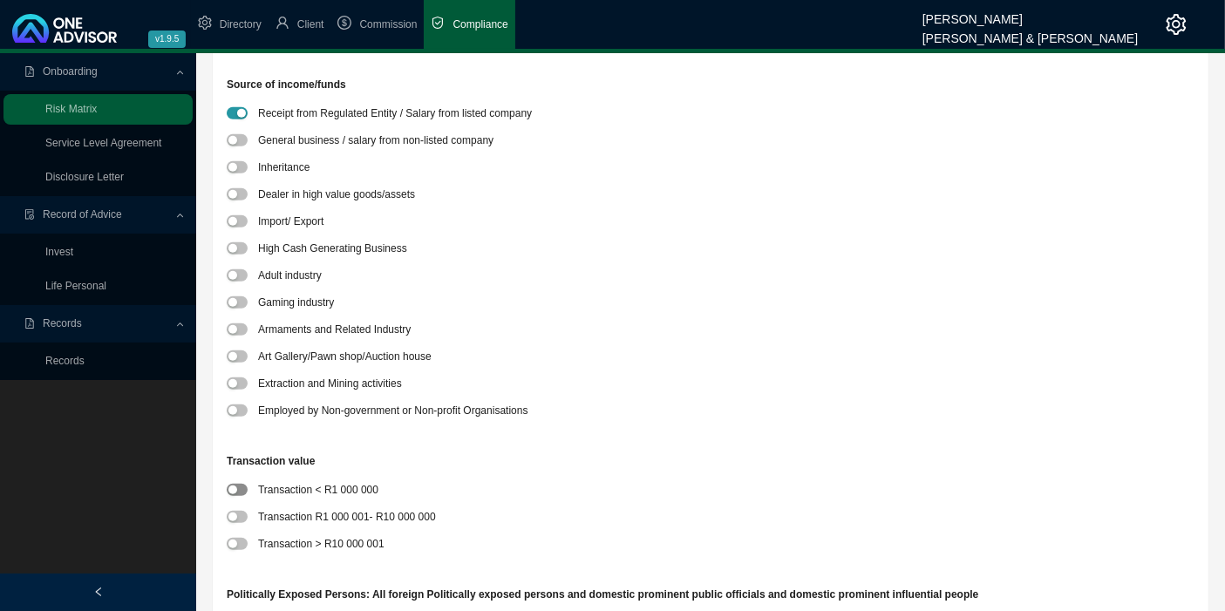
click at [237, 484] on button "button" at bounding box center [237, 490] width 21 height 12
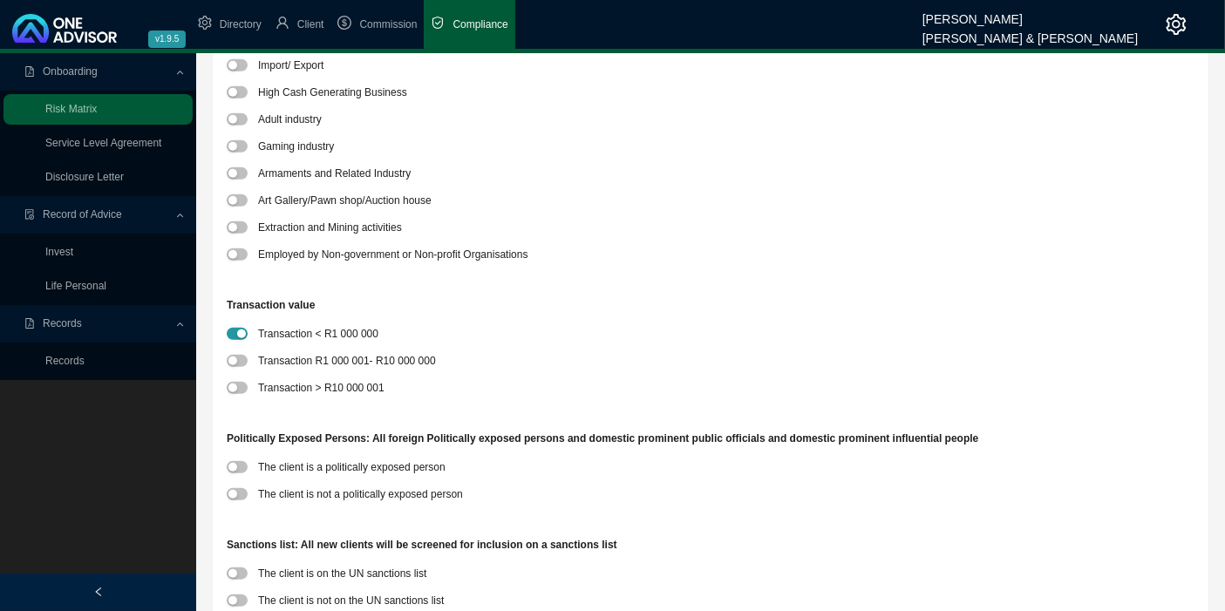
scroll to position [1840, 0]
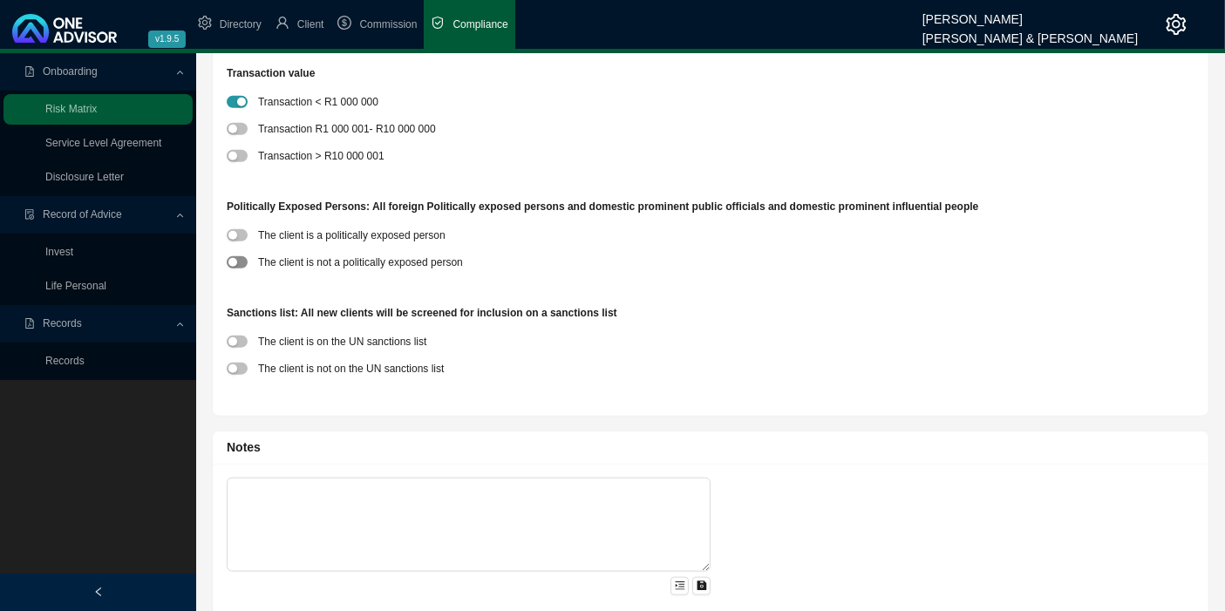
click at [237, 258] on button "button" at bounding box center [237, 262] width 21 height 12
click at [236, 368] on button "button" at bounding box center [237, 369] width 21 height 12
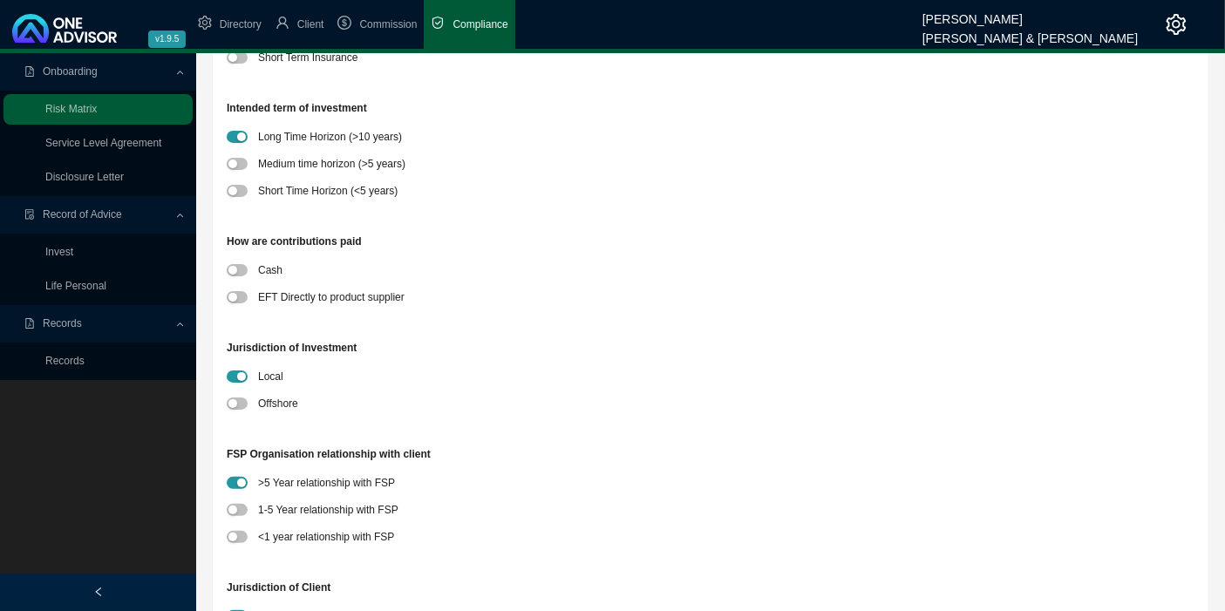
scroll to position [0, 0]
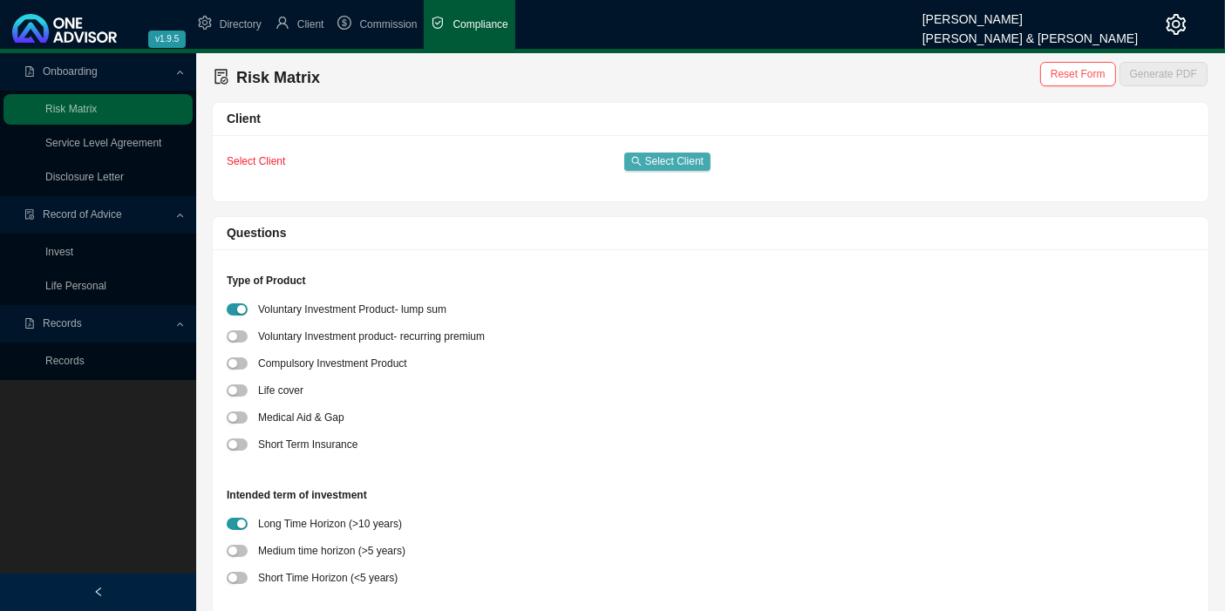
click at [684, 158] on span "Select Client" at bounding box center [674, 161] width 58 height 17
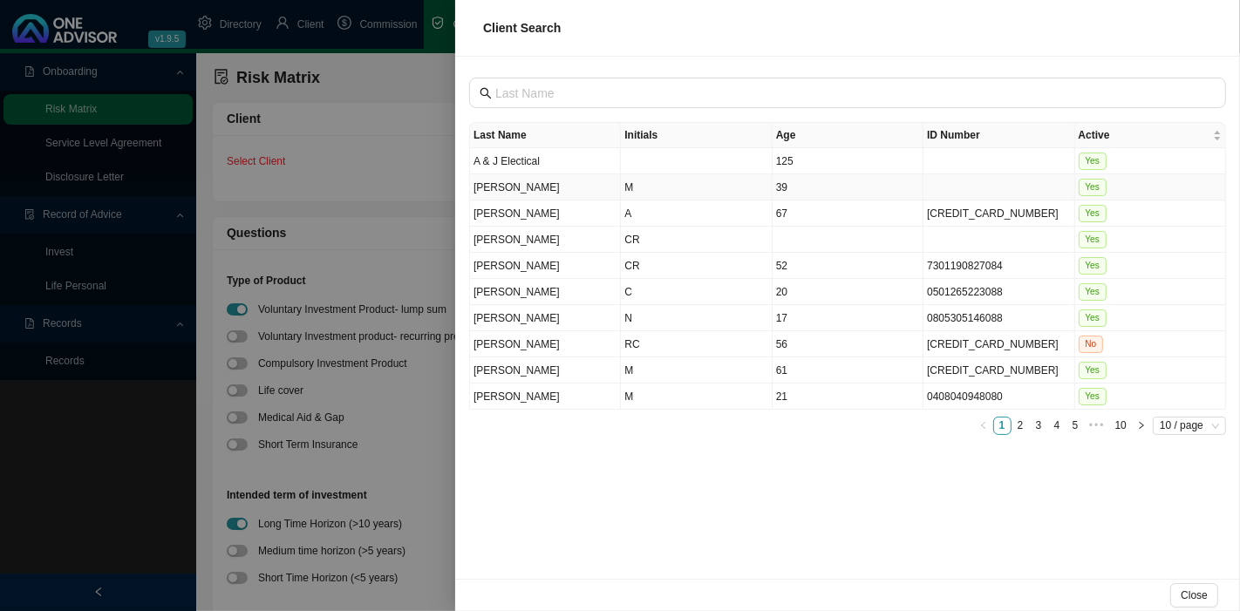
click at [569, 193] on td "Ackerman" at bounding box center [545, 187] width 151 height 26
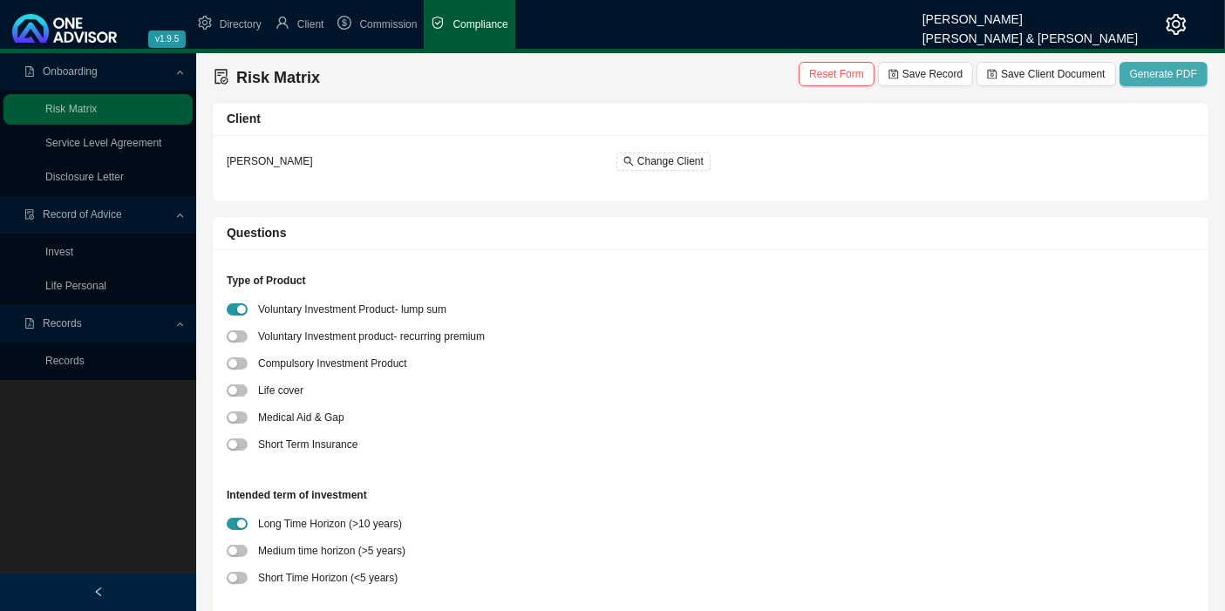
click at [1177, 72] on span "Generate PDF" at bounding box center [1163, 73] width 67 height 17
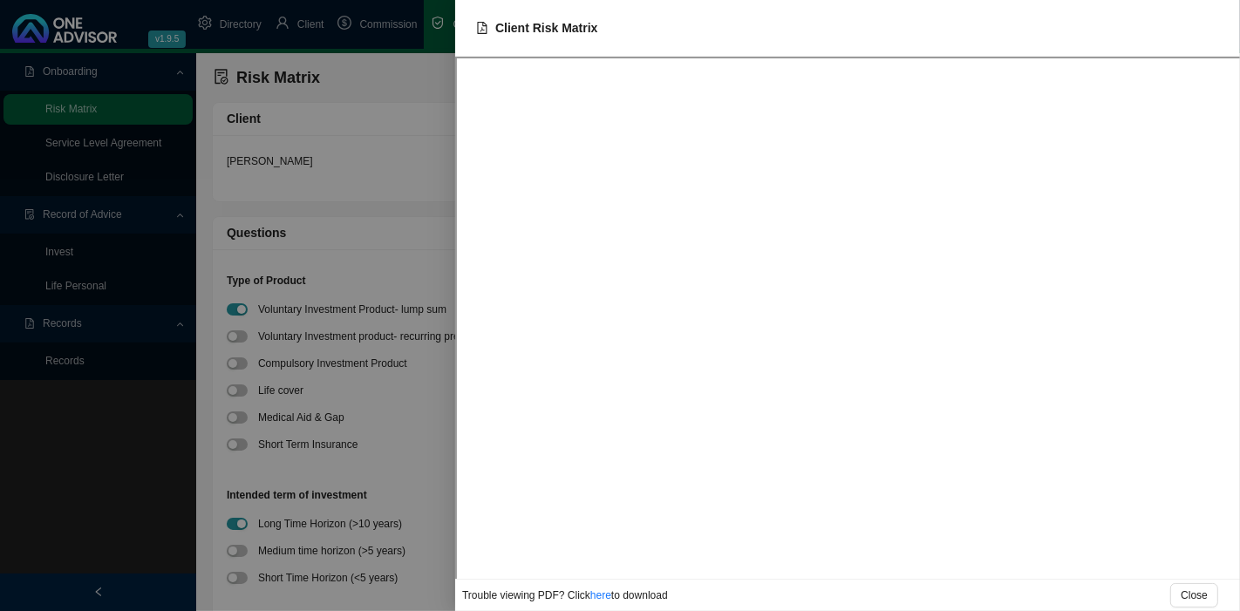
click at [388, 258] on div at bounding box center [620, 305] width 1240 height 611
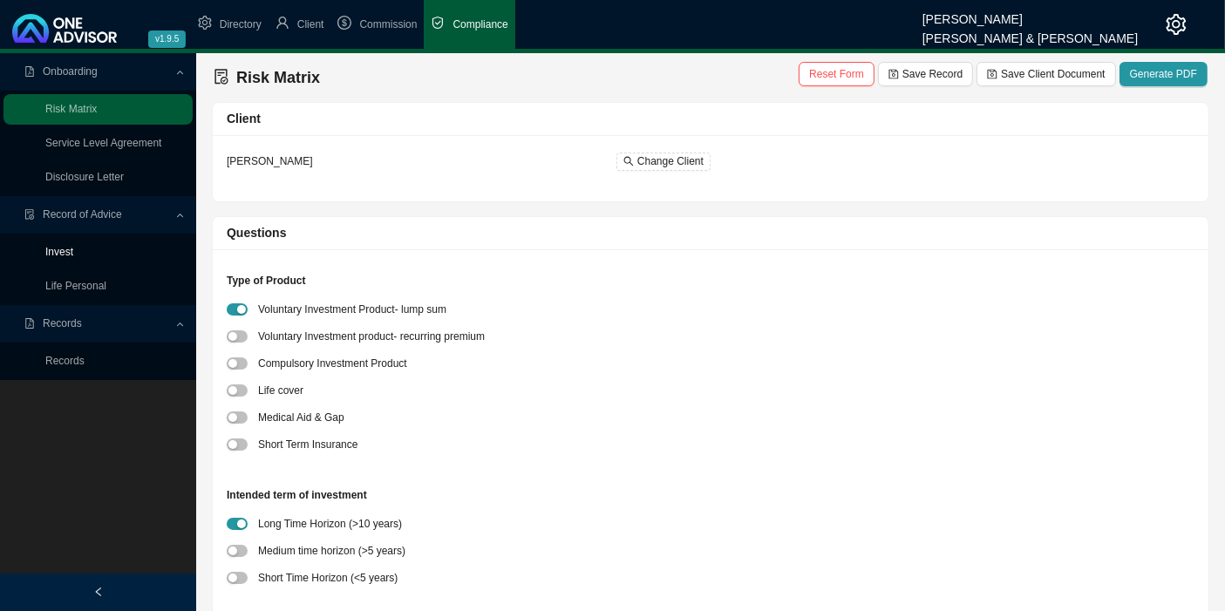
click at [65, 248] on link "Invest" at bounding box center [59, 252] width 28 height 12
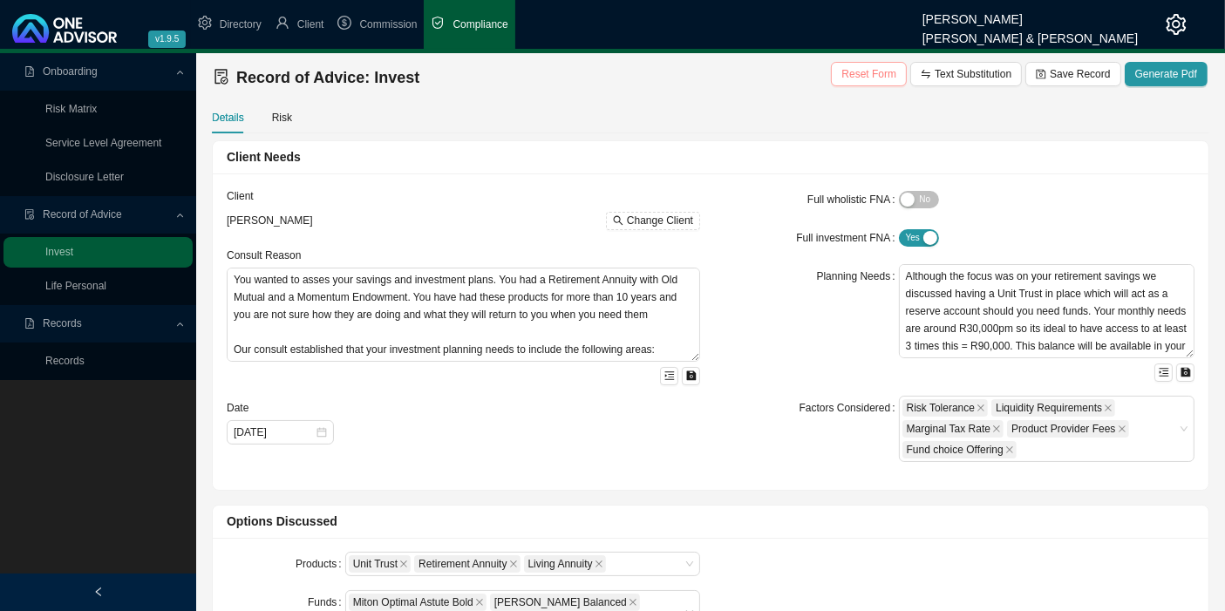
click at [881, 81] on span "Reset Form" at bounding box center [868, 73] width 55 height 17
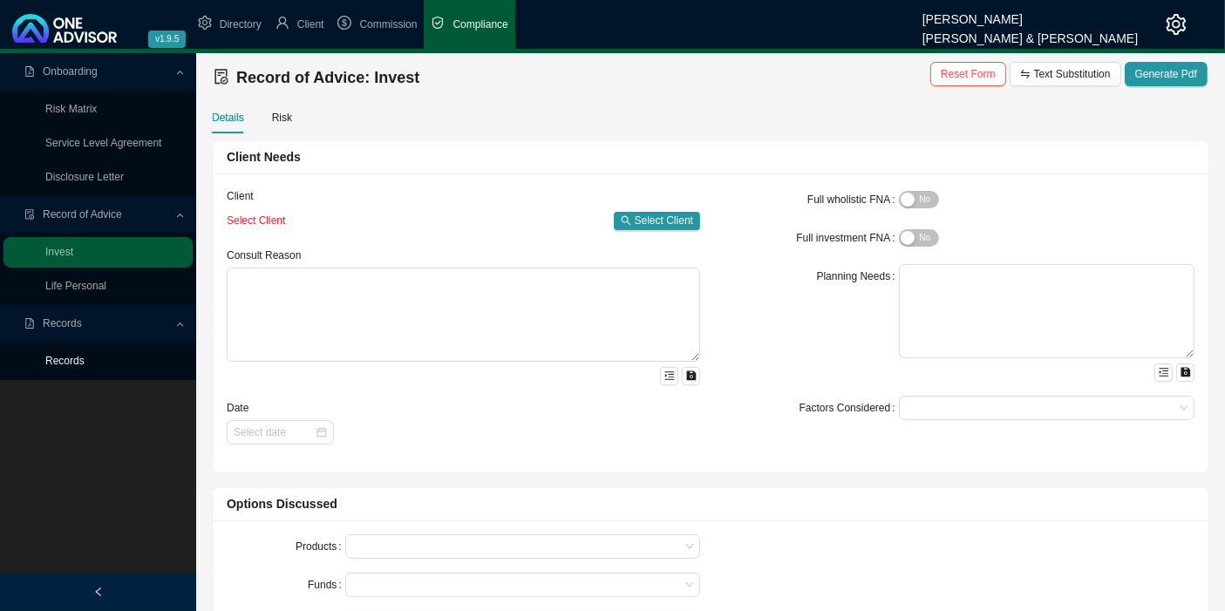
click at [66, 355] on link "Records" at bounding box center [64, 361] width 39 height 12
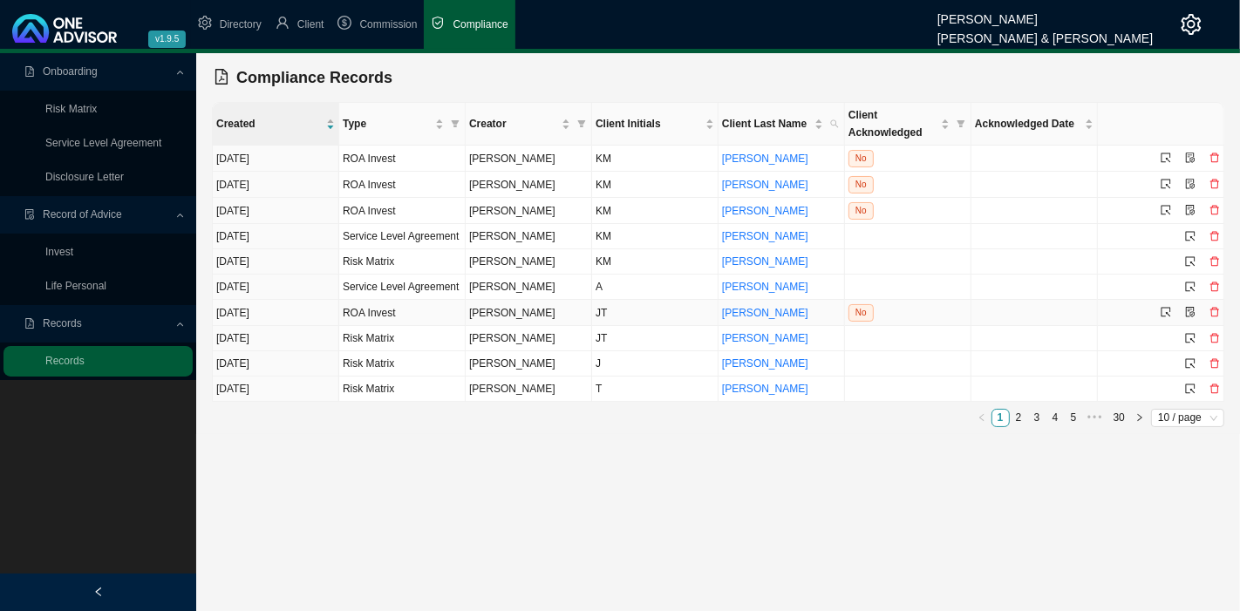
click at [771, 301] on td "Steele" at bounding box center [781, 313] width 126 height 26
click at [1171, 305] on div at bounding box center [1189, 312] width 59 height 17
click at [1165, 307] on icon "select" at bounding box center [1165, 312] width 10 height 10
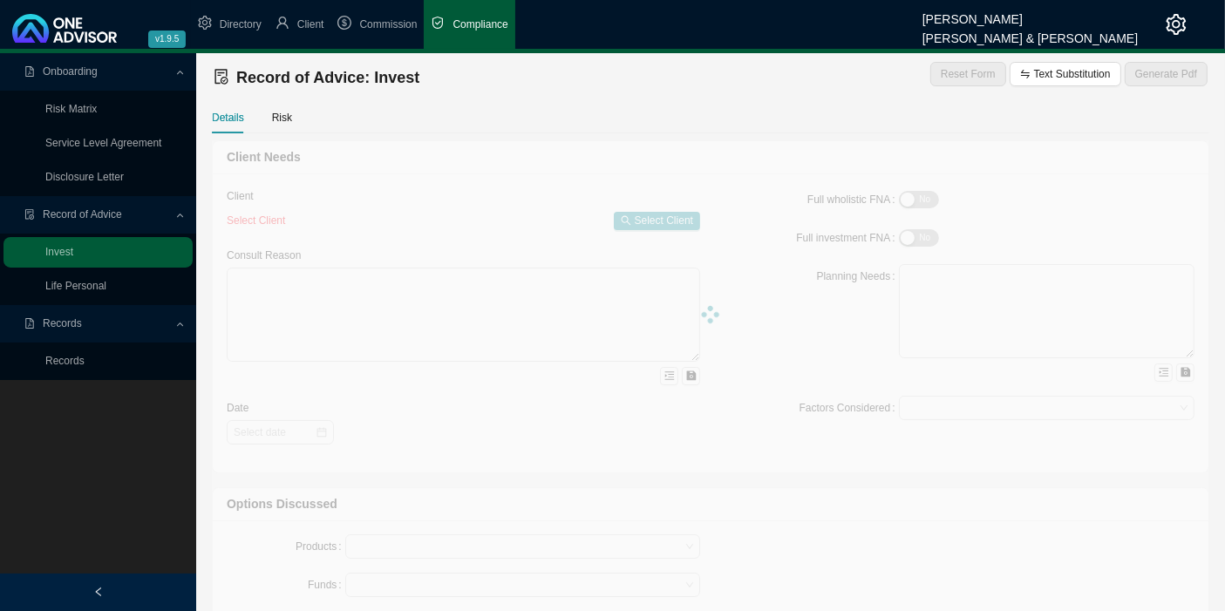
type textarea "You wanted to asses your savings and investment plans. You had a Retirement Ann…"
type textarea "Although the focus was on your retirement savings we discussed having a Unit Tr…"
type textarea "+ INVESTMENT PLATFORM - ALLAN GRAY I have recommended Allan Gray as the investm…"
type textarea "You are happy with all my recommendations and will endeavor to increase your mo…"
type textarea "The advice was very focused and I did not discuss any products that were not re…"
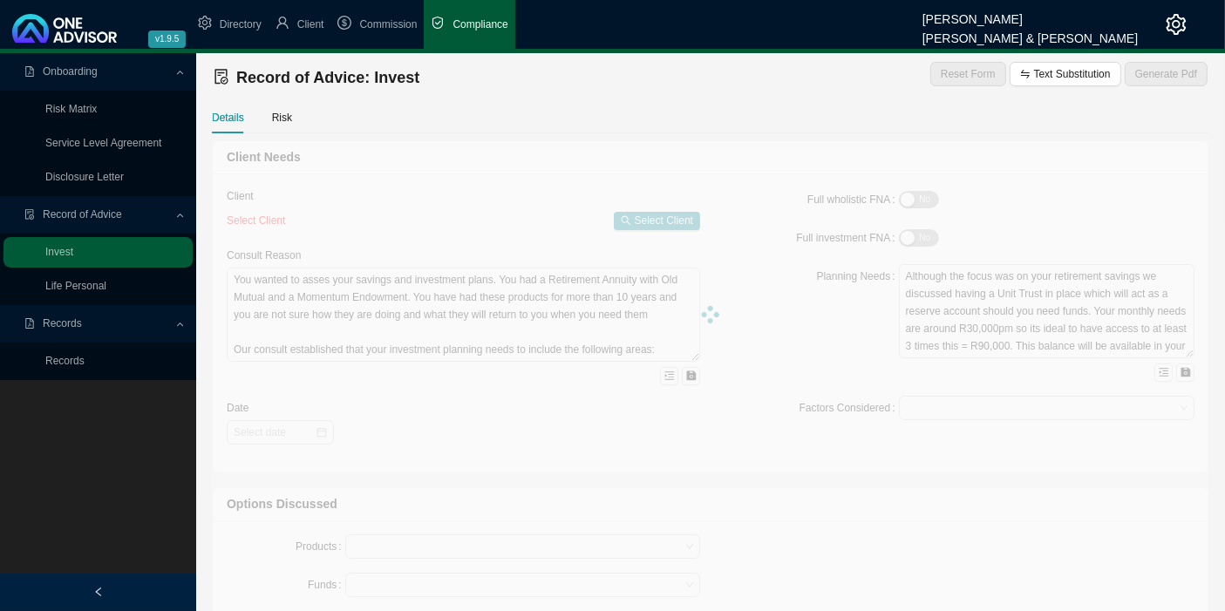
type input "2025-05-07"
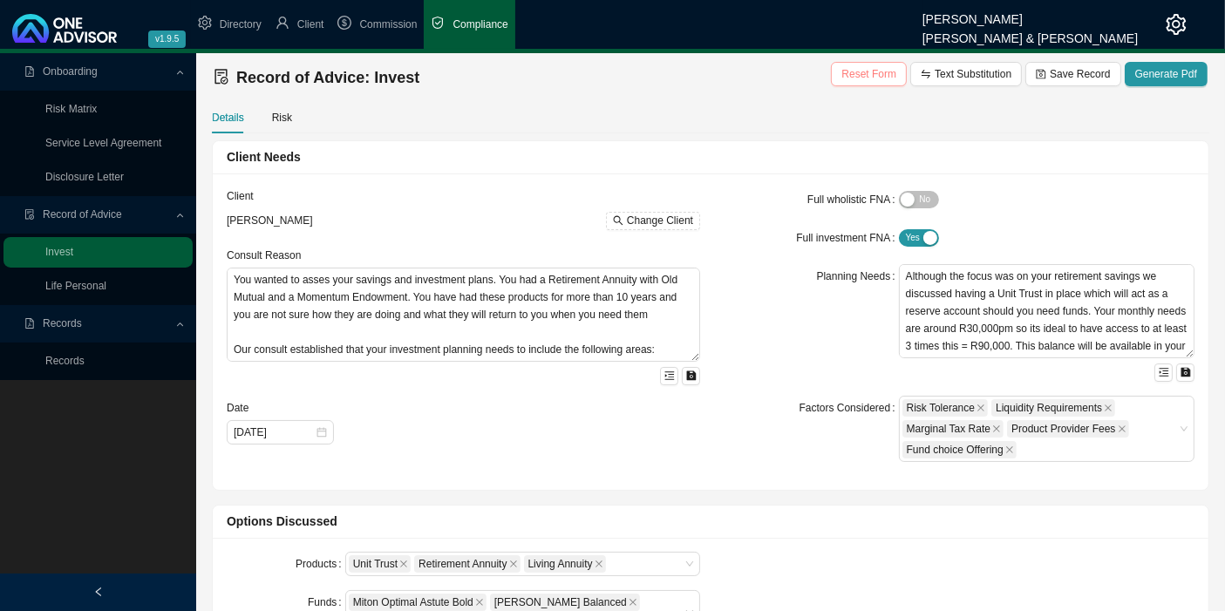
click at [884, 73] on span "Reset Form" at bounding box center [868, 73] width 55 height 17
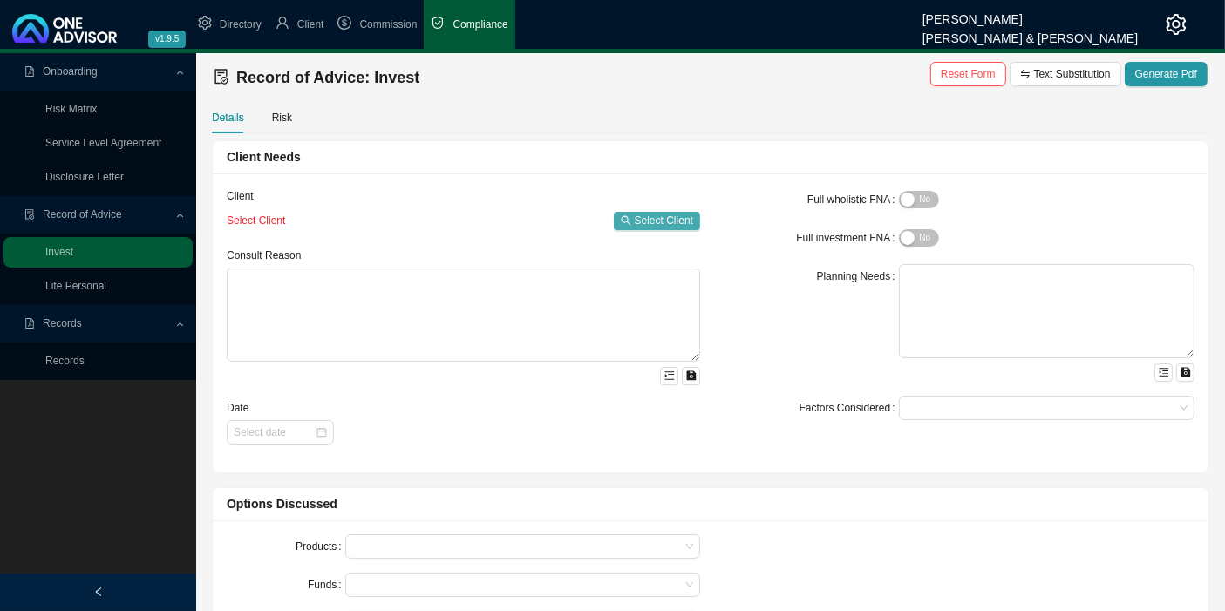
click at [656, 214] on span "Select Client" at bounding box center [664, 220] width 58 height 17
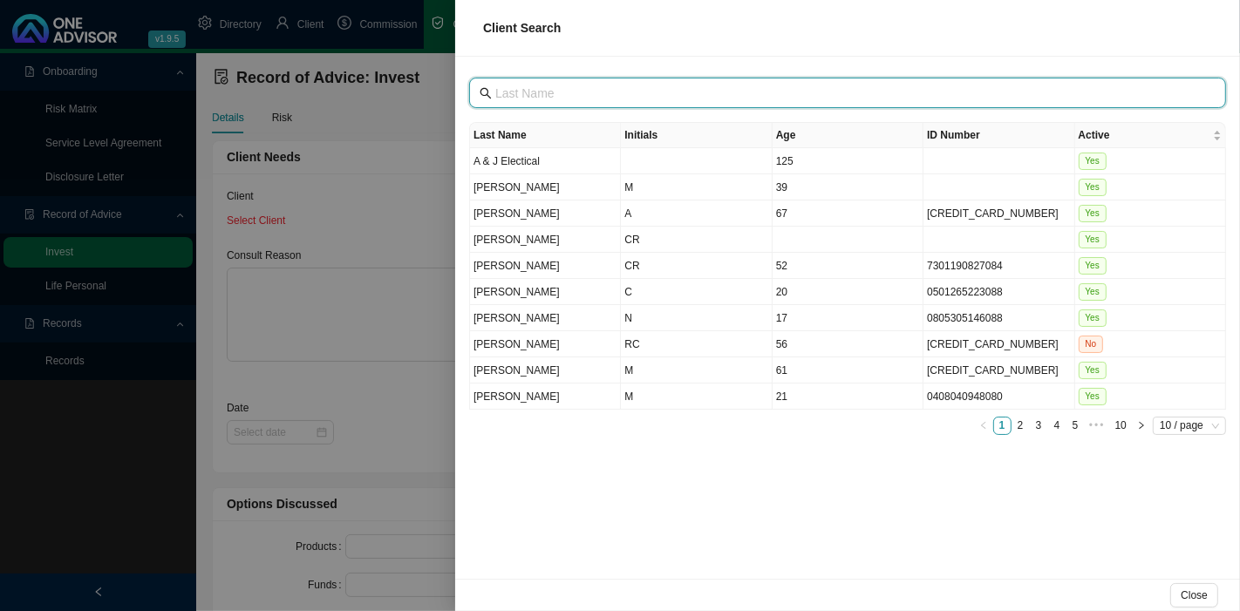
click at [526, 99] on input "text" at bounding box center [849, 93] width 708 height 19
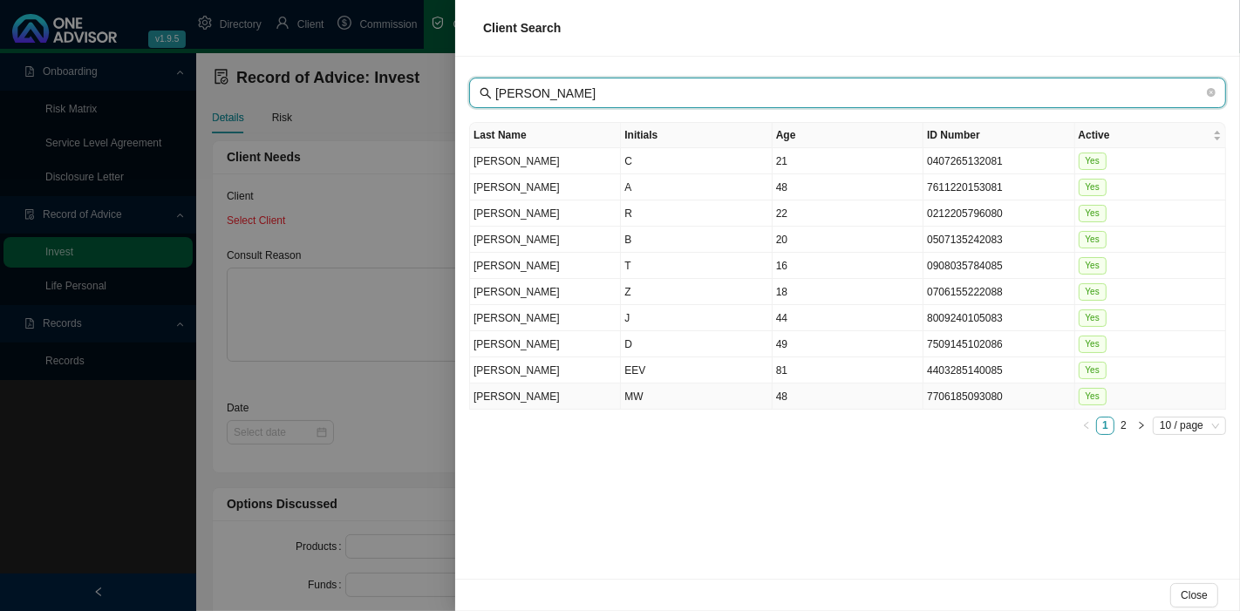
type input "[PERSON_NAME]"
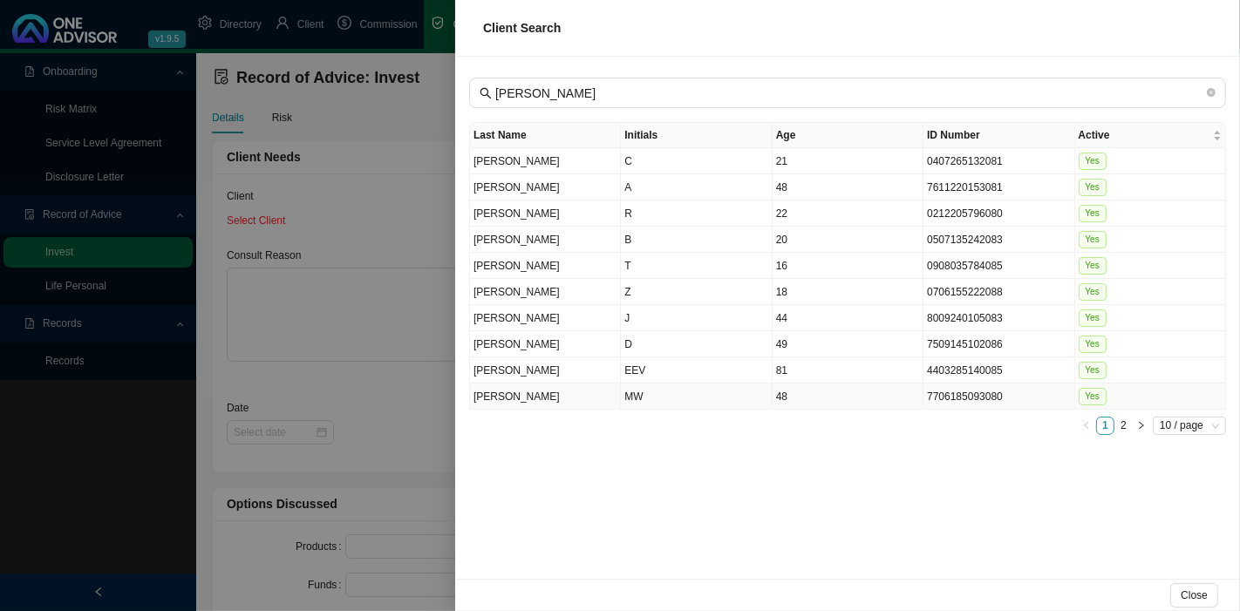
click at [647, 388] on td "MW" at bounding box center [696, 397] width 151 height 26
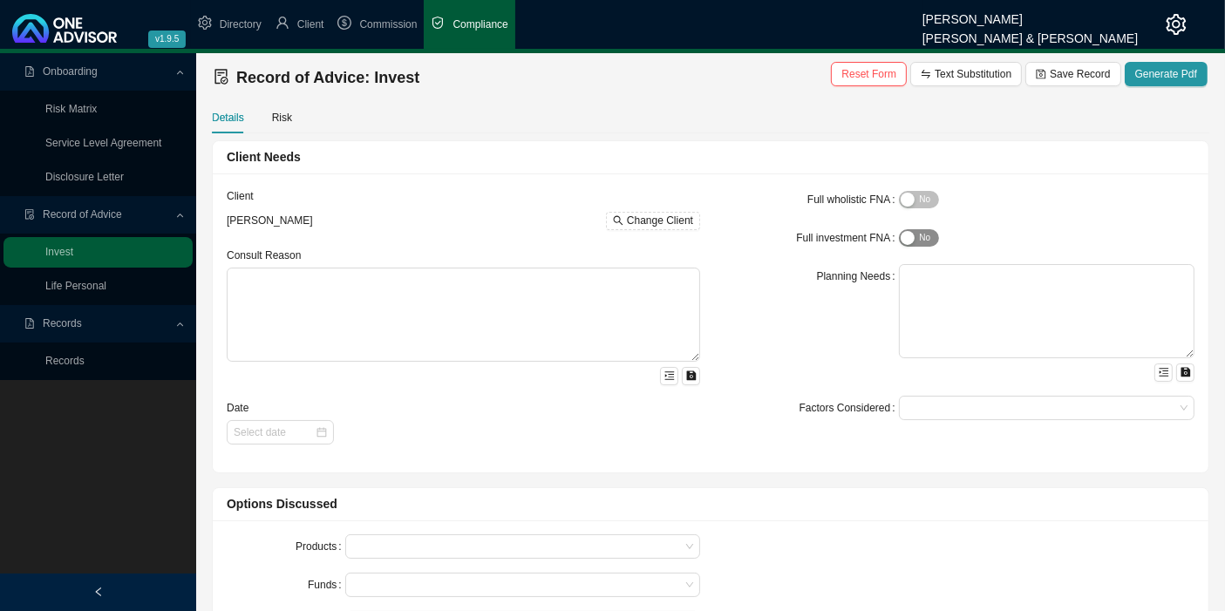
click at [916, 234] on button "Yes No" at bounding box center [919, 237] width 40 height 17
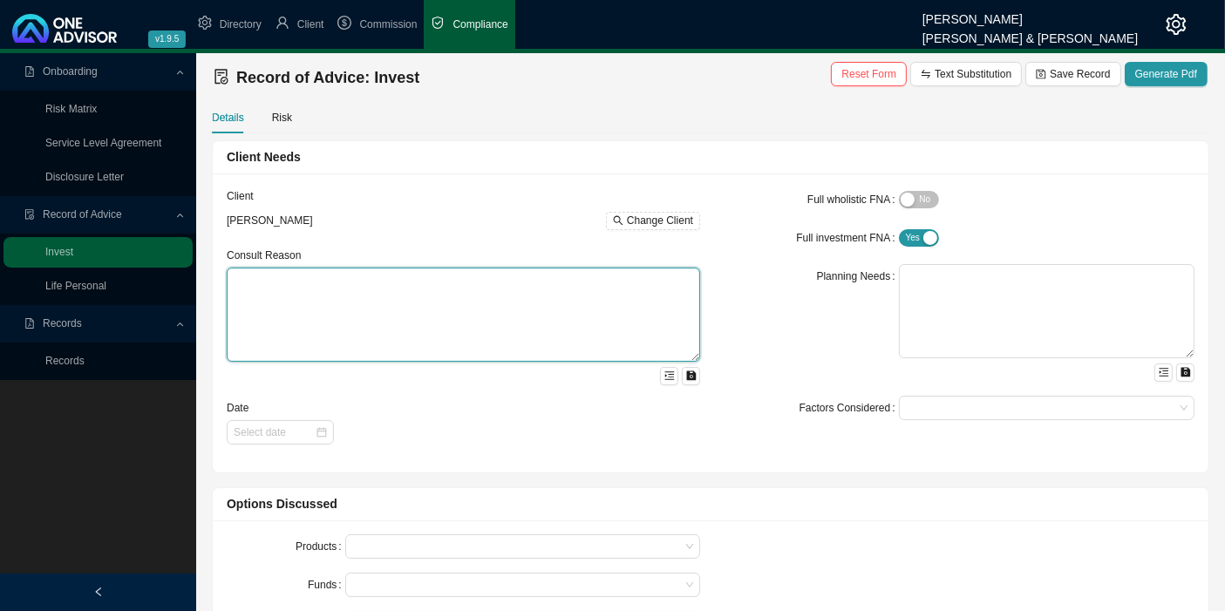
click at [409, 315] on textarea at bounding box center [463, 315] width 473 height 94
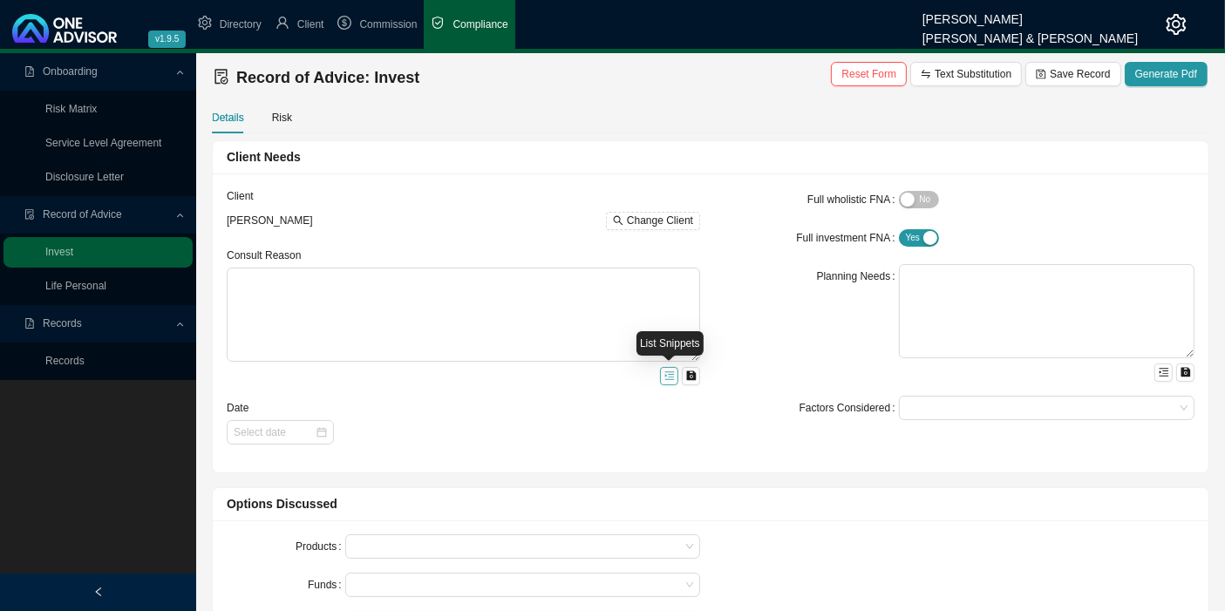
click at [671, 375] on icon "menu-unfold" at bounding box center [669, 375] width 10 height 10
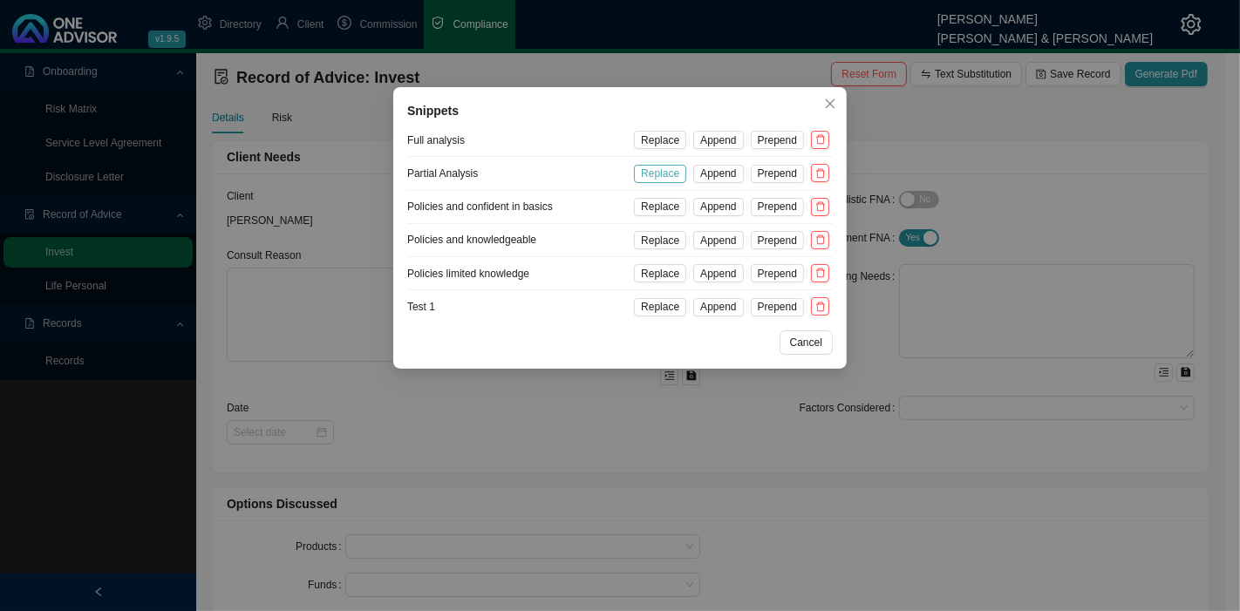
click at [676, 173] on span "Replace" at bounding box center [660, 173] width 38 height 17
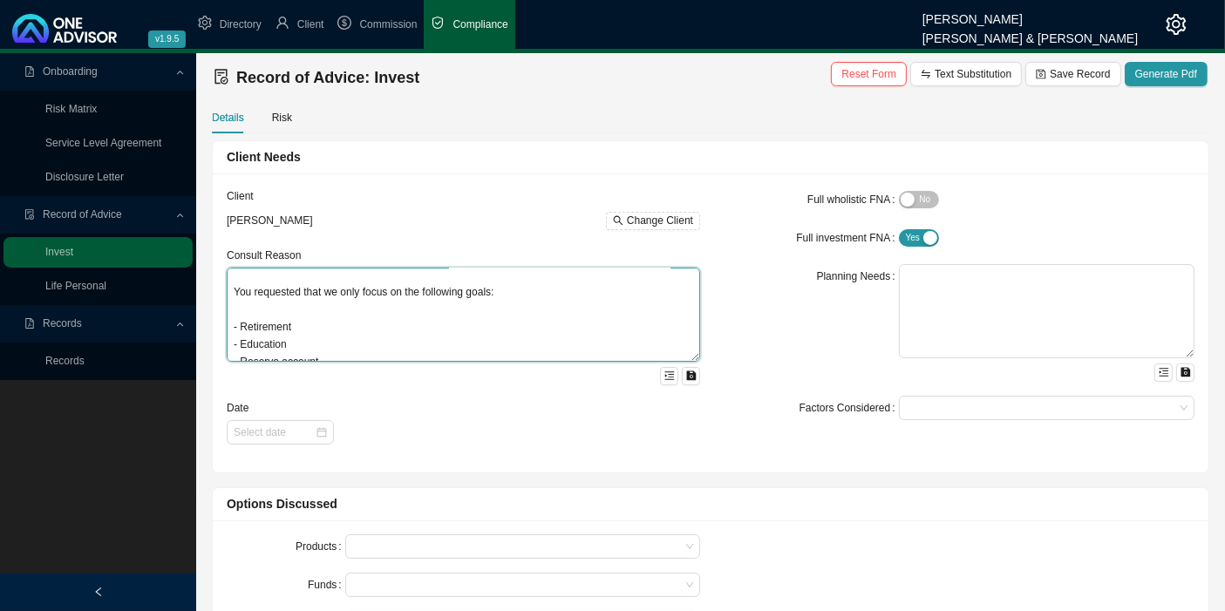
drag, startPoint x: 296, startPoint y: 347, endPoint x: 221, endPoint y: 352, distance: 75.1
click at [221, 352] on div "Client Marc Wessels Bormann Change Client Consult Reason You wanted to asses yo…" at bounding box center [463, 322] width 494 height 271
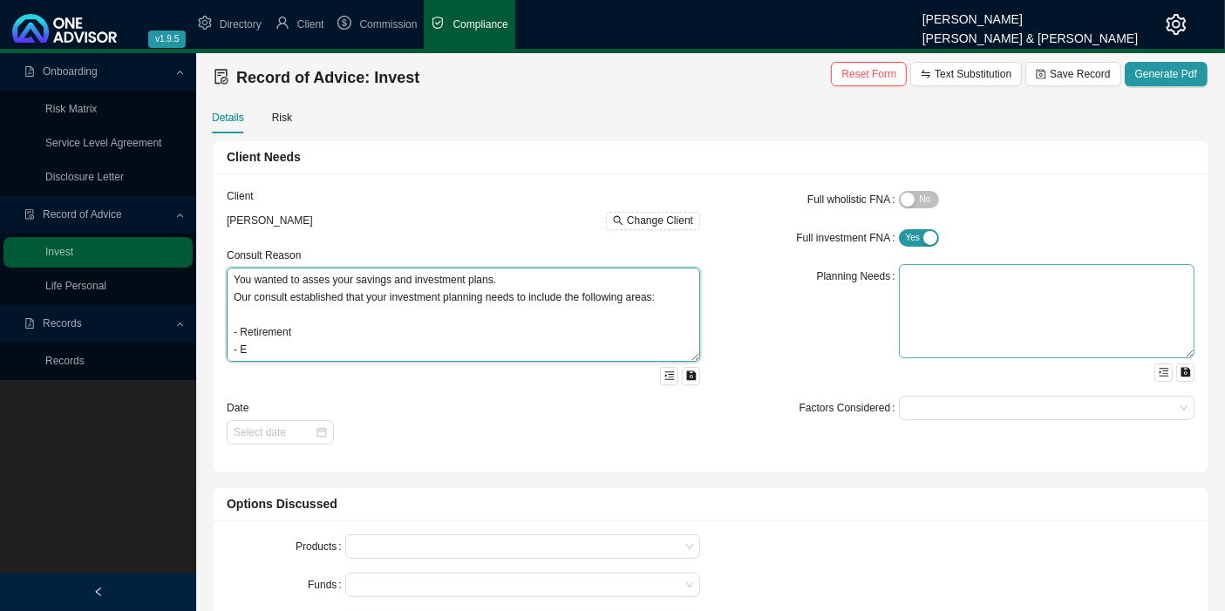
type textarea "You wanted to asses your savings and investment plans. Our consult established …"
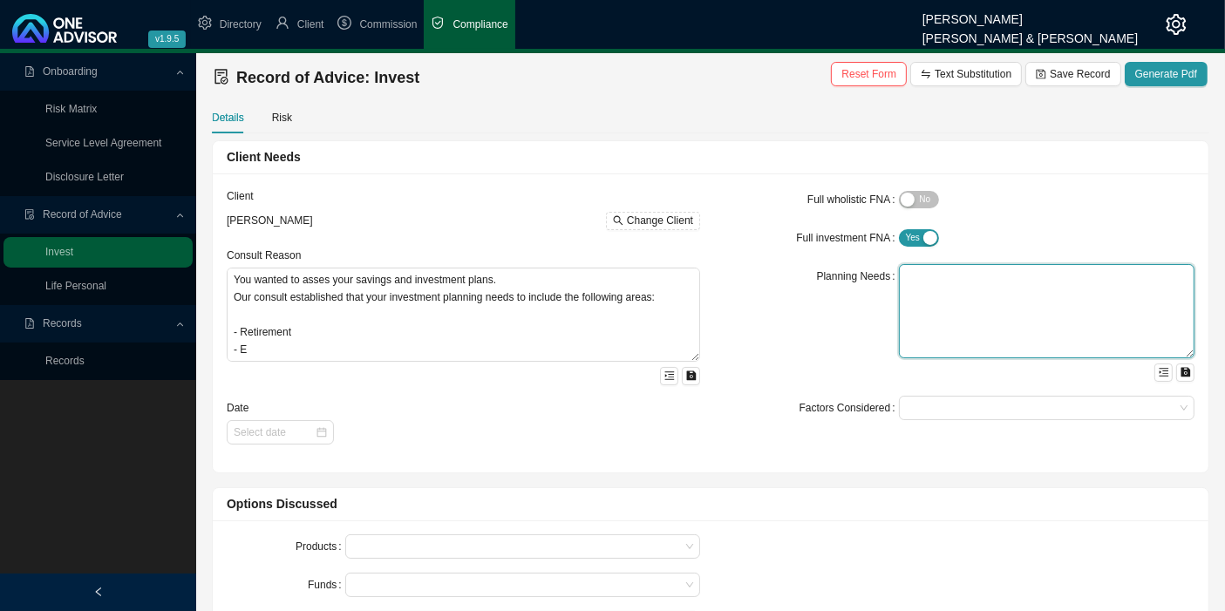
click at [955, 285] on textarea at bounding box center [1047, 311] width 296 height 94
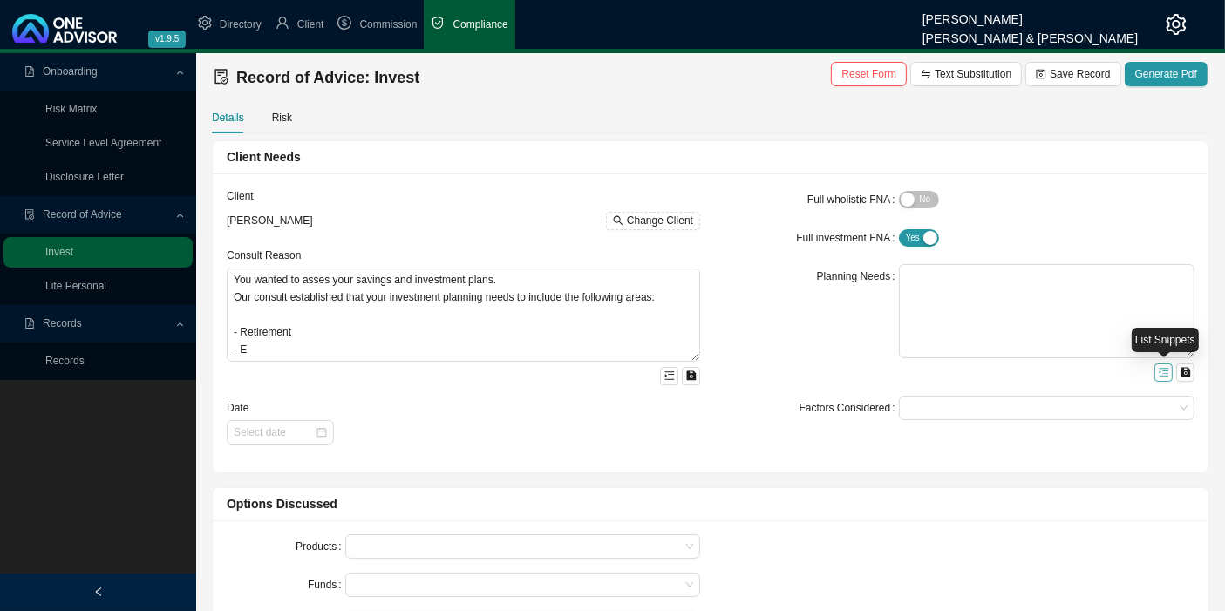
click at [1165, 372] on icon "menu-unfold" at bounding box center [1163, 372] width 10 height 10
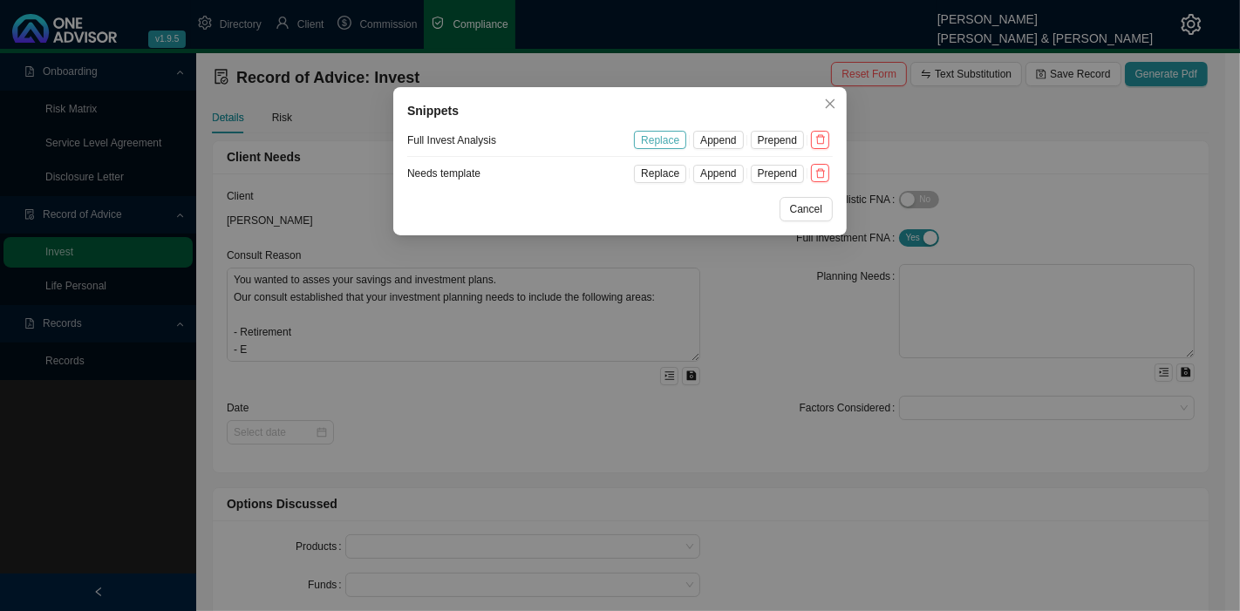
click at [662, 135] on span "Replace" at bounding box center [660, 140] width 38 height 17
type textarea "You wanted to asses your savings and investment plans. Our consult established …"
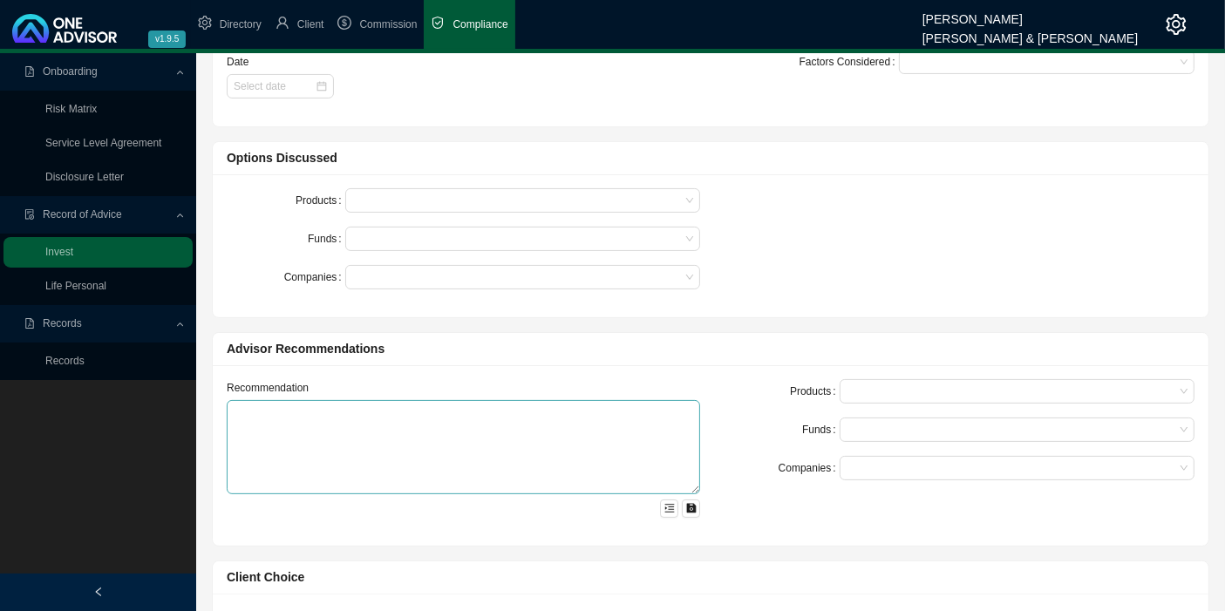
scroll to position [387, 0]
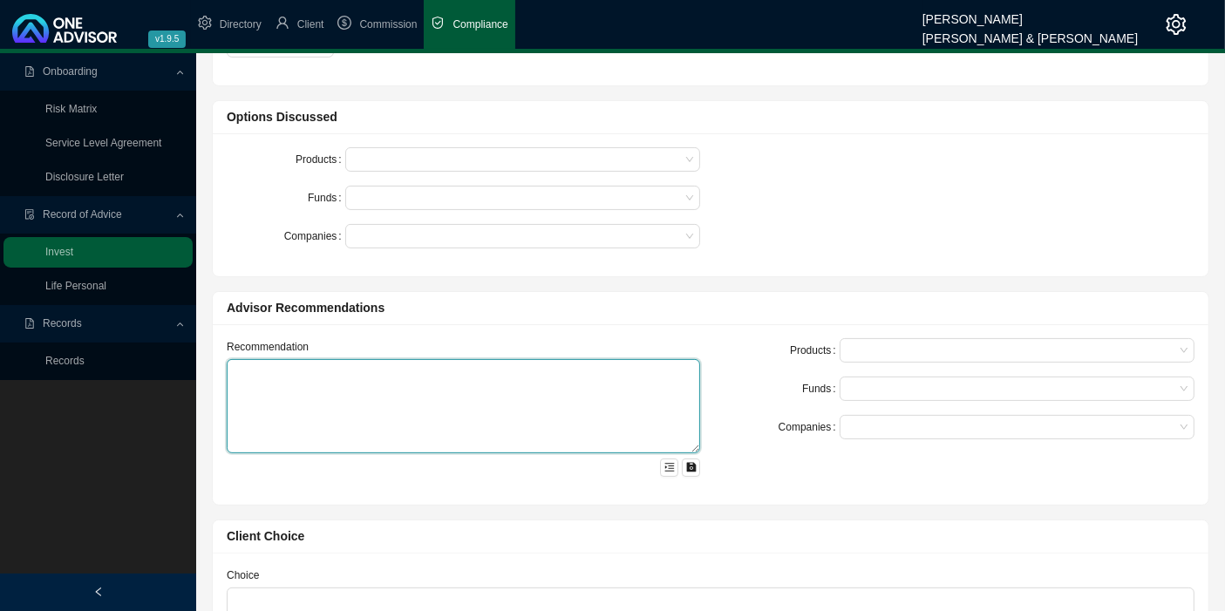
click at [356, 379] on textarea at bounding box center [463, 406] width 473 height 94
type textarea "Mickey"
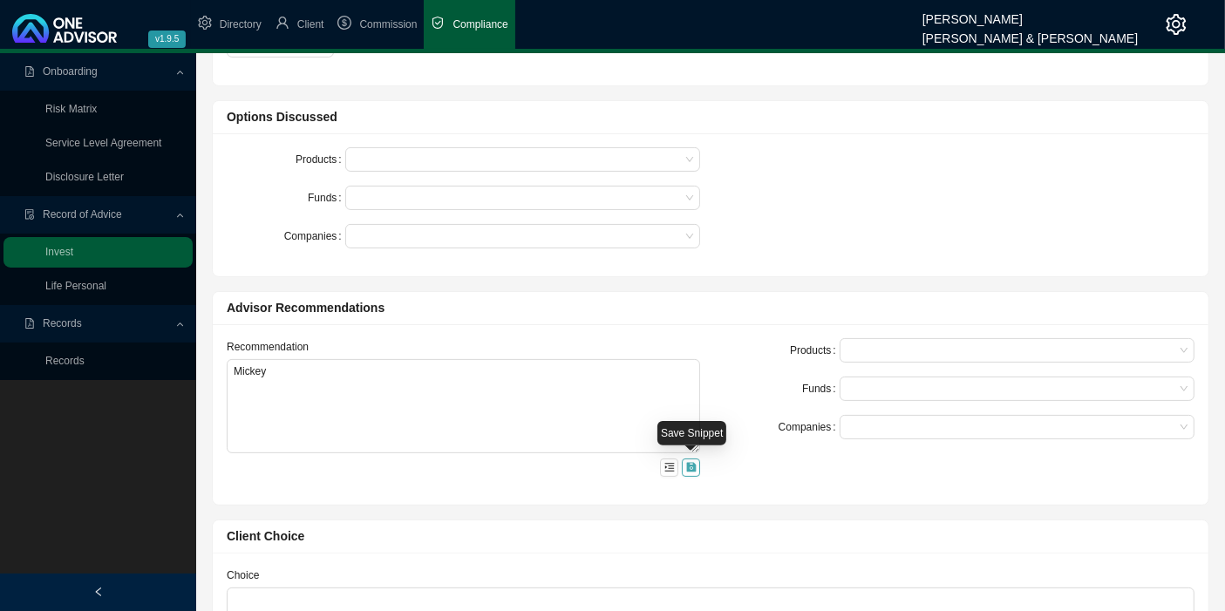
click at [691, 463] on icon "save" at bounding box center [691, 468] width 10 height 10
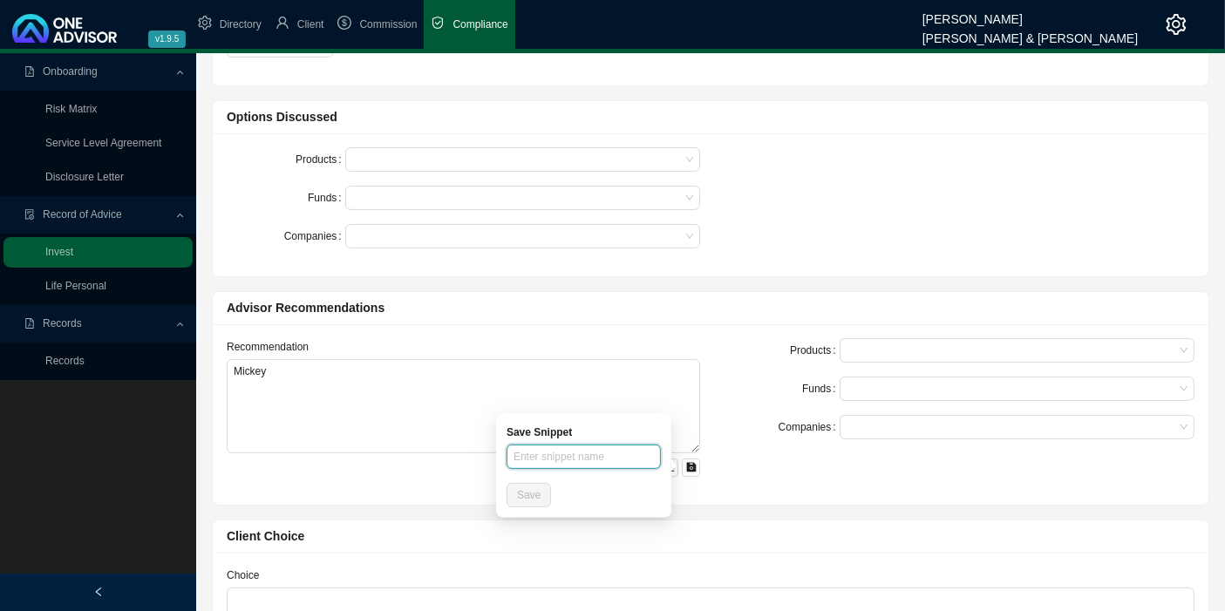
click at [541, 453] on input "text" at bounding box center [583, 457] width 154 height 24
type input "Mickey"
click at [527, 498] on span "Save" at bounding box center [529, 494] width 24 height 17
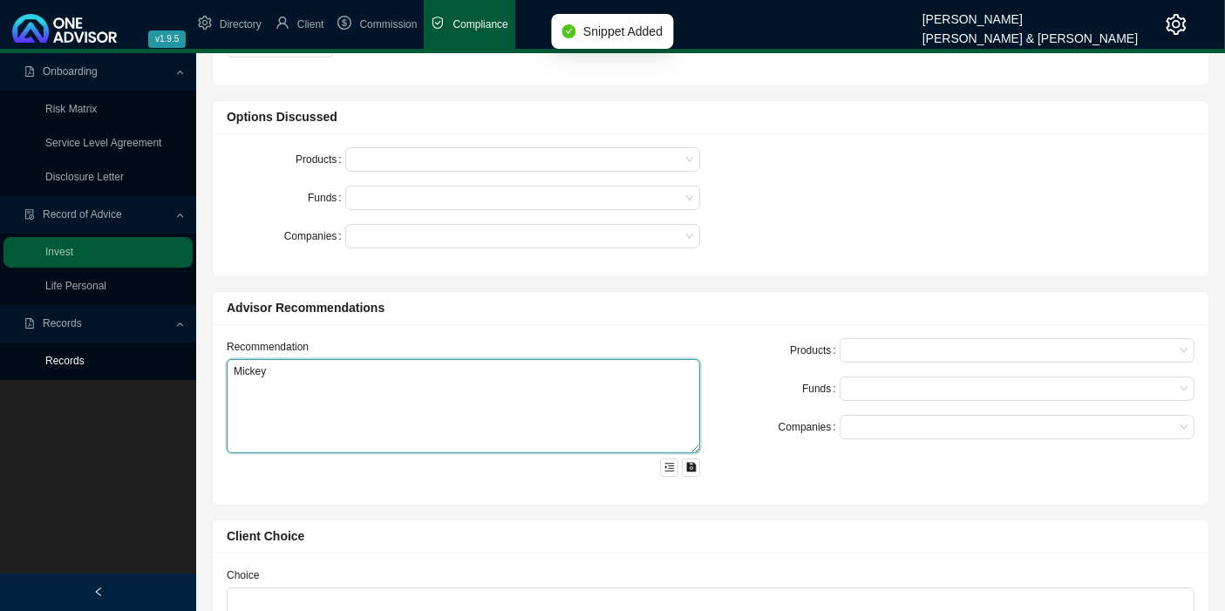
drag, startPoint x: 366, startPoint y: 373, endPoint x: 189, endPoint y: 361, distance: 177.4
click at [189, 361] on div "Onboarding Risk Matrix Service Level Agreement Disclosure Letter Record of Advi…" at bounding box center [612, 305] width 1225 height 1278
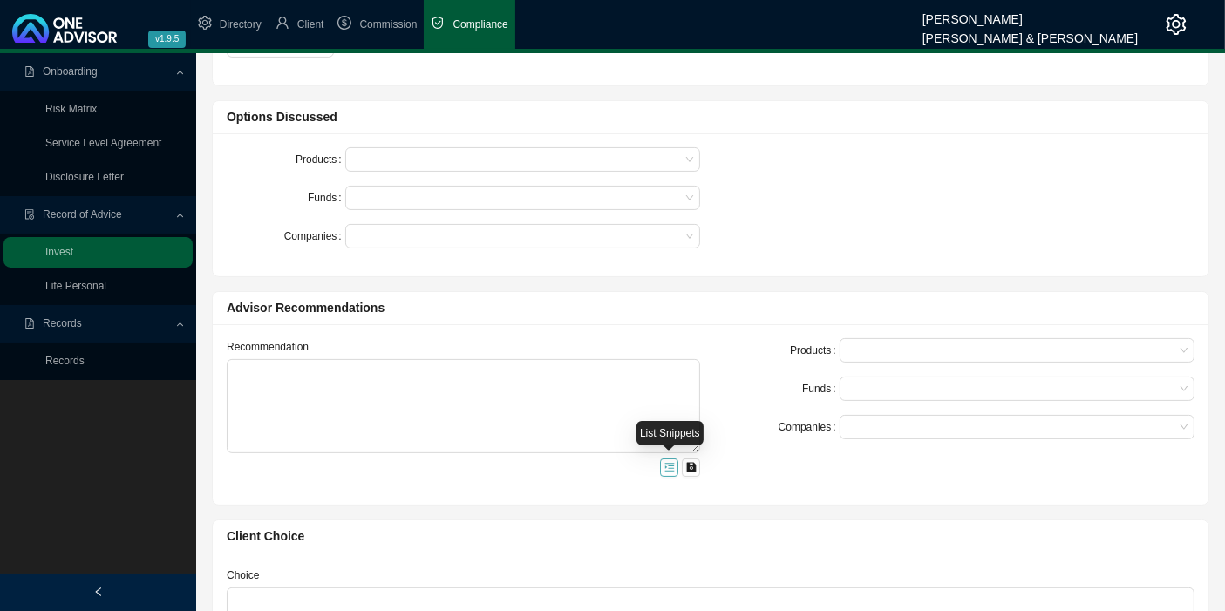
click at [664, 462] on icon "menu-unfold" at bounding box center [669, 467] width 10 height 10
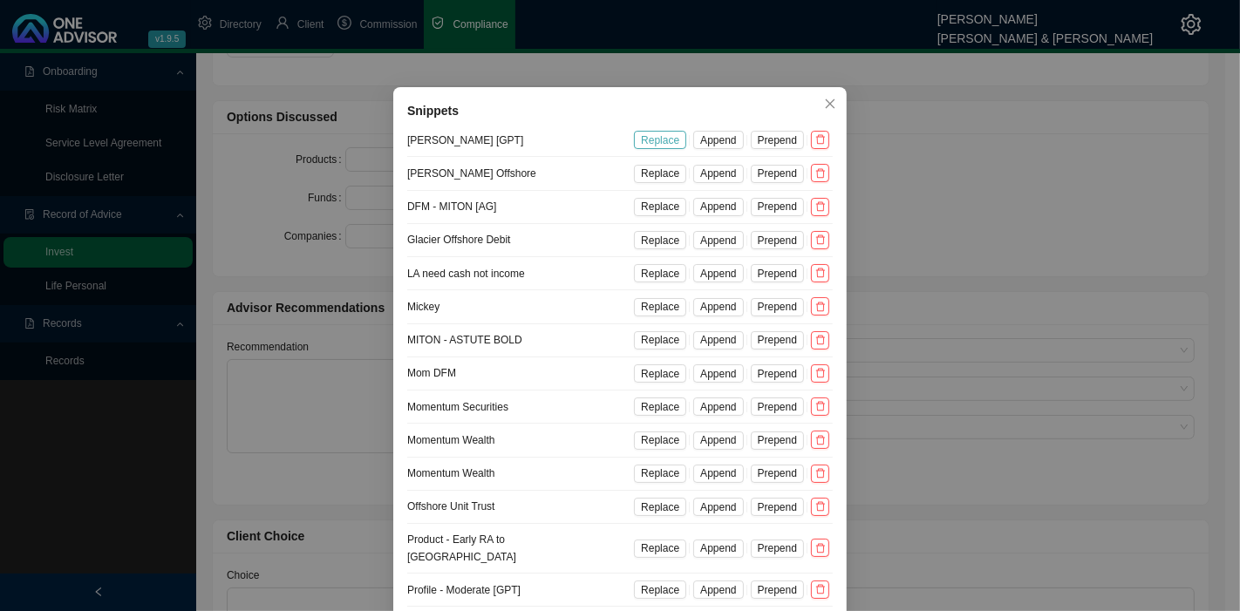
click at [652, 139] on span "Replace" at bounding box center [660, 140] width 38 height 17
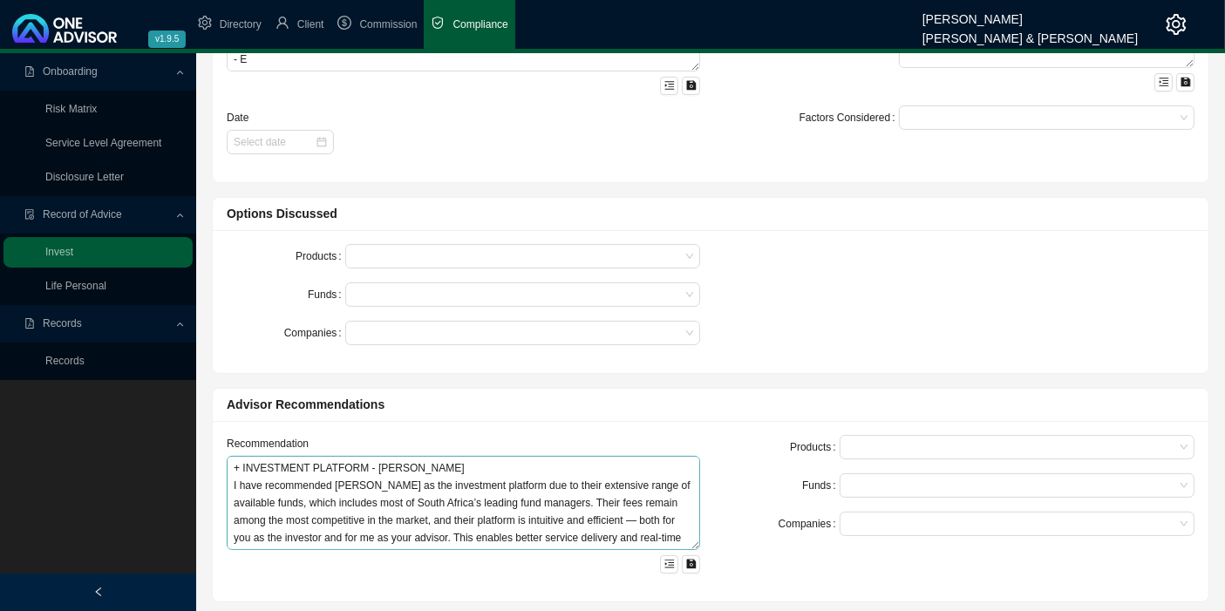
scroll to position [52, 0]
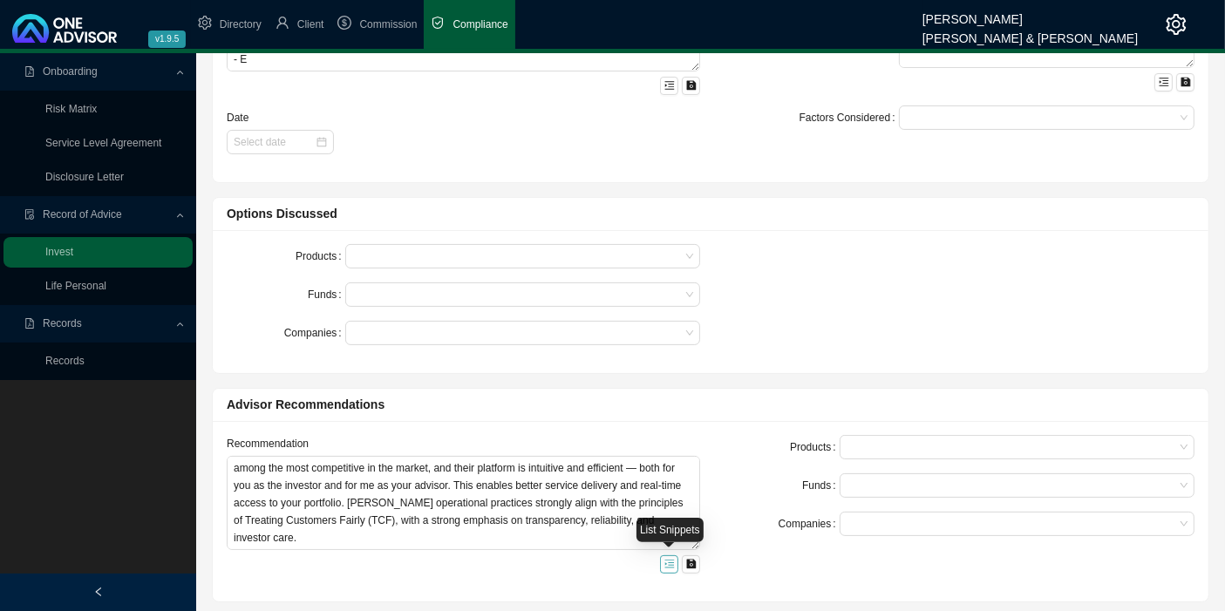
click at [668, 561] on icon "menu-unfold" at bounding box center [669, 564] width 10 height 10
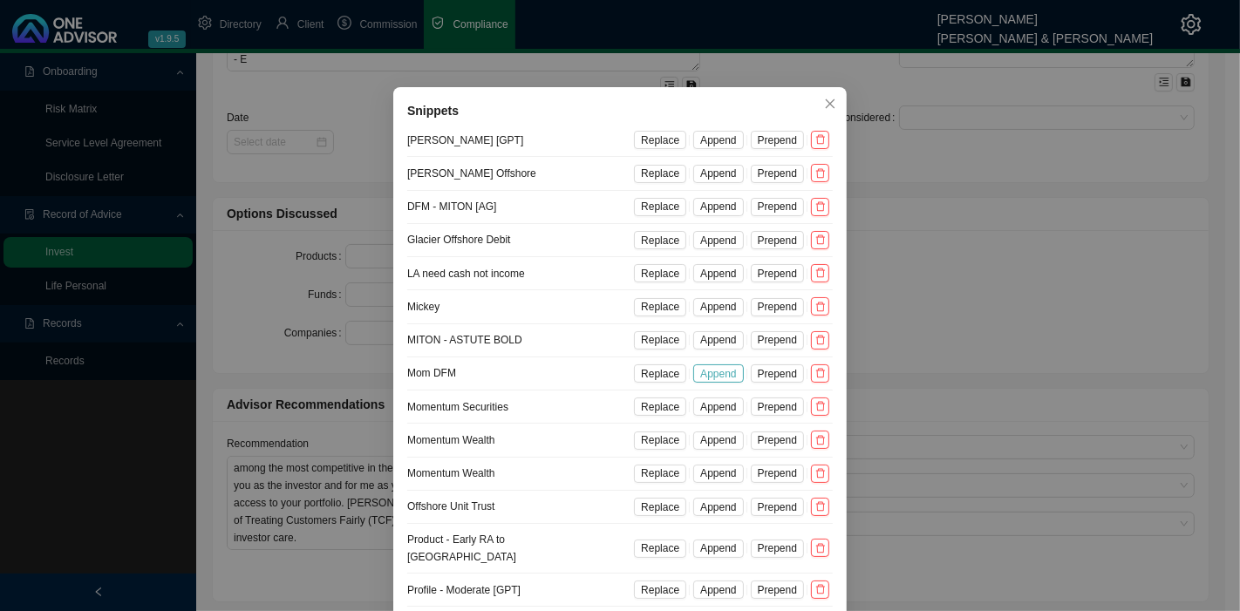
click at [722, 373] on span "Append" at bounding box center [718, 373] width 36 height 17
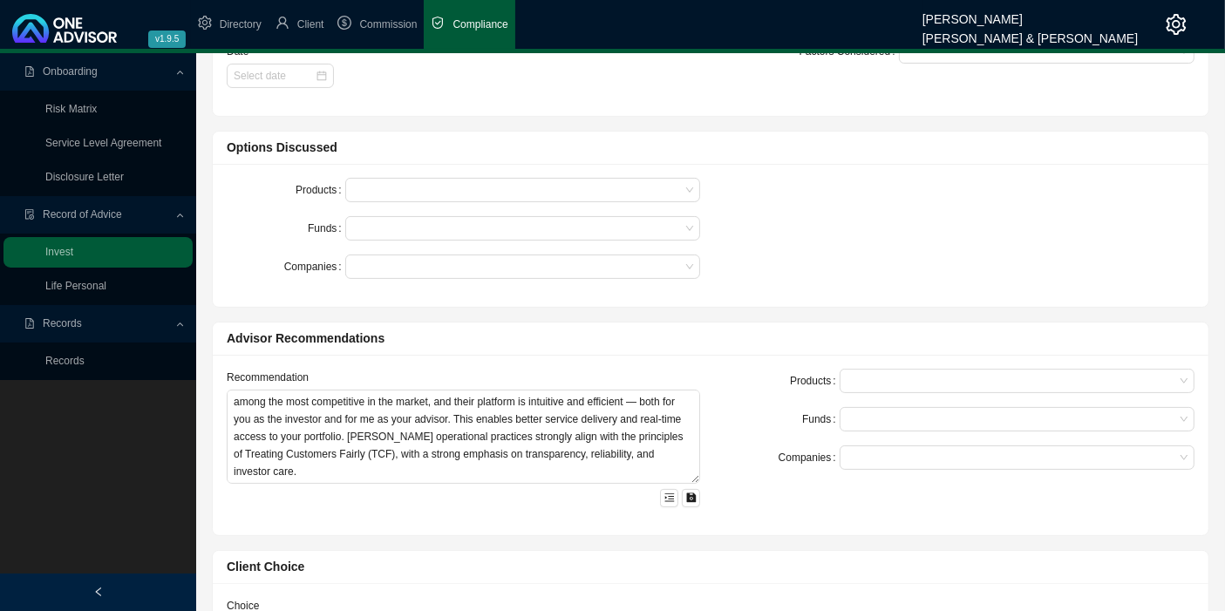
scroll to position [387, 0]
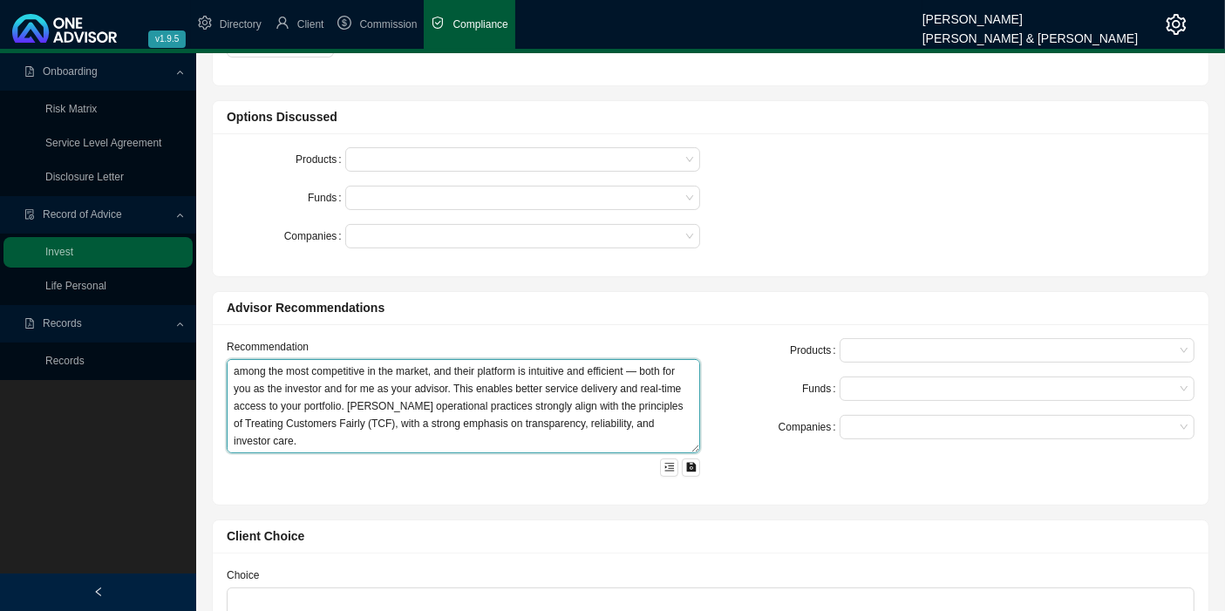
click at [361, 443] on textarea "+ INVESTMENT PLATFORM - ALLAN GRAY I have recommended Allan Gray as the investm…" at bounding box center [463, 406] width 473 height 94
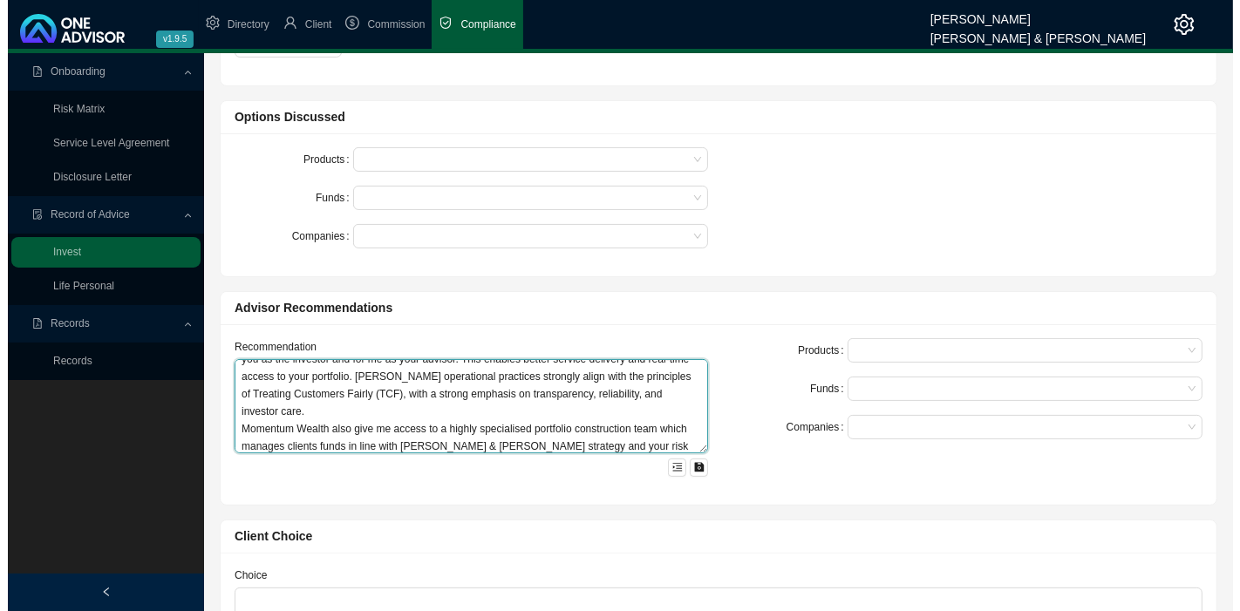
scroll to position [99, 0]
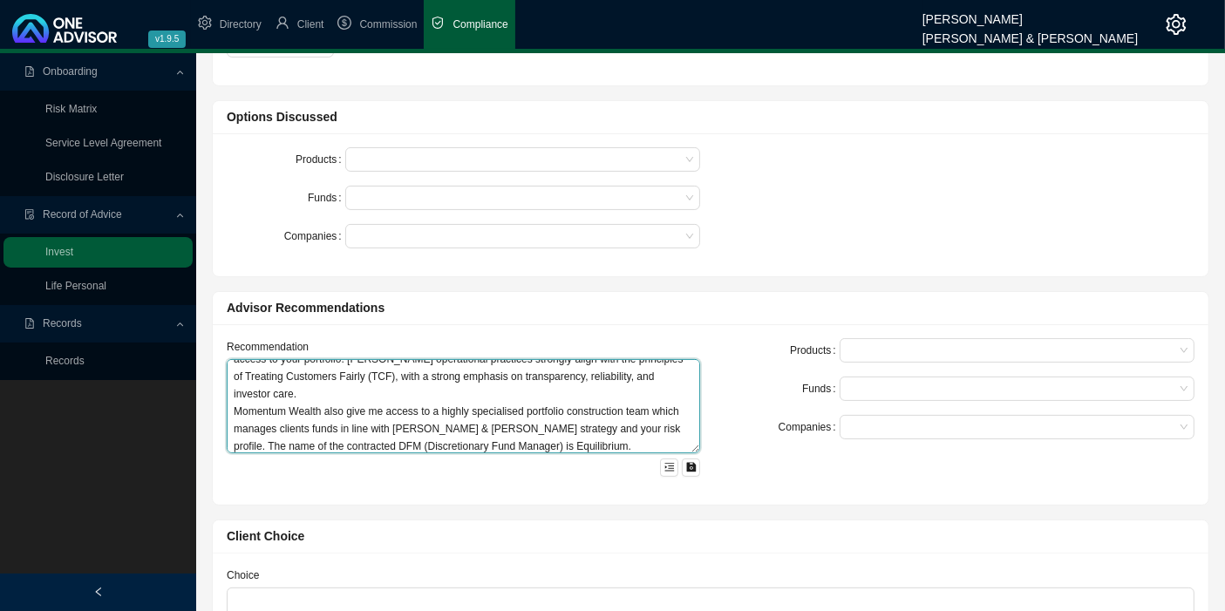
click at [598, 445] on textarea "+ INVESTMENT PLATFORM - ALLAN GRAY I have recommended Allan Gray as the investm…" at bounding box center [463, 406] width 473 height 94
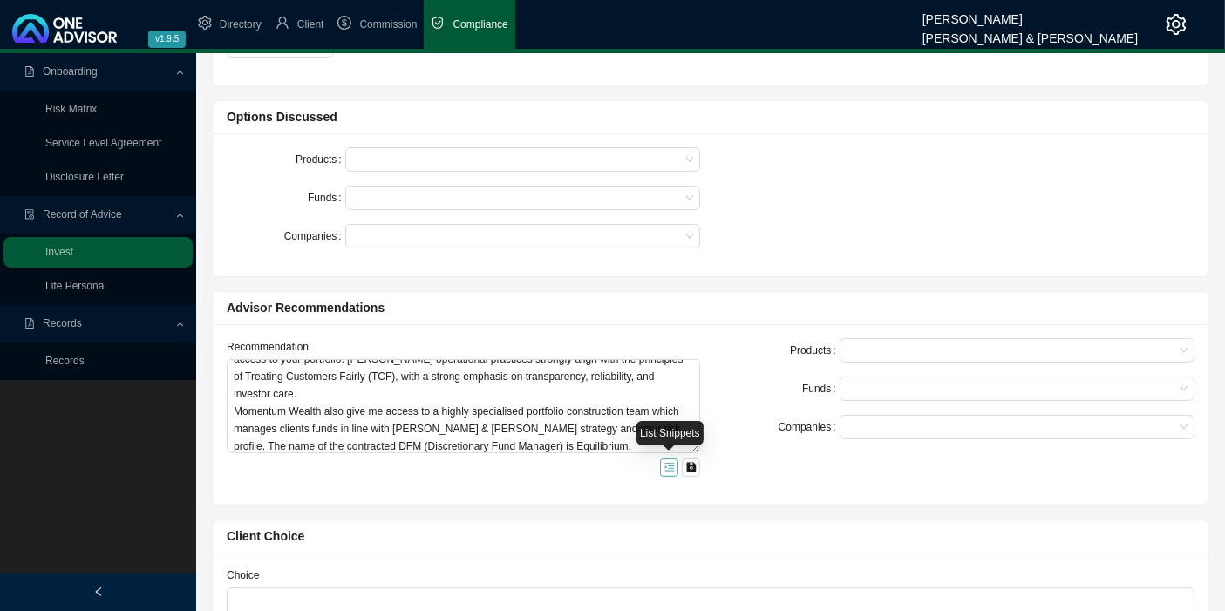
click at [671, 459] on button "button" at bounding box center [669, 468] width 18 height 18
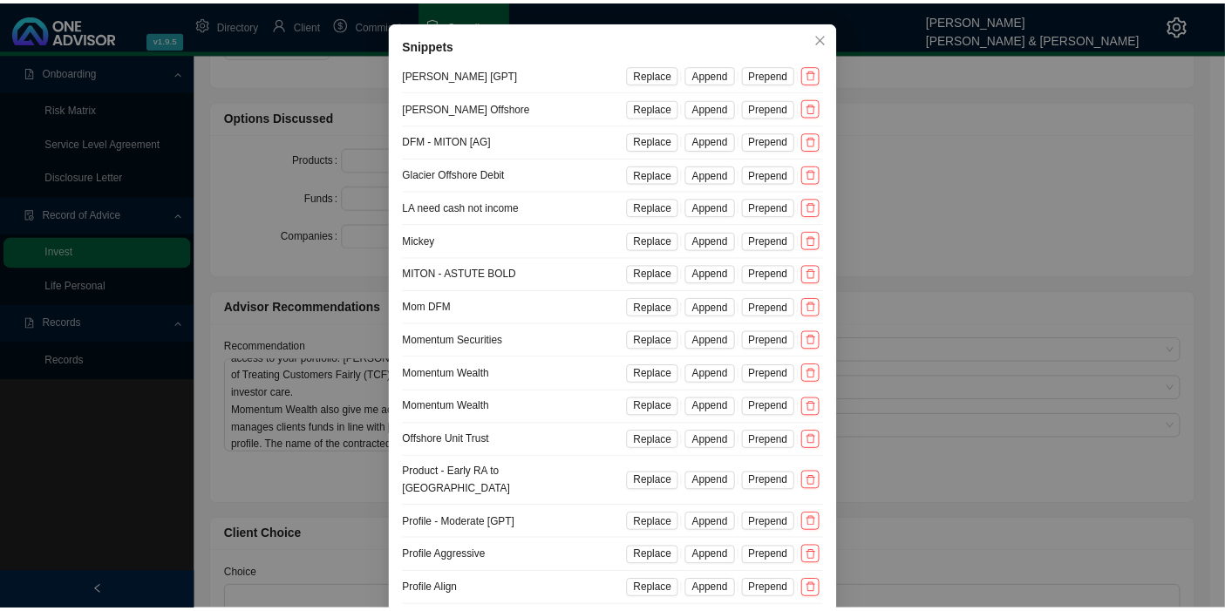
scroll to position [97, 0]
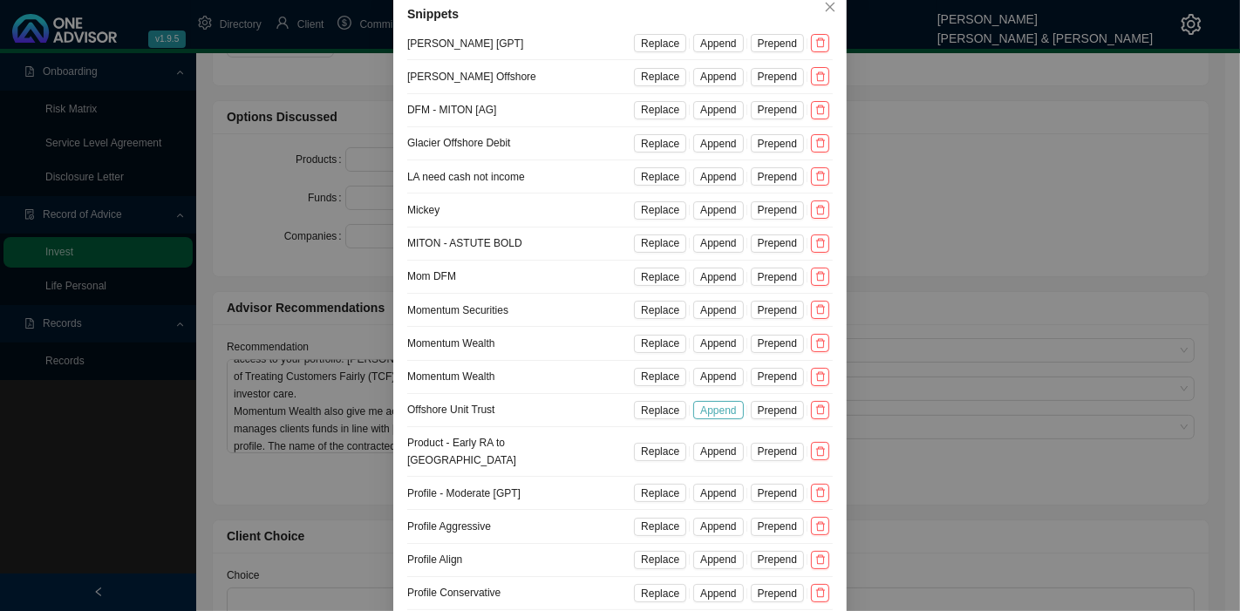
click at [717, 406] on span "Append" at bounding box center [718, 410] width 36 height 17
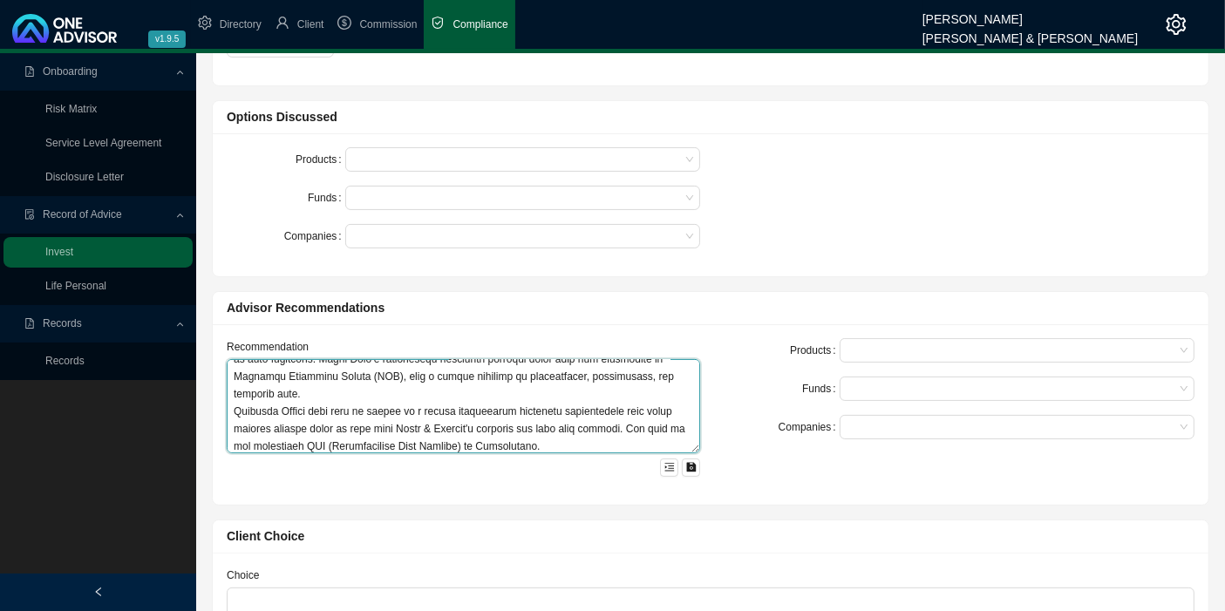
click at [605, 441] on textarea at bounding box center [463, 406] width 473 height 94
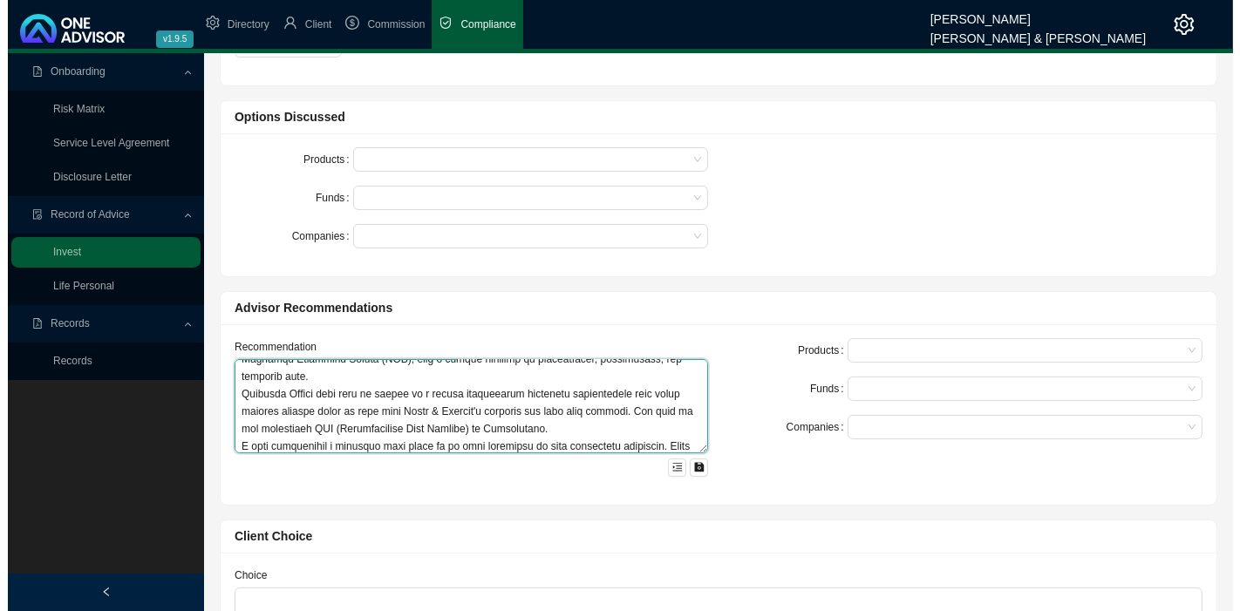
scroll to position [134, 0]
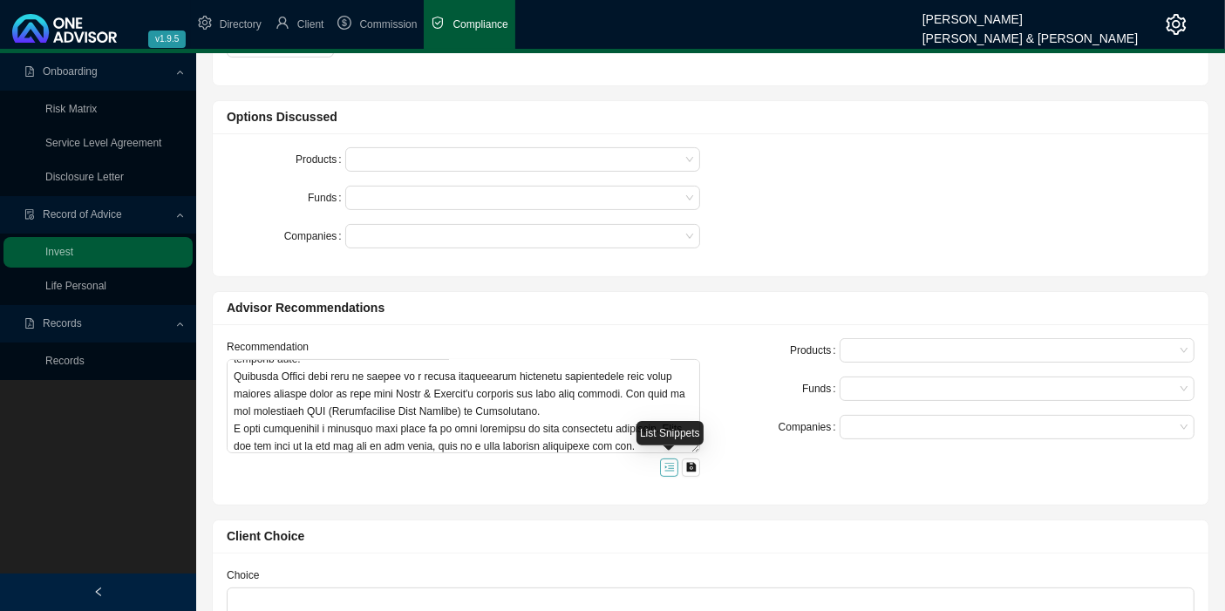
click at [667, 466] on icon "menu-unfold" at bounding box center [669, 467] width 10 height 10
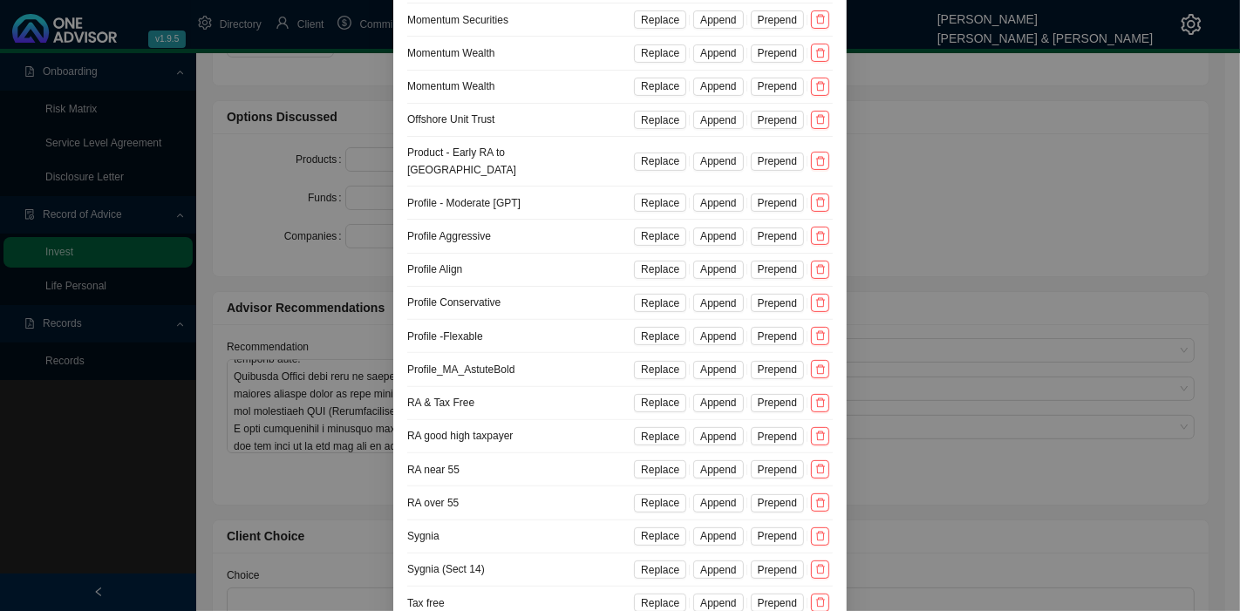
scroll to position [484, 0]
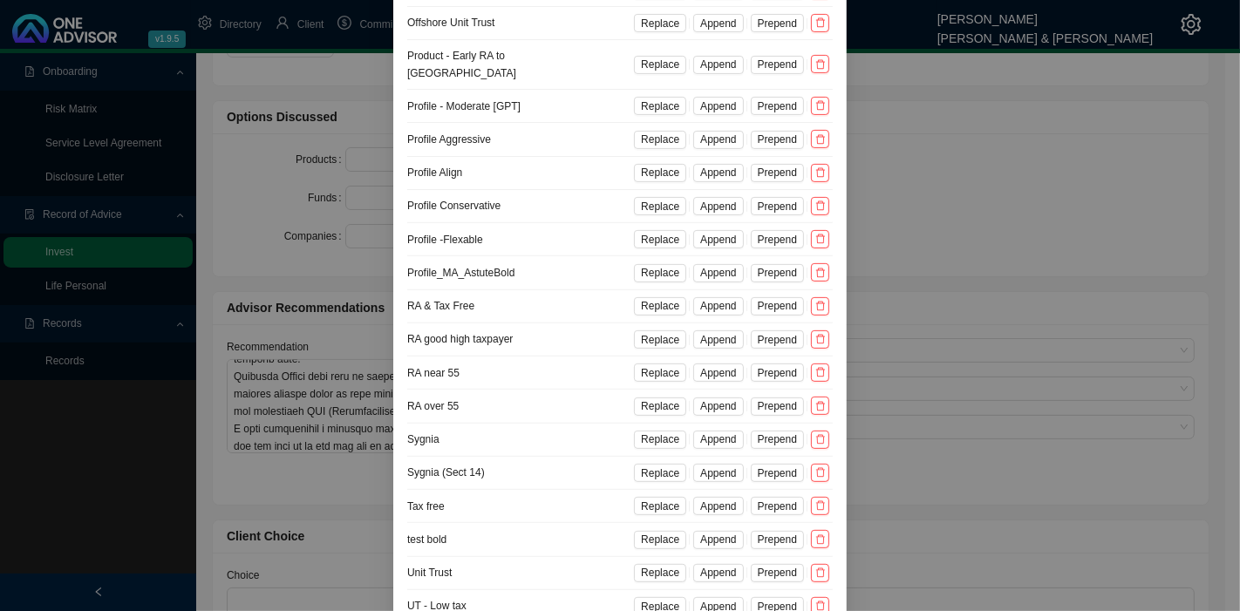
click at [290, 407] on div "Snippets ALLAN GRAY [GPT] Replace Append Prepend Allan Gray Offshore Replace Ap…" at bounding box center [620, 305] width 1240 height 611
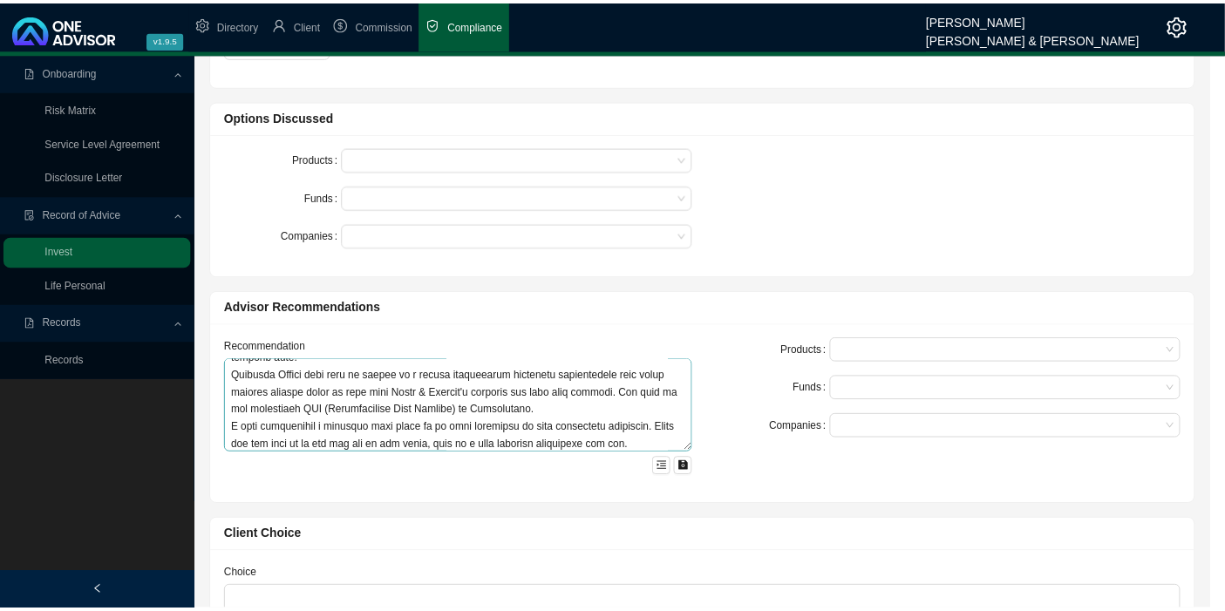
scroll to position [447, 0]
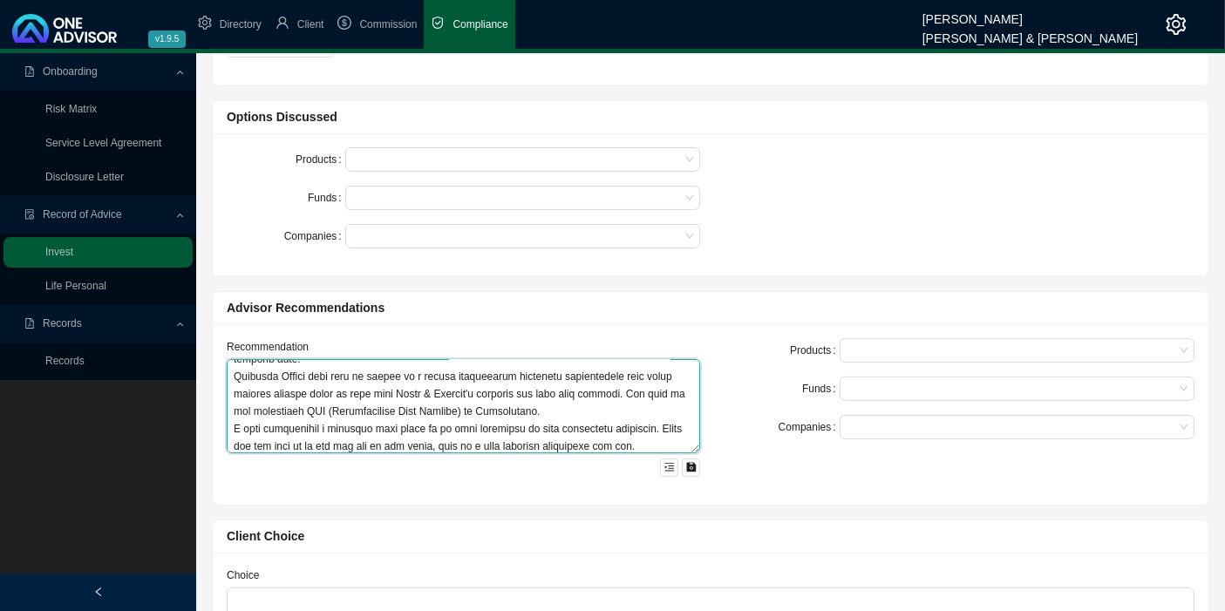
drag, startPoint x: 350, startPoint y: 402, endPoint x: 293, endPoint y: 397, distance: 56.9
click at [293, 397] on textarea at bounding box center [463, 406] width 473 height 94
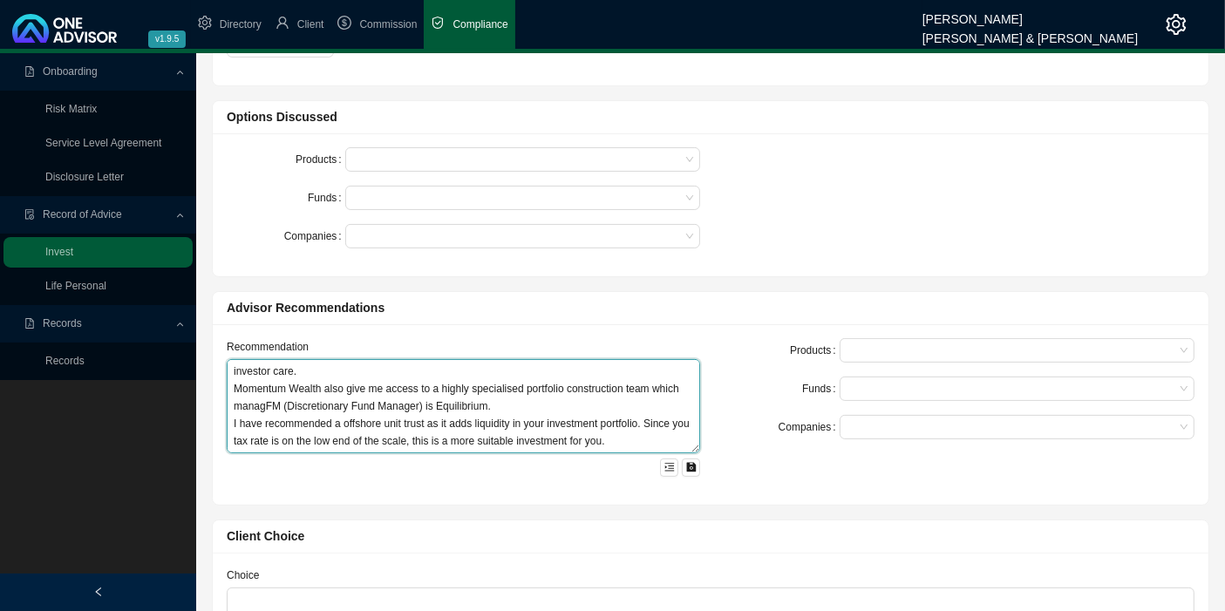
scroll to position [122, 0]
click at [363, 160] on div at bounding box center [514, 159] width 331 height 13
type textarea "+ INVESTMENT PLATFORM - ALLAN GRAY I have recommended Allan Gray as the investm…"
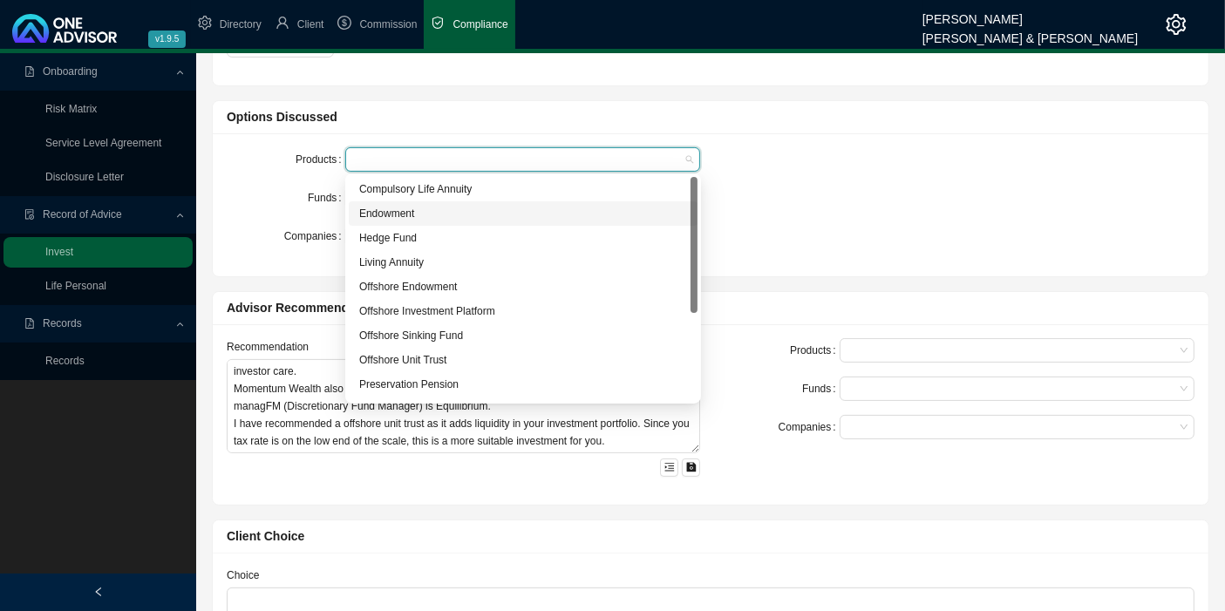
click at [408, 214] on div "Endowment" at bounding box center [523, 213] width 328 height 17
click at [294, 198] on div "Funds" at bounding box center [286, 198] width 119 height 24
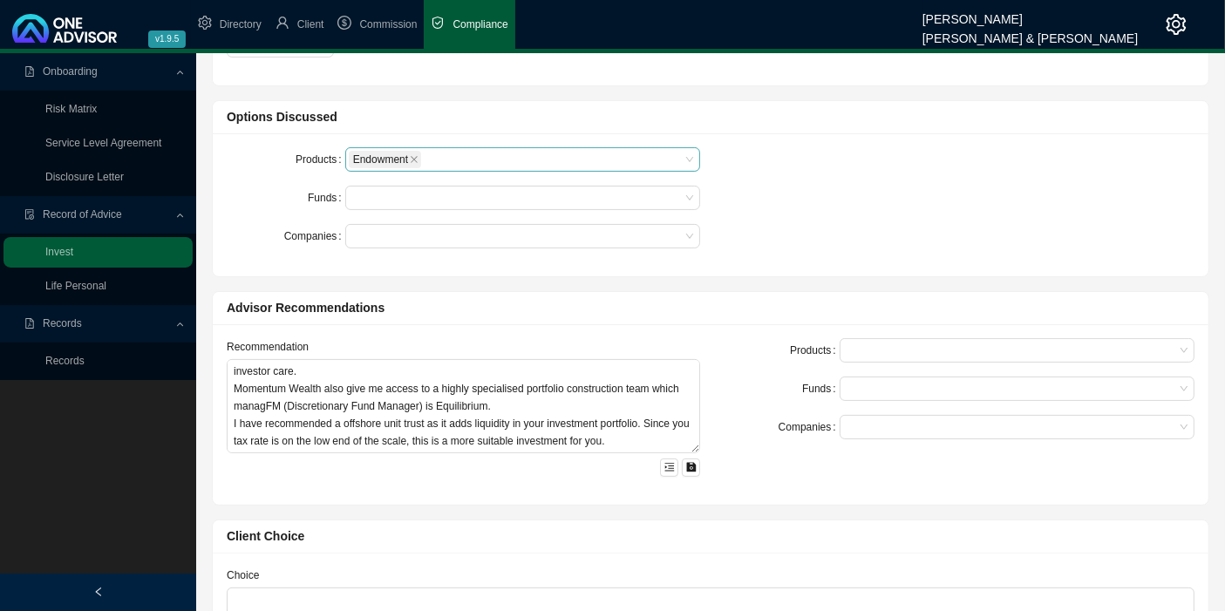
drag, startPoint x: 430, startPoint y: 158, endPoint x: 439, endPoint y: 157, distance: 9.6
click at [430, 158] on div "Endowment" at bounding box center [514, 159] width 331 height 21
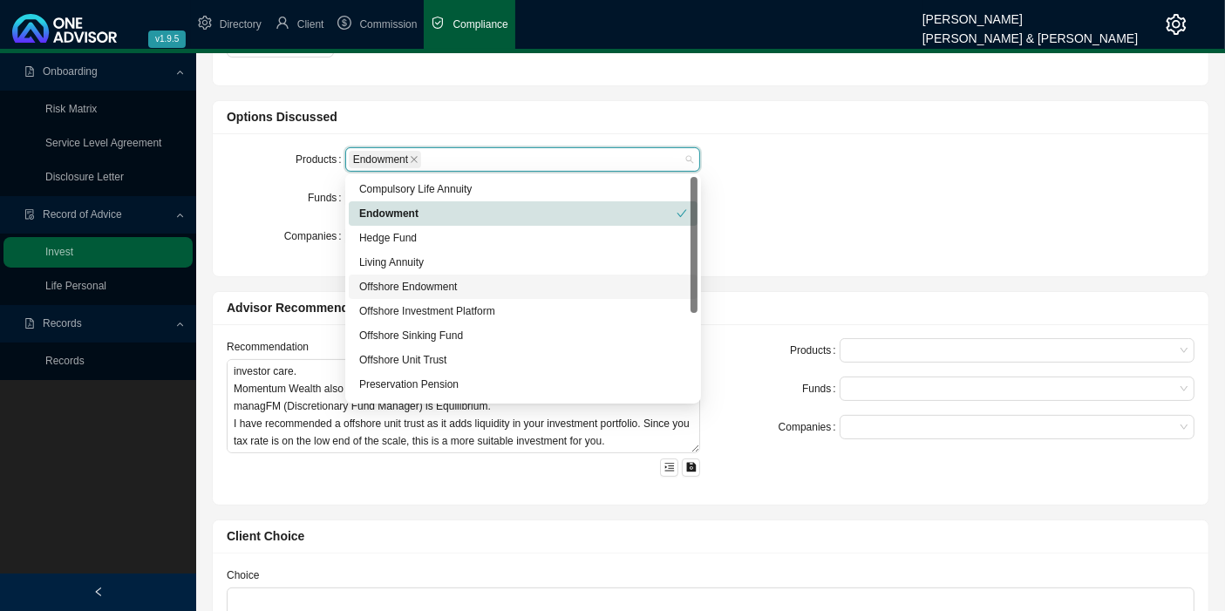
click at [439, 283] on div "Offshore Endowment" at bounding box center [523, 286] width 328 height 17
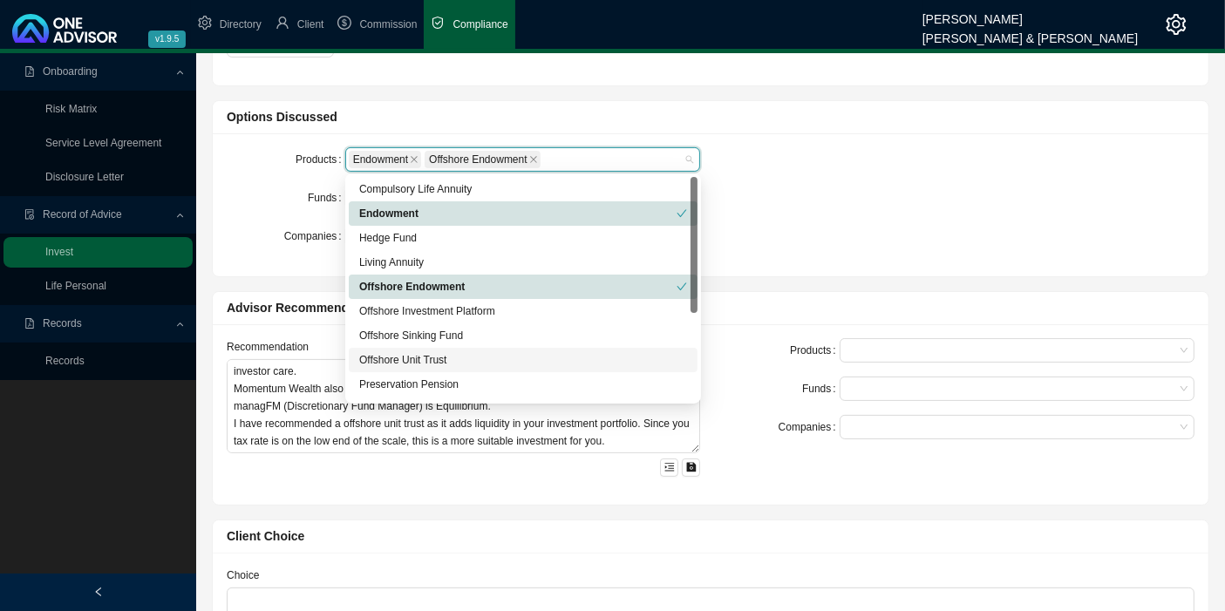
click at [430, 363] on div "Offshore Unit Trust" at bounding box center [523, 359] width 328 height 17
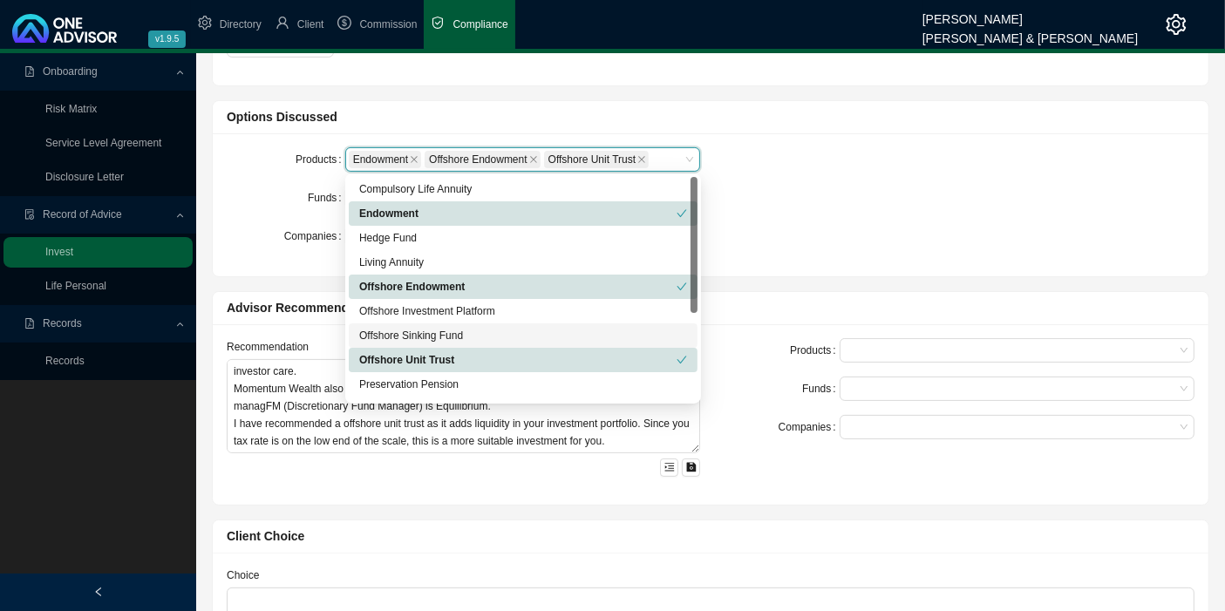
drag, startPoint x: 206, startPoint y: 214, endPoint x: 246, endPoint y: 189, distance: 46.9
click at [206, 213] on div "Options Discussed Products Endowment, Offshore Endowment, Offshore Unit Trust E…" at bounding box center [710, 181] width 1013 height 191
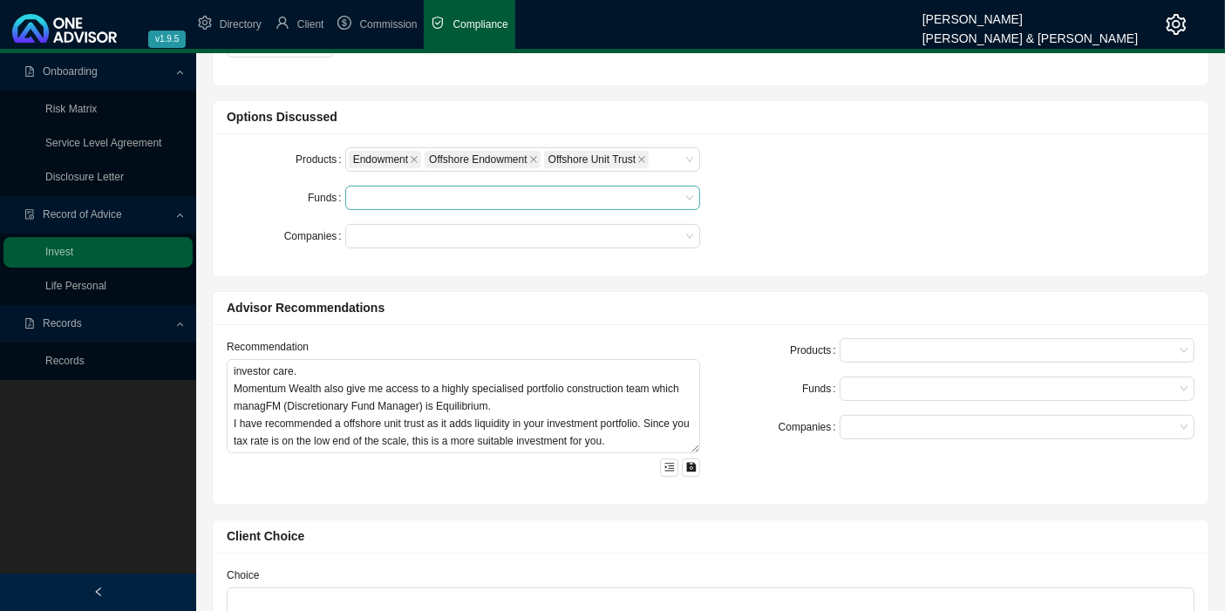
click at [353, 192] on input "search" at bounding box center [353, 198] width 3 height 13
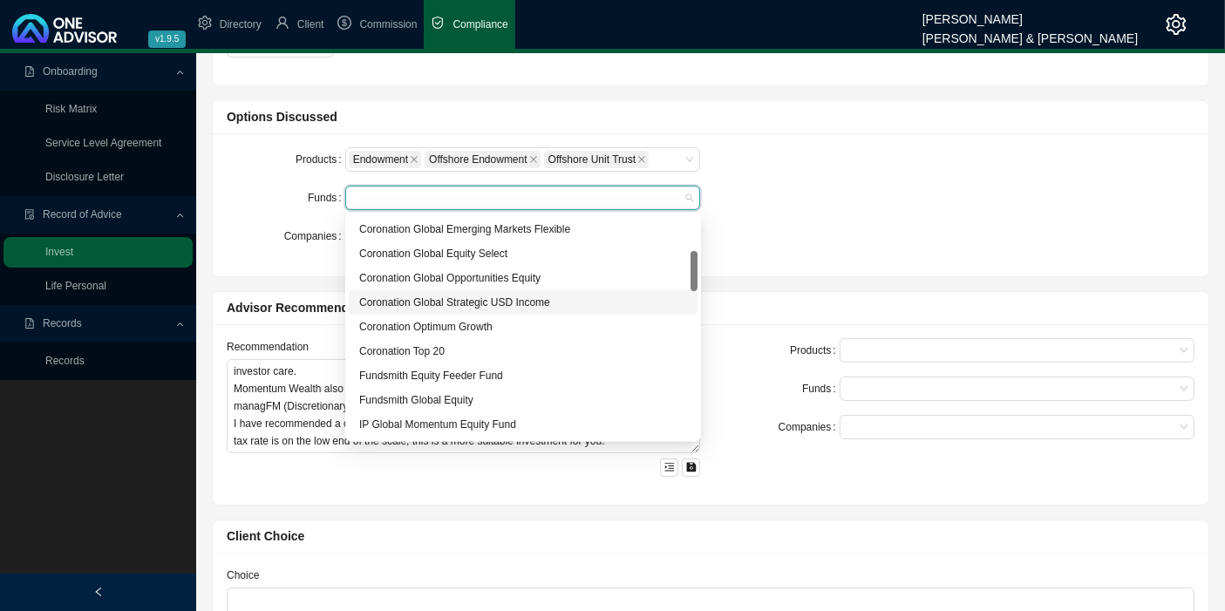
scroll to position [290, 0]
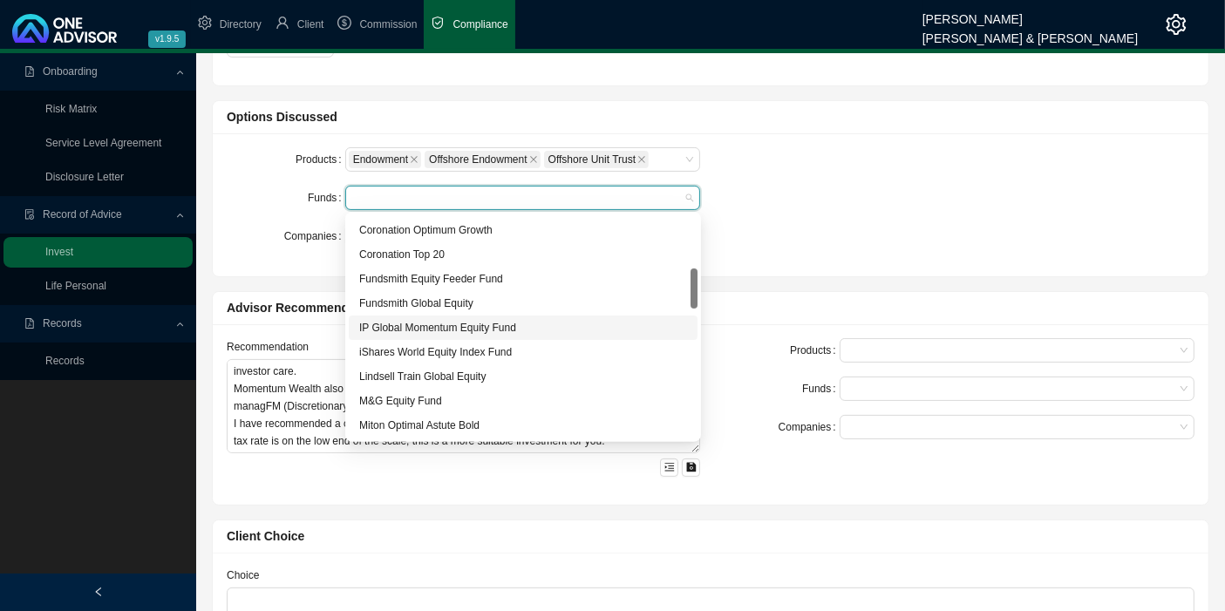
click at [411, 329] on div "IP Global Momentum Equity Fund" at bounding box center [523, 327] width 328 height 17
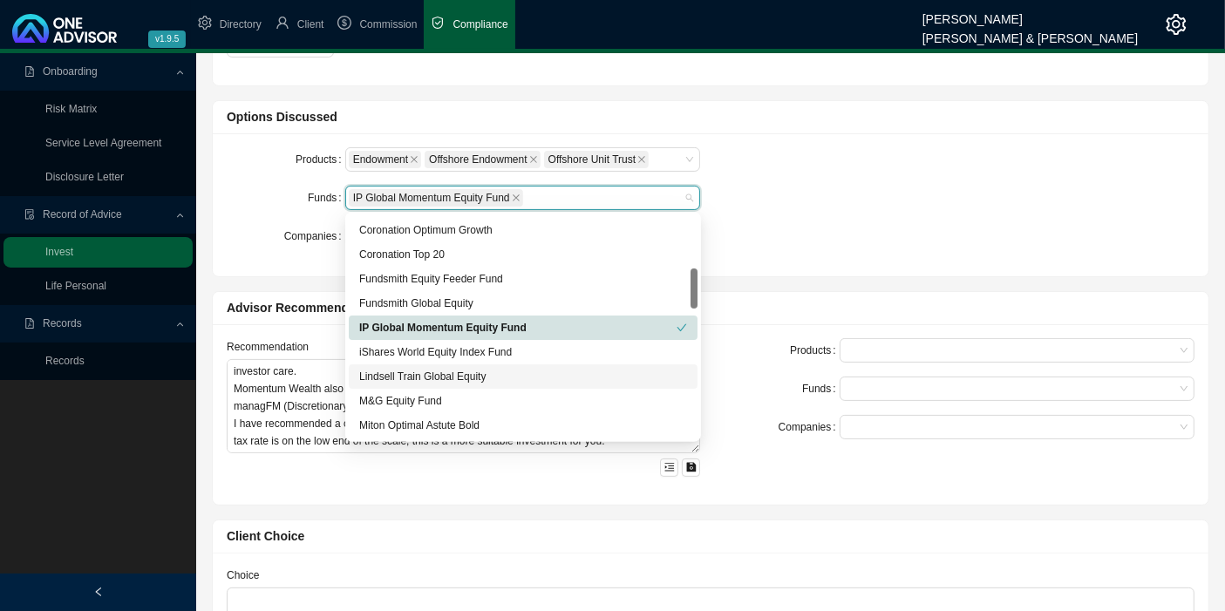
click at [418, 384] on div "Lindsell Train Global Equity" at bounding box center [523, 376] width 349 height 24
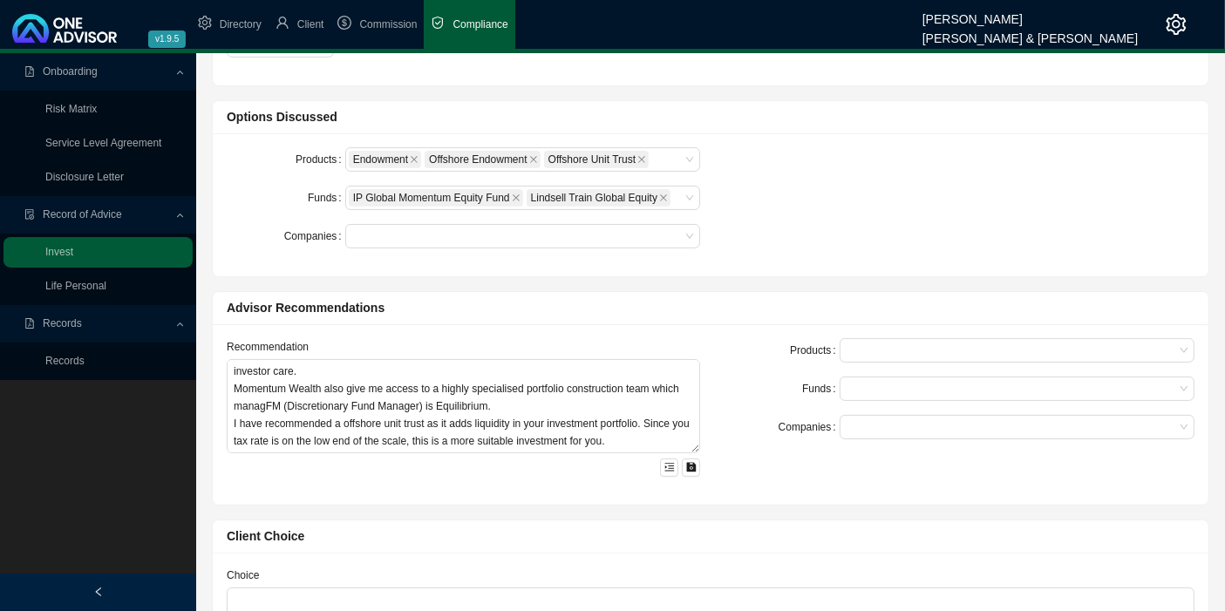
click at [232, 233] on div "Companies" at bounding box center [286, 236] width 119 height 24
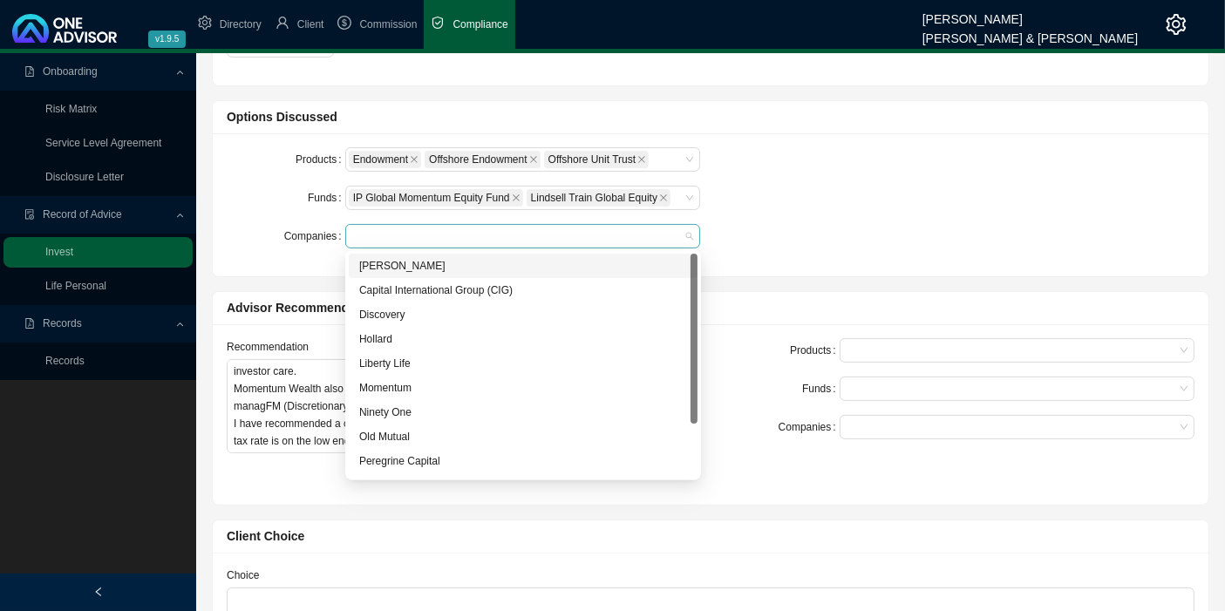
click at [363, 230] on div at bounding box center [514, 236] width 331 height 13
click at [418, 366] on div "Liberty Life" at bounding box center [523, 363] width 328 height 17
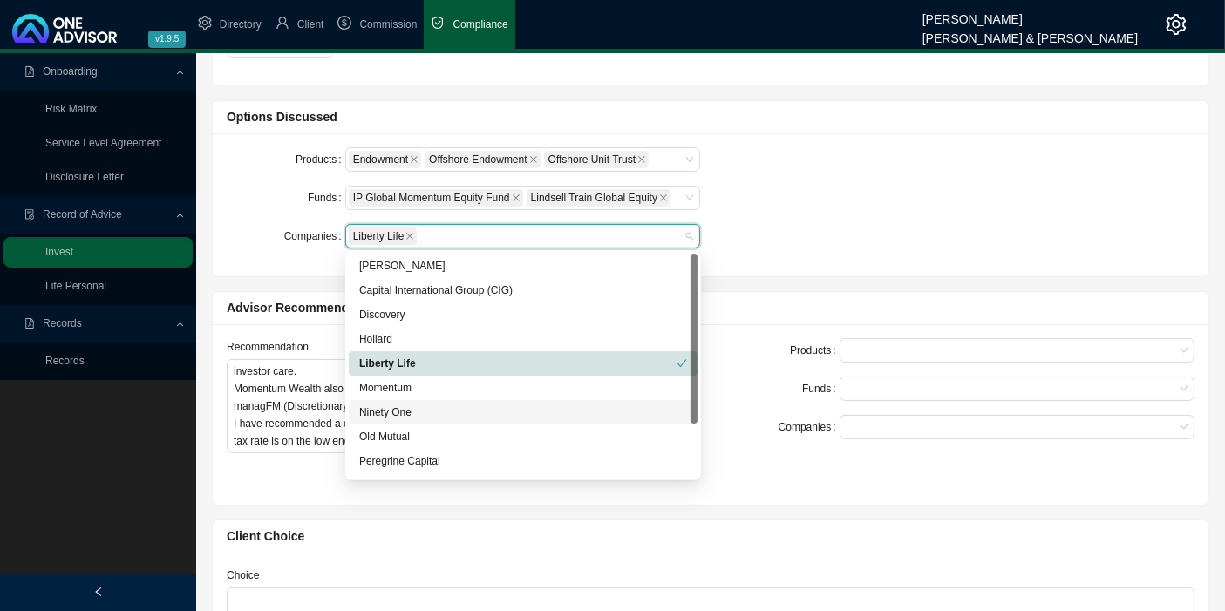
click at [409, 439] on div "Old Mutual" at bounding box center [523, 436] width 328 height 17
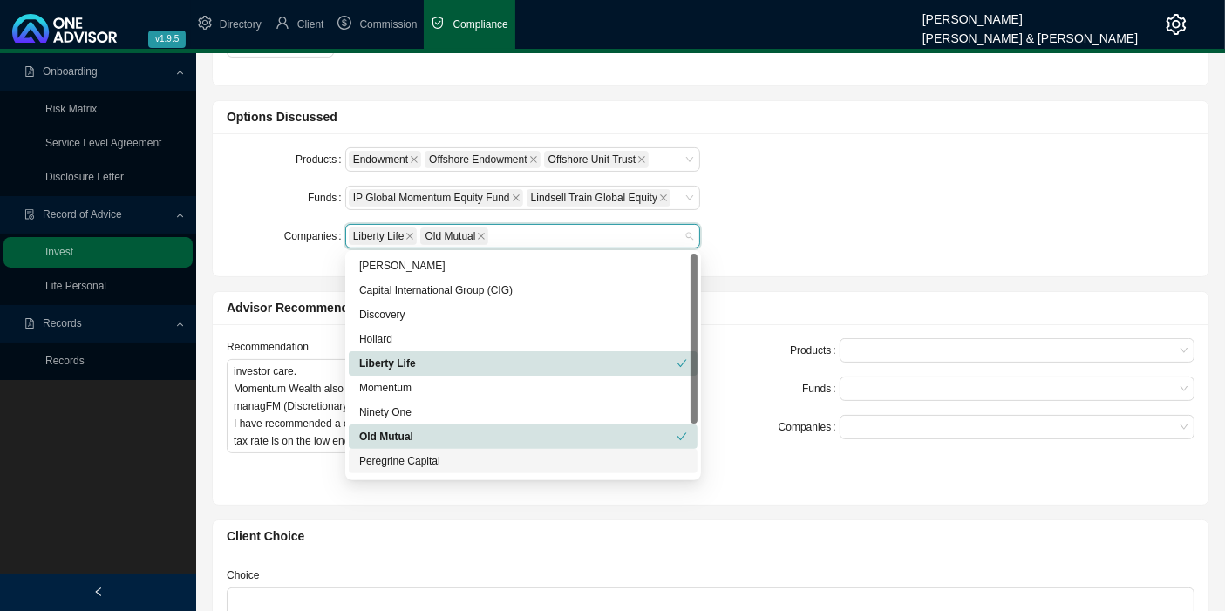
click at [421, 458] on div "Peregrine Capital" at bounding box center [523, 460] width 328 height 17
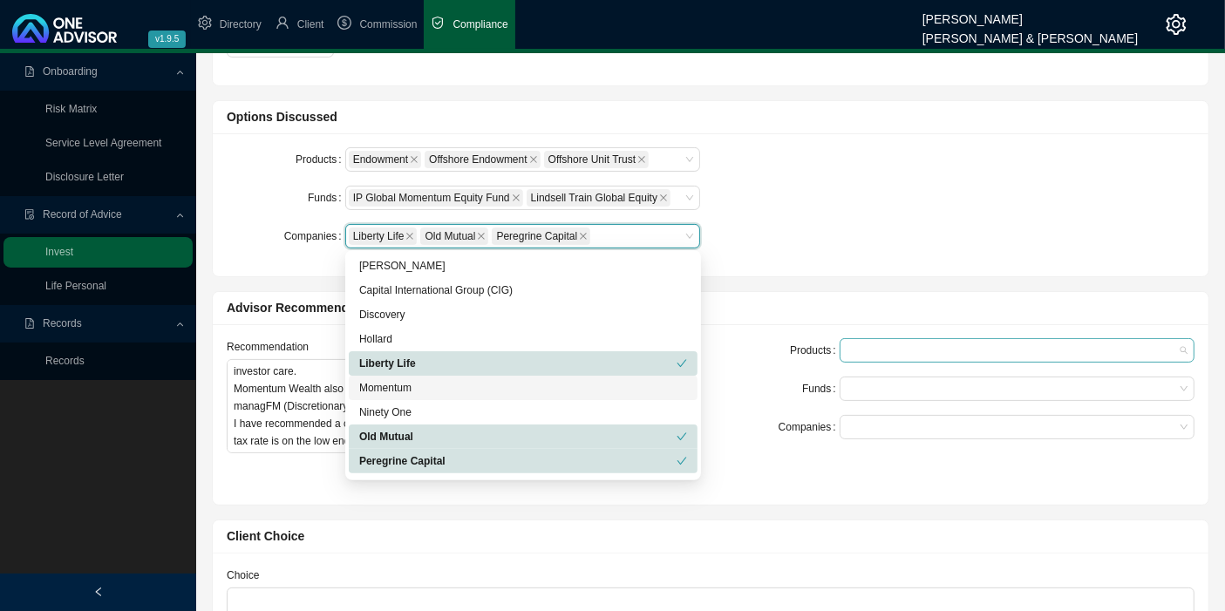
click at [873, 356] on div at bounding box center [1016, 350] width 355 height 24
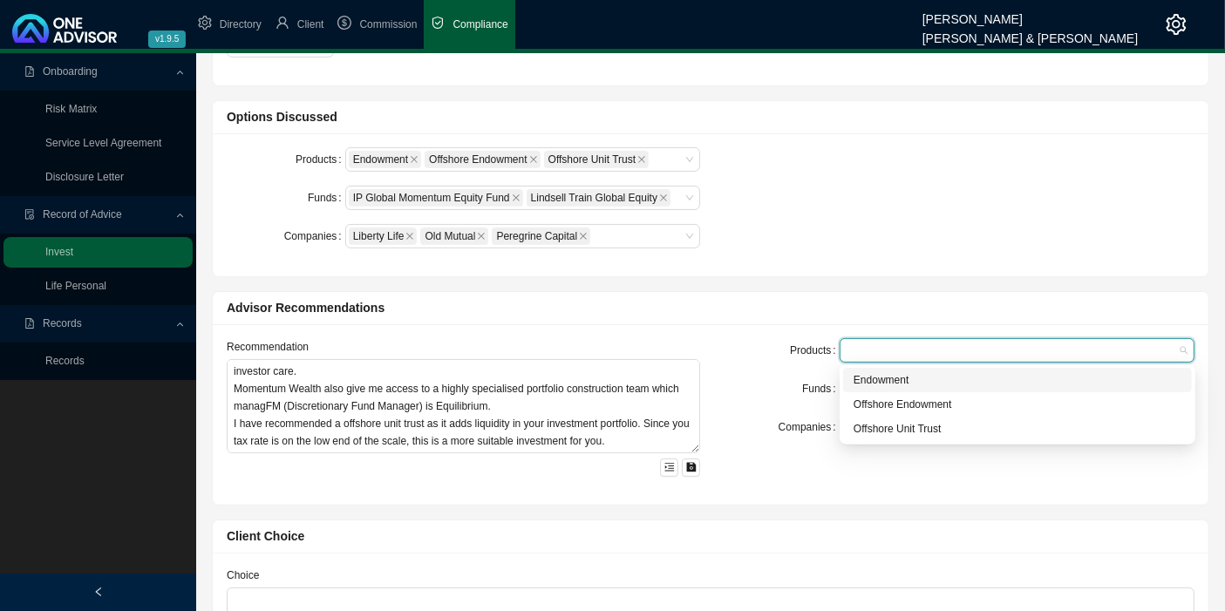
click at [908, 377] on div "Endowment" at bounding box center [1017, 379] width 328 height 17
click at [757, 383] on div "Funds" at bounding box center [780, 389] width 119 height 24
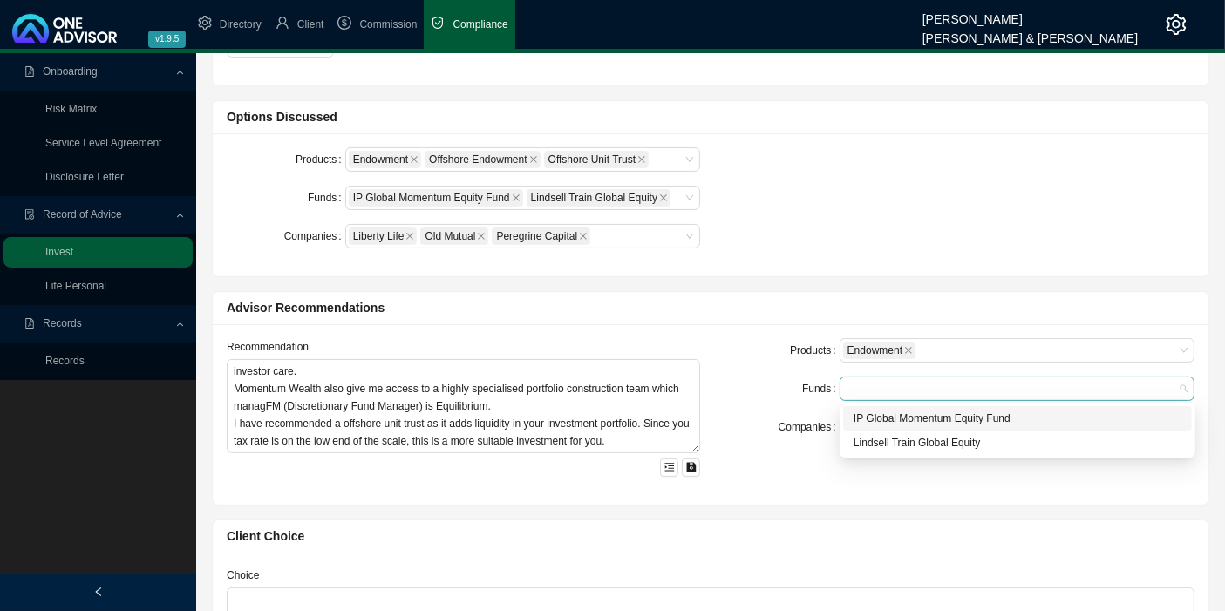
click at [897, 391] on div at bounding box center [1008, 389] width 331 height 13
click at [918, 413] on div "IP Global Momentum Equity Fund" at bounding box center [1017, 418] width 328 height 17
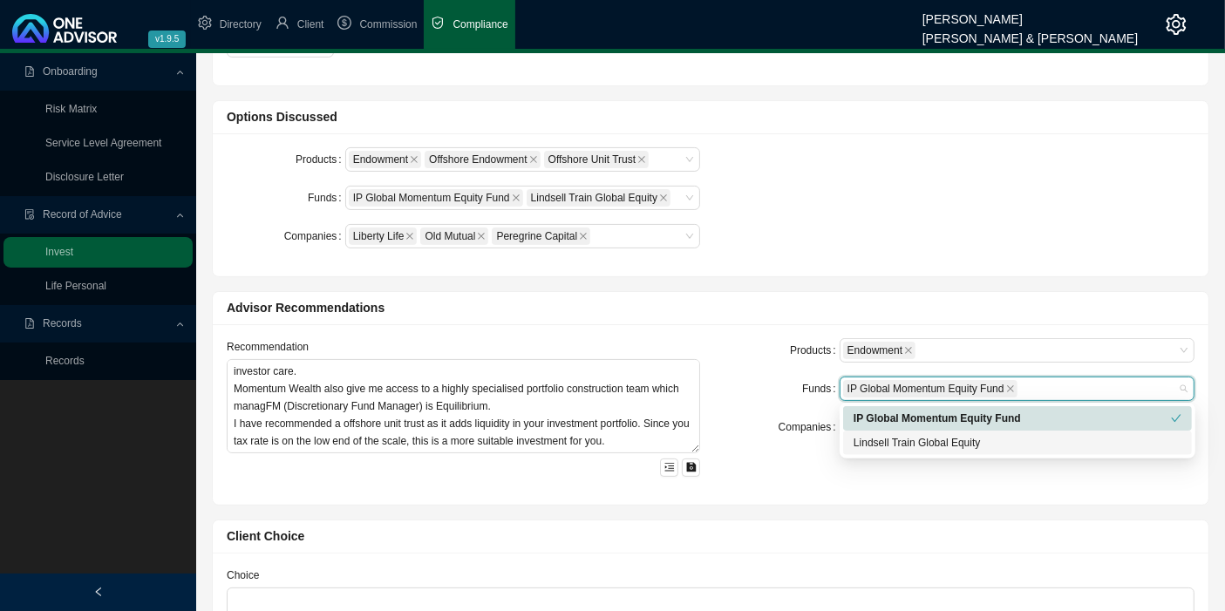
click at [921, 437] on div "Lindsell Train Global Equity" at bounding box center [1017, 442] width 328 height 17
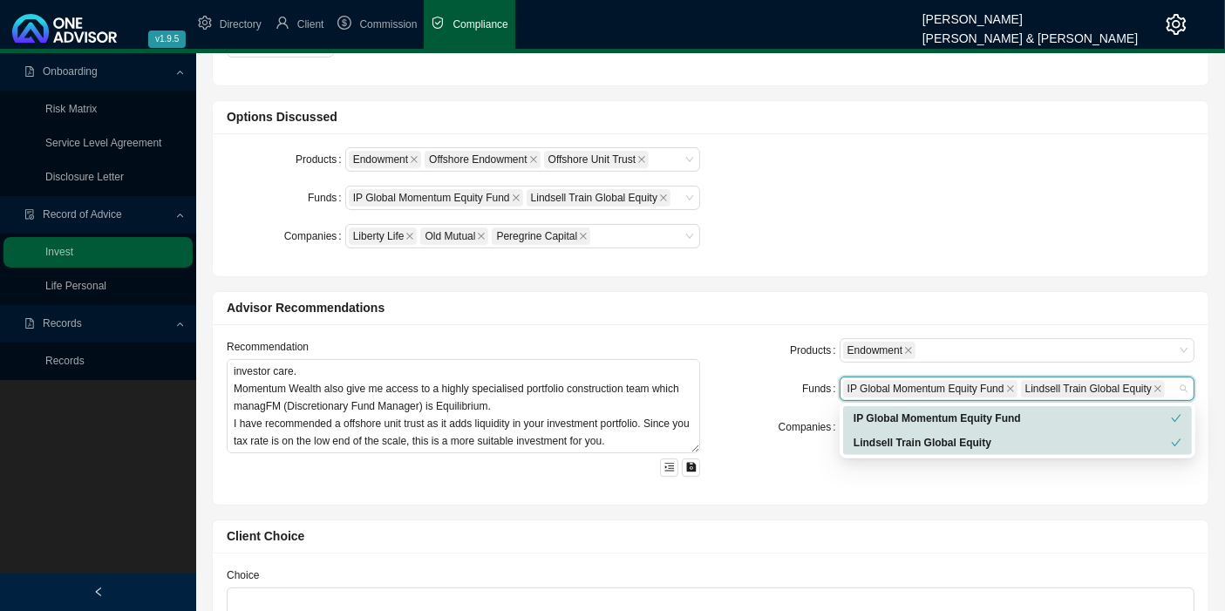
click at [768, 479] on div "Products Endowment Funds IP Global Momentum Equity Fund Lindsell Train Global E…" at bounding box center [957, 414] width 494 height 153
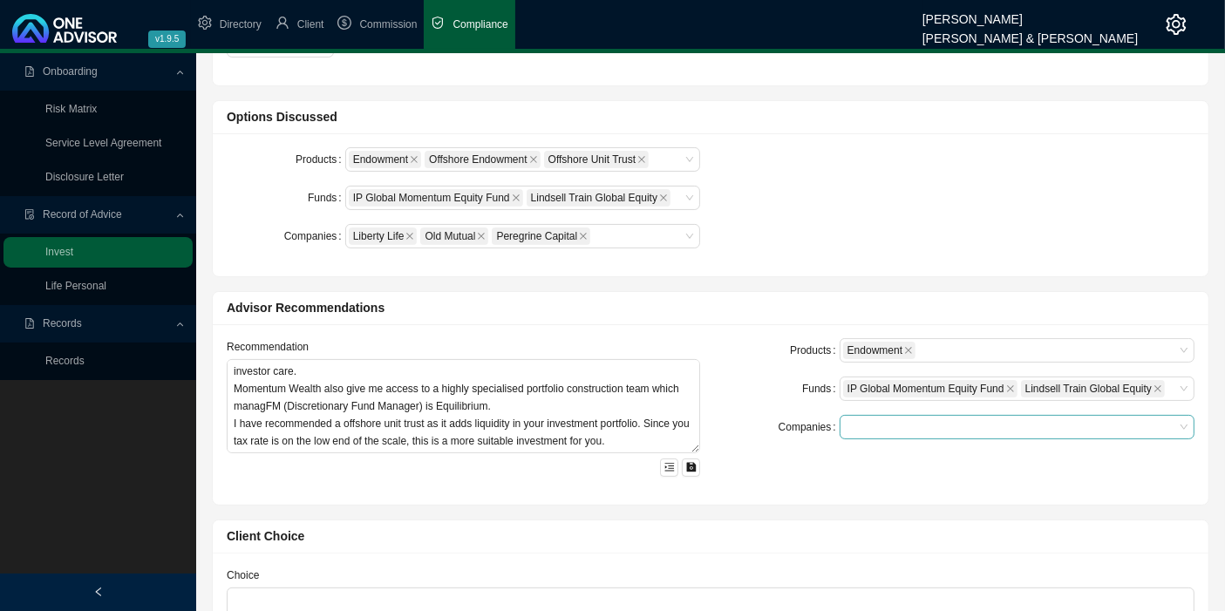
click at [848, 425] on input "search" at bounding box center [847, 427] width 3 height 13
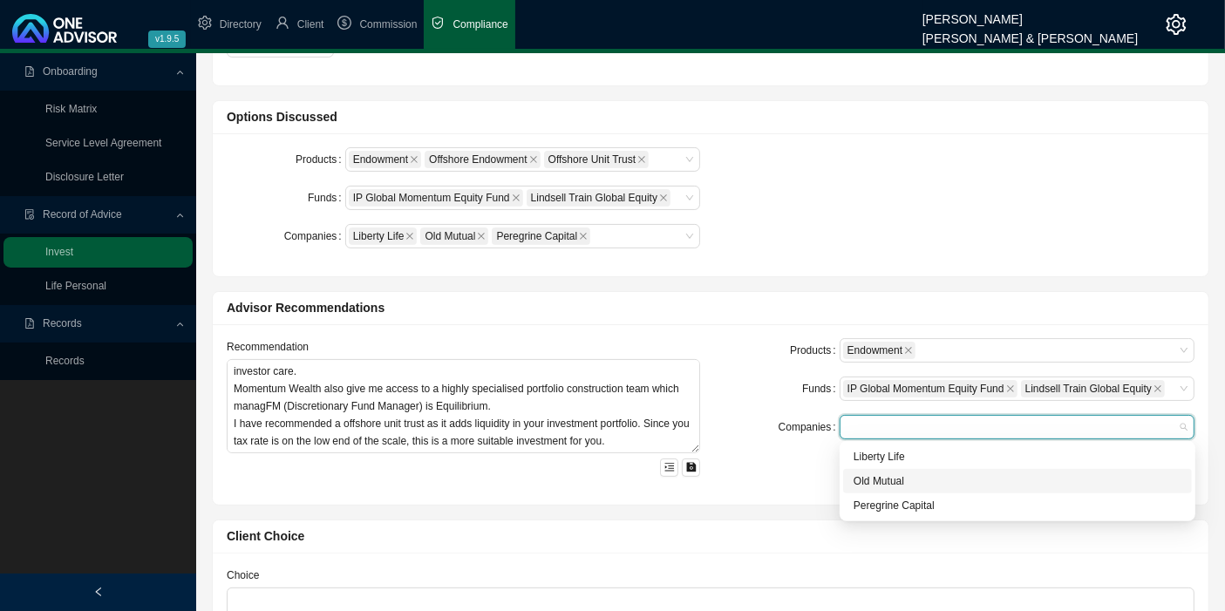
click at [884, 485] on div "Old Mutual" at bounding box center [1017, 480] width 328 height 17
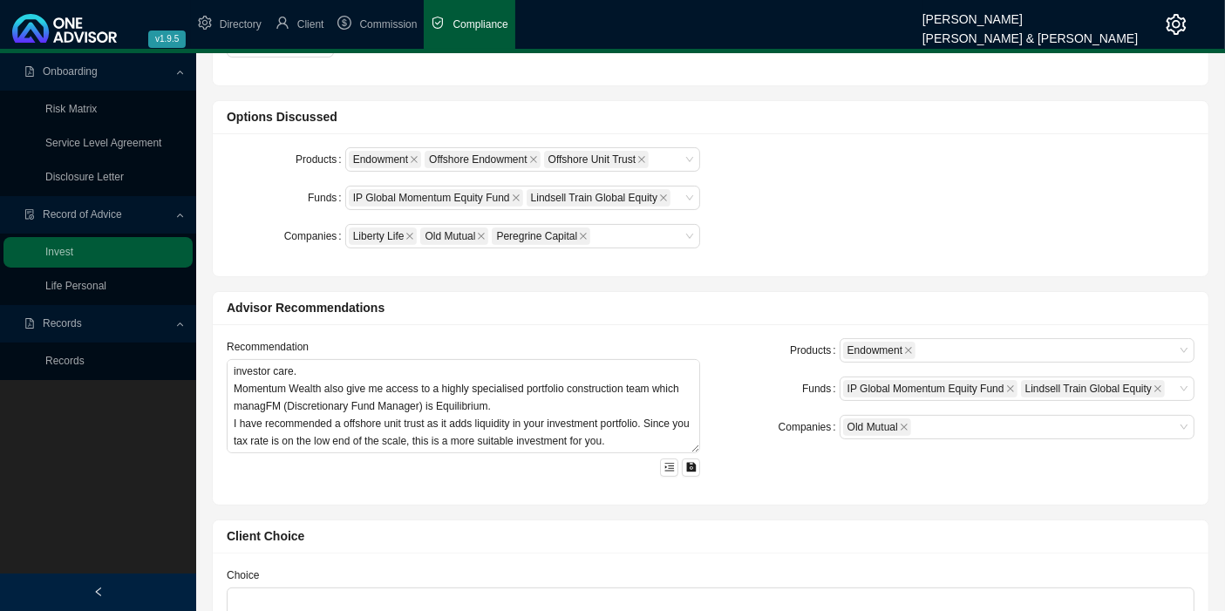
click at [849, 528] on div "Client Choice" at bounding box center [711, 537] width 968 height 20
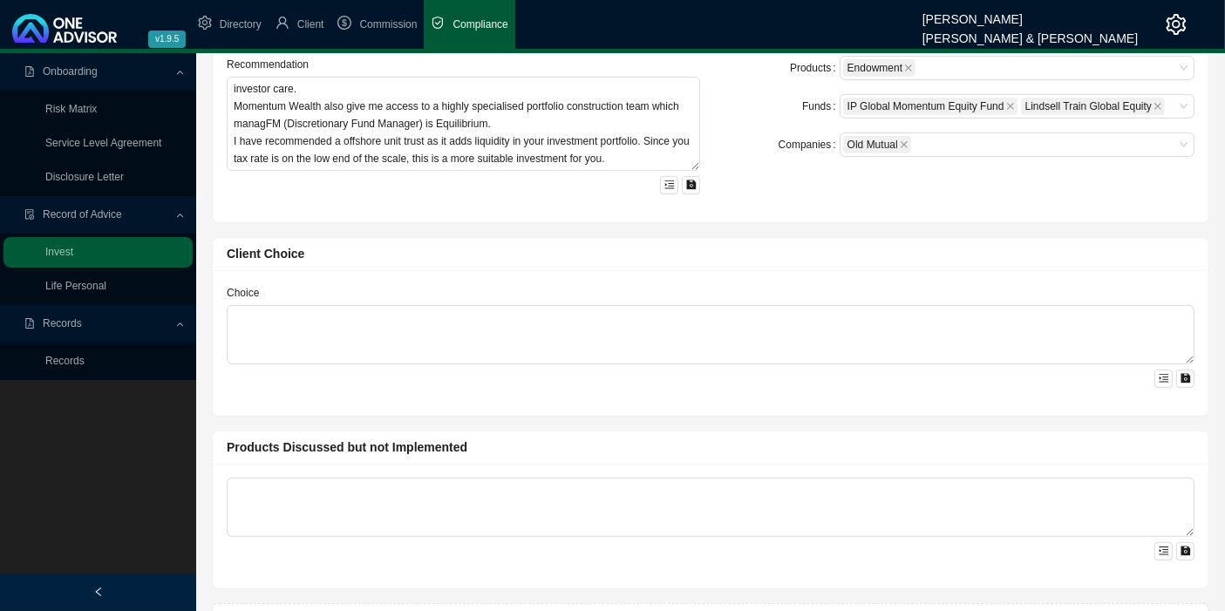
scroll to position [677, 0]
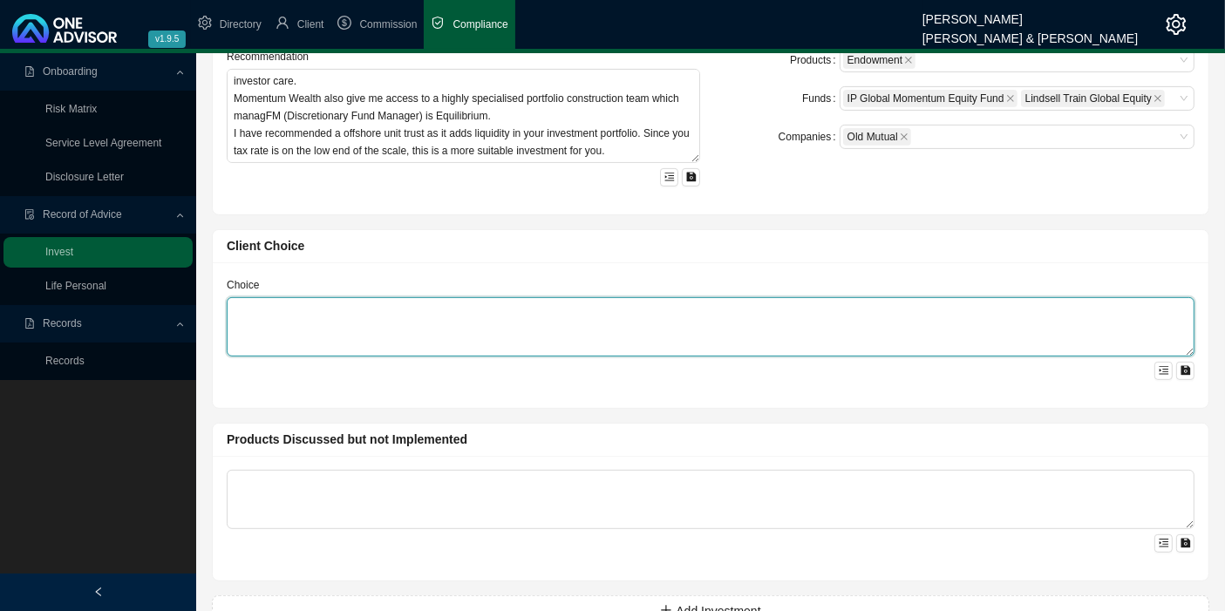
click at [248, 312] on textarea at bounding box center [711, 326] width 968 height 59
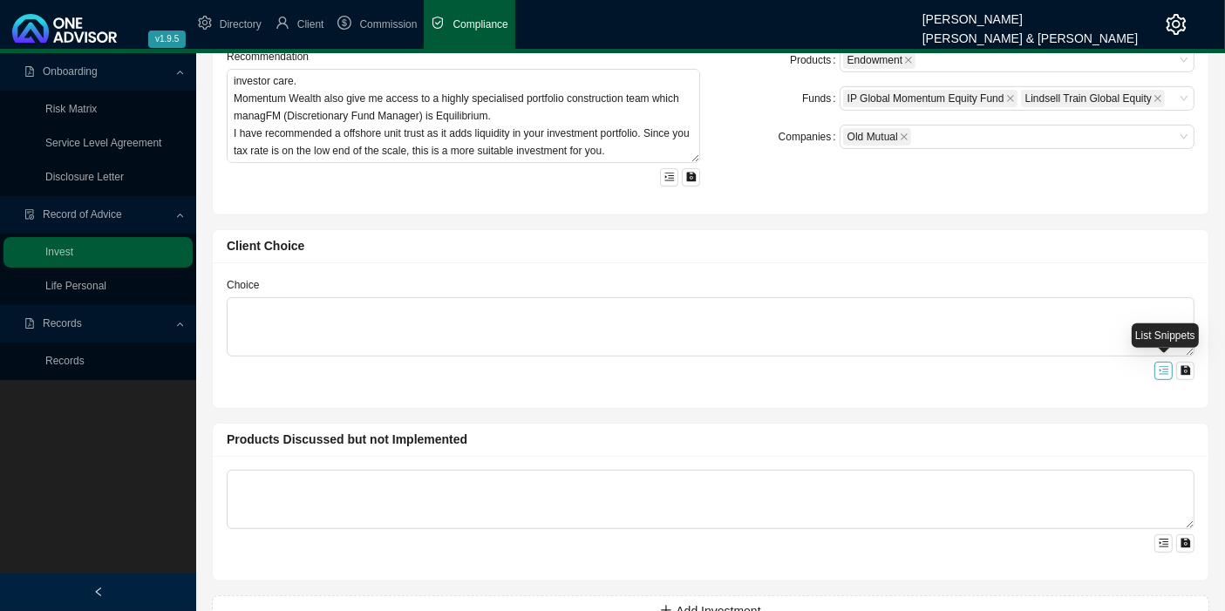
click at [1168, 365] on button "button" at bounding box center [1163, 371] width 18 height 18
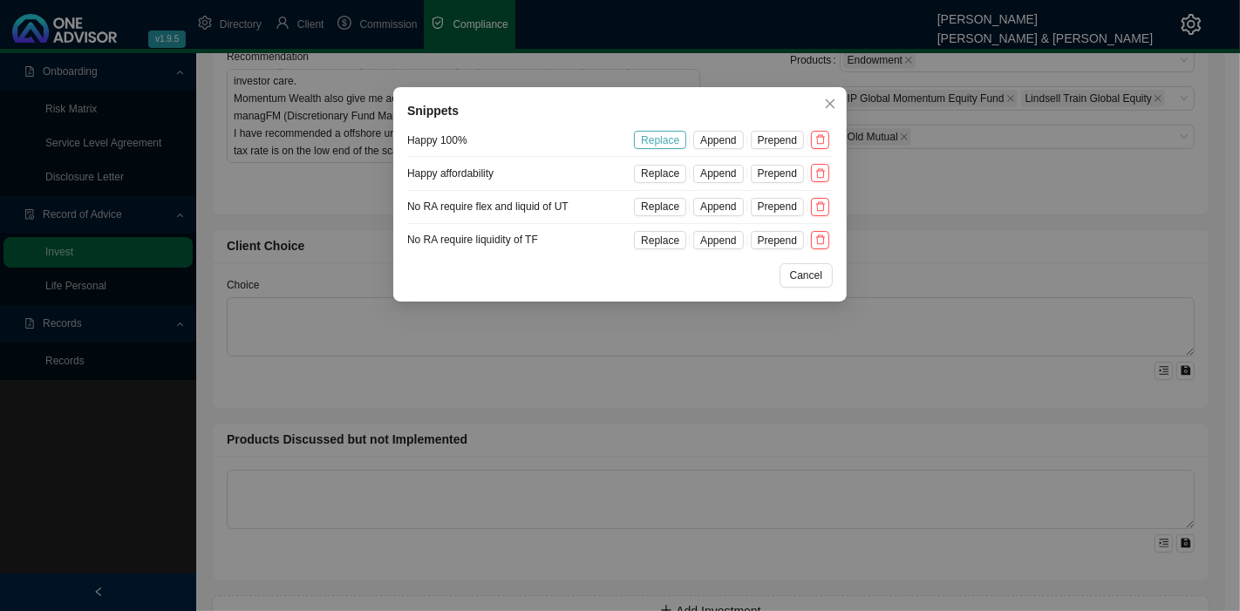
click at [663, 139] on span "Replace" at bounding box center [660, 140] width 38 height 17
type textarea "You are happy to proceed with all the recommended options above."
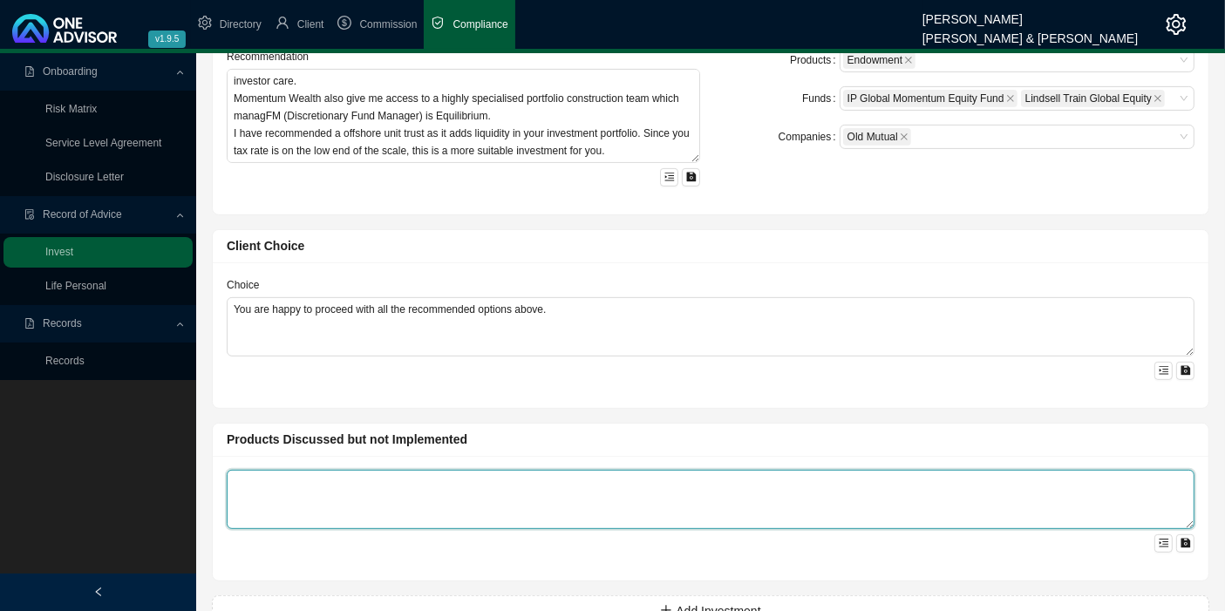
click at [605, 485] on textarea at bounding box center [711, 499] width 968 height 59
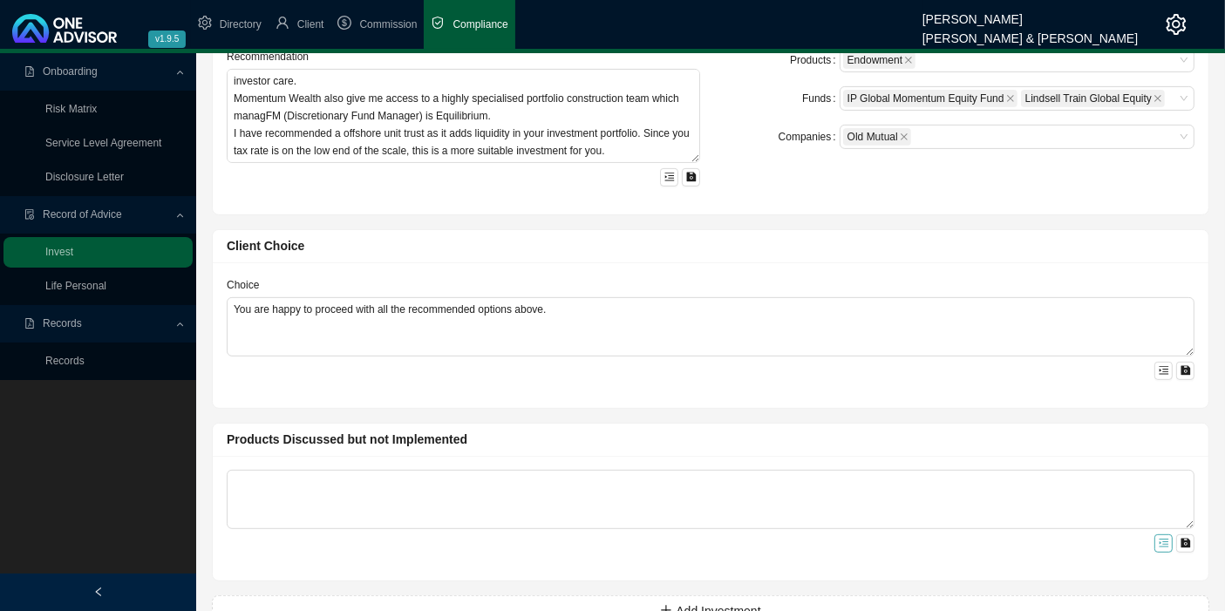
click at [1168, 538] on icon "menu-unfold" at bounding box center [1163, 543] width 10 height 10
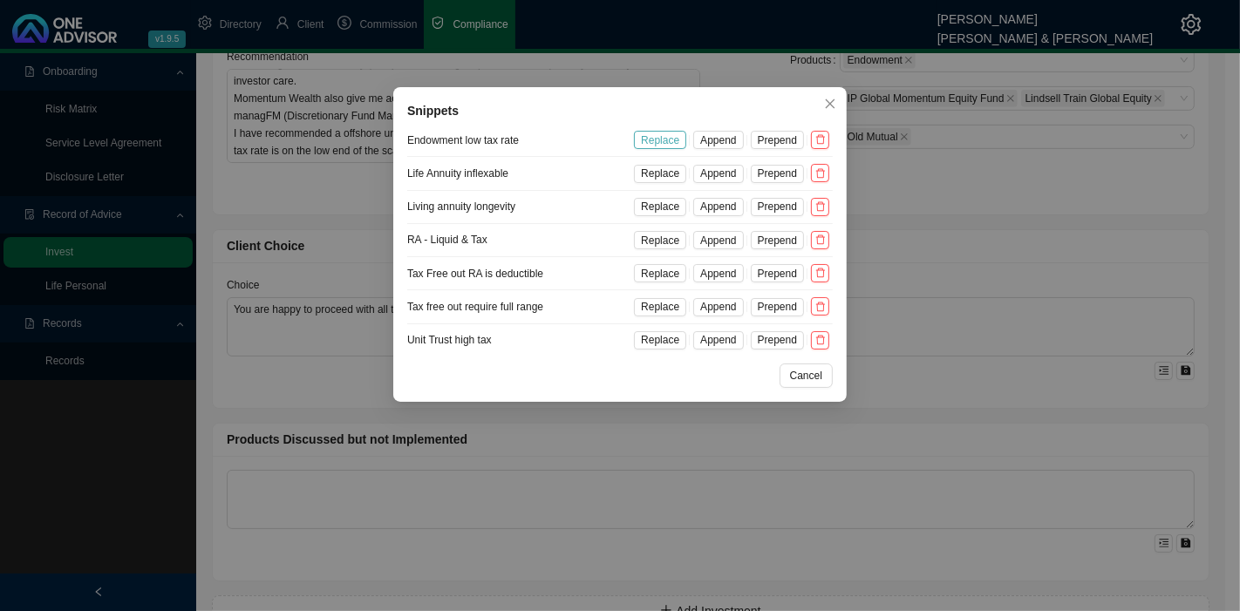
click at [674, 136] on span "Replace" at bounding box center [660, 140] width 38 height 17
type textarea "We discussed an endowment but it was not implemented because your marginal tax …"
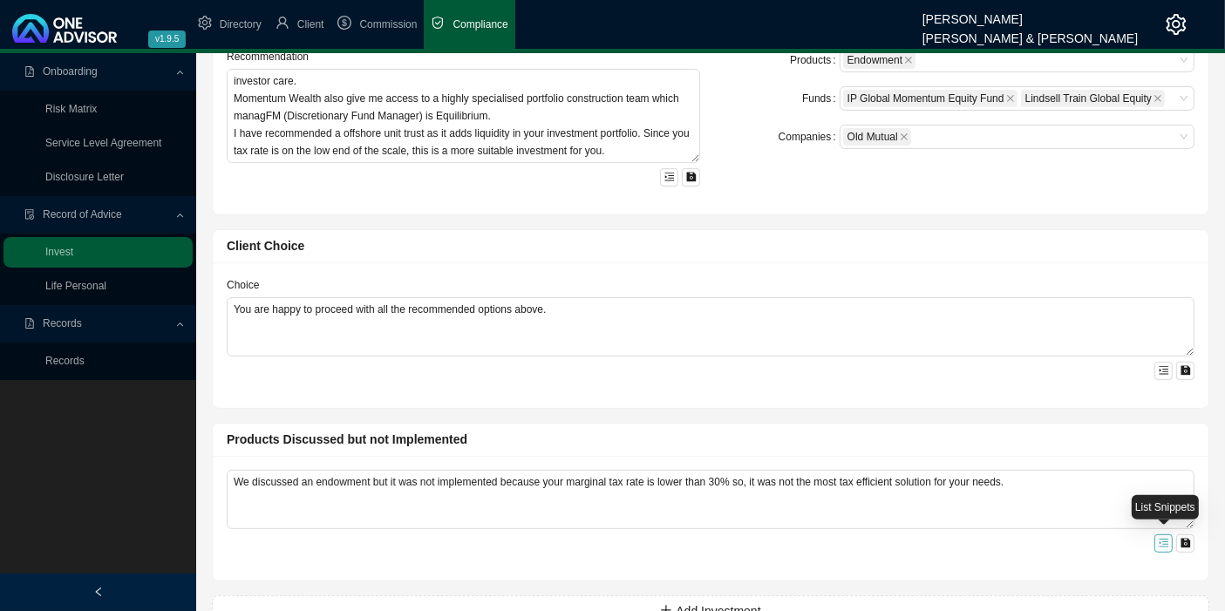
scroll to position [715, 0]
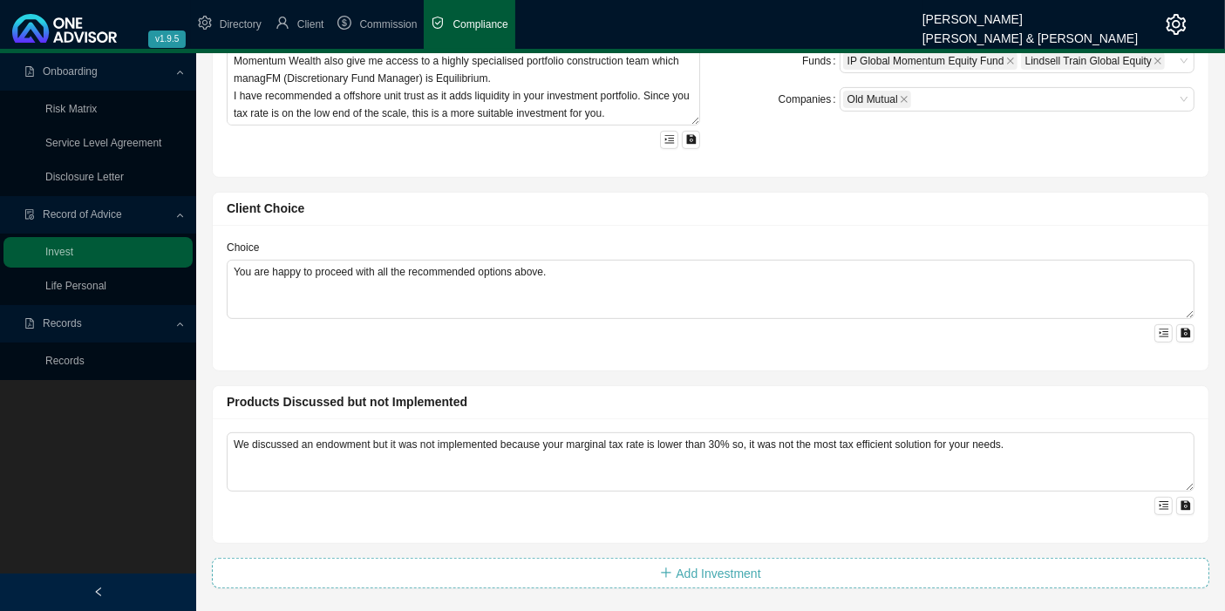
click at [701, 569] on span "Add Investment" at bounding box center [718, 573] width 85 height 19
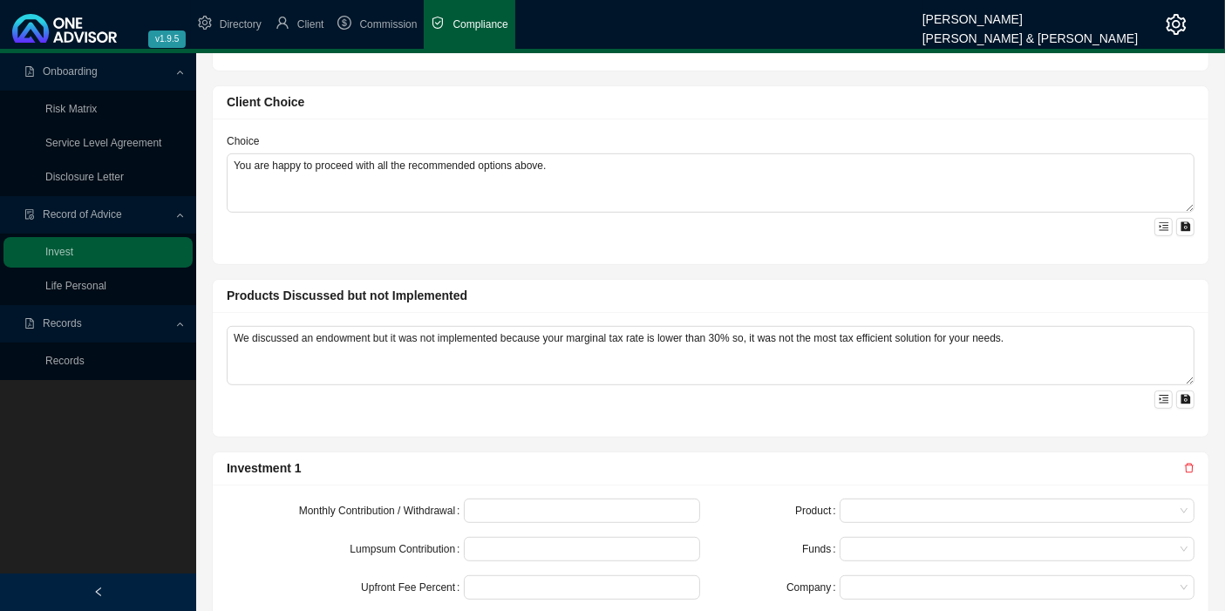
scroll to position [982, 0]
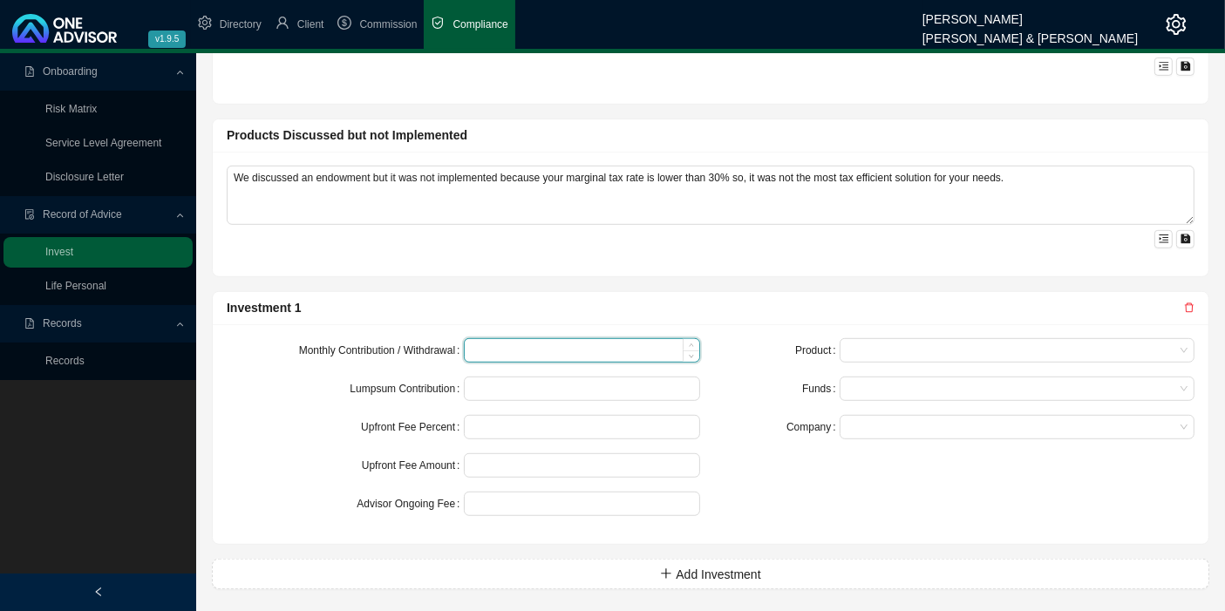
click at [493, 350] on input at bounding box center [582, 350] width 235 height 23
click at [842, 338] on div at bounding box center [1016, 350] width 355 height 24
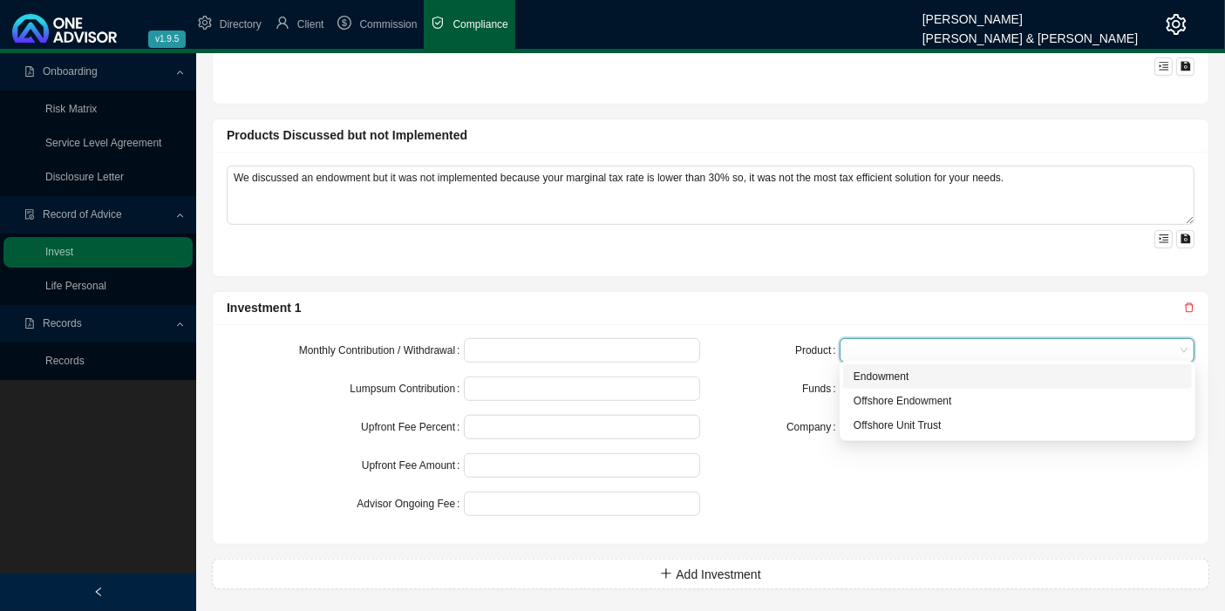
click at [894, 377] on div "Endowment" at bounding box center [1017, 376] width 328 height 17
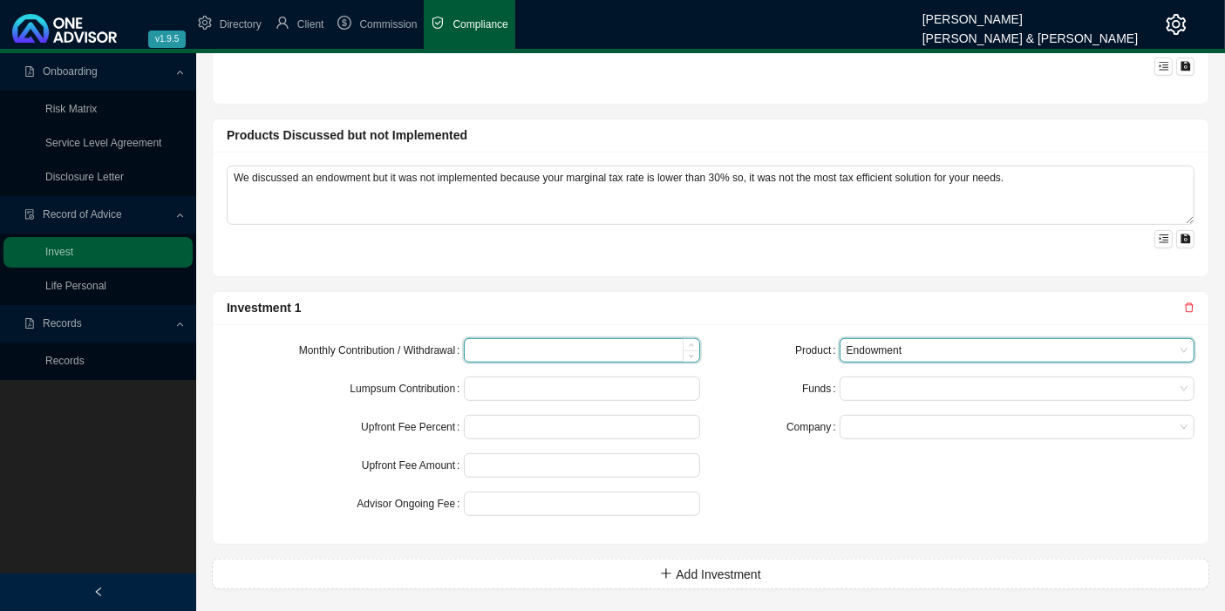
click at [506, 352] on input at bounding box center [582, 350] width 235 height 23
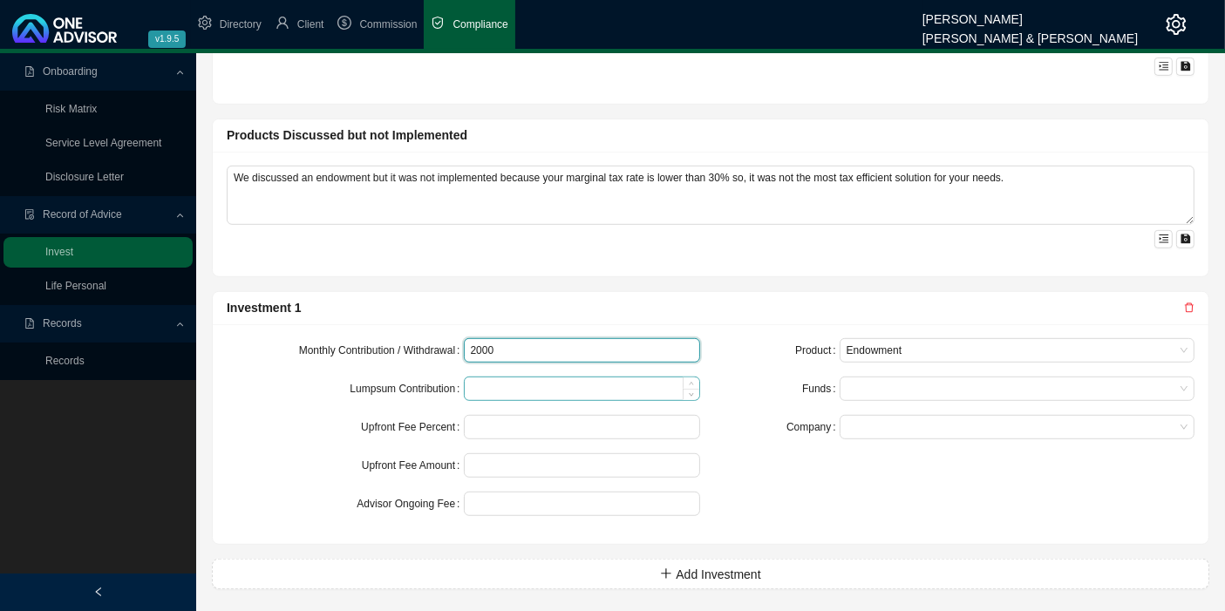
type input "2000"
click at [514, 384] on input at bounding box center [582, 388] width 235 height 23
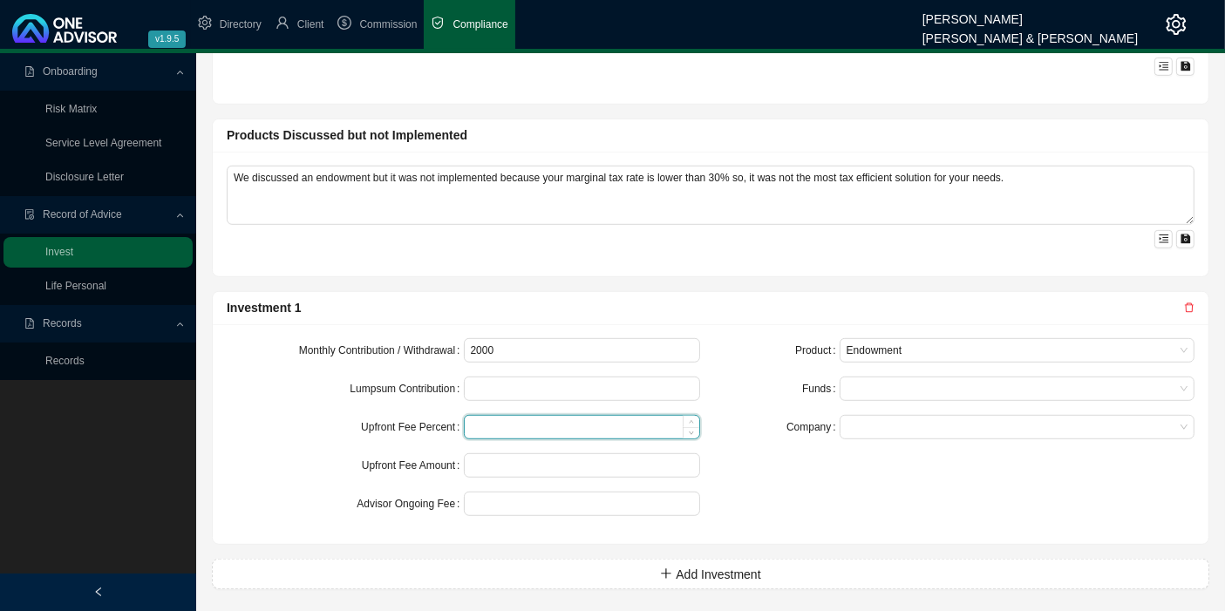
click at [515, 416] on input at bounding box center [582, 427] width 235 height 23
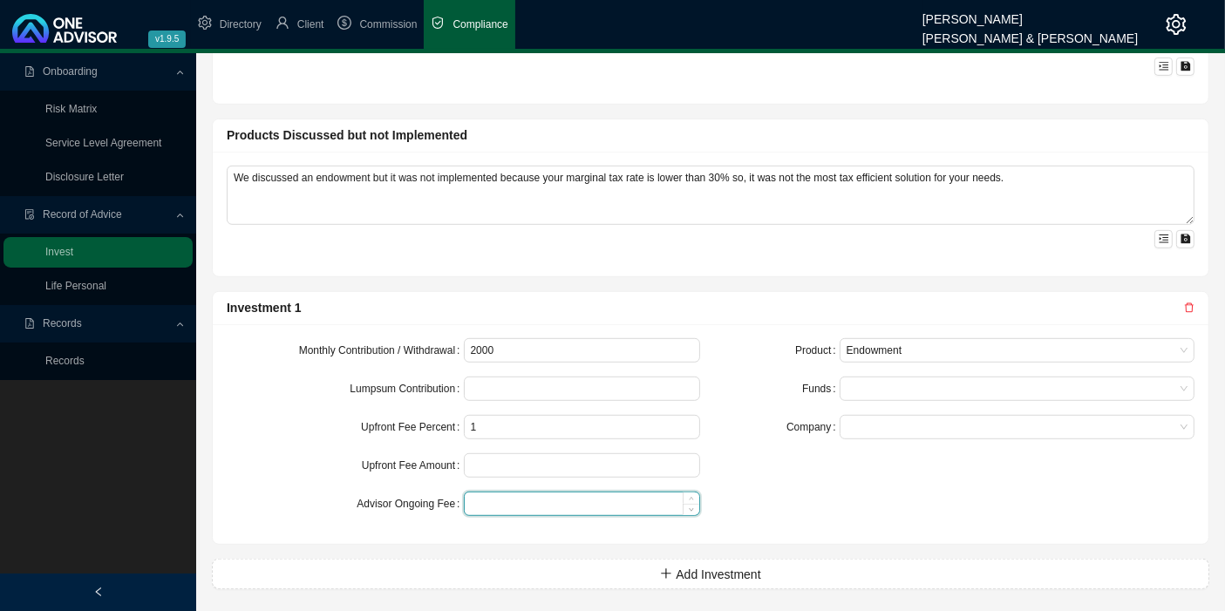
type input "1.00"
click at [494, 497] on input at bounding box center [582, 504] width 235 height 23
click at [869, 383] on div at bounding box center [1008, 389] width 331 height 13
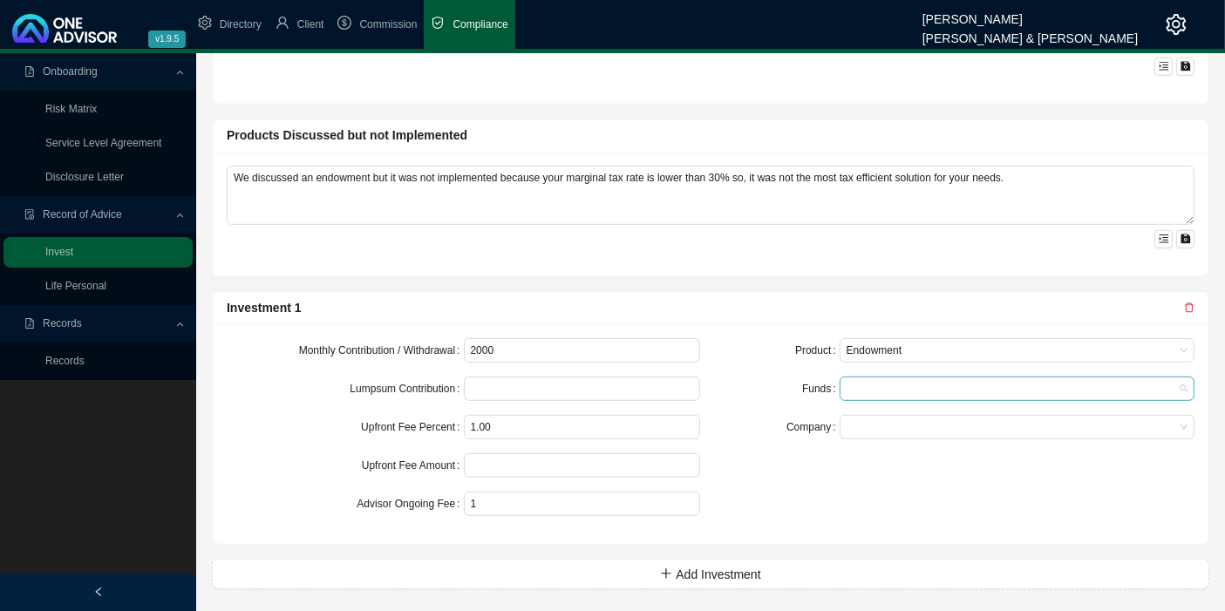
type input "1.00"
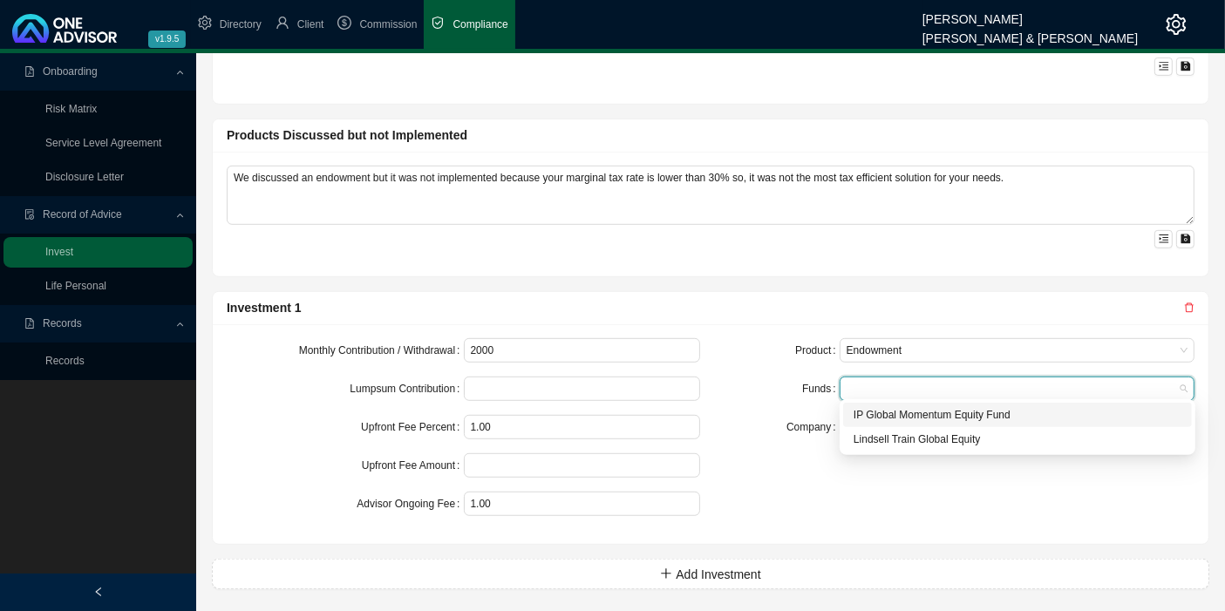
click at [883, 422] on div "IP Global Momentum Equity Fund" at bounding box center [1017, 414] width 328 height 17
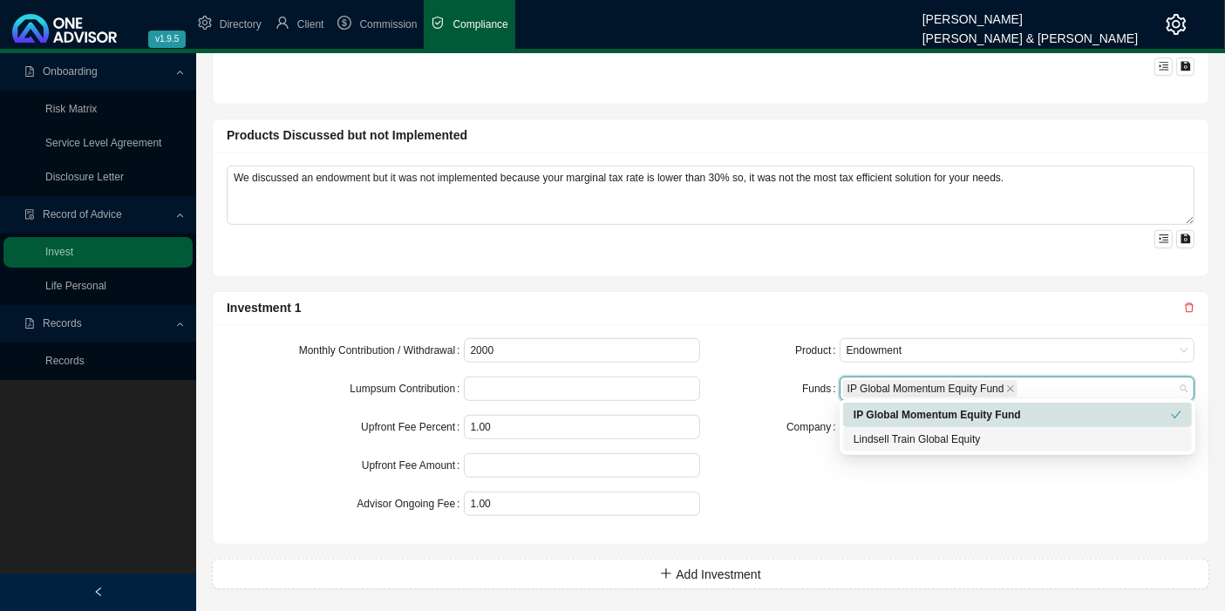
click at [887, 438] on div "Lindsell Train Global Equity" at bounding box center [1017, 439] width 328 height 17
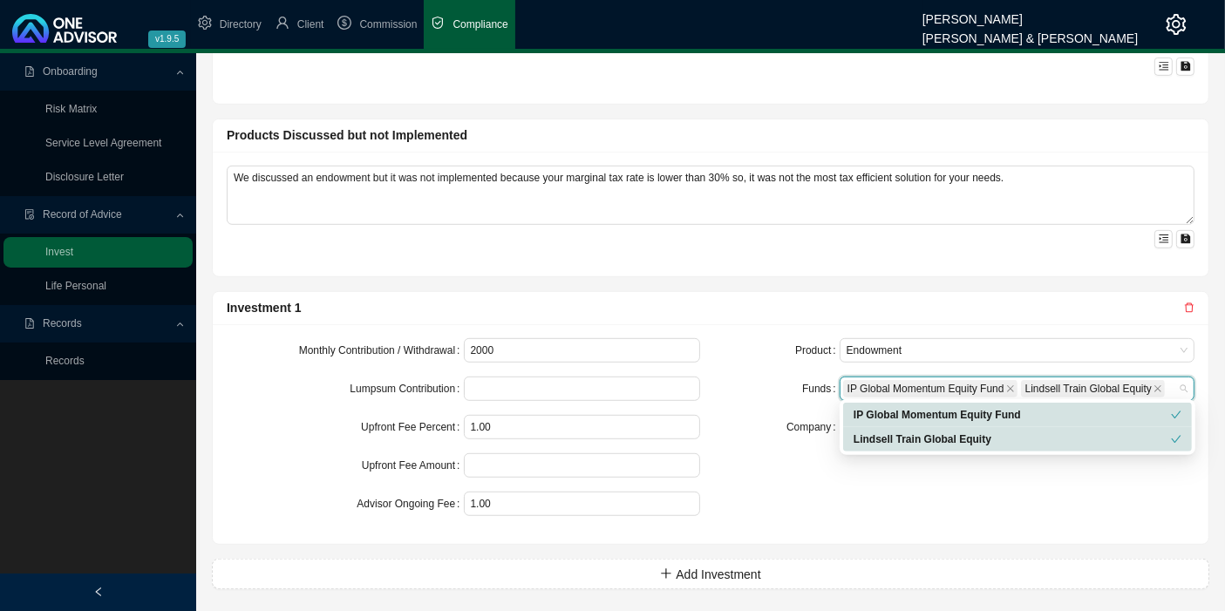
click at [809, 492] on div "Product Endowment Funds IP Global Momentum Equity Fund Lindsell Train Global Eq…" at bounding box center [957, 434] width 494 height 192
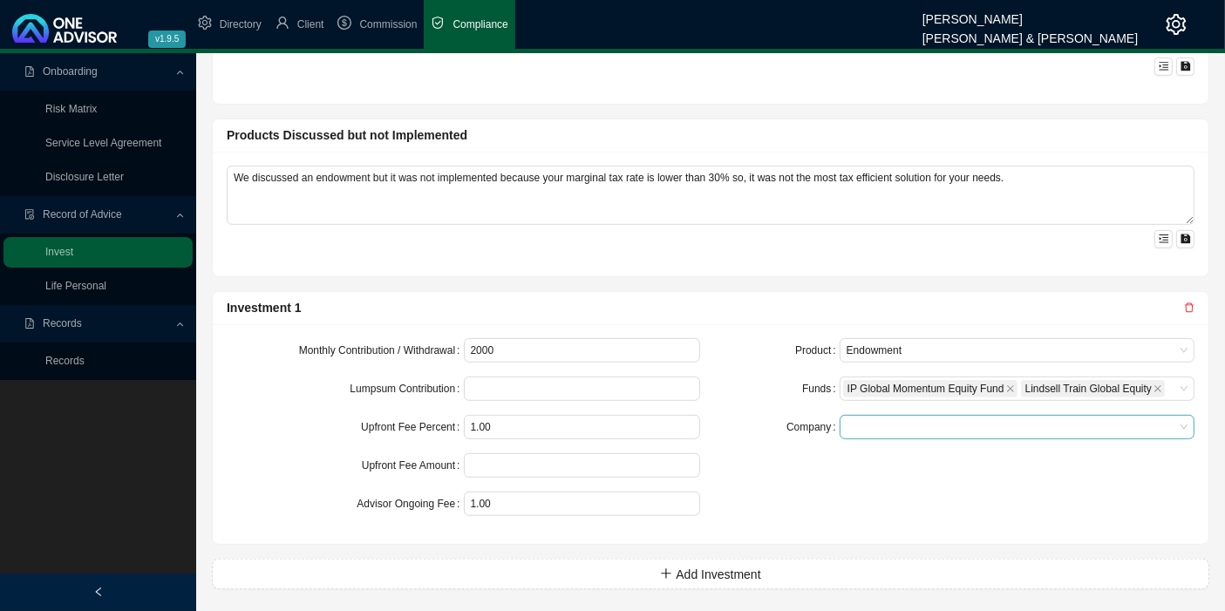
click at [879, 416] on input "search" at bounding box center [1010, 427] width 328 height 23
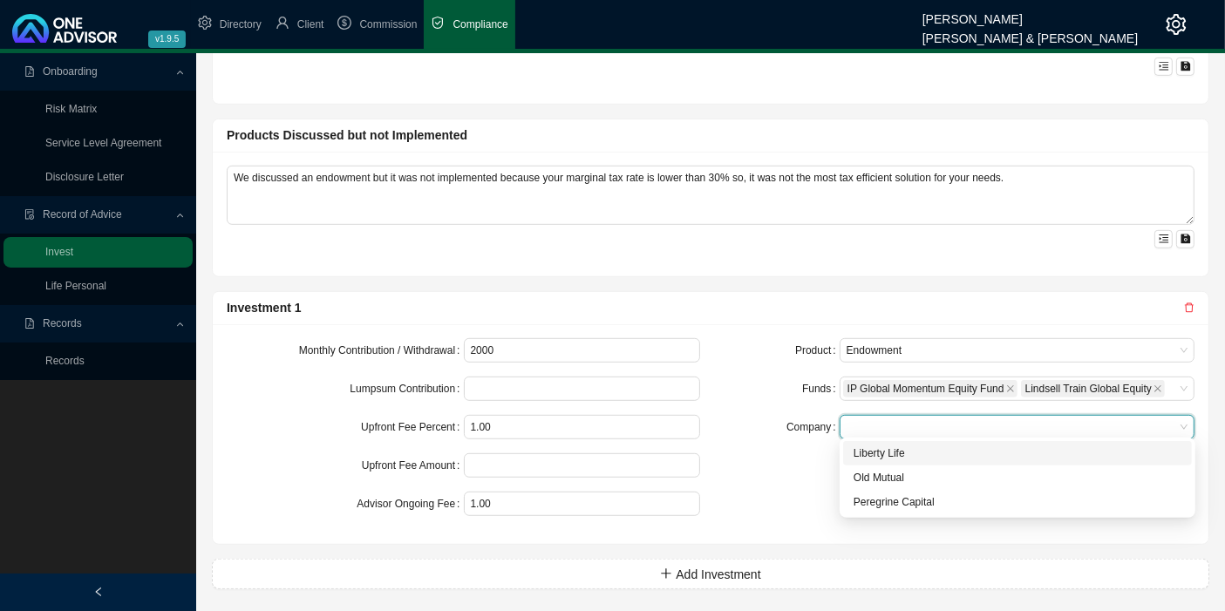
click at [887, 454] on div "Liberty Life" at bounding box center [1017, 453] width 328 height 17
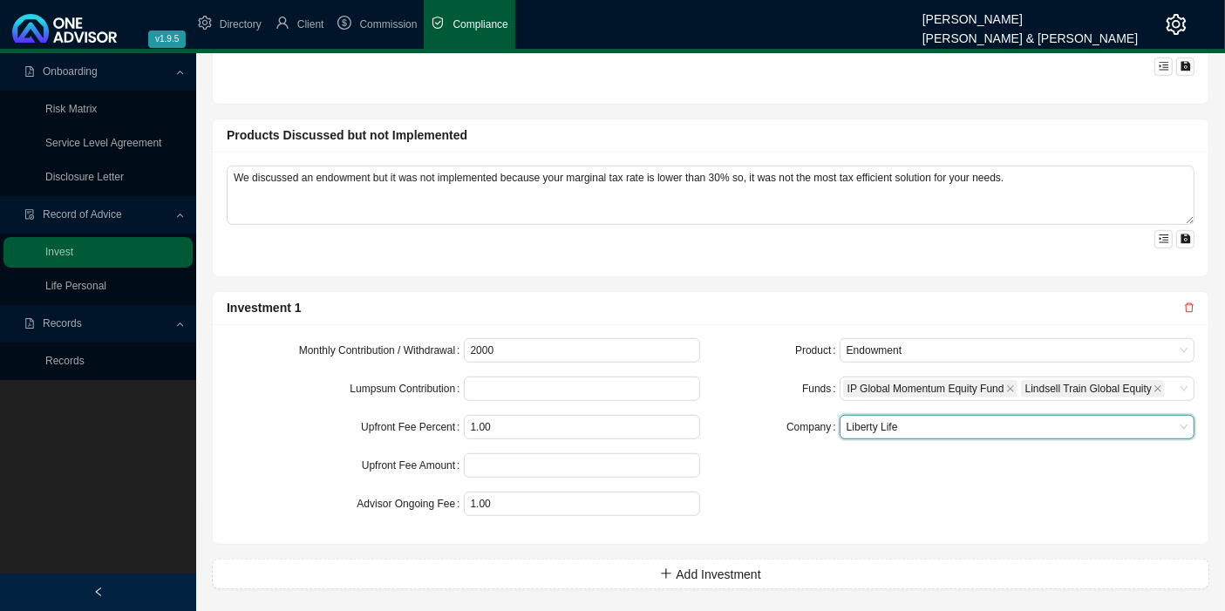
click at [818, 508] on div "Product Endowment Funds IP Global Momentum Equity Fund Lindsell Train Global Eq…" at bounding box center [957, 434] width 494 height 192
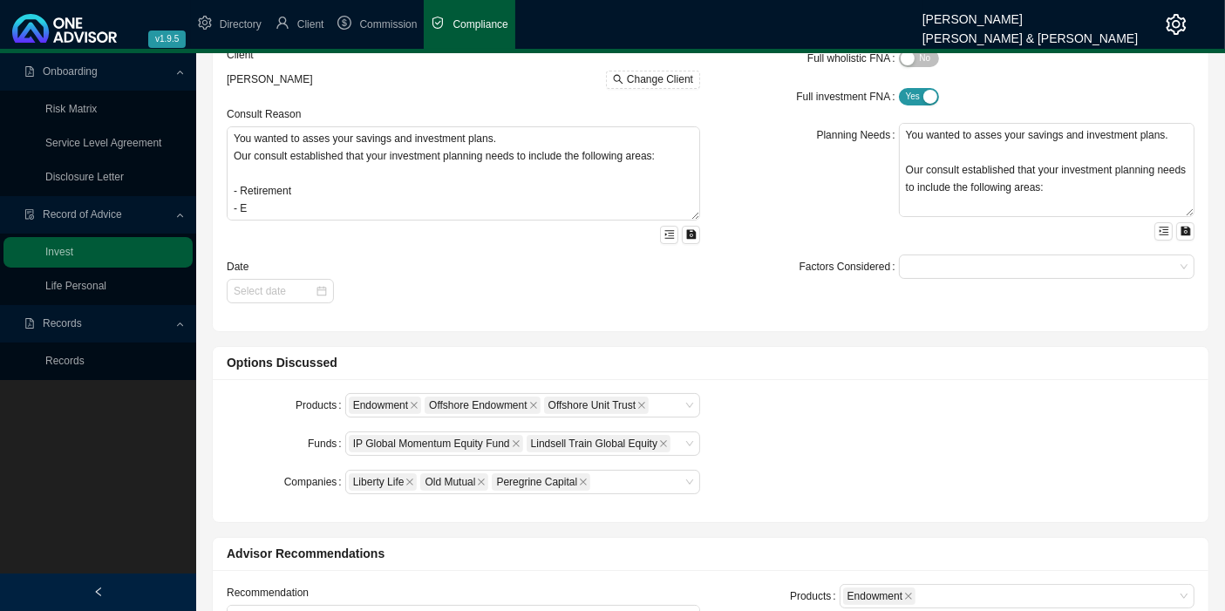
scroll to position [0, 0]
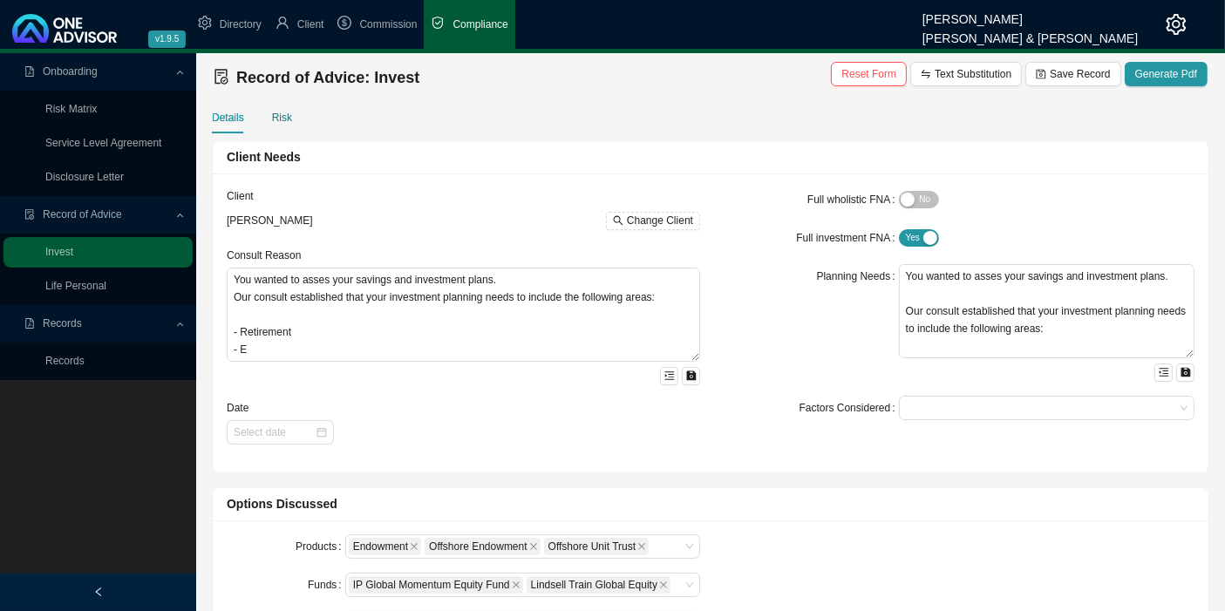
click at [272, 115] on div "Risk" at bounding box center [282, 117] width 20 height 17
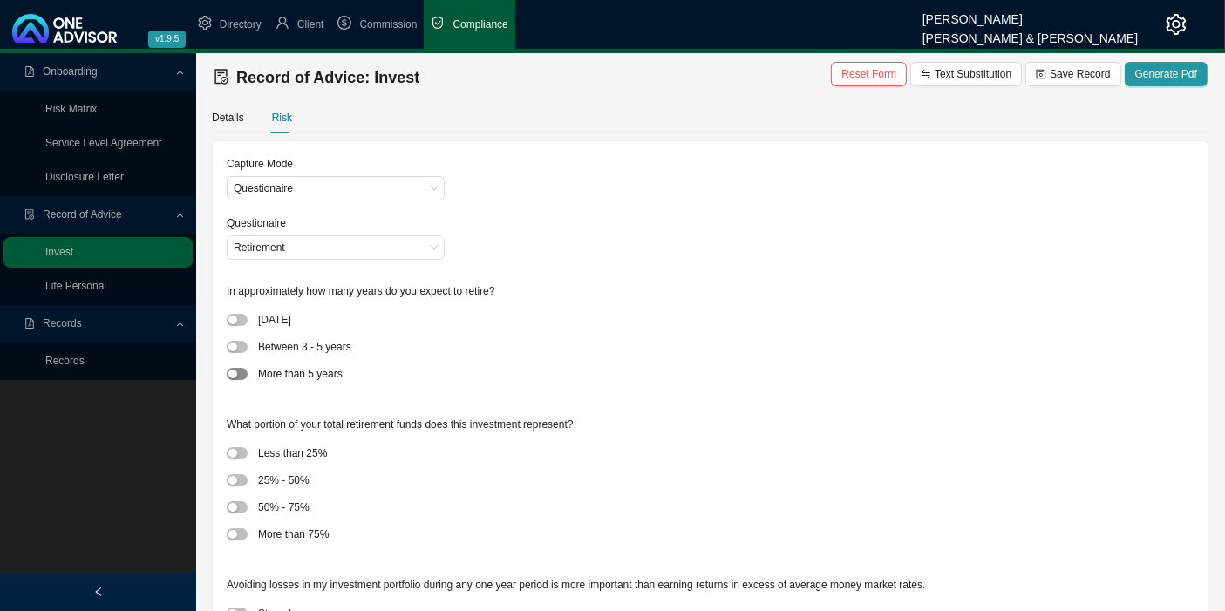
click at [234, 369] on span "button" at bounding box center [237, 374] width 21 height 12
click at [236, 477] on button "button" at bounding box center [237, 480] width 21 height 12
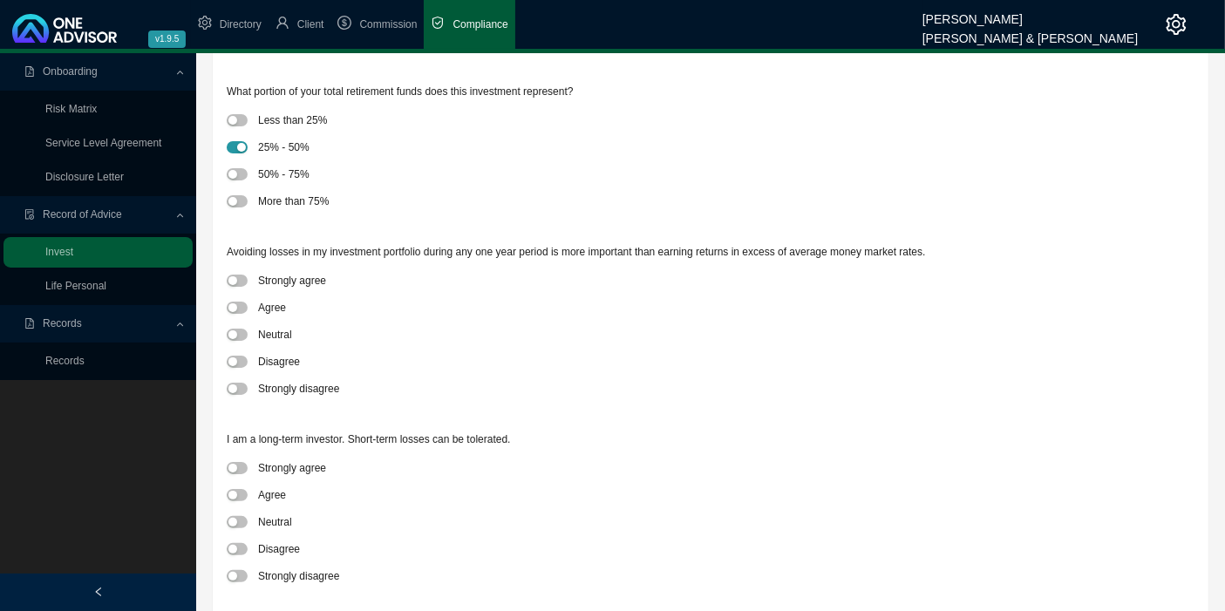
scroll to position [387, 0]
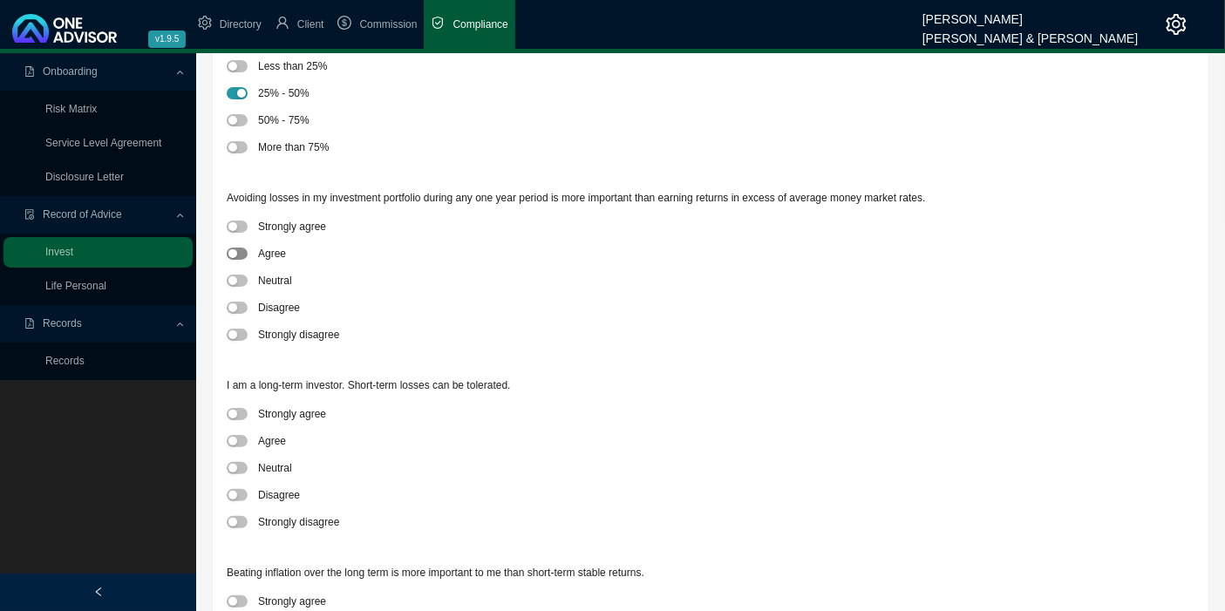
click at [241, 250] on span "button" at bounding box center [237, 254] width 21 height 12
click at [239, 441] on span "button" at bounding box center [237, 441] width 21 height 12
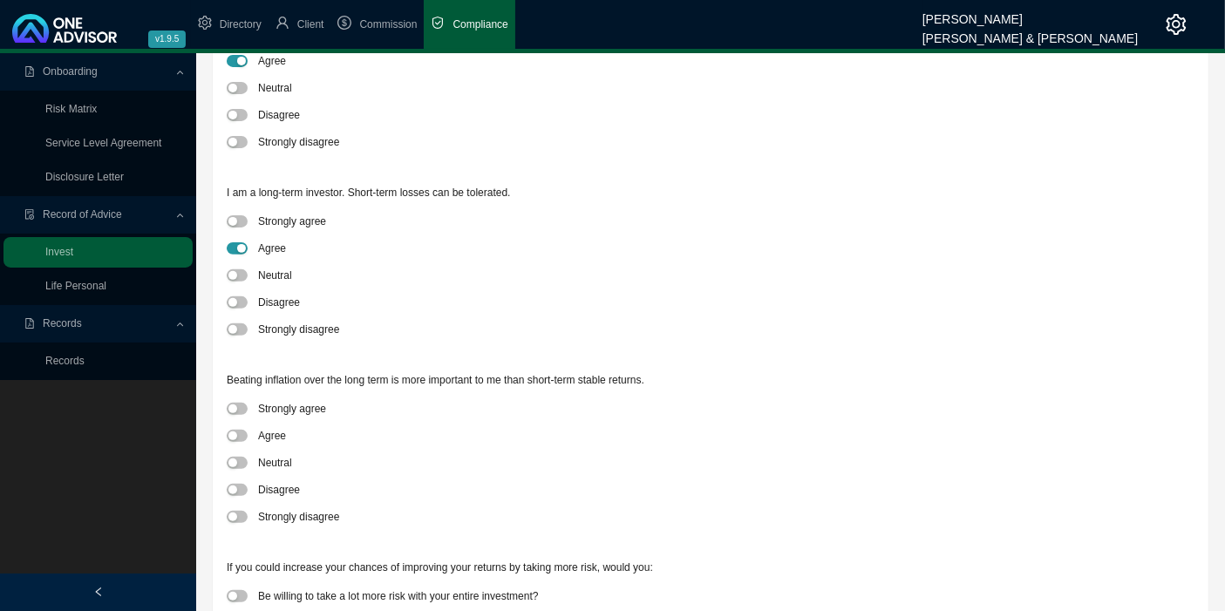
scroll to position [581, 0]
click at [241, 431] on span "button" at bounding box center [237, 435] width 21 height 12
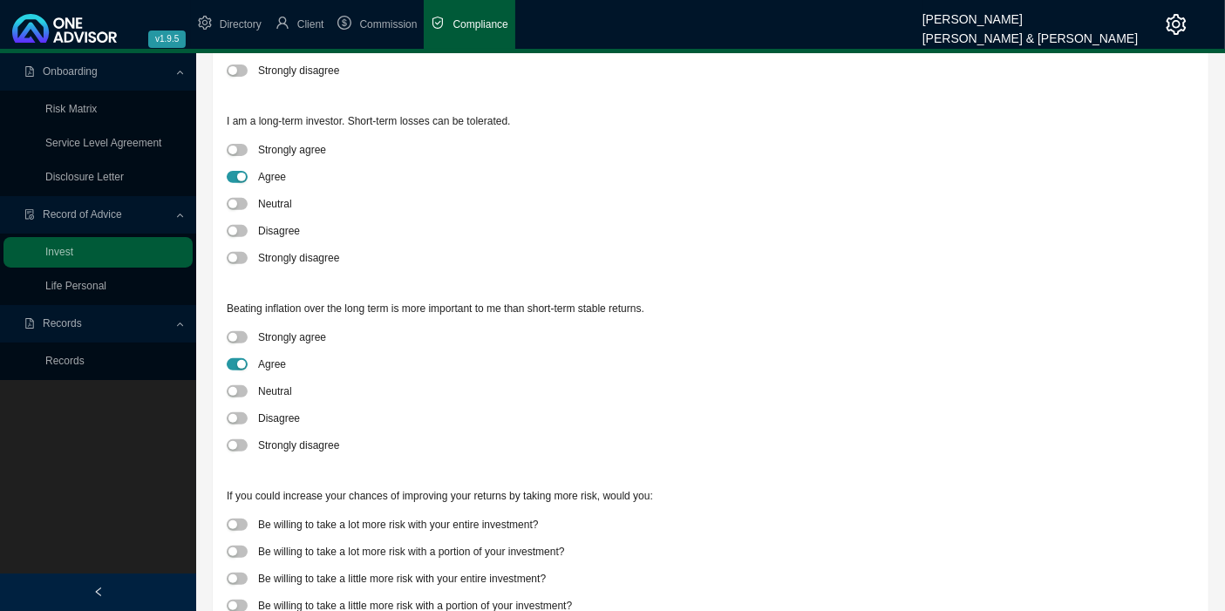
scroll to position [719, 0]
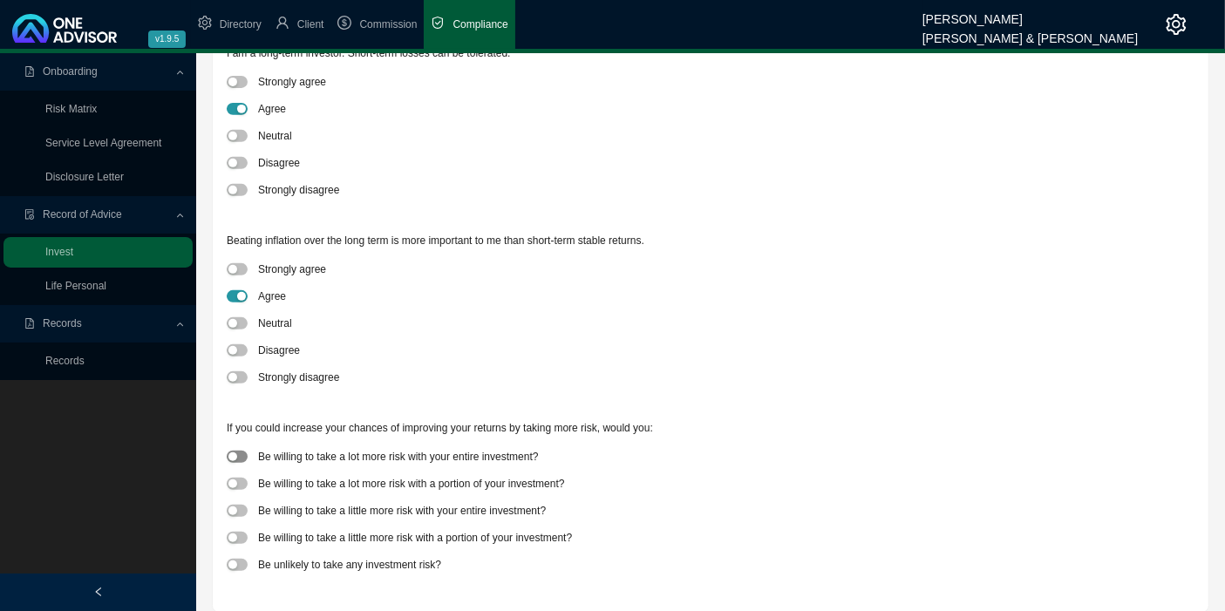
click at [235, 457] on div "button" at bounding box center [232, 456] width 9 height 9
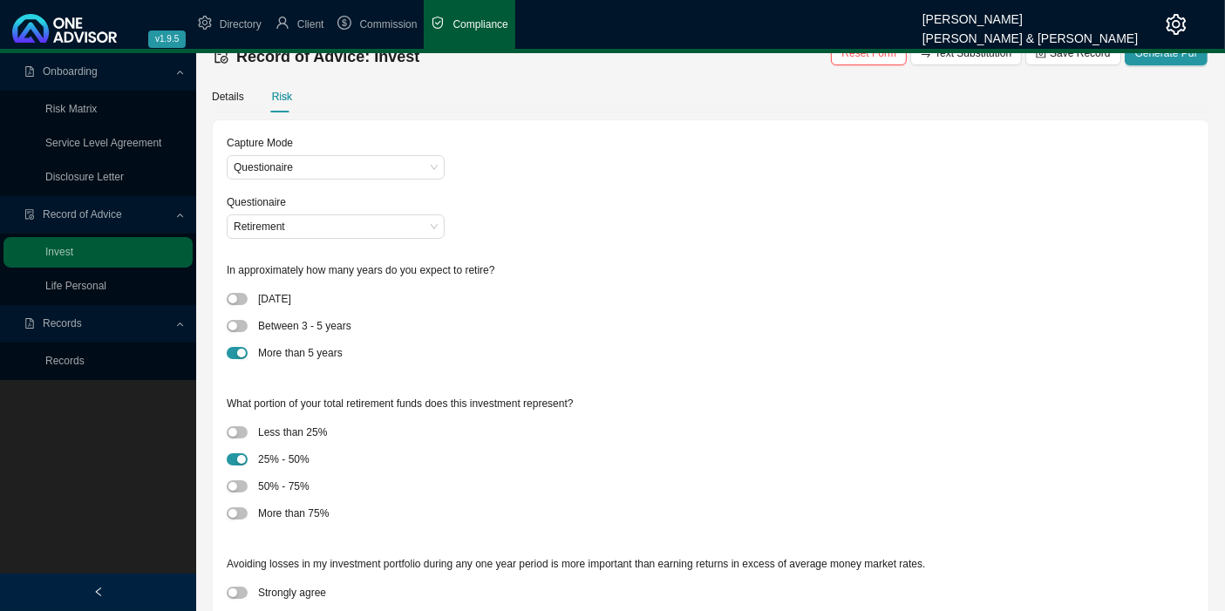
scroll to position [0, 0]
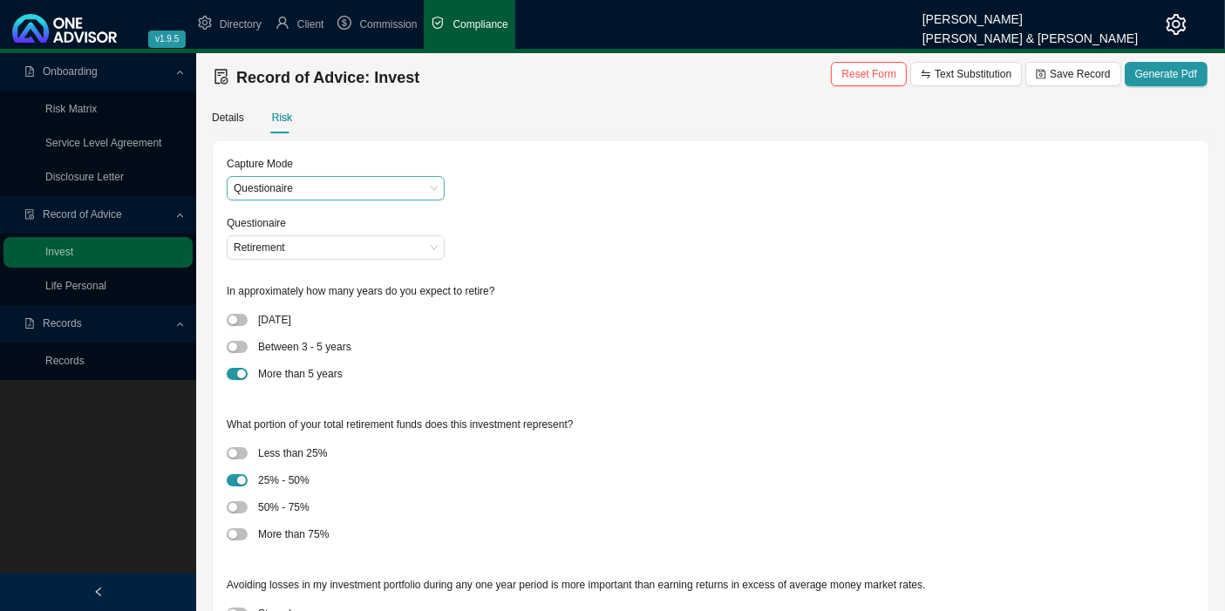
click at [409, 189] on span "Questionaire" at bounding box center [336, 188] width 204 height 23
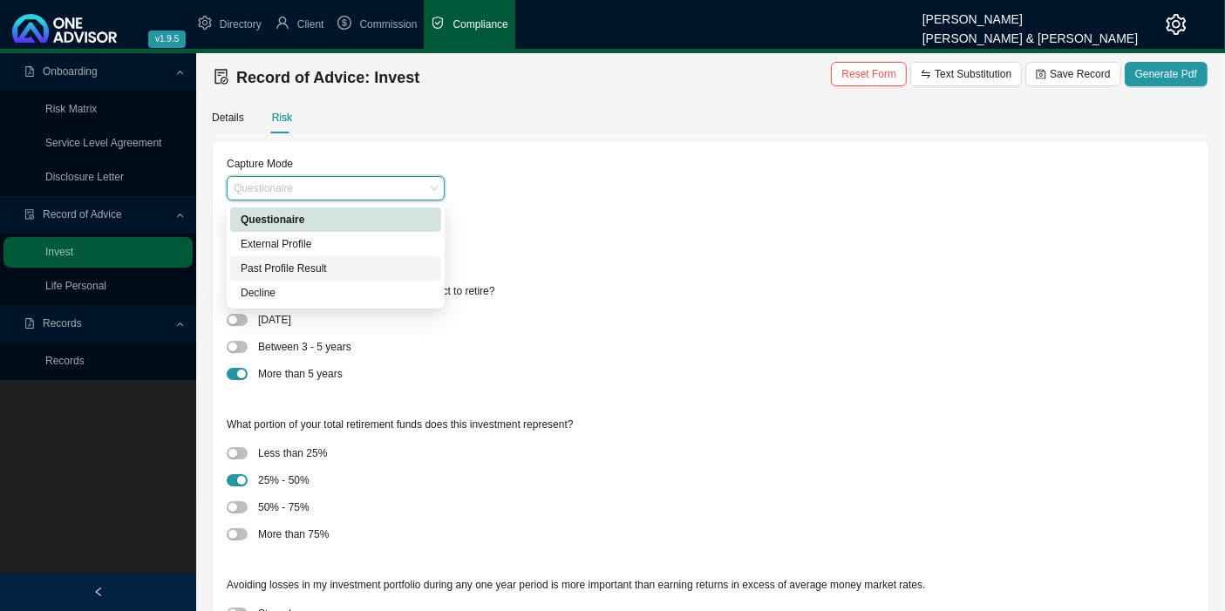
click at [294, 263] on div "Past Profile Result" at bounding box center [336, 268] width 190 height 17
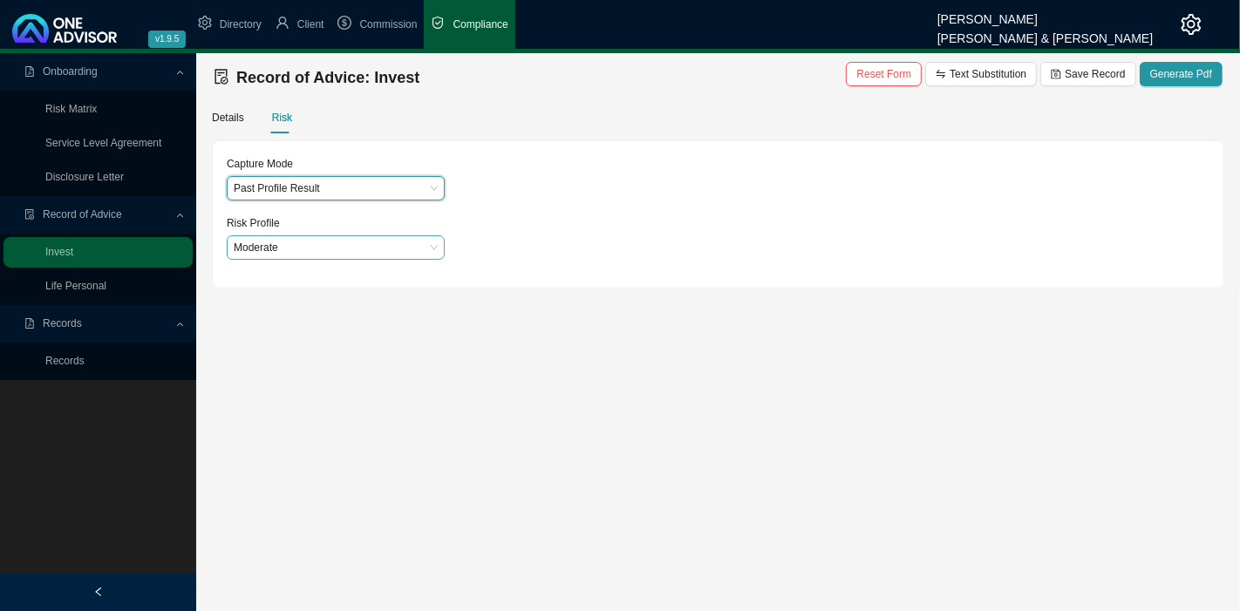
click at [296, 246] on span "Moderate" at bounding box center [336, 247] width 204 height 23
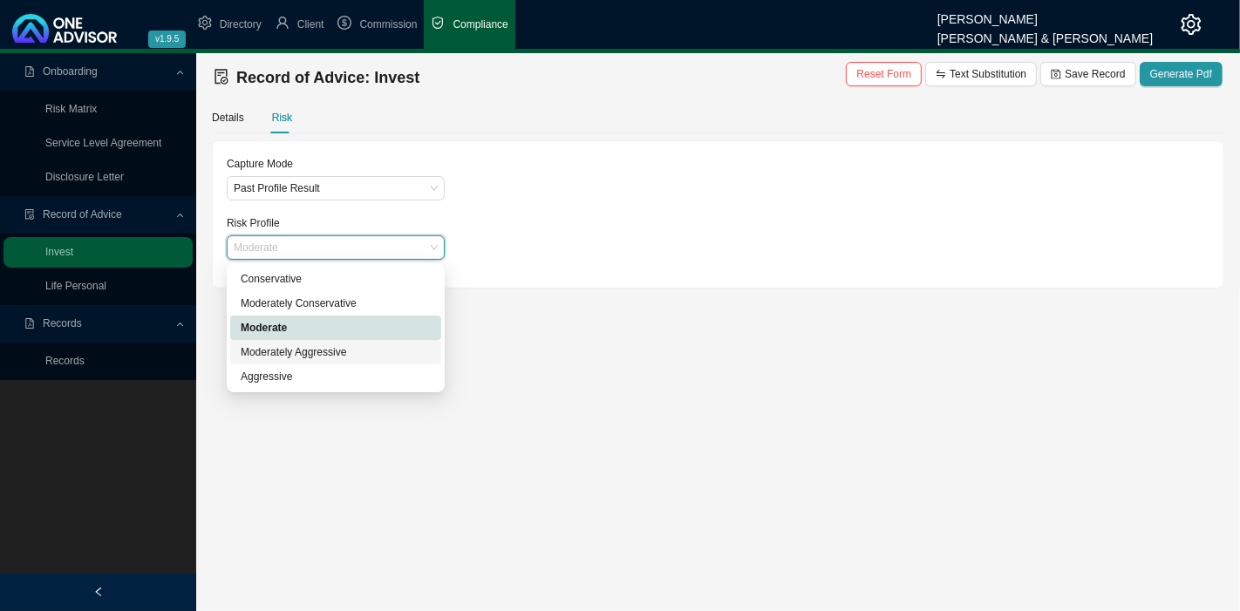
click at [296, 344] on div "Moderately Aggressive" at bounding box center [336, 351] width 190 height 17
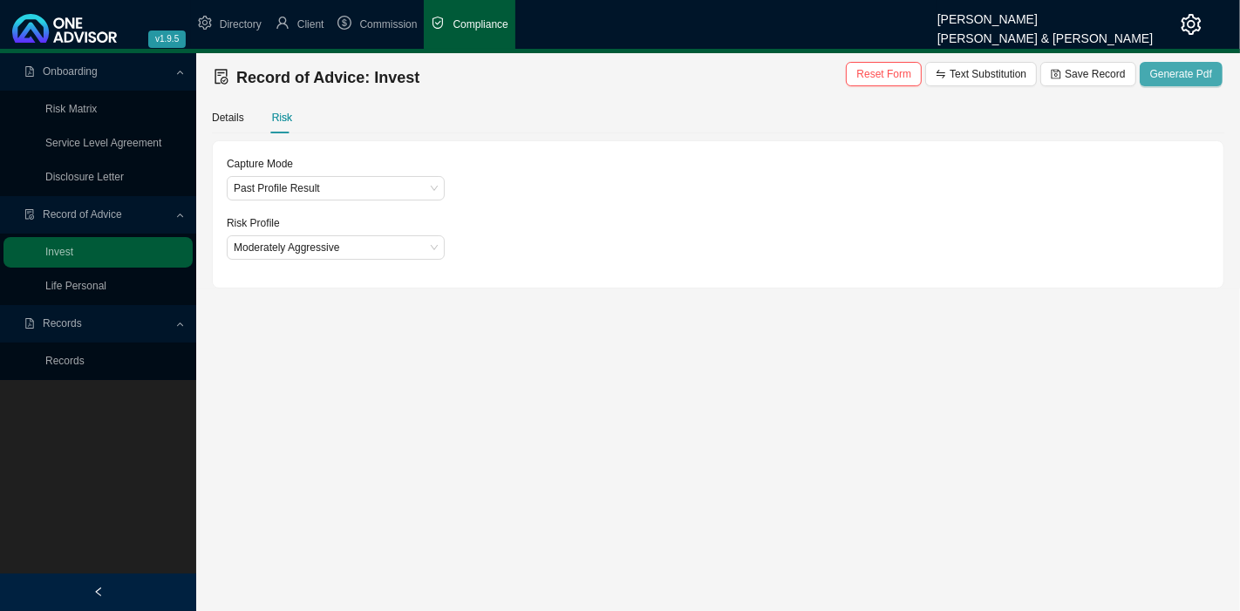
click at [1183, 79] on span "Generate Pdf" at bounding box center [1181, 73] width 62 height 17
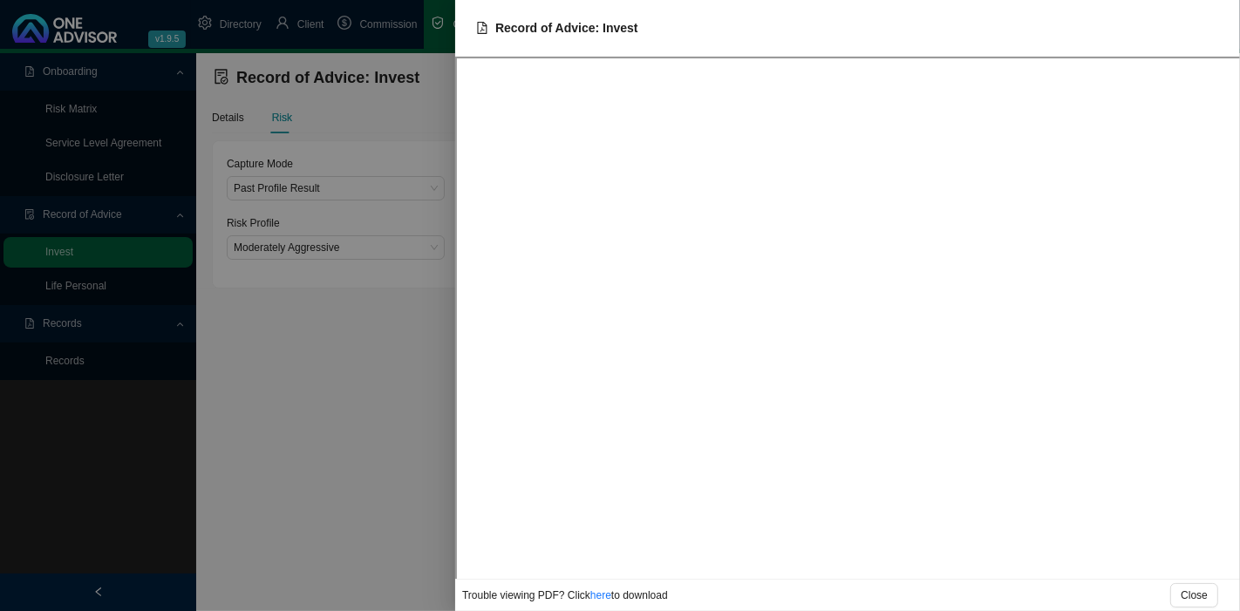
click at [408, 411] on div at bounding box center [620, 305] width 1240 height 611
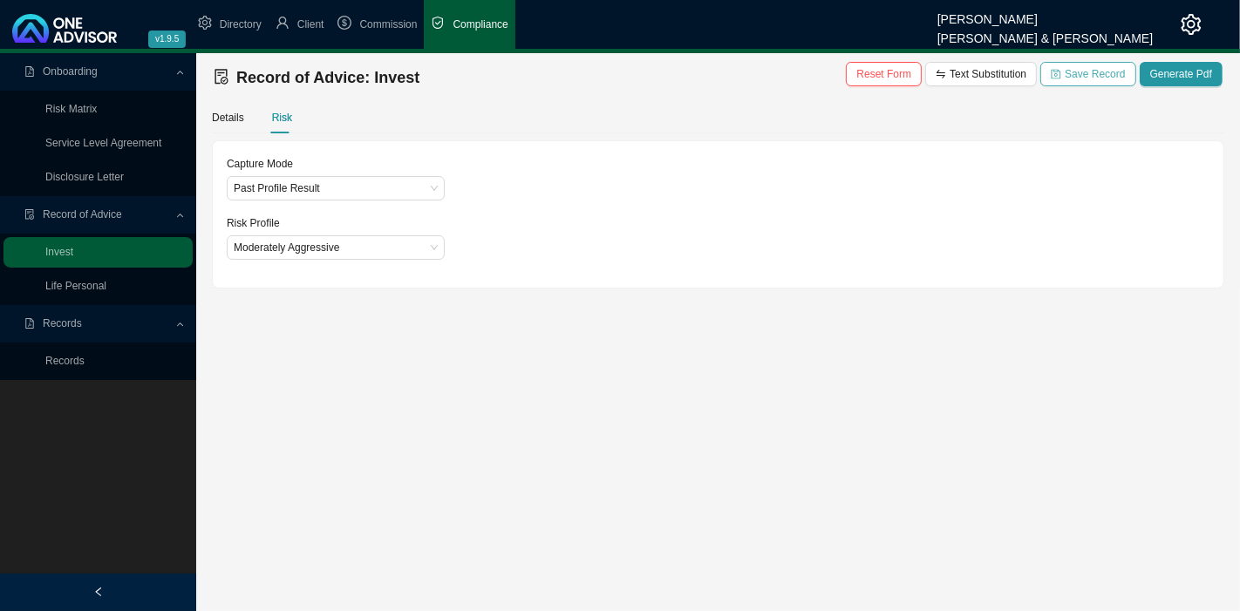
click at [1080, 71] on span "Save Record" at bounding box center [1094, 73] width 60 height 17
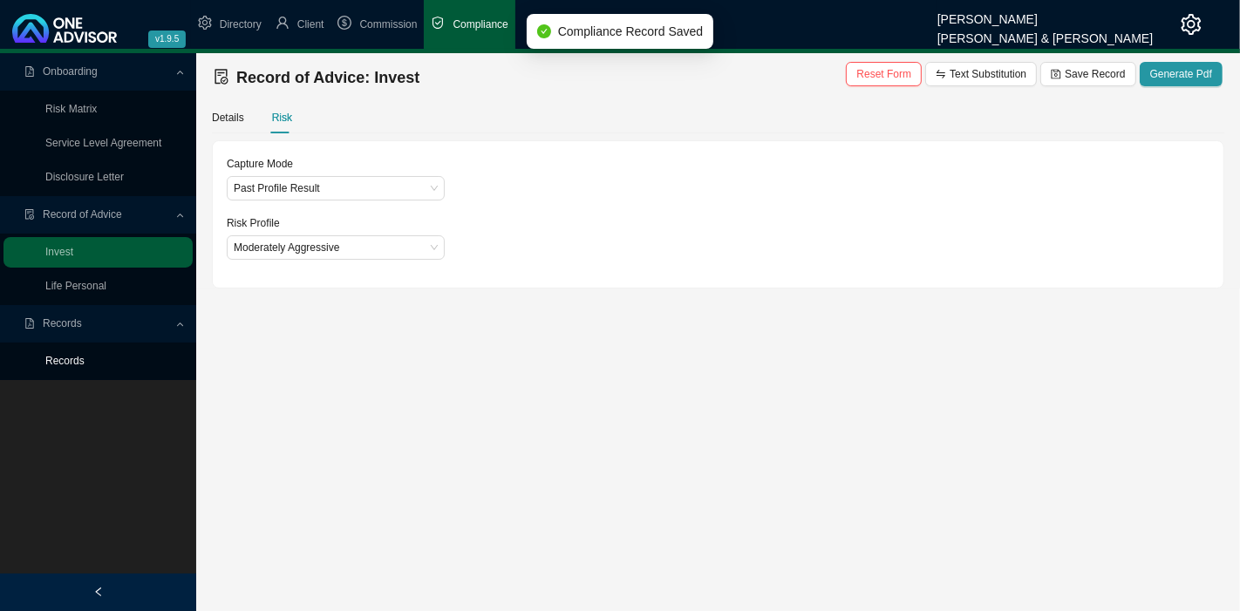
click at [85, 358] on link "Records" at bounding box center [64, 361] width 39 height 12
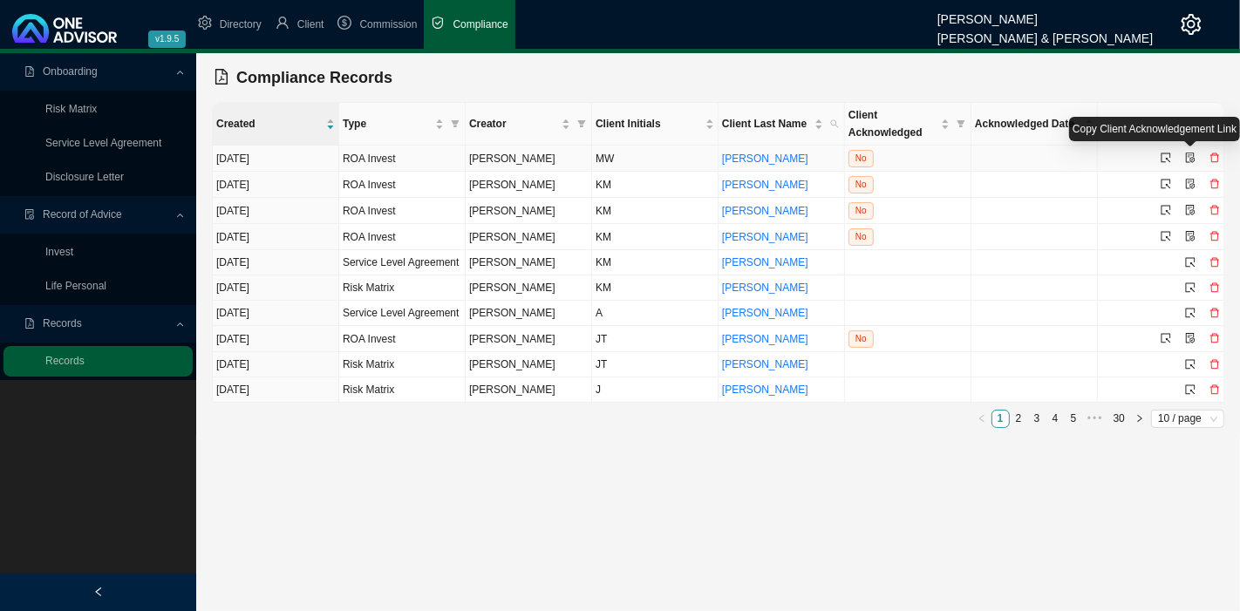
click at [1190, 156] on icon "file-protect" at bounding box center [1190, 158] width 10 height 10
click at [314, 22] on span "Client" at bounding box center [310, 24] width 27 height 12
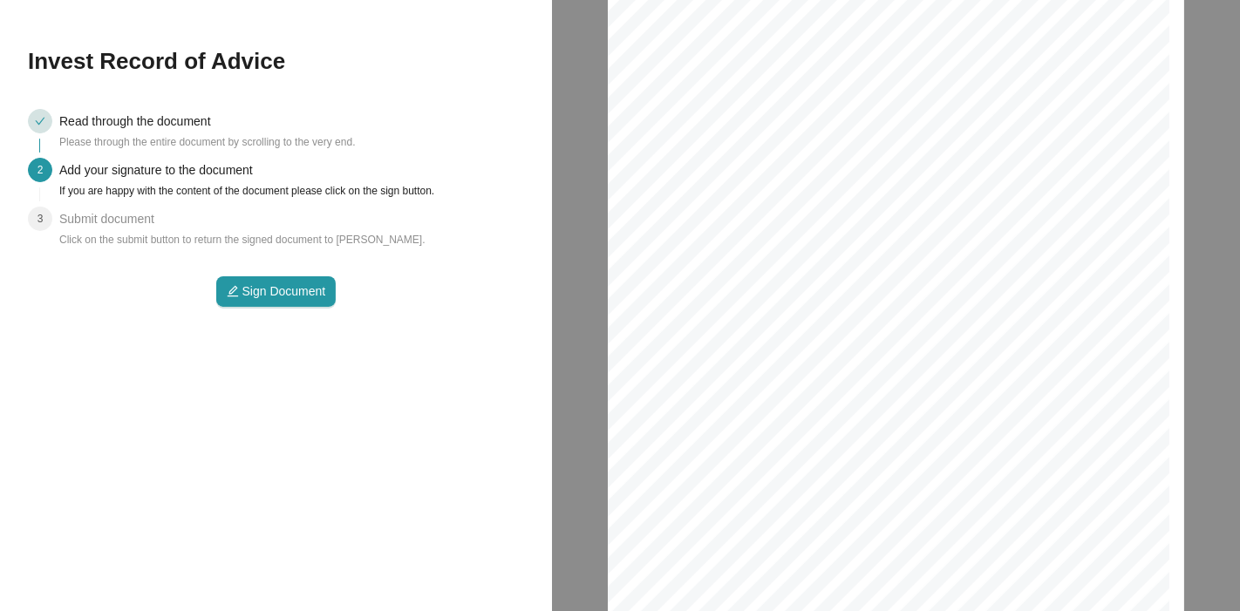
scroll to position [5741, 0]
click at [283, 287] on span "Sign Document" at bounding box center [284, 291] width 84 height 19
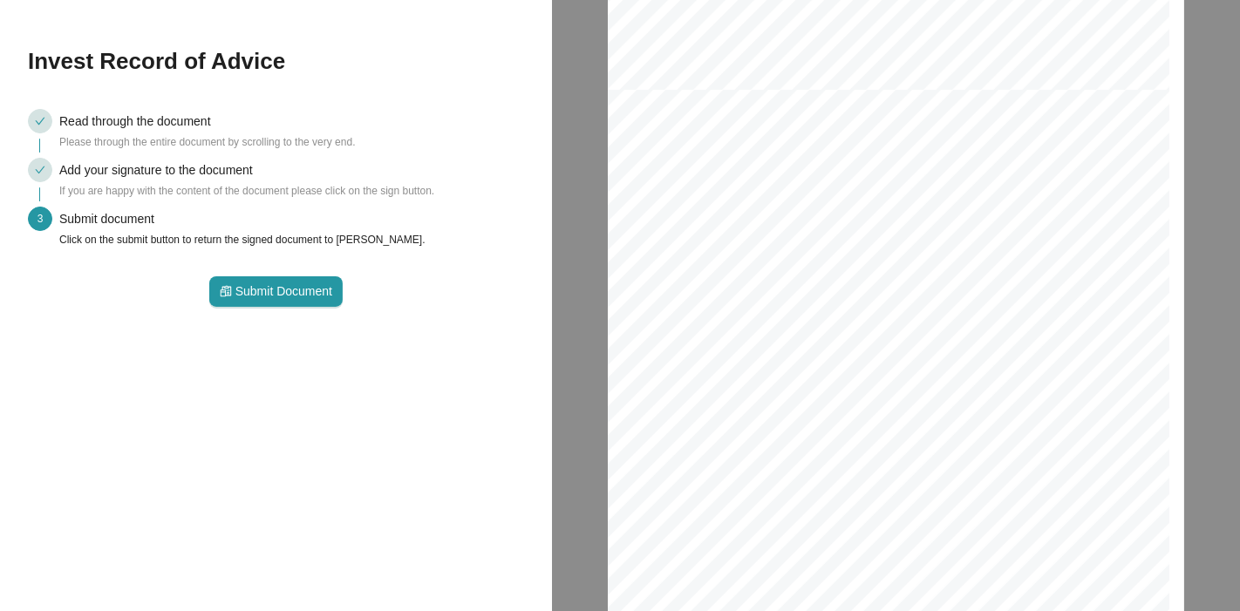
scroll to position [5451, 0]
click at [280, 290] on span "Submit Document" at bounding box center [283, 291] width 97 height 19
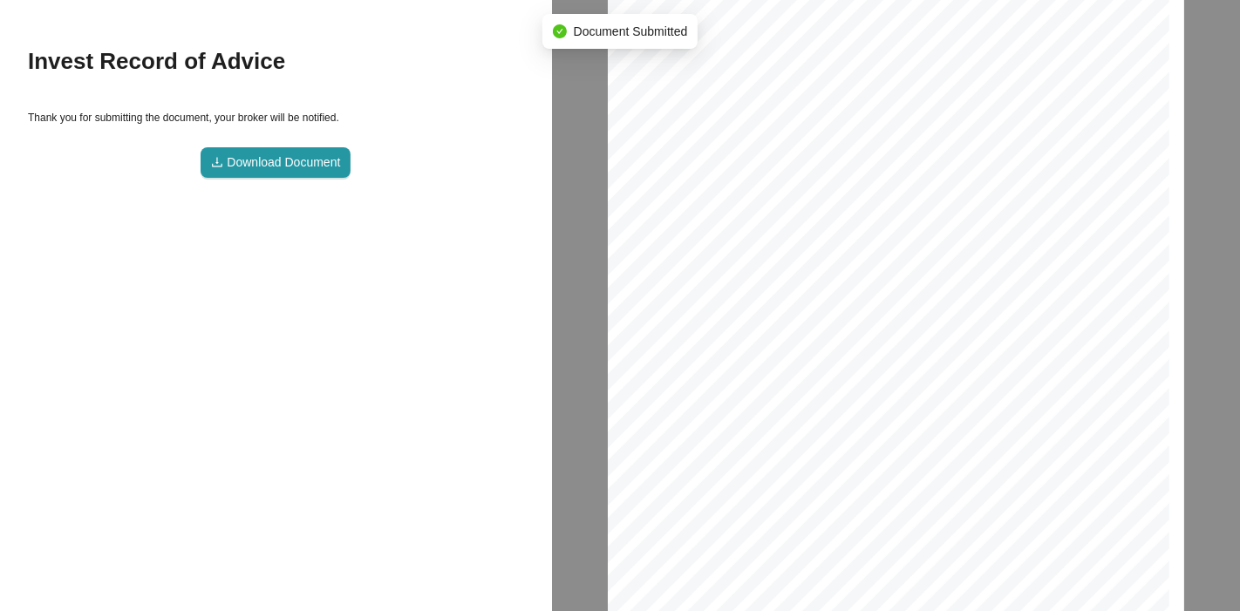
scroll to position [6383, 592]
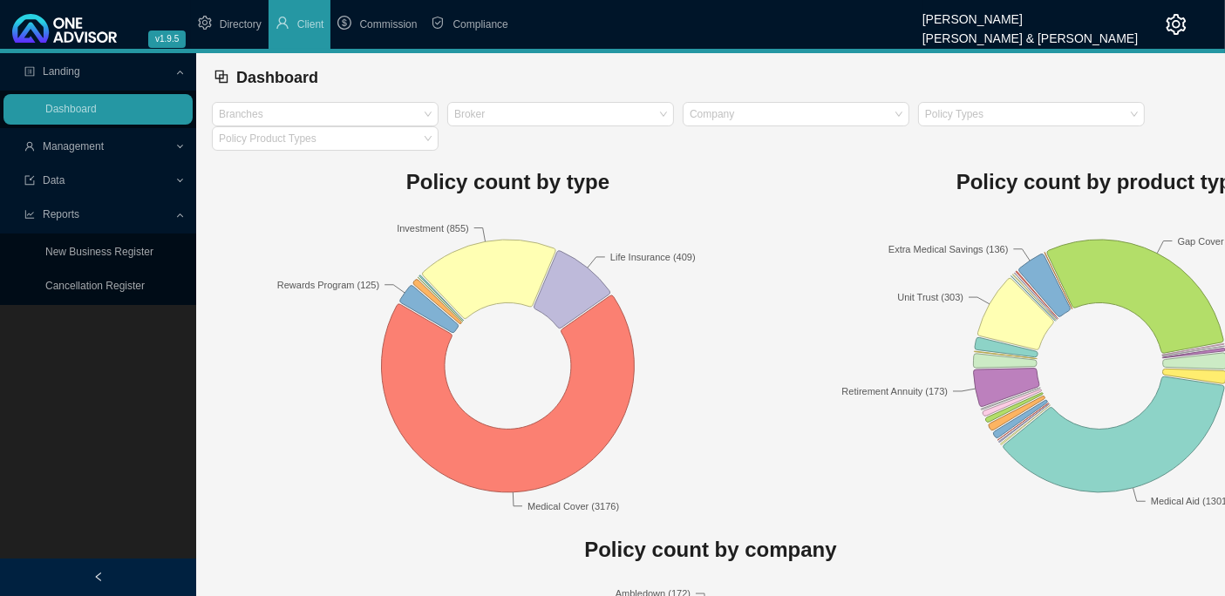
click at [109, 144] on span "Management" at bounding box center [99, 147] width 150 height 31
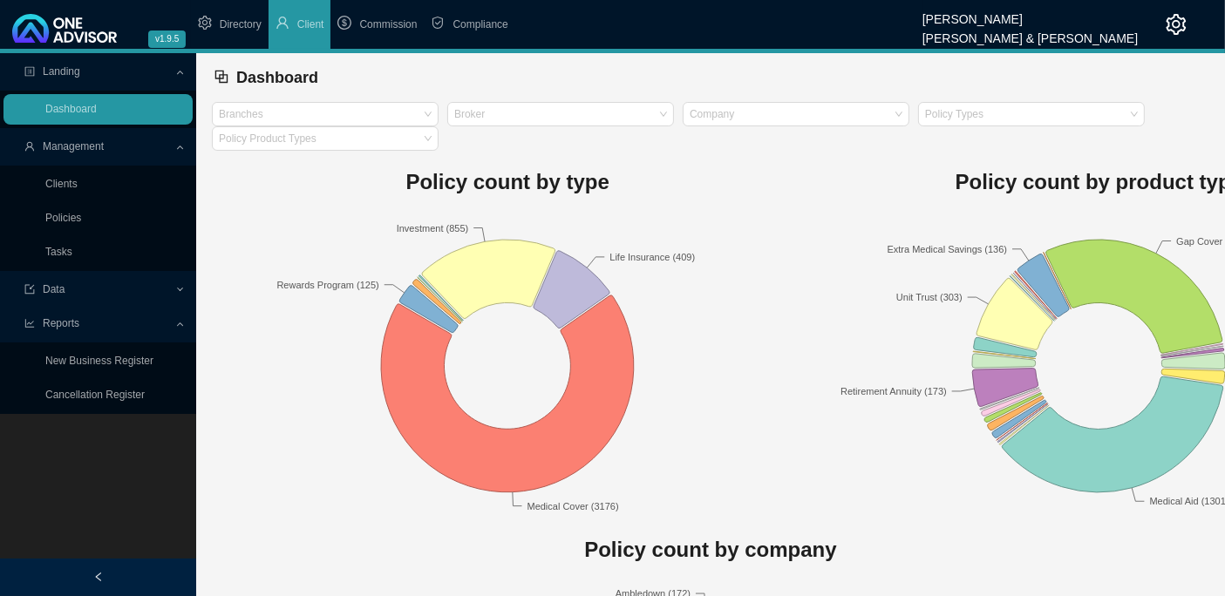
click at [74, 184] on link "Clients" at bounding box center [61, 184] width 32 height 12
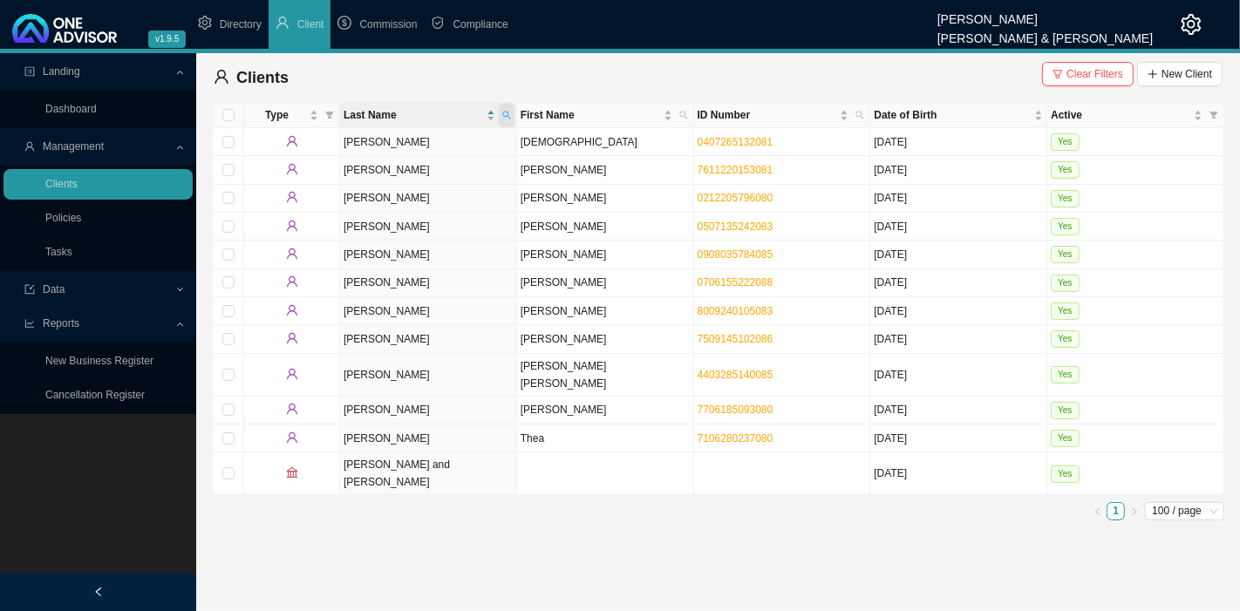
click at [506, 112] on icon "search" at bounding box center [506, 116] width 8 height 8
click at [575, 397] on td "[PERSON_NAME]" at bounding box center [605, 411] width 177 height 28
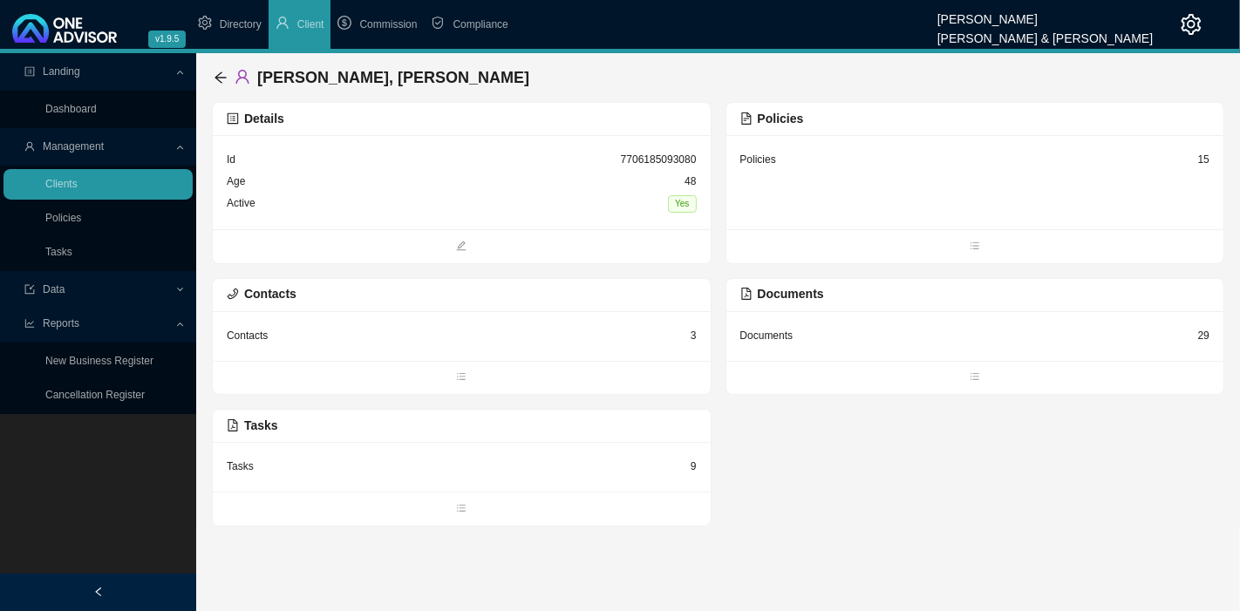
click at [891, 331] on div "Documents 29" at bounding box center [975, 336] width 470 height 22
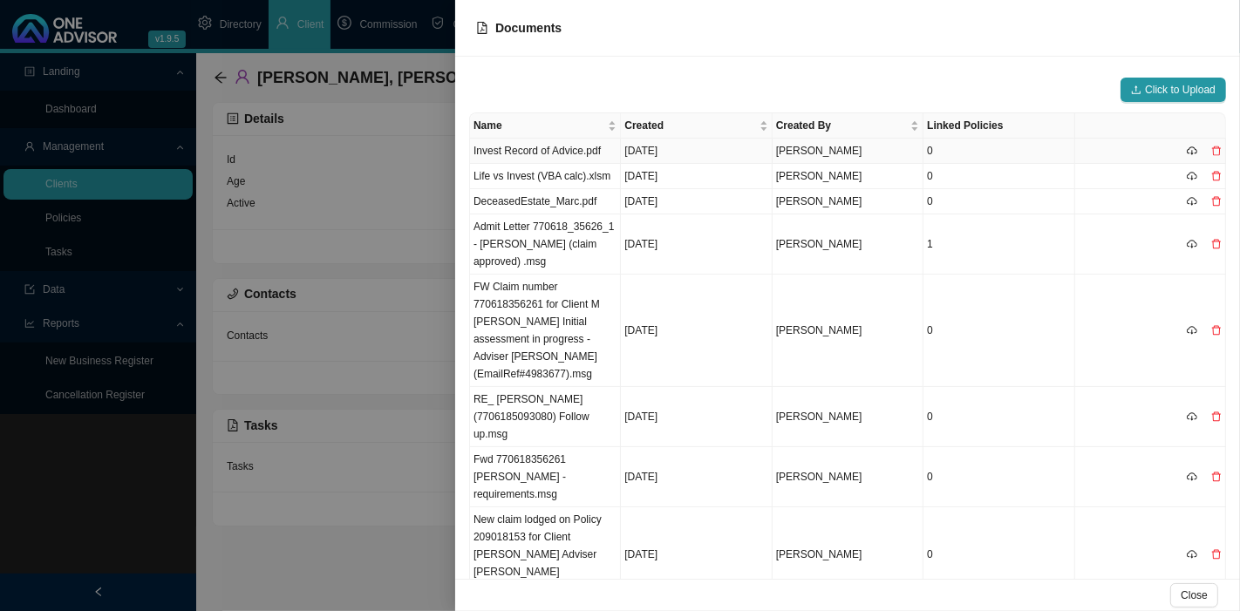
click at [525, 146] on td "Invest Record of Advice.pdf" at bounding box center [545, 151] width 151 height 25
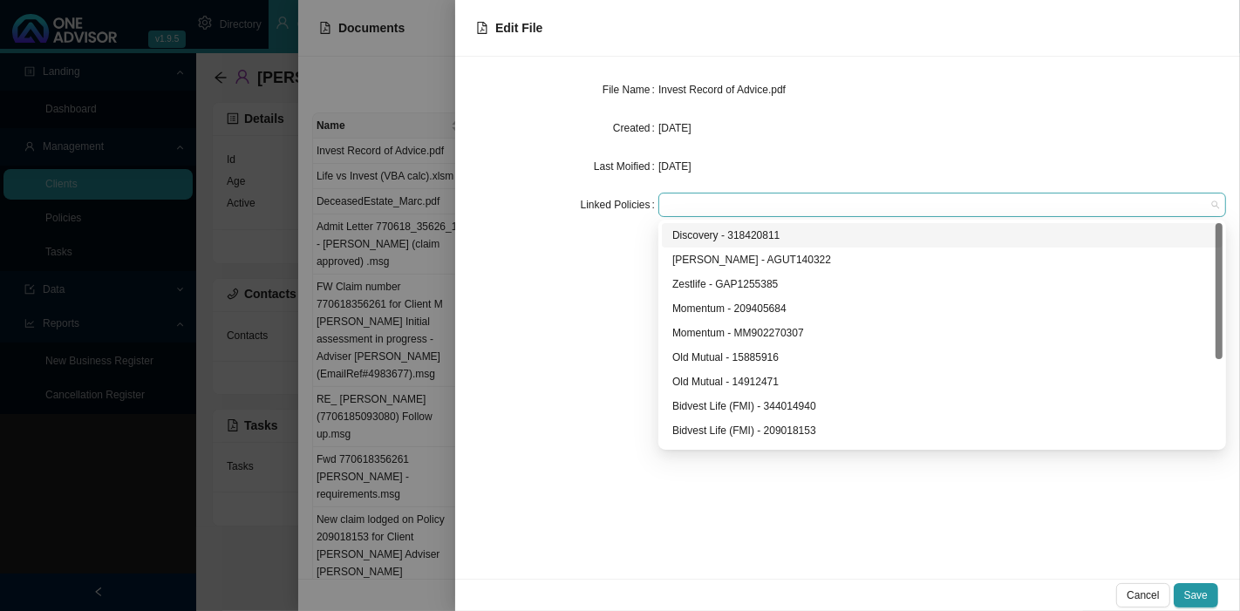
click at [715, 200] on div at bounding box center [934, 205] width 544 height 13
click at [715, 260] on div "[PERSON_NAME] - AGUT140322" at bounding box center [942, 259] width 540 height 17
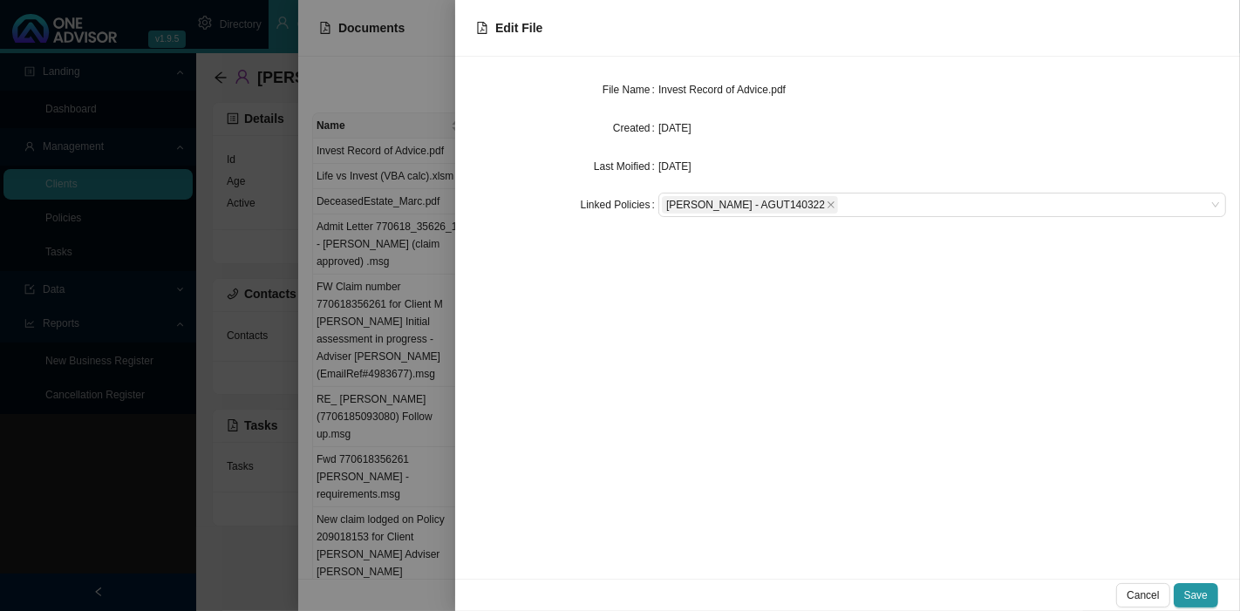
click at [604, 300] on div "File Name Invest Record of Advice.pdf Created [DATE] Last Moified [DATE] Linked…" at bounding box center [847, 318] width 785 height 522
click at [1211, 599] on button "Save" at bounding box center [1195, 595] width 44 height 24
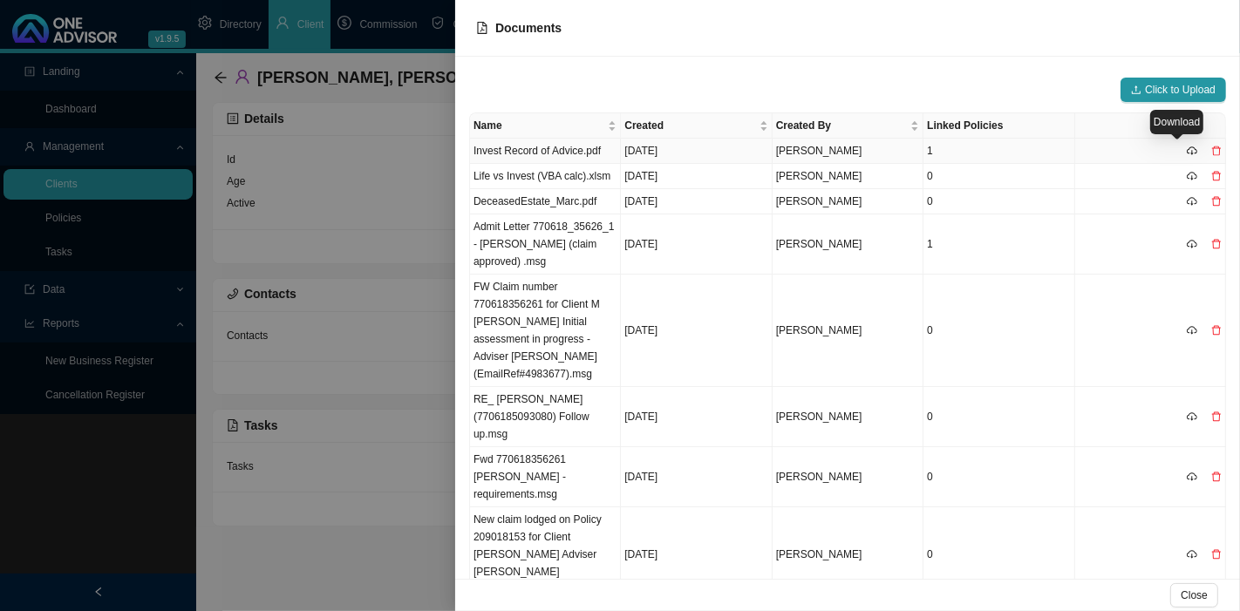
click at [1186, 146] on icon "cloud-download" at bounding box center [1191, 149] width 10 height 7
